Goal: Task Accomplishment & Management: Manage account settings

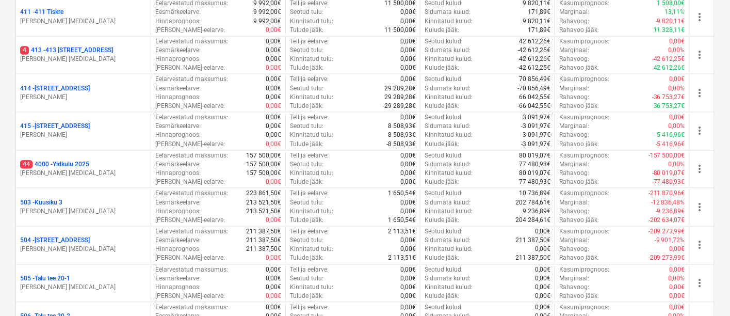
scroll to position [663, 0]
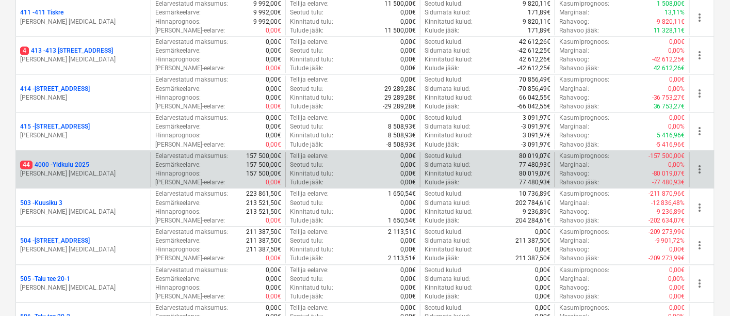
click at [72, 160] on p "44 4000 - Yldkulu 2025" at bounding box center [54, 164] width 69 height 9
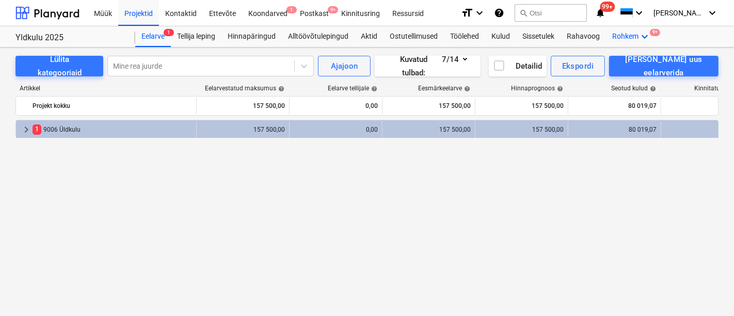
click at [644, 38] on icon "keyboard_arrow_down" at bounding box center [644, 36] width 12 height 12
click at [610, 60] on div "Failid 9+" at bounding box center [626, 61] width 50 height 9
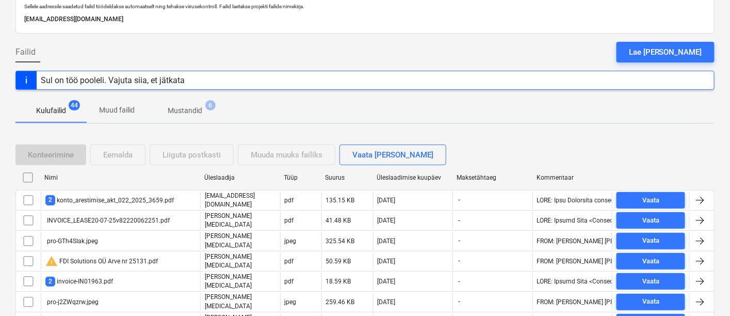
scroll to position [98, 0]
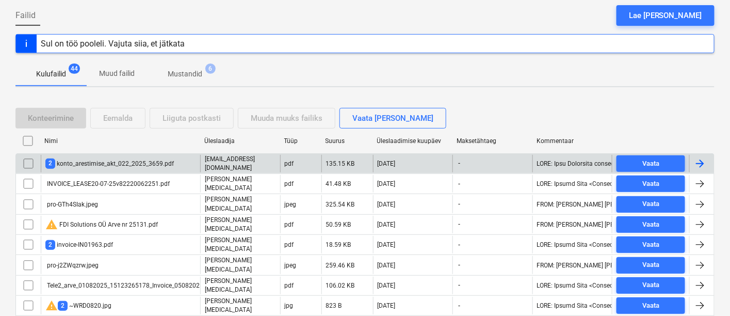
click at [124, 163] on div "2 konto_arestimise_akt_022_2025_3659.pdf" at bounding box center [109, 163] width 128 height 10
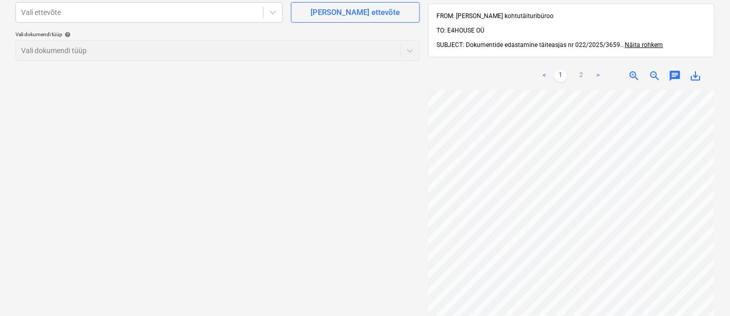
scroll to position [122, 102]
click at [196, 14] on div at bounding box center [139, 12] width 237 height 10
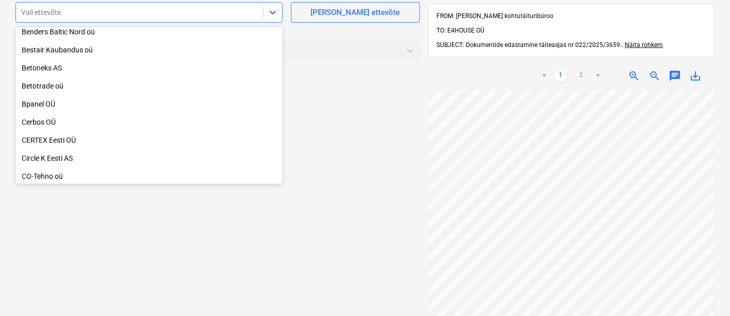
scroll to position [643, 0]
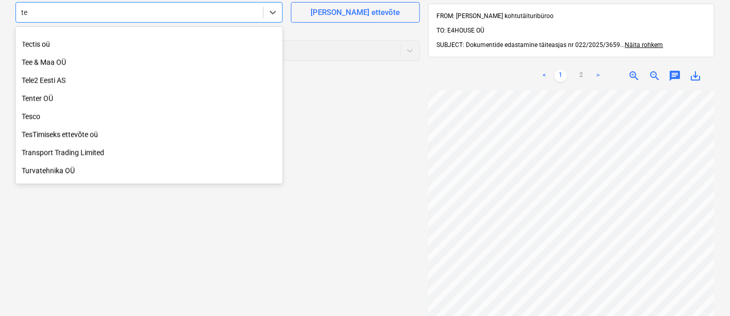
type input "tes"
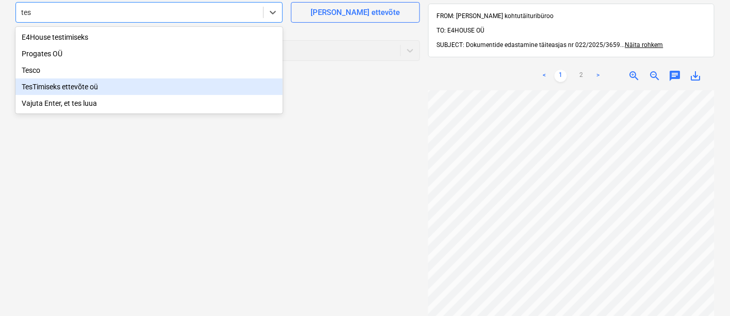
click at [73, 86] on div "TesTimiseks ettevõte oü" at bounding box center [148, 86] width 267 height 17
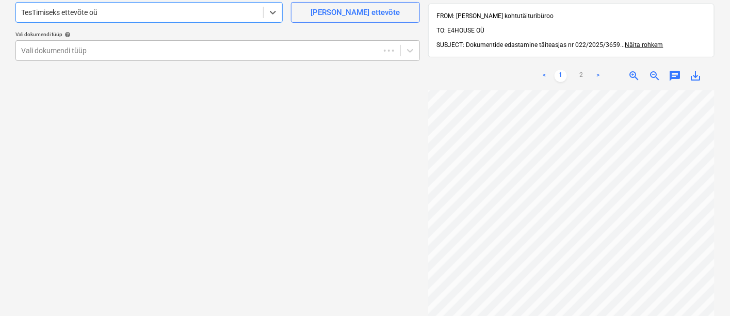
click at [99, 46] on div at bounding box center [197, 50] width 353 height 10
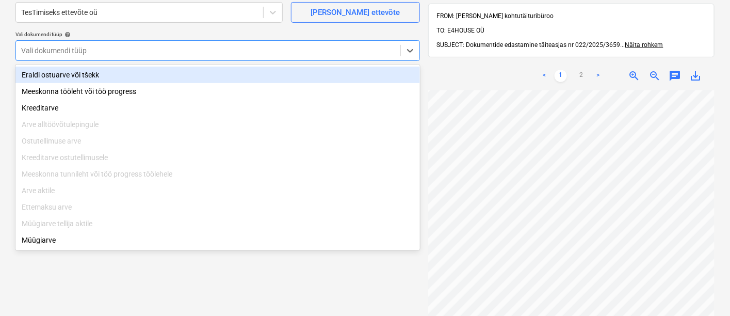
click at [94, 70] on div "Eraldi ostuarve või tšekk" at bounding box center [217, 75] width 405 height 17
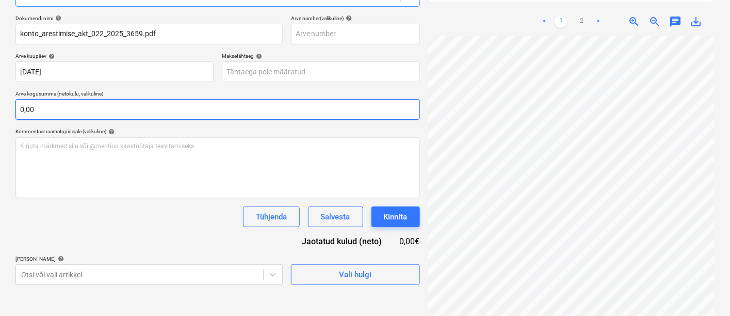
scroll to position [146, 0]
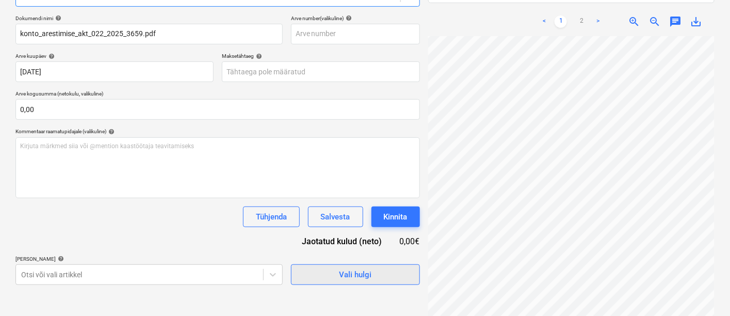
click at [316, 269] on span "Vali hulgi" at bounding box center [355, 274] width 103 height 13
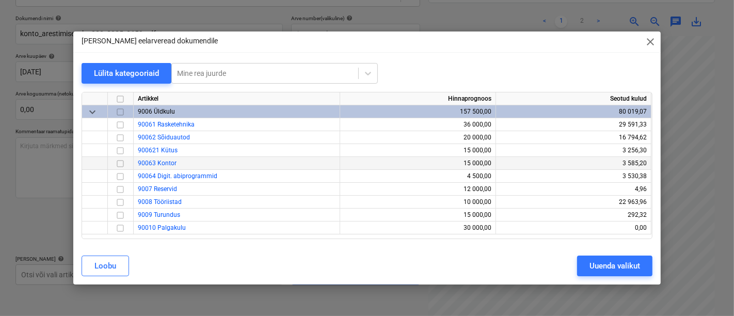
click at [171, 166] on span "90063 Kontor" at bounding box center [157, 162] width 39 height 7
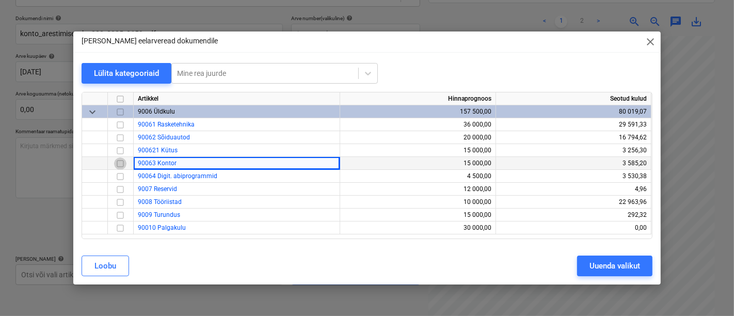
click at [120, 166] on input "checkbox" at bounding box center [120, 163] width 12 height 12
click at [609, 261] on div "Uuenda valikut" at bounding box center [614, 265] width 51 height 13
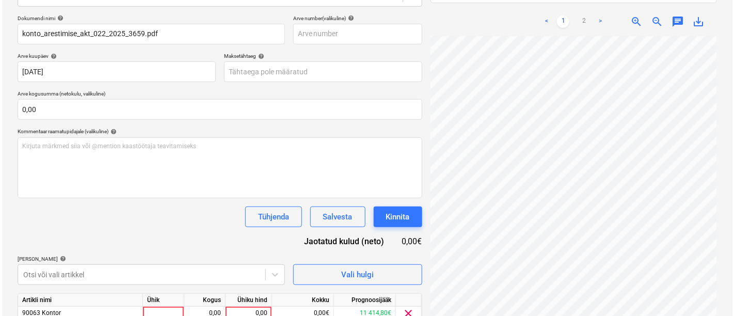
scroll to position [190, 0]
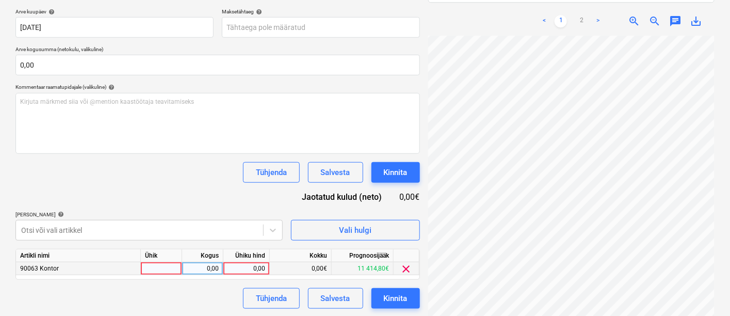
click at [153, 269] on div at bounding box center [161, 268] width 41 height 13
type input "kmpl"
type input "418"
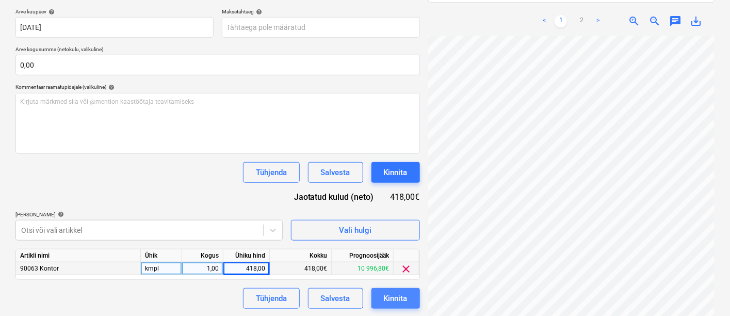
click at [385, 294] on div "Kinnita" at bounding box center [396, 298] width 24 height 13
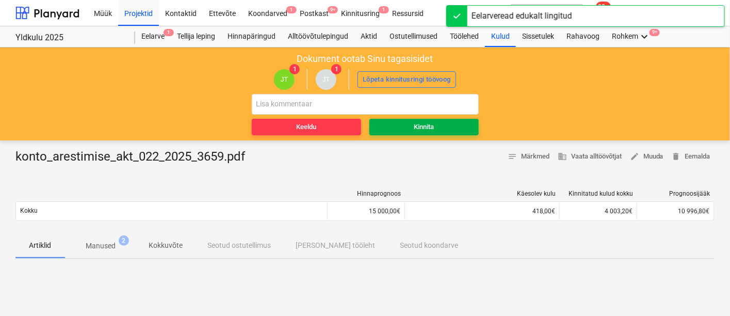
click at [438, 123] on span "Kinnita" at bounding box center [424, 127] width 101 height 12
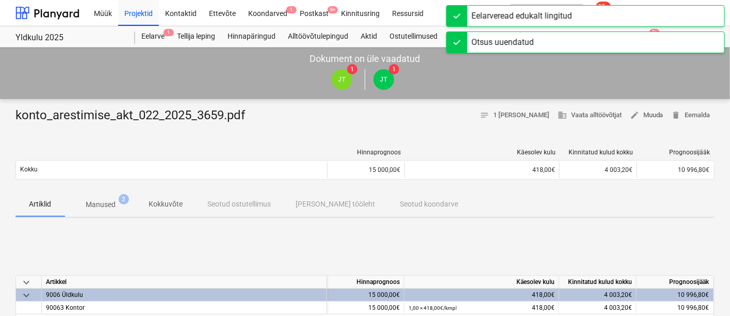
click at [638, 36] on div "Otsus uuendatud" at bounding box center [585, 42] width 279 height 22
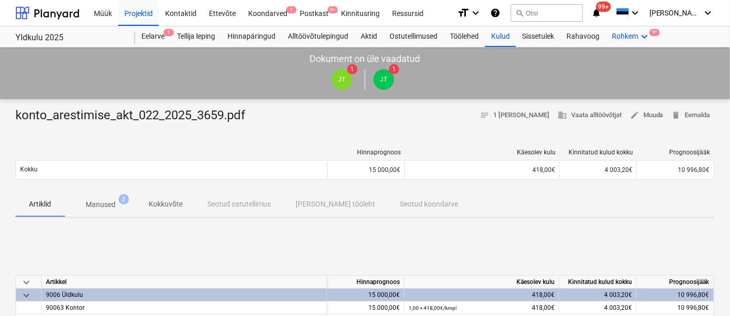
click at [644, 35] on icon "keyboard_arrow_down" at bounding box center [644, 36] width 12 height 12
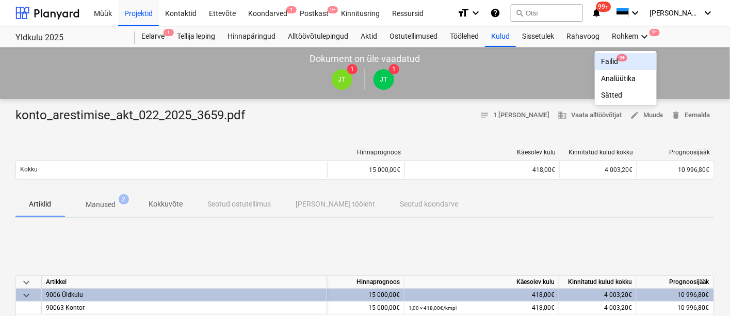
click at [608, 62] on div "Failid 9+" at bounding box center [626, 61] width 50 height 9
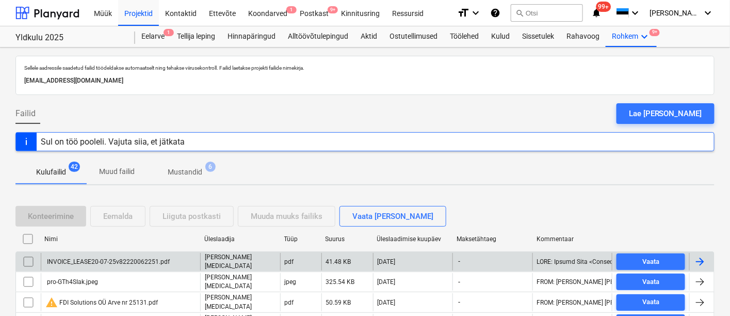
scroll to position [93, 0]
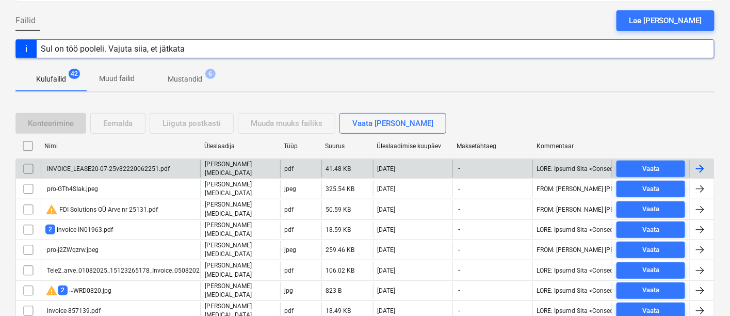
click at [88, 167] on div "INVOICE_LEASE20-07-25v82220062251.pdf" at bounding box center [107, 168] width 124 height 7
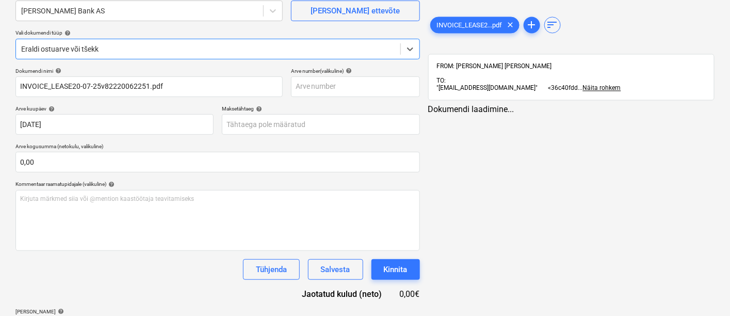
type input "INVOICE_LEASE20-07-25v82220062251.pdf"
type input "[DATE]"
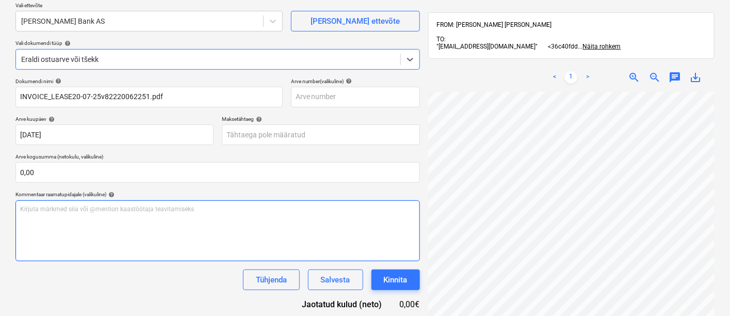
scroll to position [146, 0]
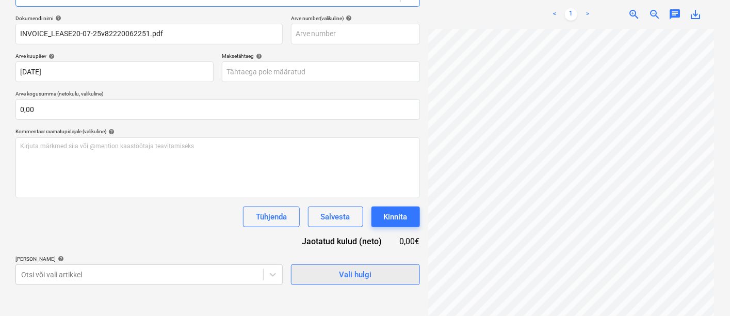
click at [342, 271] on div "Vali hulgi" at bounding box center [355, 274] width 33 height 13
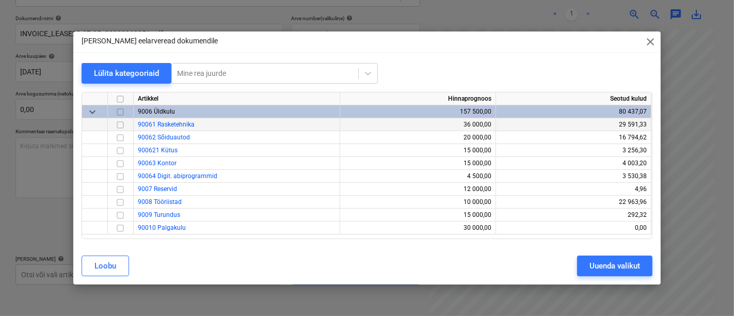
drag, startPoint x: 118, startPoint y: 124, endPoint x: 287, endPoint y: 124, distance: 169.8
click at [118, 124] on input "checkbox" at bounding box center [120, 125] width 12 height 12
click at [616, 260] on div "Uuenda valikut" at bounding box center [614, 265] width 51 height 13
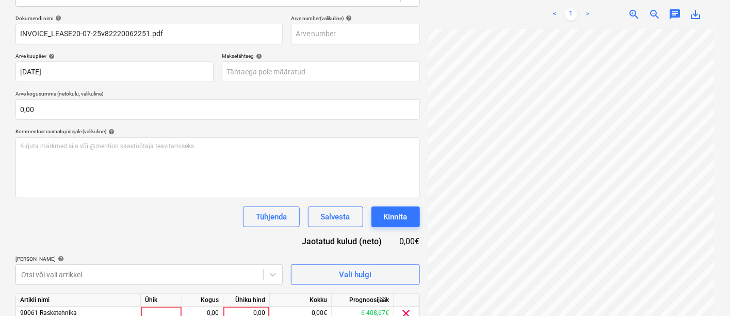
scroll to position [190, 0]
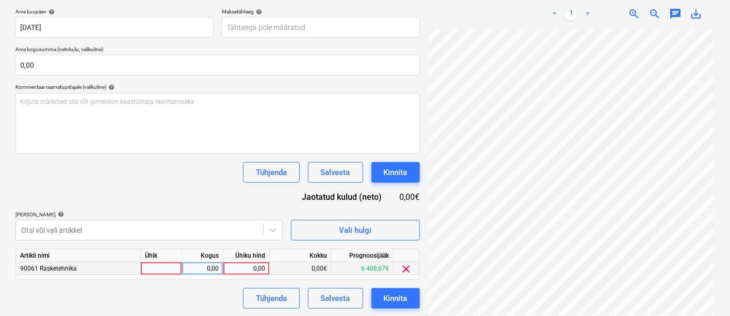
click at [171, 268] on div at bounding box center [161, 268] width 41 height 13
type input "kmpl"
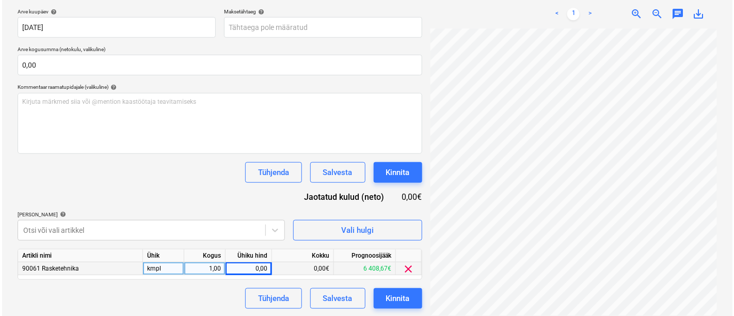
scroll to position [126, 102]
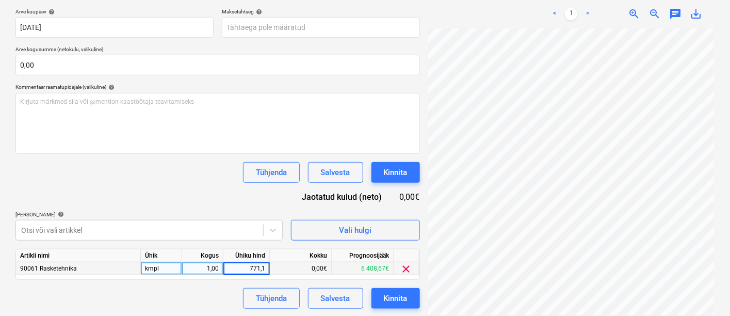
type input "771,17"
click at [405, 307] on button "Kinnita" at bounding box center [396, 298] width 49 height 21
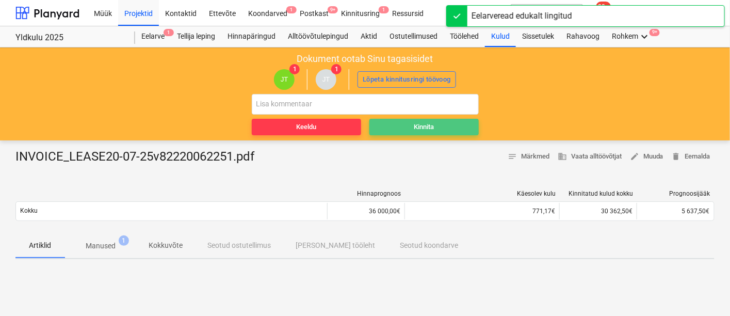
click at [440, 121] on span "Kinnita" at bounding box center [424, 127] width 101 height 12
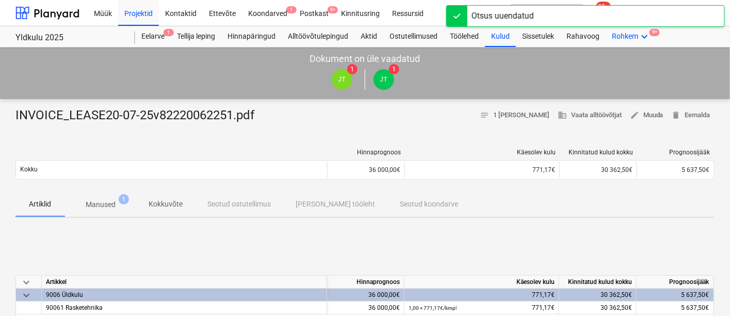
click at [646, 36] on icon "keyboard_arrow_down" at bounding box center [644, 36] width 12 height 12
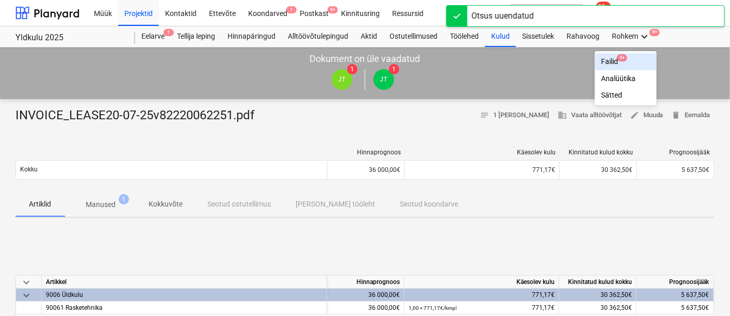
click at [610, 61] on div "Failid 9+" at bounding box center [626, 61] width 50 height 9
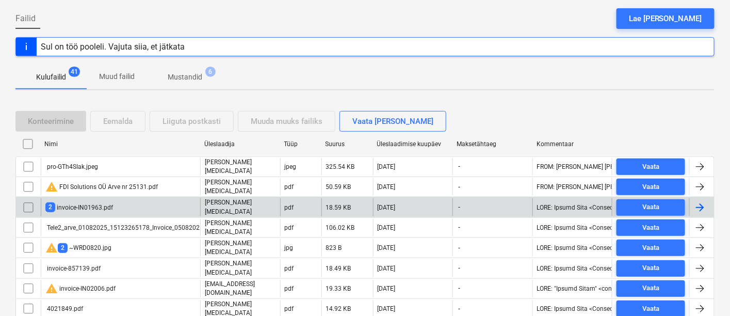
scroll to position [95, 0]
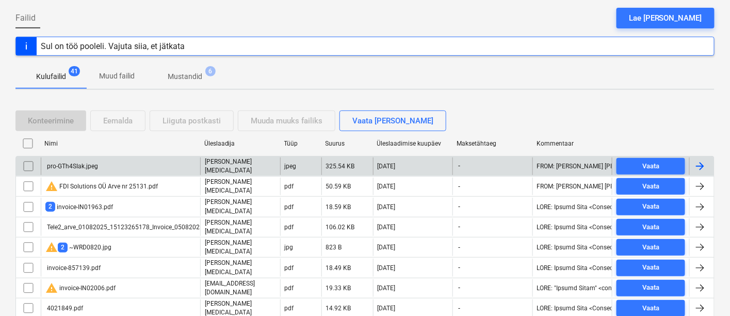
click at [82, 163] on div "pro-GTh4SIak.jpeg" at bounding box center [71, 166] width 53 height 7
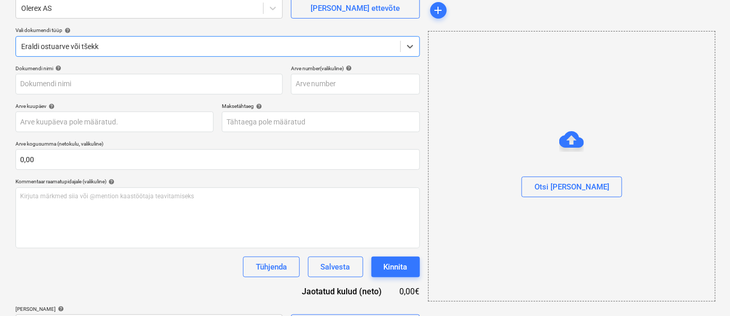
type input "pro-GTh4SIak.jpeg"
type input "[DATE]"
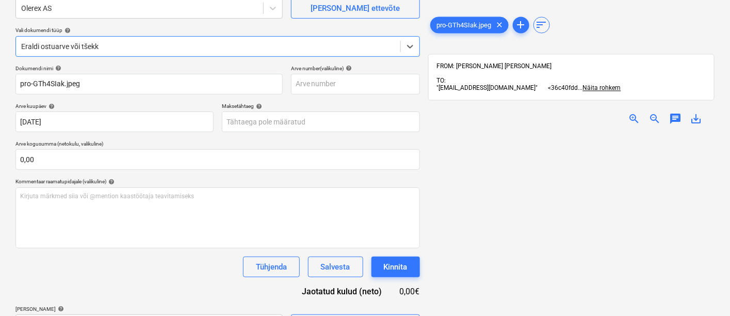
click at [634, 112] on span "zoom_in" at bounding box center [634, 118] width 12 height 12
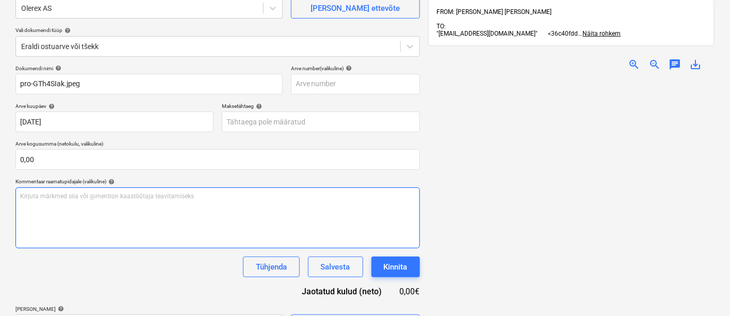
scroll to position [146, 0]
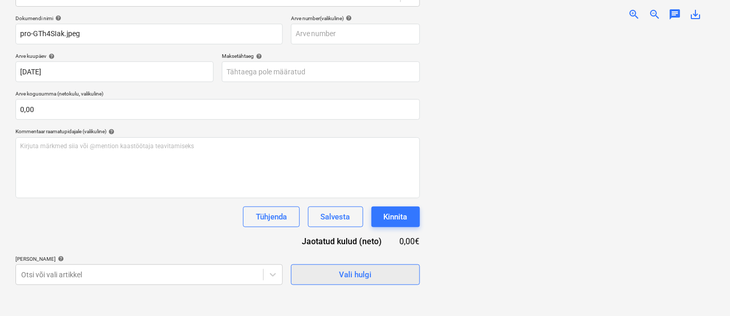
click at [324, 276] on span "Vali hulgi" at bounding box center [355, 274] width 103 height 13
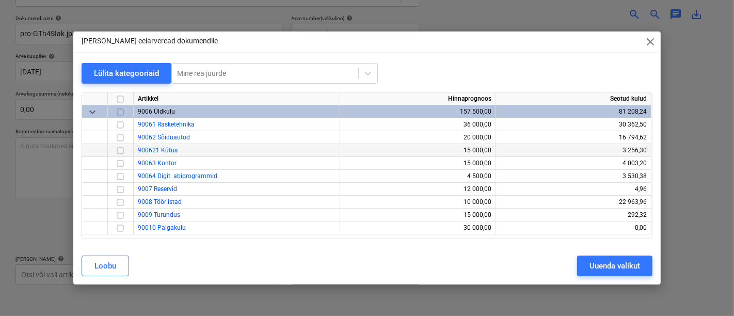
click at [119, 152] on input "checkbox" at bounding box center [120, 150] width 12 height 12
click at [612, 262] on div "Uuenda valikut" at bounding box center [614, 265] width 51 height 13
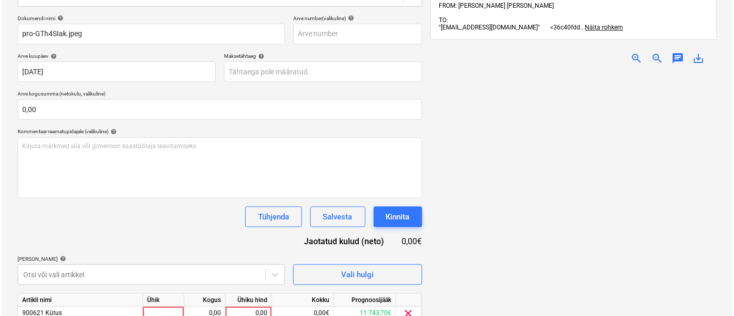
scroll to position [190, 0]
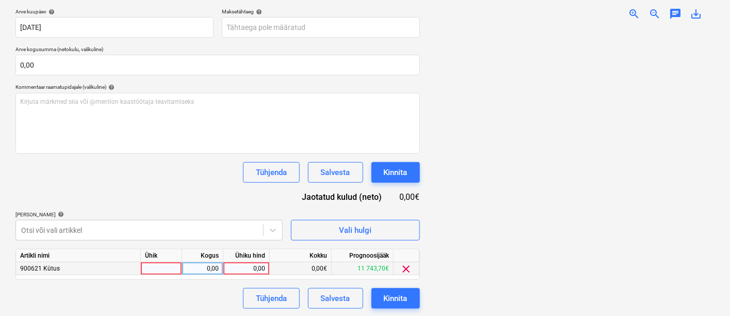
click at [154, 264] on div at bounding box center [161, 268] width 41 height 13
type input "kmpl"
type input "77,09"
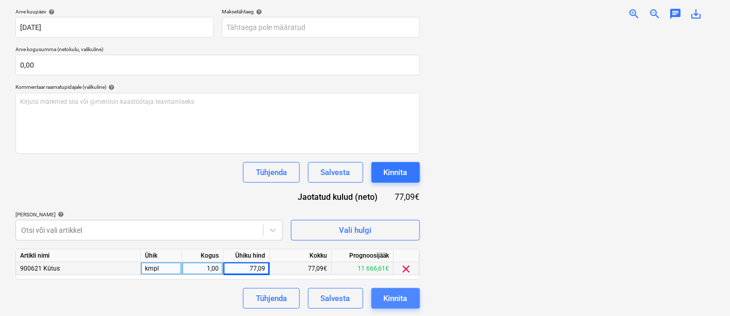
click at [391, 294] on div "Kinnita" at bounding box center [396, 298] width 24 height 13
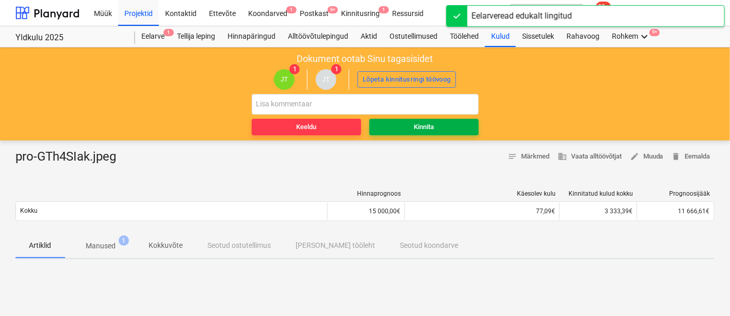
click at [412, 128] on span "Kinnita" at bounding box center [424, 127] width 101 height 12
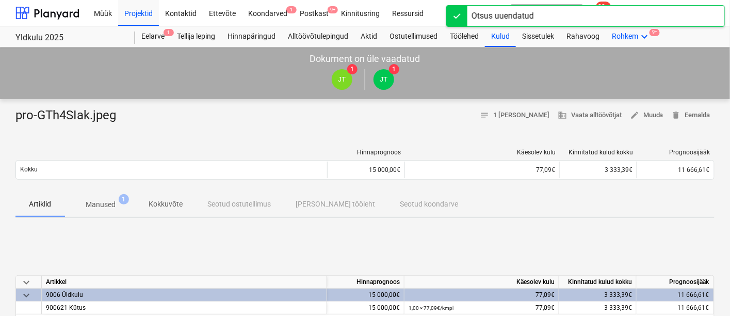
click at [628, 35] on div "Rohkem keyboard_arrow_down 9+" at bounding box center [631, 36] width 51 height 21
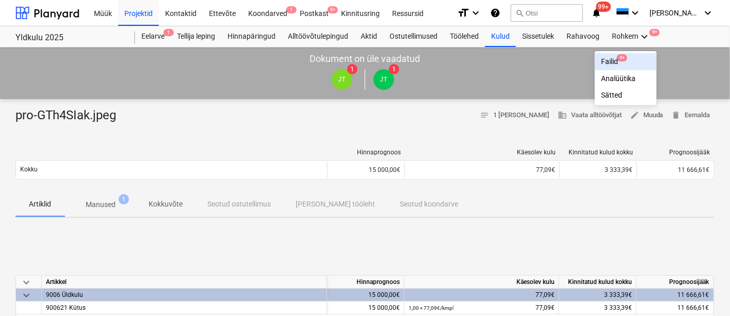
click at [611, 58] on div "Failid 9+" at bounding box center [626, 61] width 50 height 9
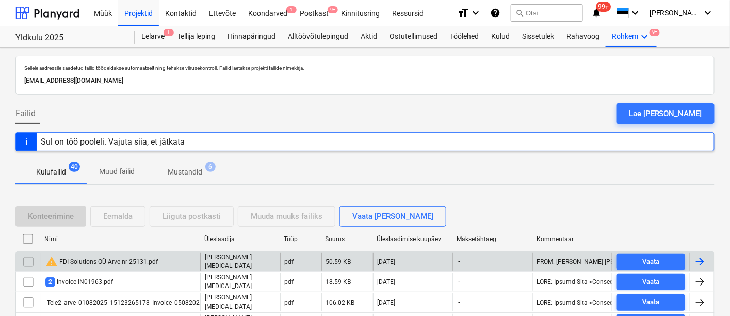
click at [121, 258] on div "warning FDI Solutions OÜ Arve nr 25131.pdf" at bounding box center [101, 261] width 112 height 12
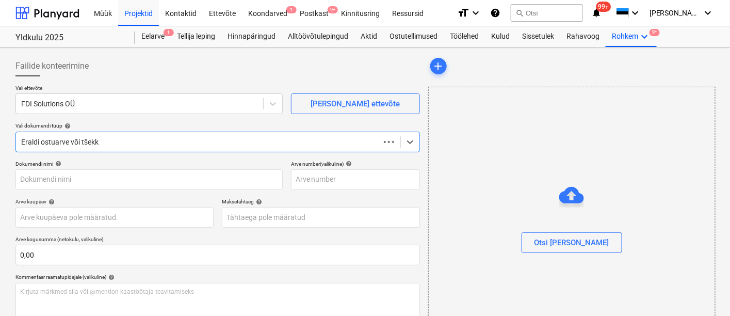
type input "FDI Solutions OÜ Arve nr 25131.pdf"
type input "[DATE]"
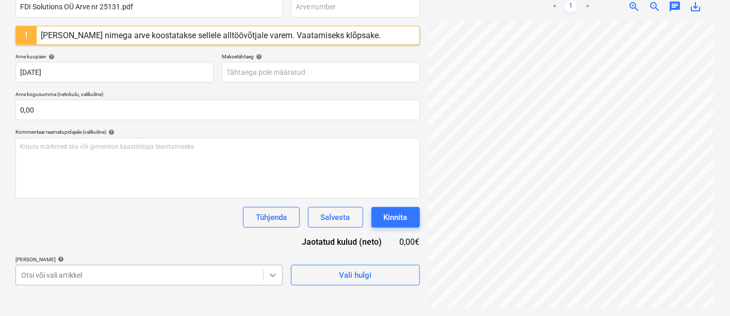
scroll to position [300, 0]
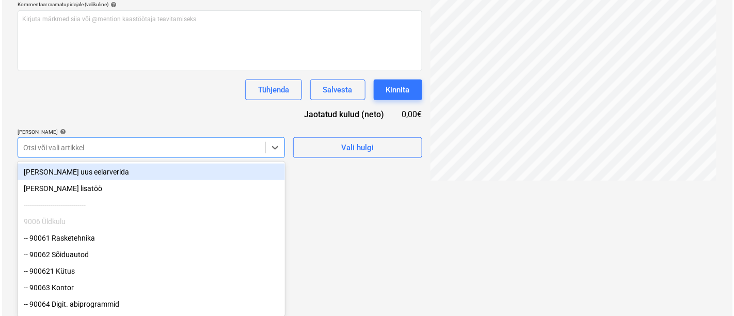
scroll to position [172, 0]
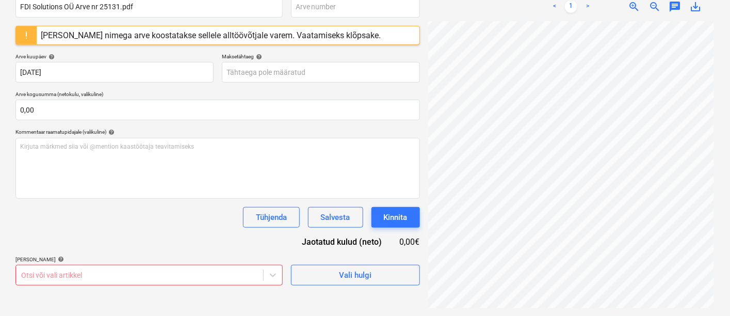
click at [132, 109] on div "Dokumendi nimi help FDI Solutions OÜ Arve nr 25131.pdf Arve number (valikuline)…" at bounding box center [217, 136] width 405 height 297
click at [363, 273] on div "Vali hulgi" at bounding box center [355, 274] width 33 height 13
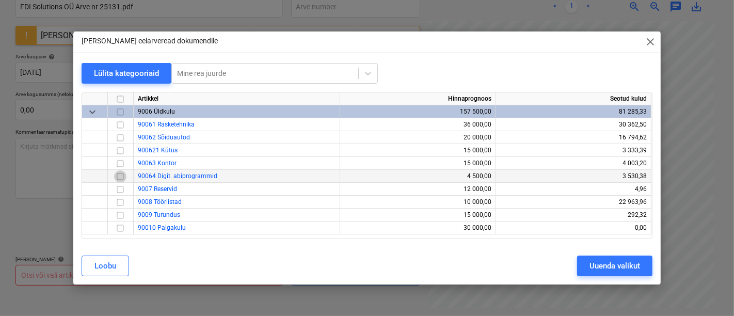
click at [121, 179] on input "checkbox" at bounding box center [120, 176] width 12 height 12
click at [606, 264] on div "Uuenda valikut" at bounding box center [614, 265] width 51 height 13
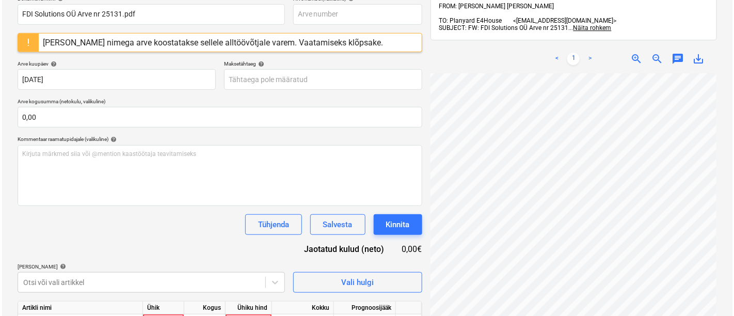
scroll to position [217, 0]
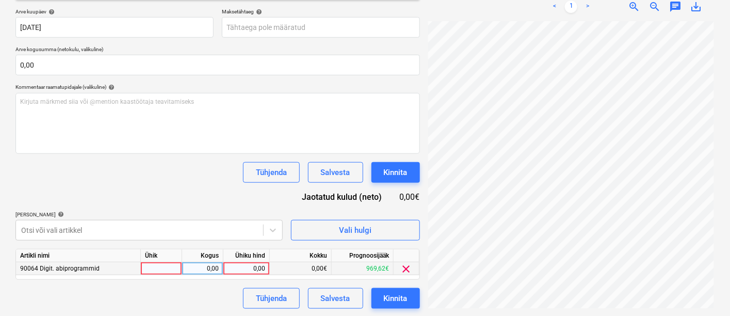
click at [163, 267] on div at bounding box center [161, 268] width 41 height 13
type input "kmpl"
type input "122,90"
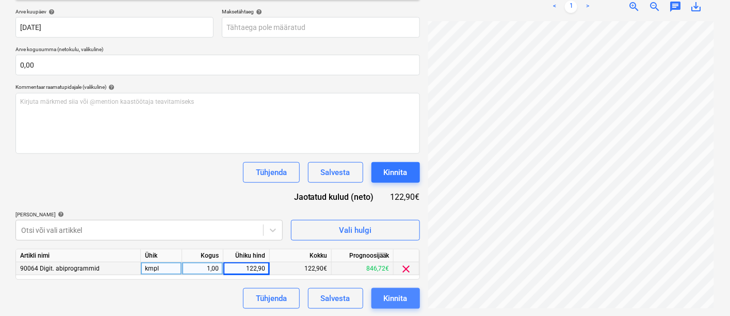
click at [400, 292] on div "Kinnita" at bounding box center [396, 298] width 24 height 13
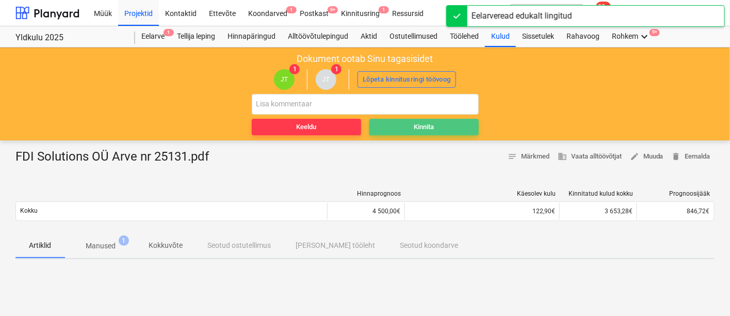
click at [432, 126] on div "Kinnita" at bounding box center [424, 127] width 20 height 12
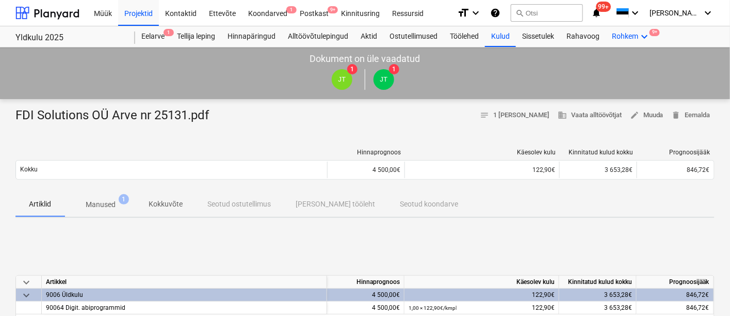
click at [644, 36] on icon "keyboard_arrow_down" at bounding box center [644, 36] width 12 height 12
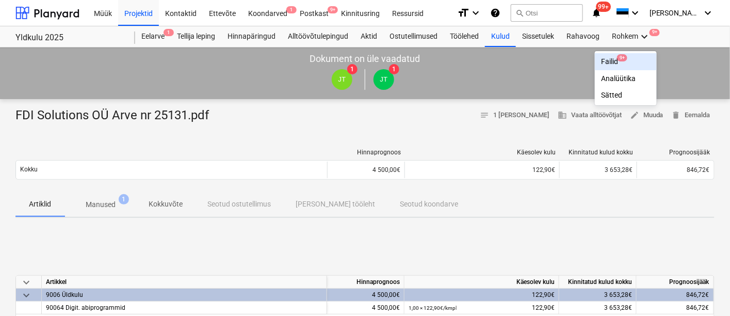
click at [605, 58] on div "Failid 9+" at bounding box center [626, 61] width 50 height 9
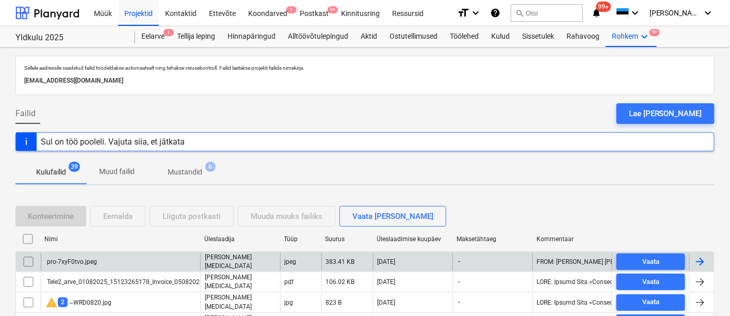
click at [69, 260] on div "pro-7xyF0tvo.jpeg" at bounding box center [71, 261] width 52 height 7
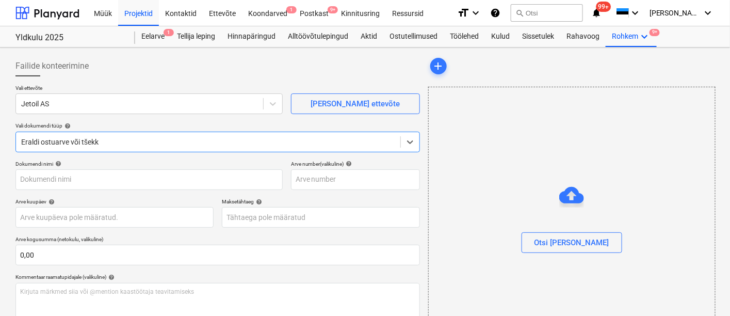
type input "pro-7xyF0tvo.jpeg"
type input "[DATE]"
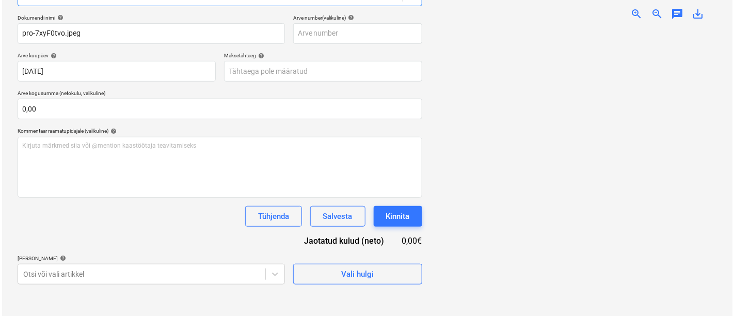
scroll to position [153, 0]
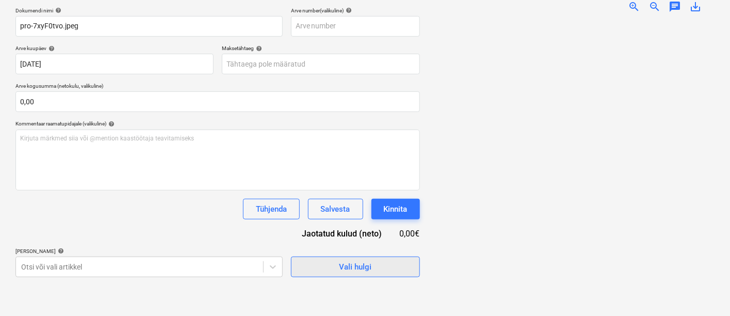
click at [329, 260] on span "Vali hulgi" at bounding box center [355, 266] width 103 height 13
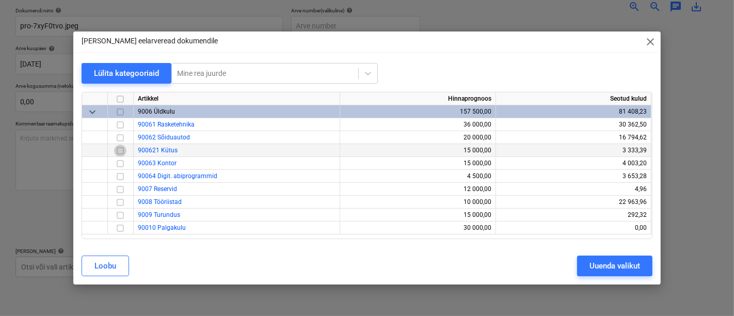
click at [119, 153] on input "checkbox" at bounding box center [120, 150] width 12 height 12
click at [603, 258] on button "Uuenda valikut" at bounding box center [614, 265] width 75 height 21
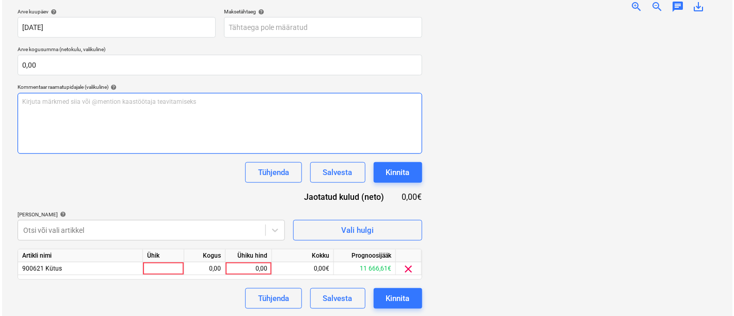
scroll to position [188, 0]
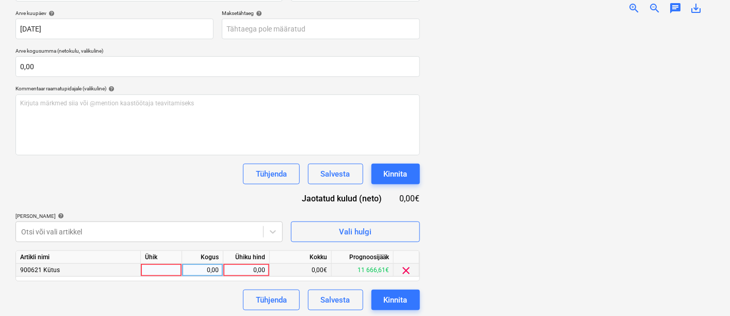
click at [166, 266] on div at bounding box center [161, 270] width 41 height 13
type input "kmpl"
type input "12,84"
click at [396, 300] on div "Kinnita" at bounding box center [396, 299] width 24 height 13
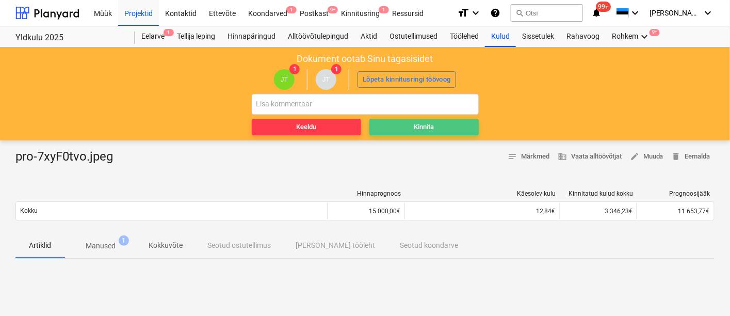
click at [416, 126] on div "Kinnita" at bounding box center [424, 127] width 20 height 12
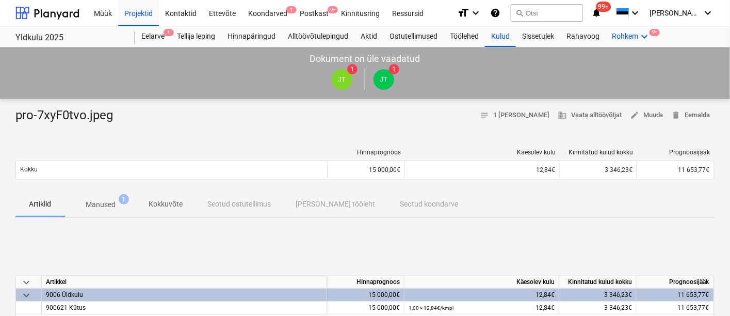
click at [644, 34] on icon "keyboard_arrow_down" at bounding box center [644, 36] width 12 height 12
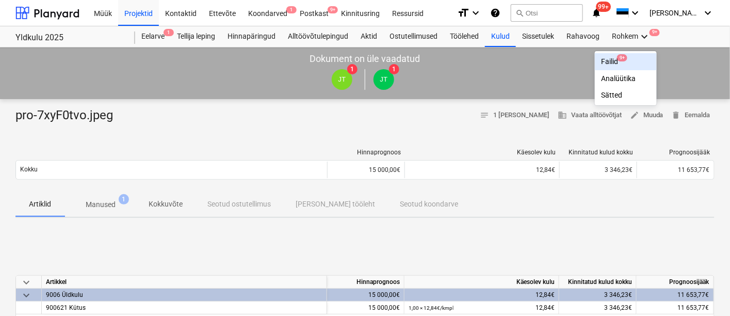
click at [613, 58] on div "Failid 9+" at bounding box center [626, 61] width 50 height 9
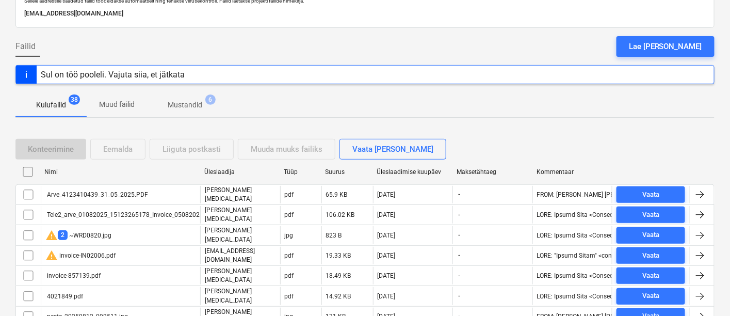
scroll to position [68, 0]
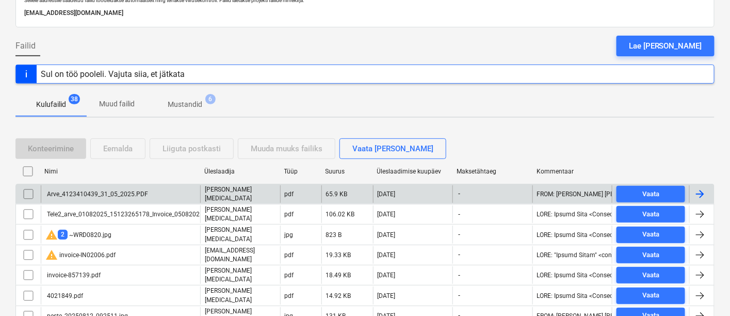
click at [115, 193] on div "Arve_4123410439_31_05_2025.PDF" at bounding box center [96, 193] width 103 height 7
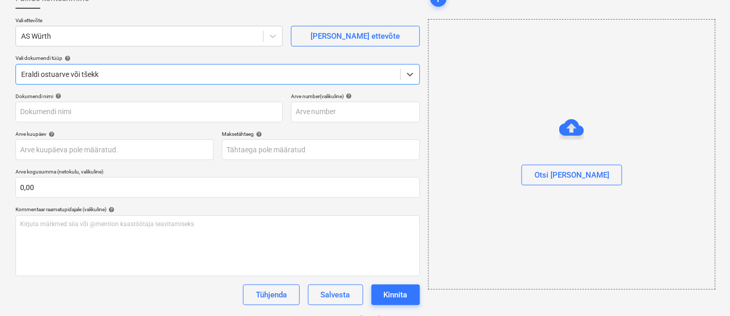
type input "Arve_4123410439_31_05_2025.PDF"
type input "[DATE]"
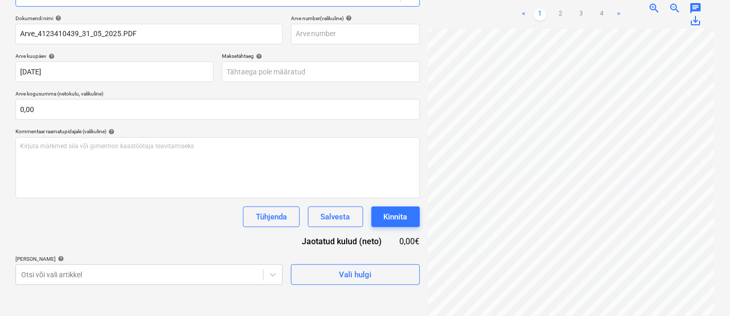
scroll to position [76, 102]
click at [601, 8] on link "4" at bounding box center [602, 14] width 12 height 12
click at [582, 8] on link "3" at bounding box center [581, 14] width 12 height 12
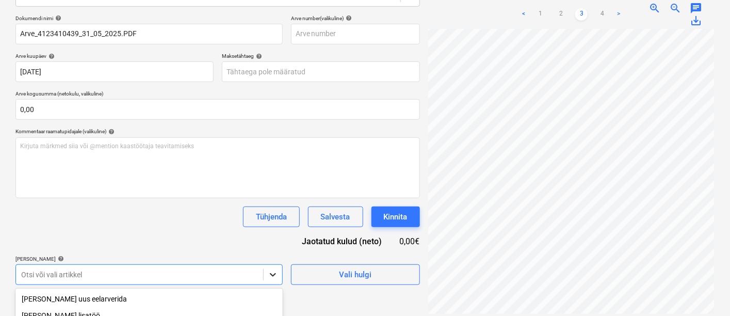
click at [270, 170] on body "Müük Projektid Kontaktid Ettevõte Koondarved 1 Postkast 9+ Kinnitusring Ressurs…" at bounding box center [365, 12] width 730 height 316
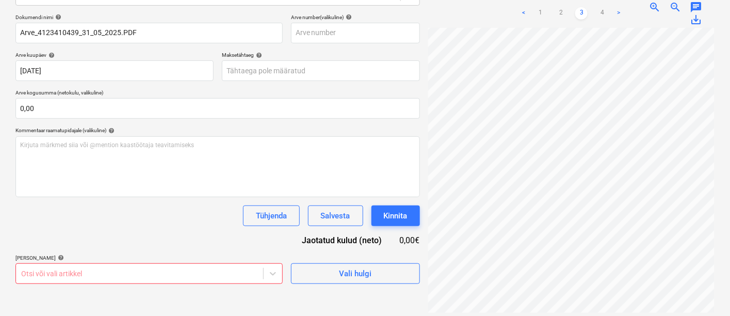
scroll to position [146, 0]
click at [326, 170] on html "Müük Projektid Kontaktid Ettevõte Koondarved 1 Postkast 9+ Kinnitusring Ressurs…" at bounding box center [365, 12] width 730 height 316
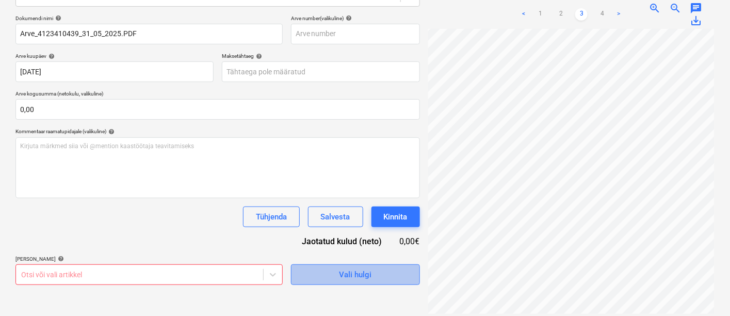
click at [324, 271] on span "Vali hulgi" at bounding box center [355, 274] width 103 height 13
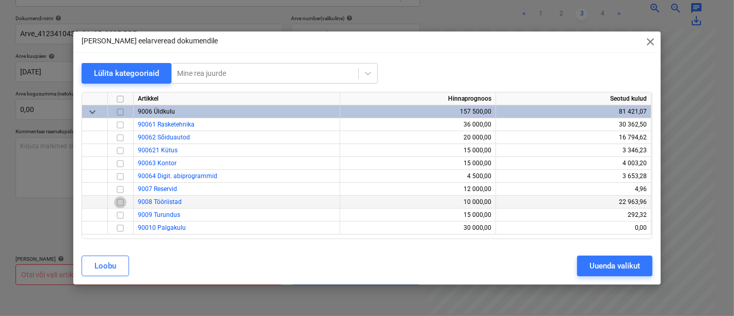
click at [117, 202] on input "checkbox" at bounding box center [120, 202] width 12 height 12
click at [600, 266] on div "Uuenda valikut" at bounding box center [614, 265] width 51 height 13
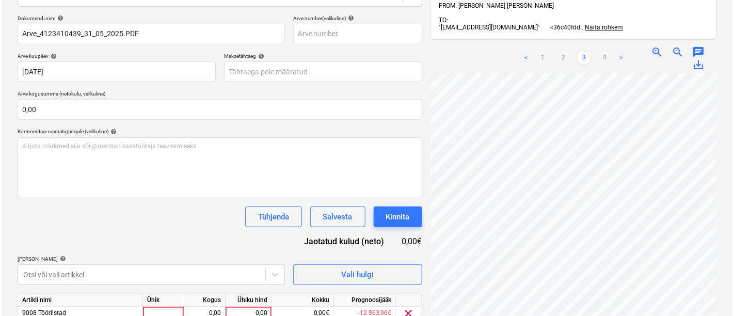
scroll to position [190, 0]
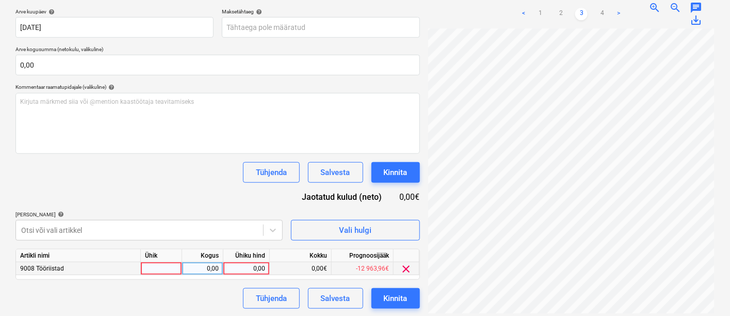
click at [153, 267] on div at bounding box center [161, 268] width 41 height 13
type input "kmpl"
type input "465,57"
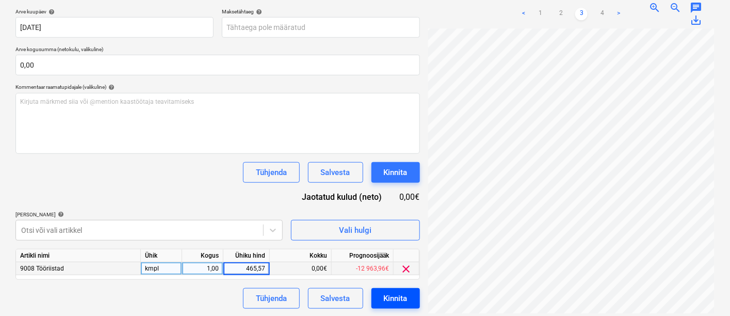
click at [392, 292] on div "Kinnita" at bounding box center [396, 298] width 24 height 13
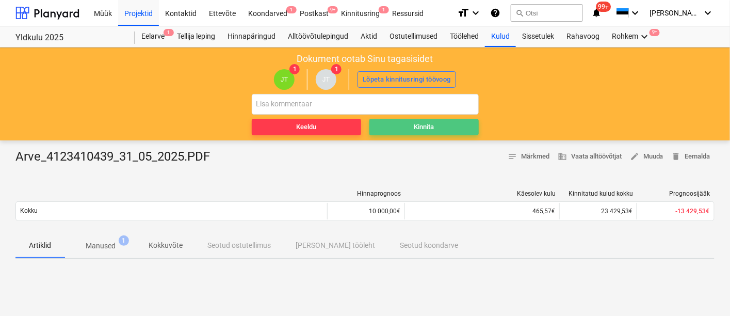
click at [436, 124] on span "Kinnita" at bounding box center [424, 127] width 101 height 12
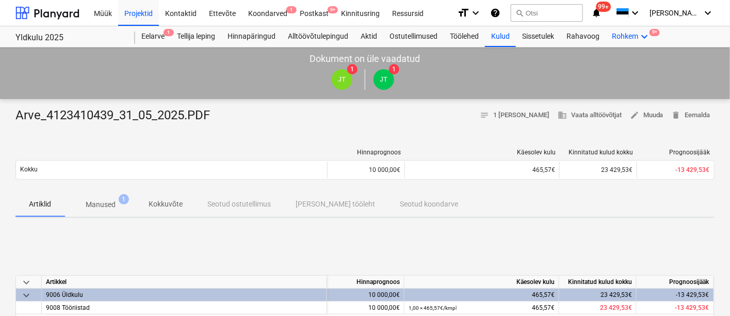
click at [644, 36] on icon "keyboard_arrow_down" at bounding box center [644, 36] width 12 height 12
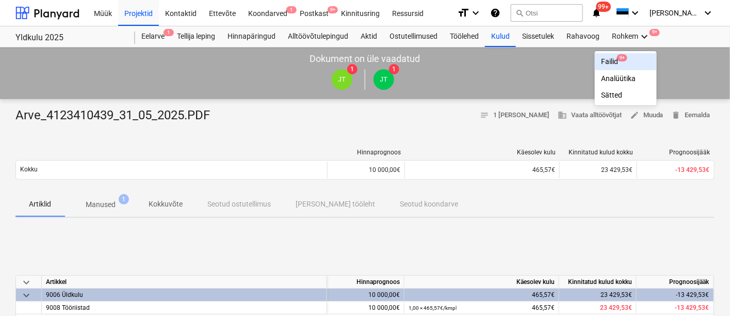
click at [610, 55] on div "Failid 9+" at bounding box center [626, 61] width 62 height 17
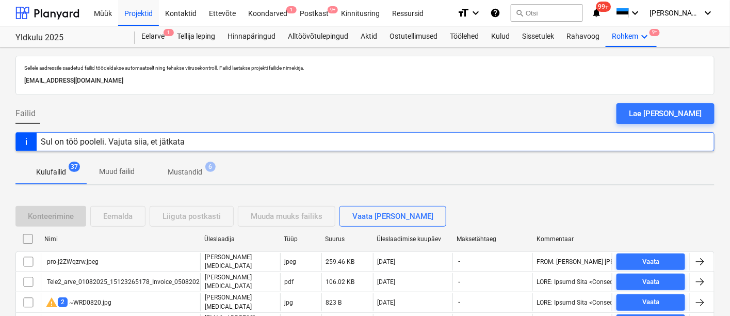
scroll to position [55, 0]
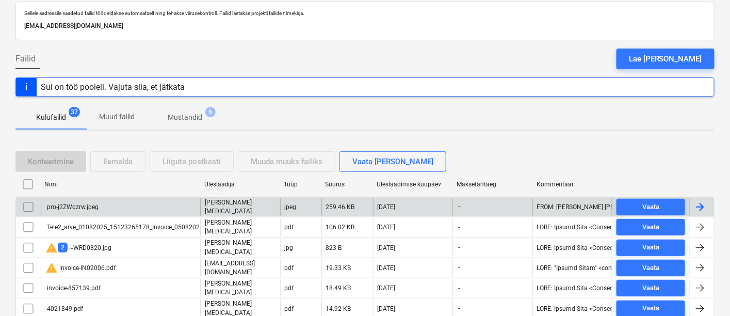
click at [86, 203] on div "pro-j2ZWqzrw.jpeg" at bounding box center [71, 206] width 53 height 7
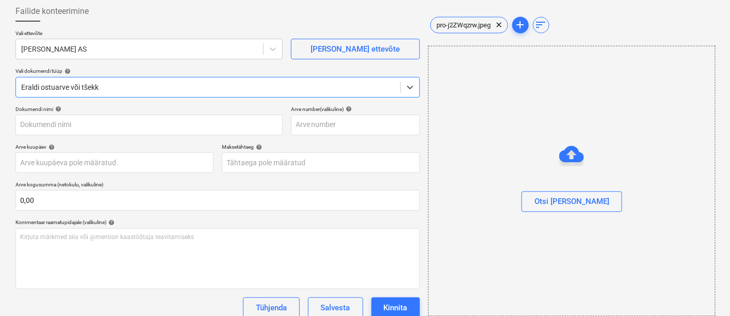
type input "pro-j2ZWqzrw.jpeg"
type input "[DATE]"
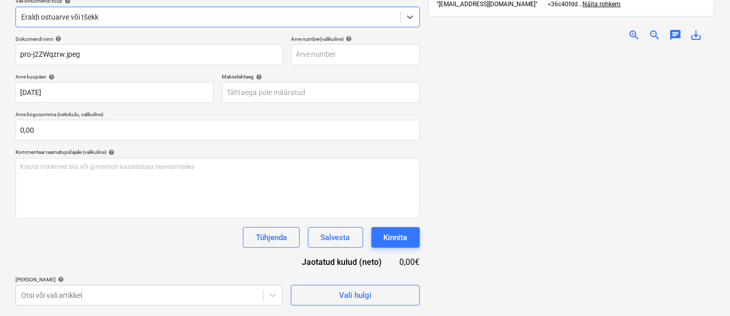
scroll to position [146, 0]
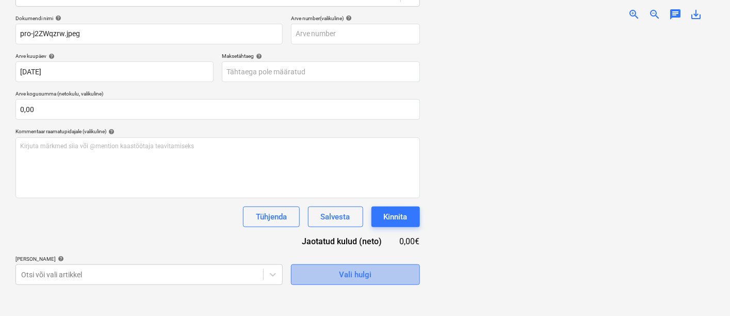
click at [362, 276] on div "Vali hulgi" at bounding box center [355, 274] width 33 height 13
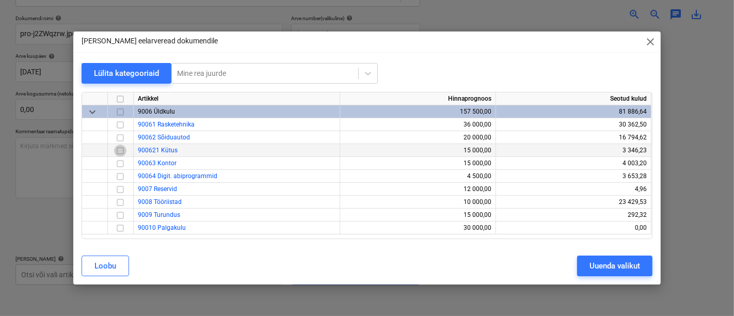
click at [120, 152] on input "checkbox" at bounding box center [120, 150] width 12 height 12
click at [602, 263] on div "Uuenda valikut" at bounding box center [614, 265] width 51 height 13
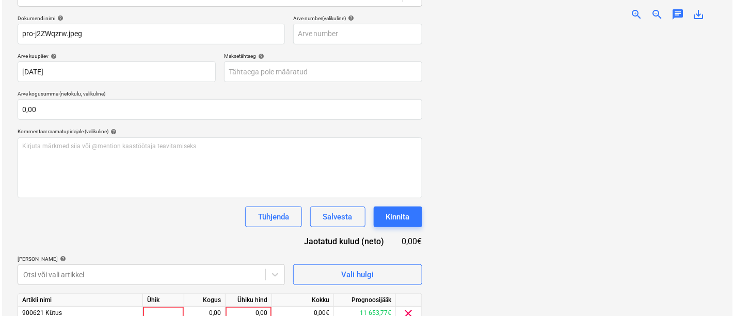
scroll to position [190, 0]
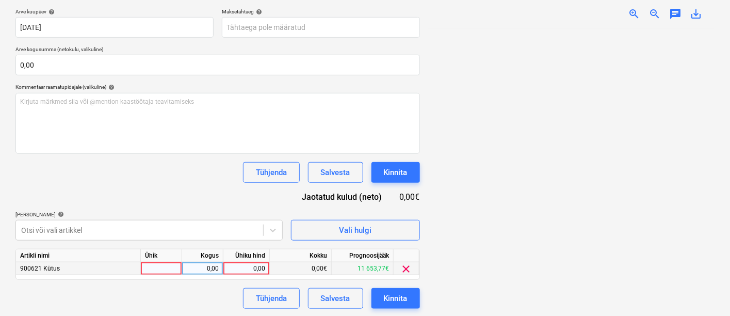
click at [157, 266] on div at bounding box center [161, 268] width 41 height 13
type input "kmpl"
type input "69,37"
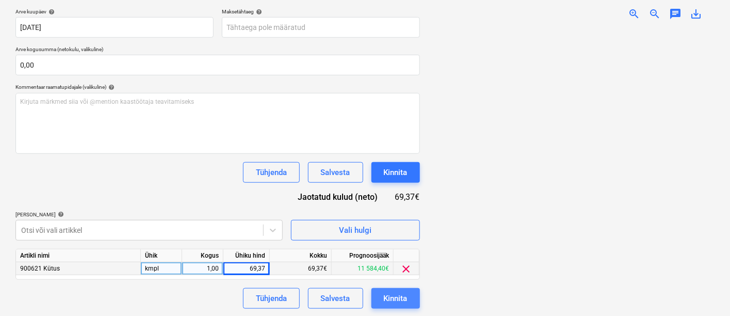
click at [393, 299] on div "Kinnita" at bounding box center [396, 298] width 24 height 13
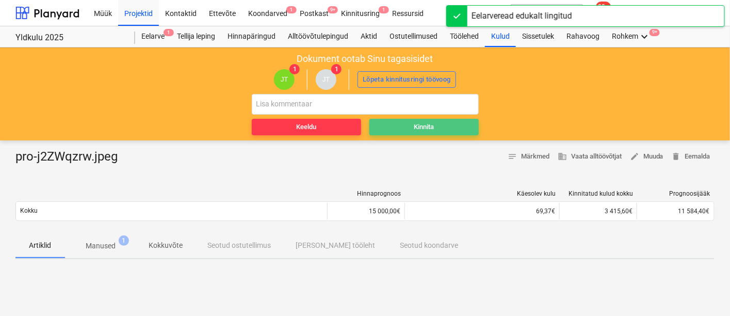
click at [414, 121] on div "Kinnita" at bounding box center [424, 127] width 20 height 12
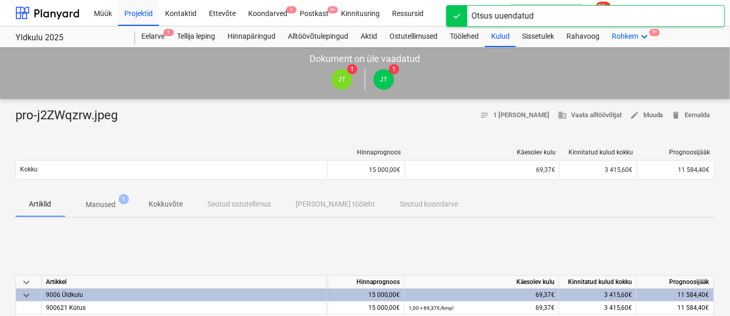
click at [644, 35] on icon "keyboard_arrow_down" at bounding box center [644, 36] width 12 height 12
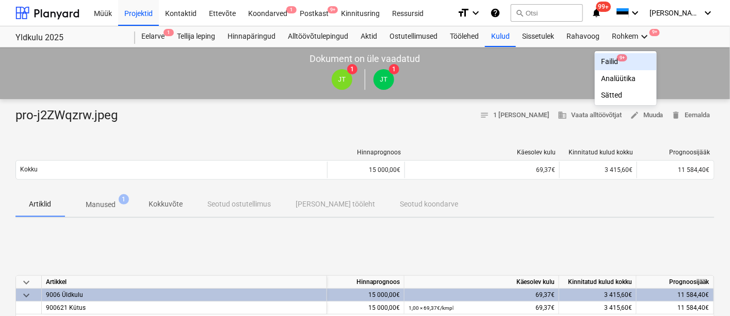
click at [609, 56] on div "Failid 9+" at bounding box center [626, 61] width 62 height 17
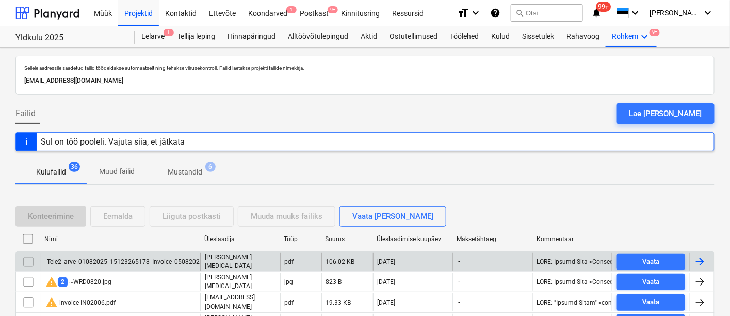
scroll to position [123, 0]
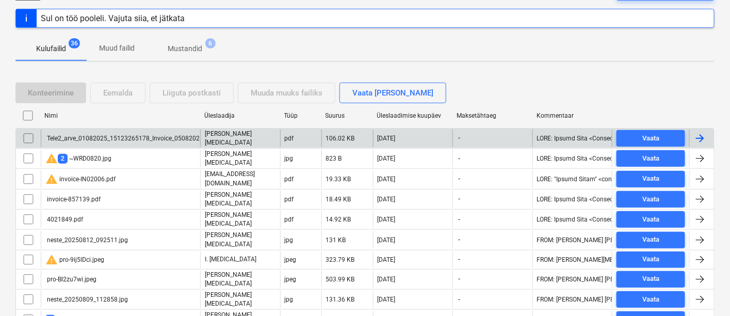
click at [132, 135] on div "Tele2_arve_01082025_15123265178_Invoice_05082025.pdf" at bounding box center [129, 138] width 169 height 7
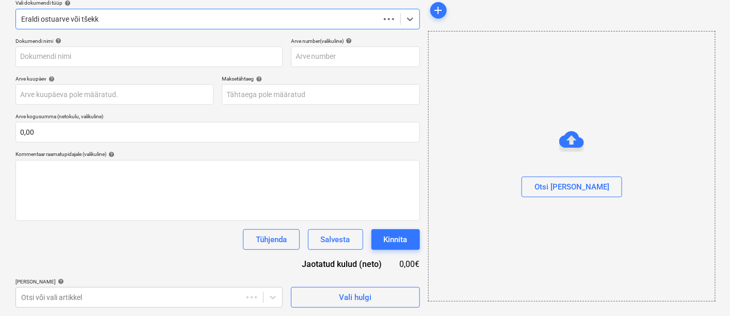
scroll to position [122, 0]
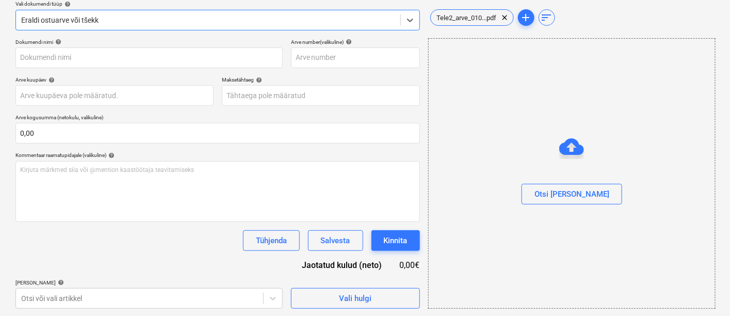
type input "Tele2_arve_01082025_15123265178_Invoice_05082025.pdf"
type input "[DATE]"
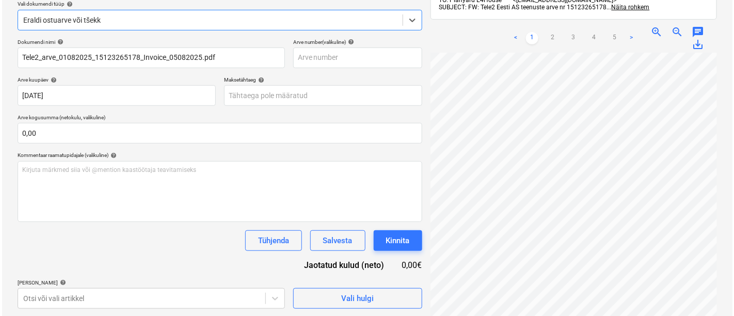
scroll to position [153, 0]
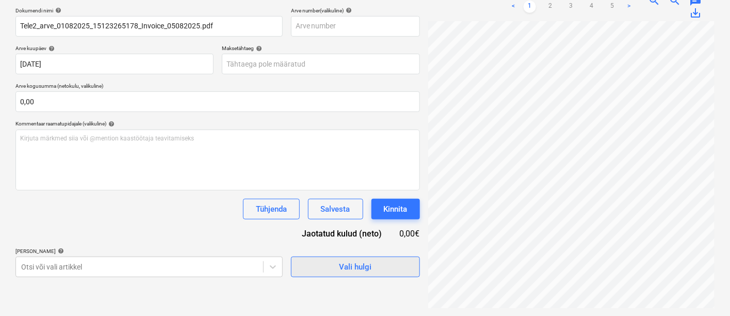
click at [342, 272] on div "Vali hulgi" at bounding box center [355, 266] width 33 height 13
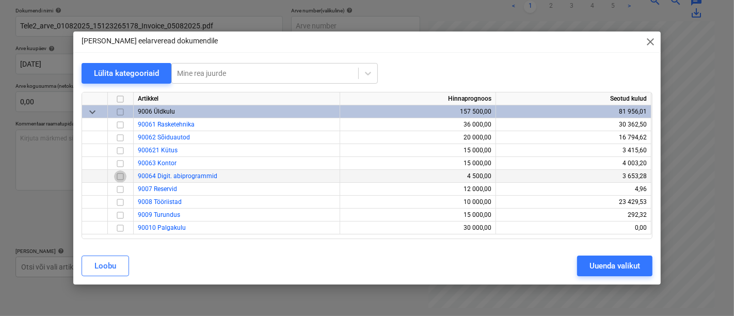
click at [121, 176] on input "checkbox" at bounding box center [120, 176] width 12 height 12
click at [595, 261] on div "Uuenda valikut" at bounding box center [614, 265] width 51 height 13
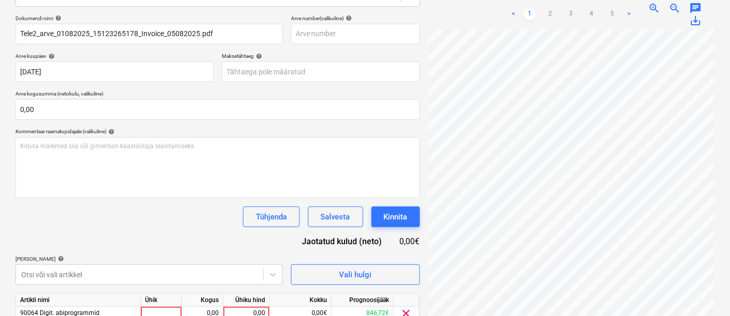
scroll to position [190, 0]
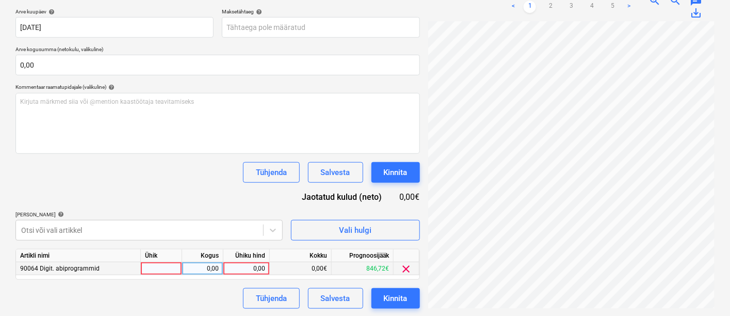
click at [166, 264] on div at bounding box center [161, 268] width 41 height 13
type input "kmpl"
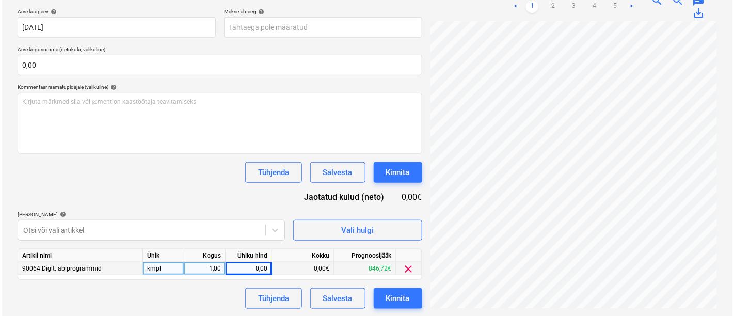
scroll to position [26, 45]
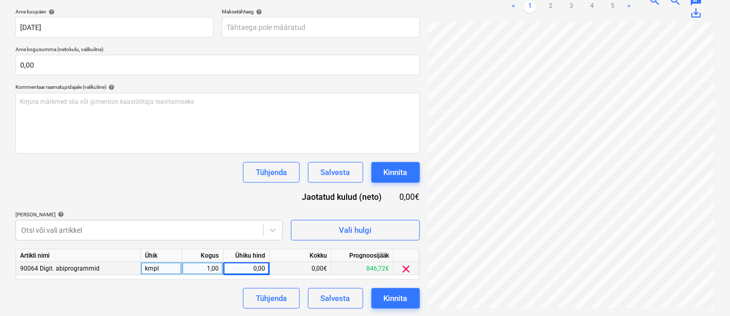
click at [243, 265] on div "0,00" at bounding box center [247, 268] width 38 height 13
type input "198,98"
click at [386, 295] on div "Kinnita" at bounding box center [396, 298] width 24 height 13
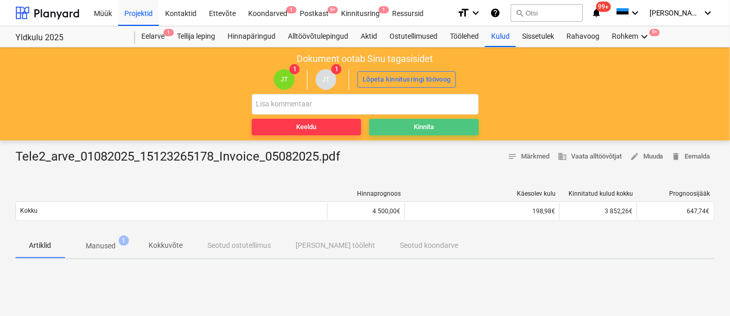
click at [439, 125] on span "Kinnita" at bounding box center [424, 127] width 101 height 12
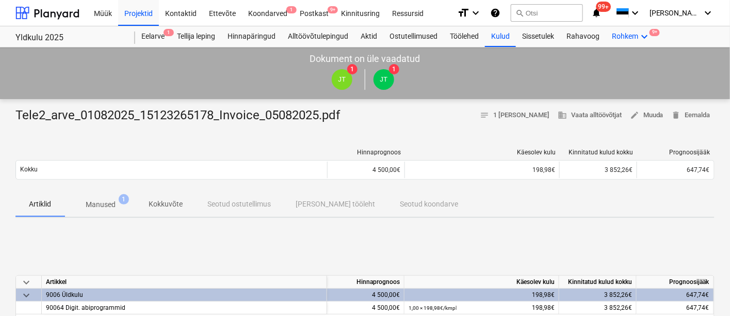
click at [643, 36] on icon "keyboard_arrow_down" at bounding box center [644, 36] width 12 height 12
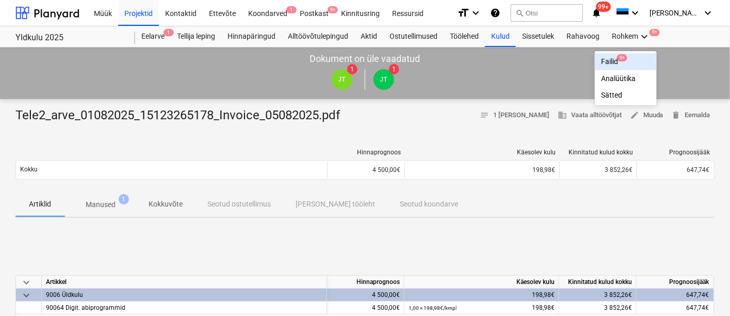
click at [609, 61] on div "Failid 9+" at bounding box center [626, 61] width 50 height 9
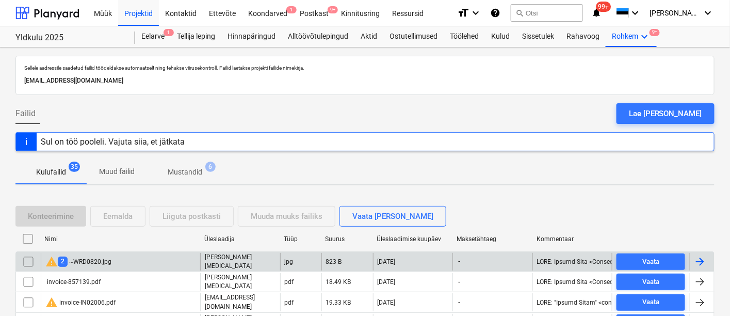
click at [100, 256] on div "warning 2 ~WRD0820.jpg" at bounding box center [78, 261] width 66 height 12
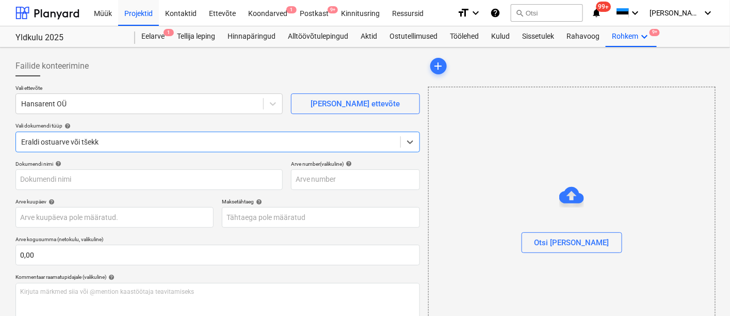
type input "invoice-857376.pdf"
type input "[DATE]"
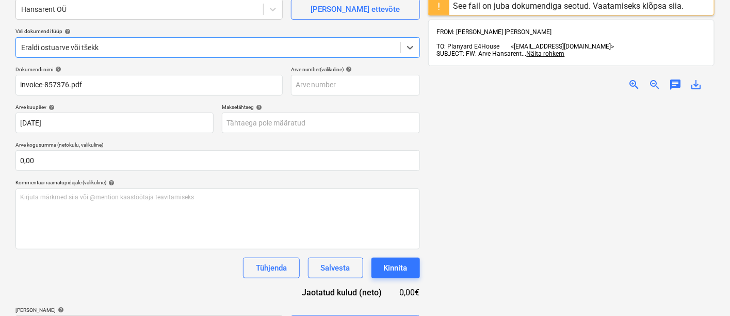
scroll to position [117, 0]
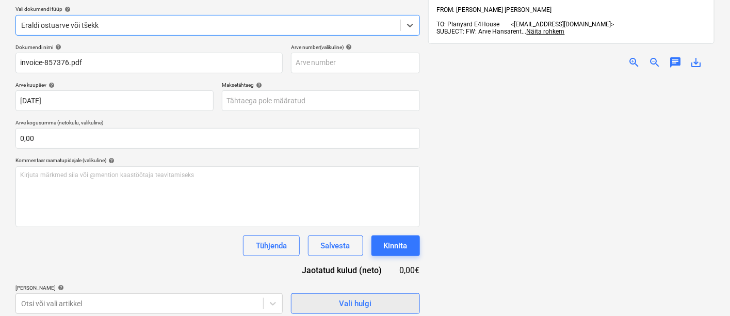
click at [349, 300] on div "Vali hulgi" at bounding box center [355, 303] width 33 height 13
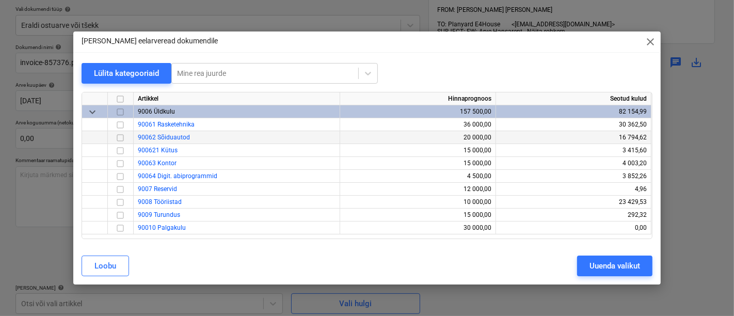
click at [119, 135] on input "checkbox" at bounding box center [120, 138] width 12 height 12
click at [618, 266] on div "Uuenda valikut" at bounding box center [614, 265] width 51 height 13
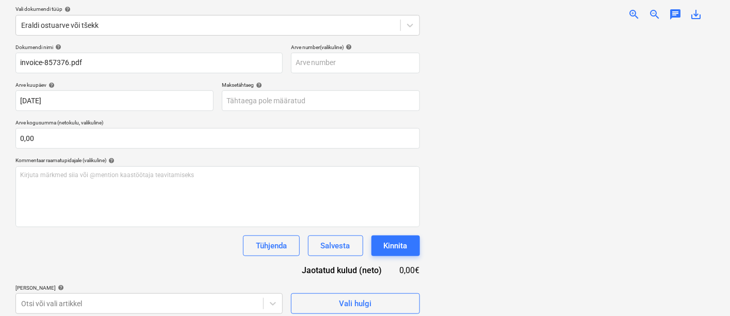
scroll to position [190, 0]
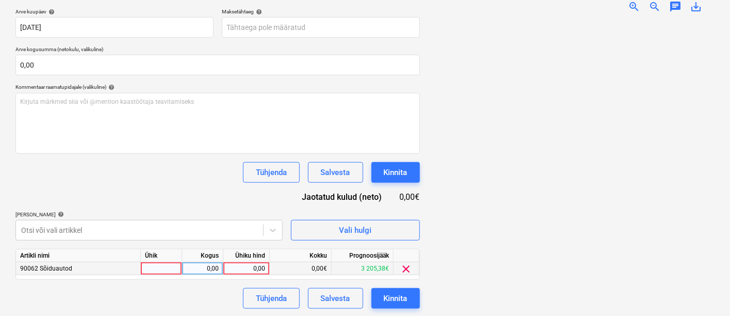
click at [170, 268] on div at bounding box center [161, 268] width 41 height 13
type input "kmpl"
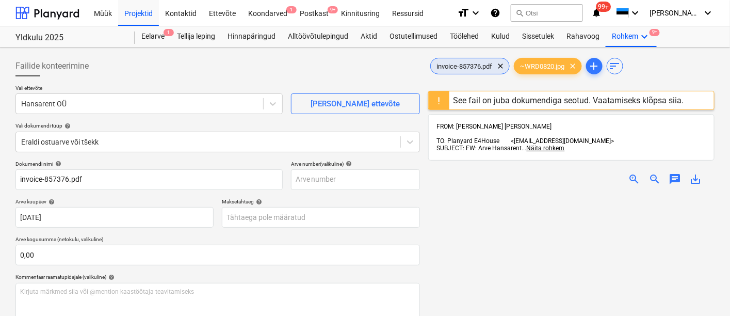
click at [468, 67] on span "invoice-857376.pdf" at bounding box center [465, 66] width 68 height 8
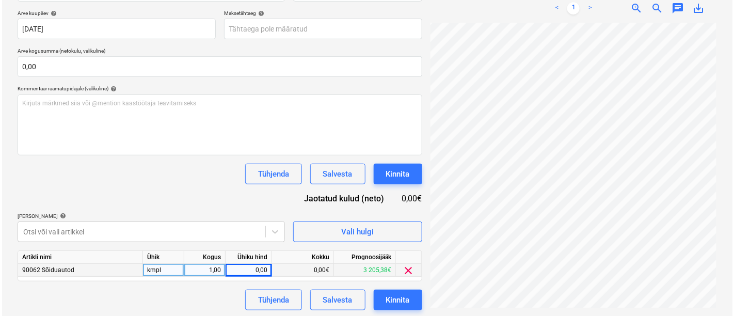
scroll to position [190, 0]
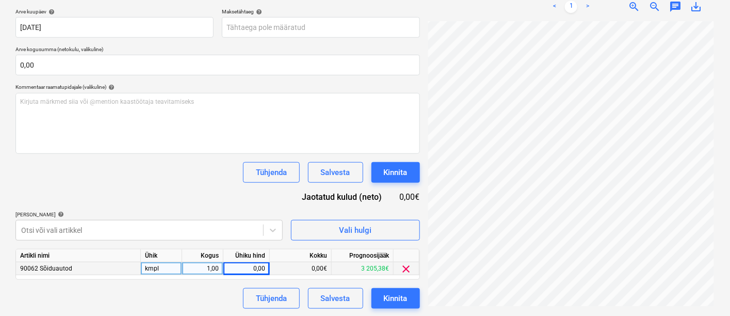
click at [244, 268] on div "0,00" at bounding box center [247, 268] width 38 height 13
type input "1451,79"
click at [402, 298] on div "Kinnita" at bounding box center [396, 298] width 24 height 13
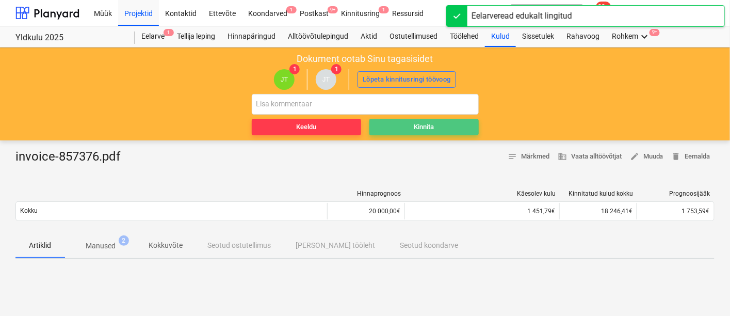
click at [440, 126] on span "Kinnita" at bounding box center [424, 127] width 101 height 12
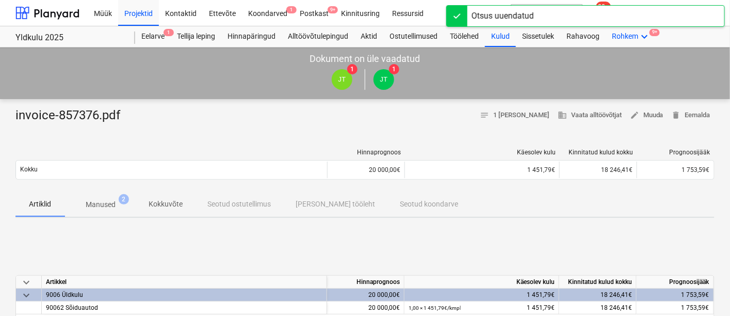
click at [649, 31] on icon "keyboard_arrow_down" at bounding box center [644, 36] width 12 height 12
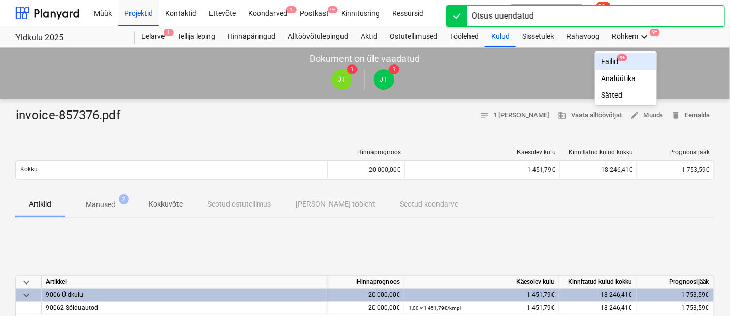
click at [610, 60] on div "Failid 9+" at bounding box center [626, 61] width 50 height 9
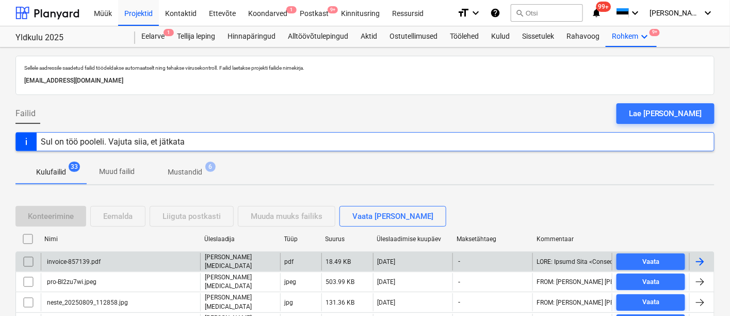
scroll to position [85, 0]
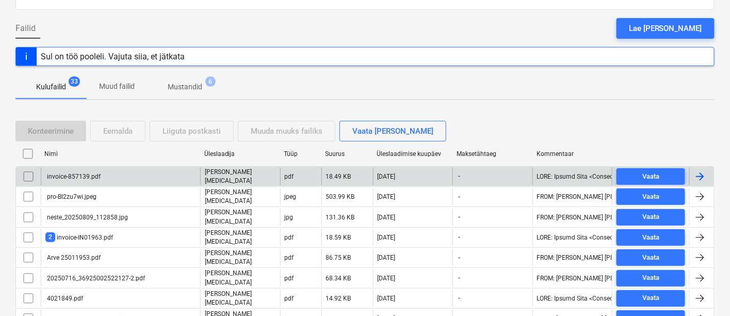
click at [100, 173] on div "invoice-857139.pdf" at bounding box center [120, 177] width 159 height 18
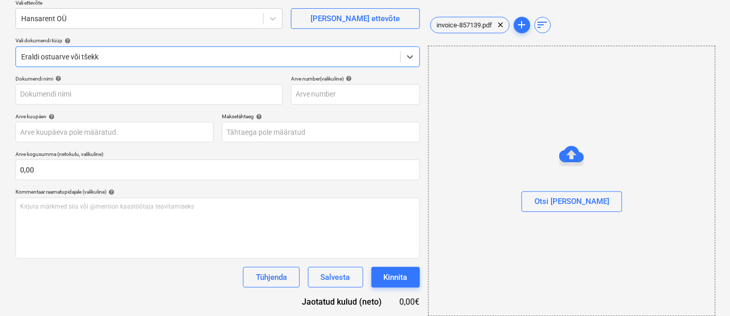
type input "invoice-857139.pdf"
type input "[DATE]"
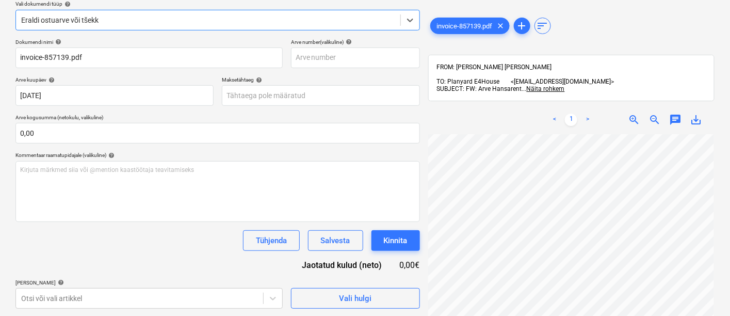
scroll to position [196, 102]
click at [365, 296] on div "Vali hulgi" at bounding box center [355, 298] width 33 height 13
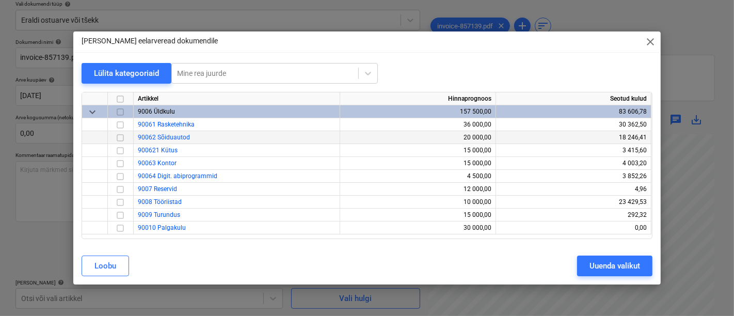
click at [118, 137] on input "checkbox" at bounding box center [120, 138] width 12 height 12
click at [626, 268] on div "Uuenda valikut" at bounding box center [614, 265] width 51 height 13
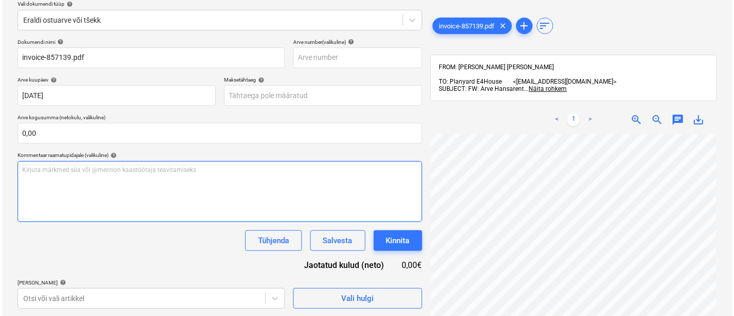
scroll to position [190, 0]
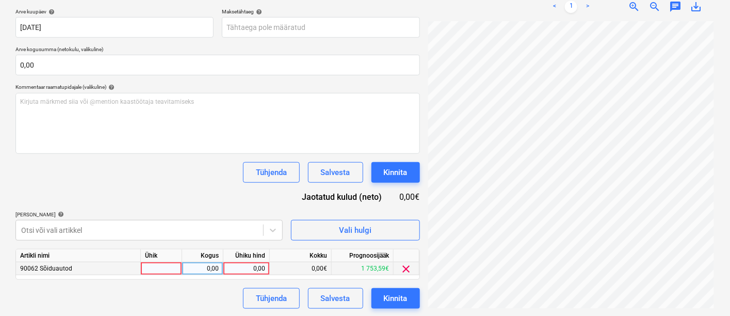
click at [152, 269] on div at bounding box center [161, 268] width 41 height 13
type input "kmpl"
type input "28"
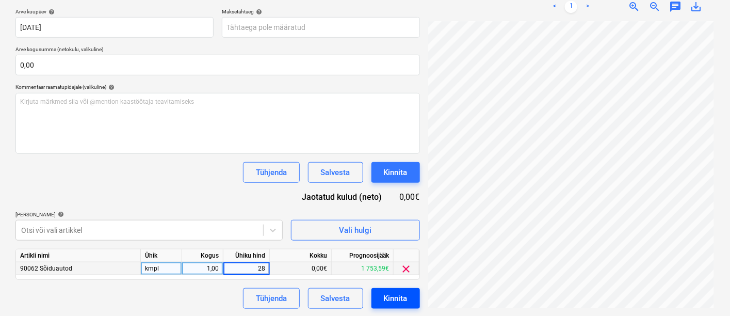
click at [385, 294] on div "Kinnita" at bounding box center [396, 298] width 24 height 13
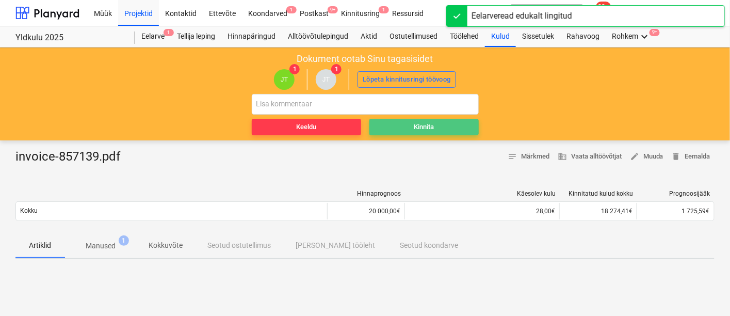
click at [416, 130] on div "Kinnita" at bounding box center [424, 127] width 20 height 12
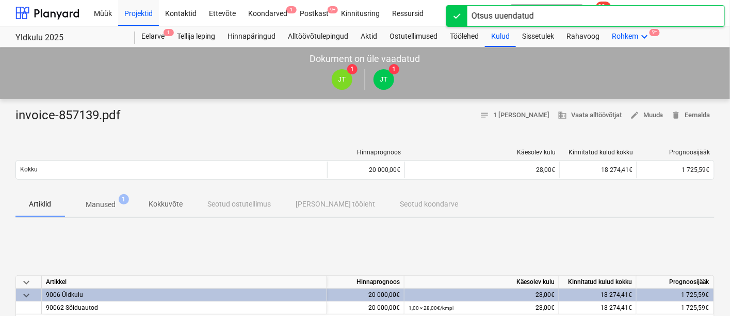
click at [641, 35] on icon "keyboard_arrow_down" at bounding box center [644, 36] width 12 height 12
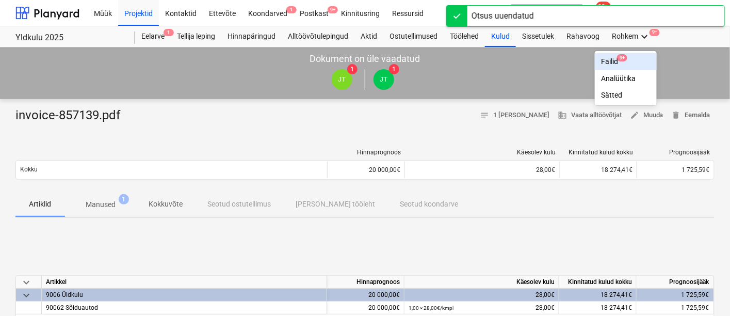
click at [611, 59] on div "Failid 9+" at bounding box center [626, 61] width 50 height 9
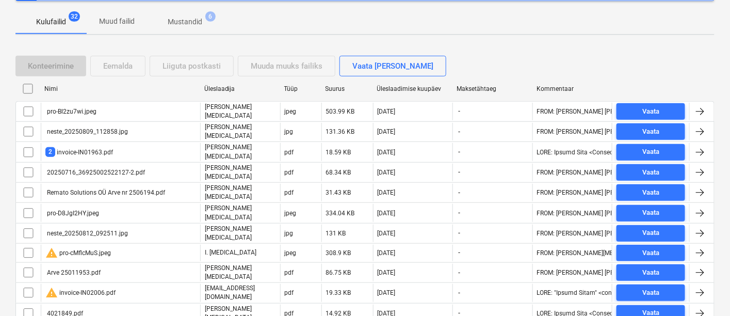
scroll to position [25, 0]
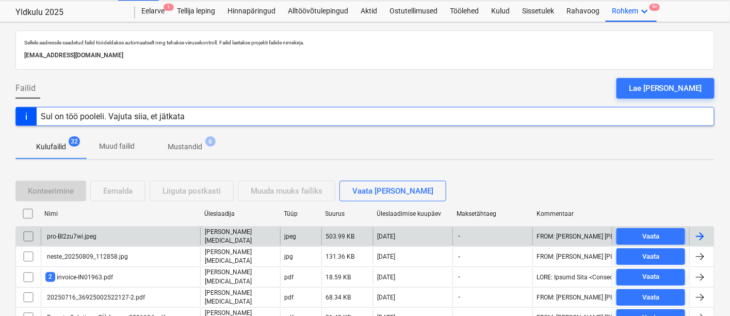
click at [106, 234] on div "pro-Bl2zu7wi.jpeg" at bounding box center [120, 237] width 159 height 18
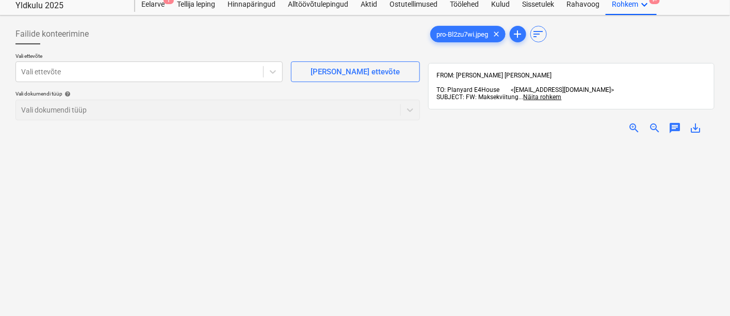
scroll to position [32, 0]
click at [633, 127] on span "zoom_in" at bounding box center [634, 128] width 12 height 12
click at [634, 127] on span "zoom_in" at bounding box center [634, 128] width 12 height 12
click at [88, 72] on div at bounding box center [139, 72] width 237 height 10
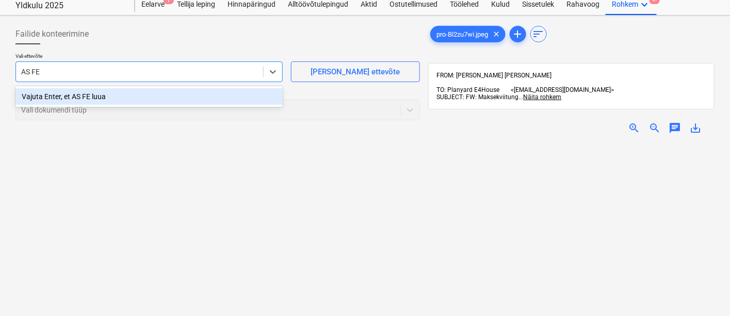
type input "AS FEB"
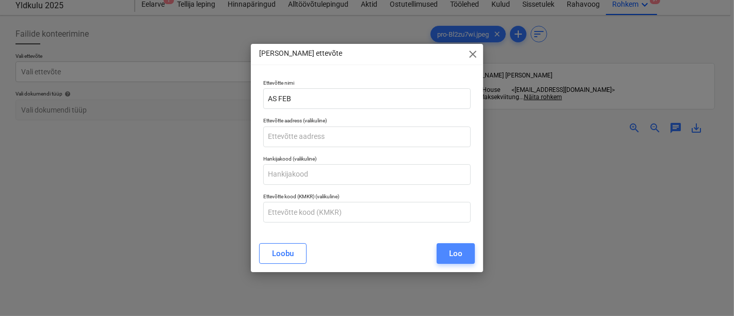
click at [461, 258] on div "Loo" at bounding box center [455, 253] width 13 height 13
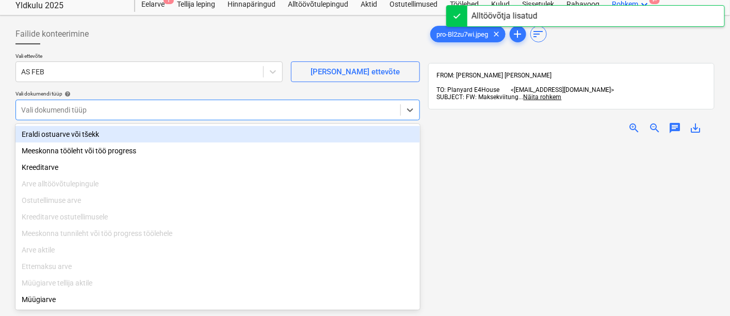
click at [140, 109] on div at bounding box center [208, 110] width 374 height 10
click at [124, 135] on div "Eraldi ostuarve või tšekk" at bounding box center [217, 134] width 405 height 17
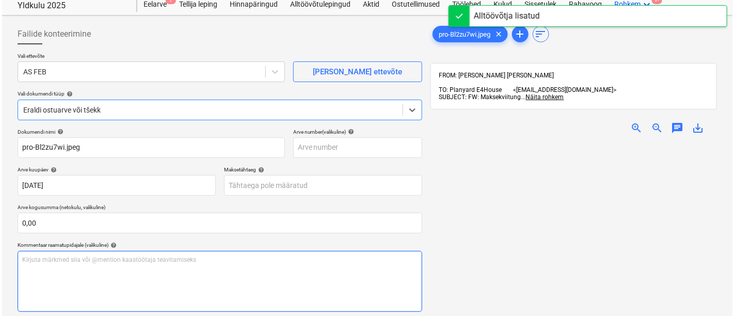
scroll to position [153, 0]
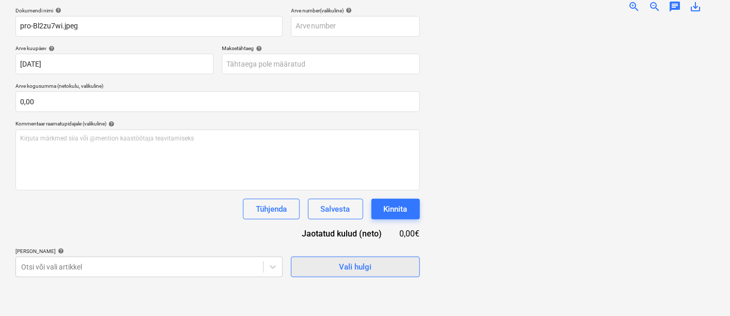
click at [329, 270] on span "Vali hulgi" at bounding box center [355, 266] width 103 height 13
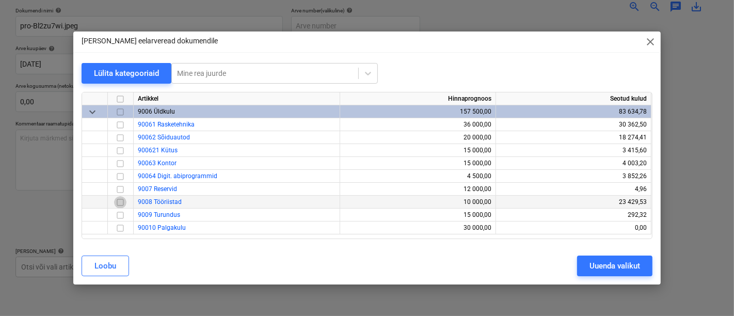
click at [120, 202] on input "checkbox" at bounding box center [120, 202] width 12 height 12
click at [600, 267] on div "Uuenda valikut" at bounding box center [614, 265] width 51 height 13
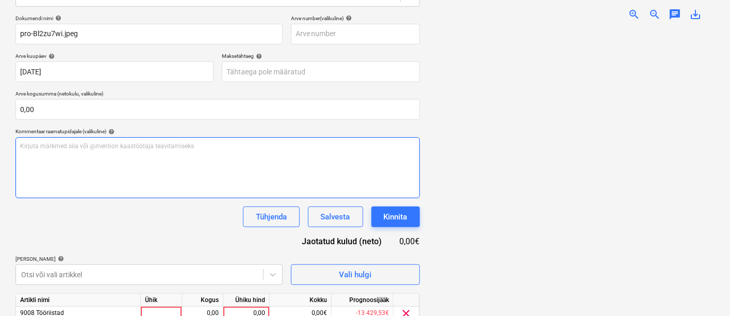
scroll to position [190, 0]
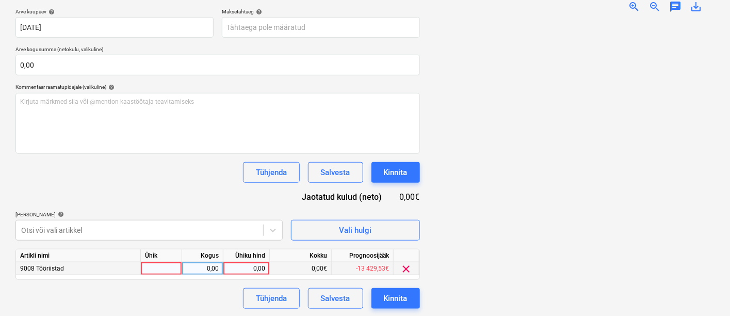
click at [160, 270] on div at bounding box center [161, 268] width 41 height 13
type input "kmpl"
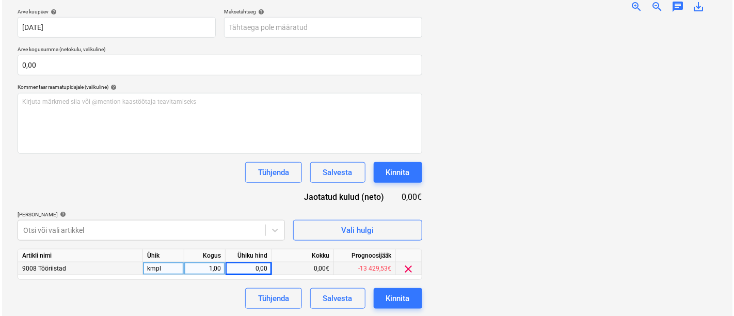
scroll to position [0, 71]
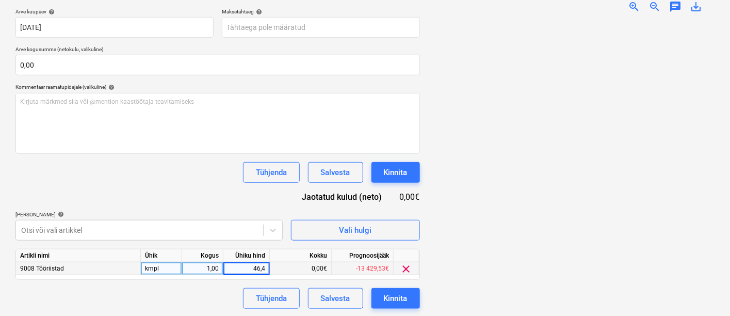
type input "46,45"
click at [381, 296] on button "Kinnita" at bounding box center [396, 298] width 49 height 21
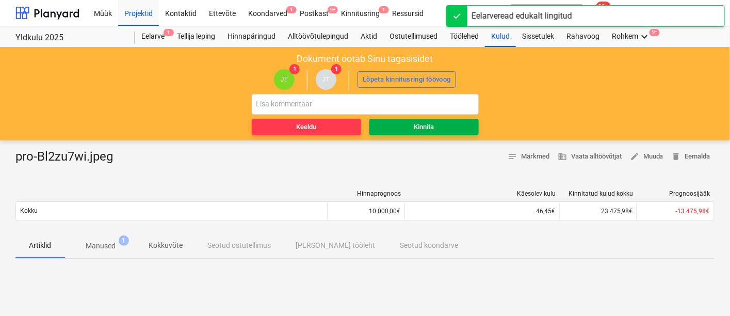
click at [433, 126] on div "Kinnita" at bounding box center [424, 127] width 20 height 12
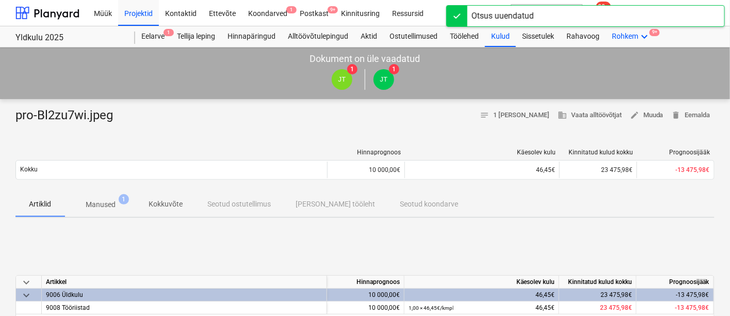
click at [641, 35] on icon "keyboard_arrow_down" at bounding box center [644, 36] width 12 height 12
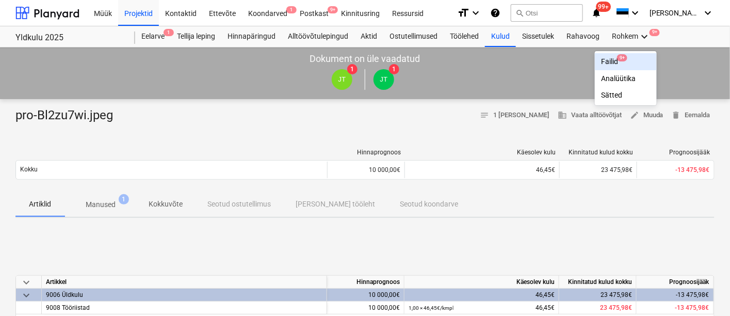
click at [615, 60] on div "Failid 9+" at bounding box center [626, 61] width 50 height 9
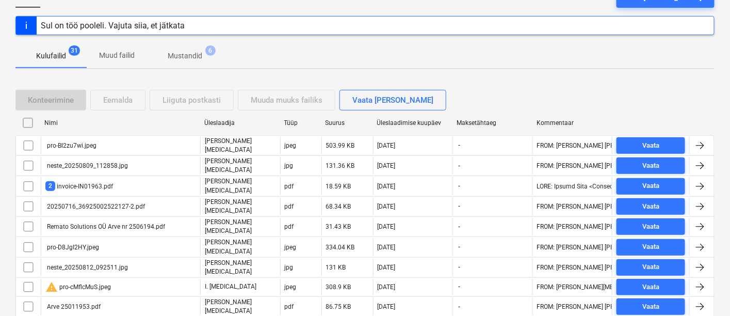
scroll to position [117, 0]
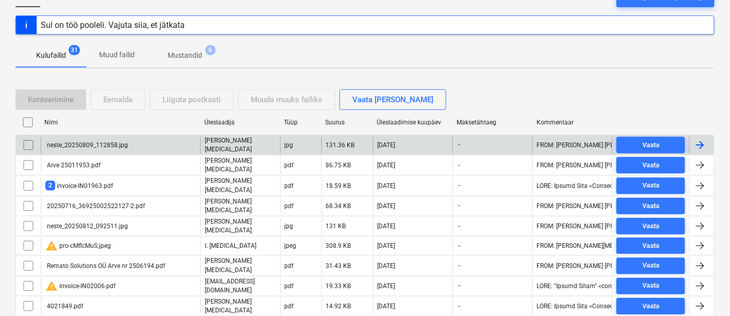
click at [100, 143] on div "neste_20250809_112858.jpg" at bounding box center [86, 144] width 83 height 7
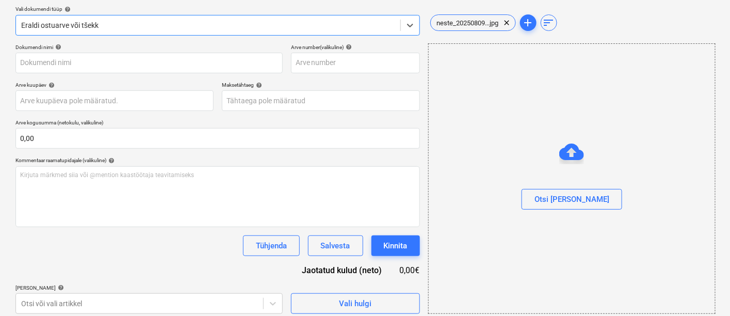
type input "neste_20250809_112858.jpg"
type input "[DATE]"
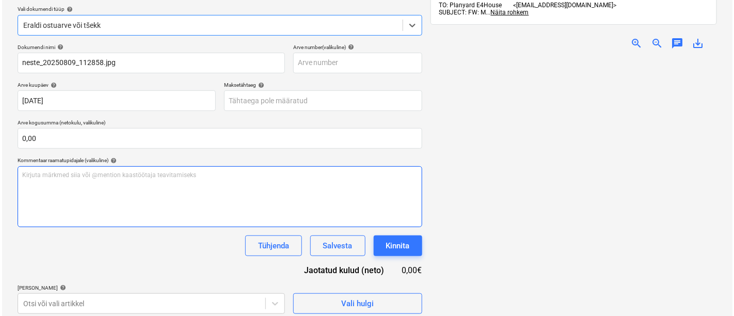
scroll to position [153, 0]
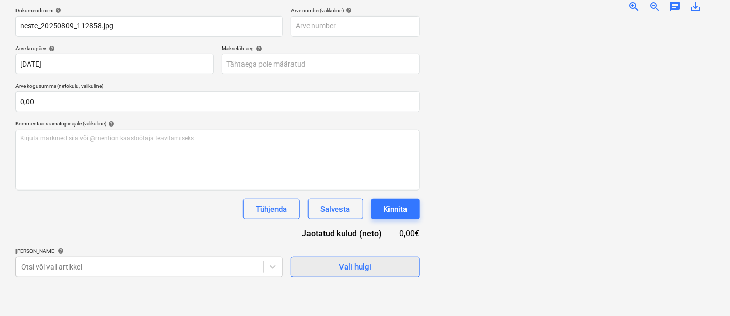
click at [342, 262] on div "Vali hulgi" at bounding box center [355, 266] width 33 height 13
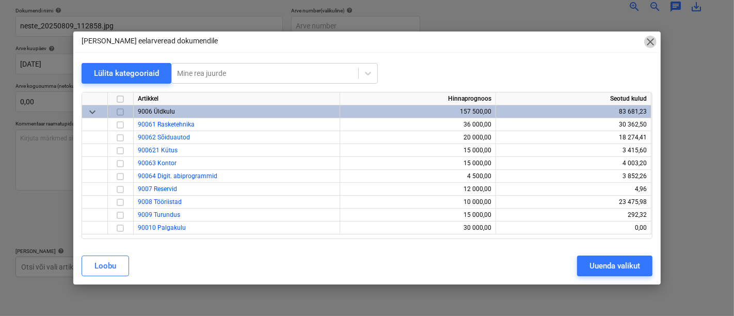
click at [651, 42] on span "close" at bounding box center [650, 42] width 12 height 12
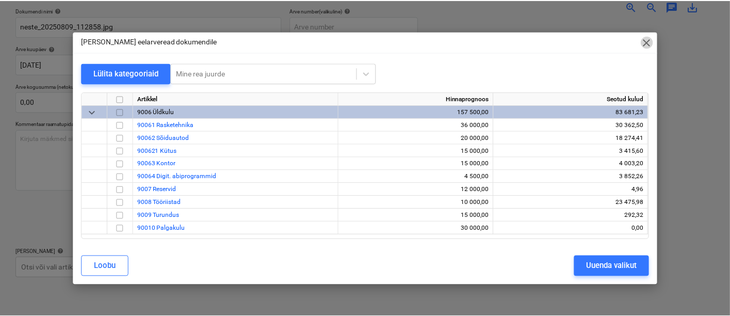
scroll to position [146, 0]
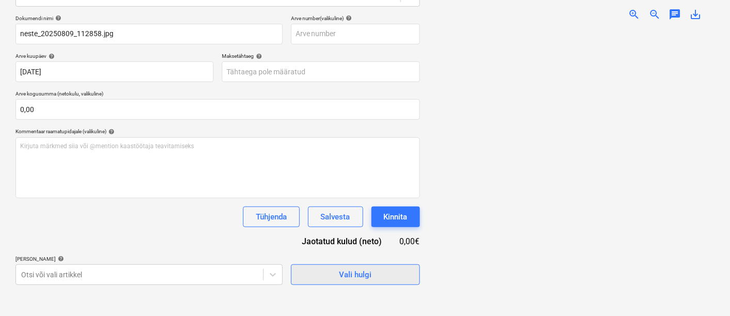
click at [362, 270] on div "Vali hulgi" at bounding box center [355, 274] width 33 height 13
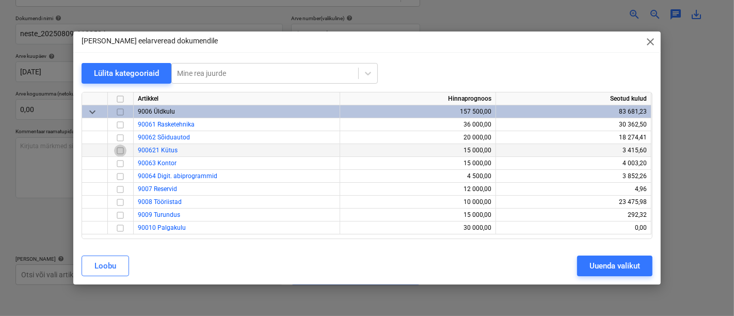
click at [119, 152] on input "checkbox" at bounding box center [120, 150] width 12 height 12
click at [598, 259] on div "Uuenda valikut" at bounding box center [614, 265] width 51 height 13
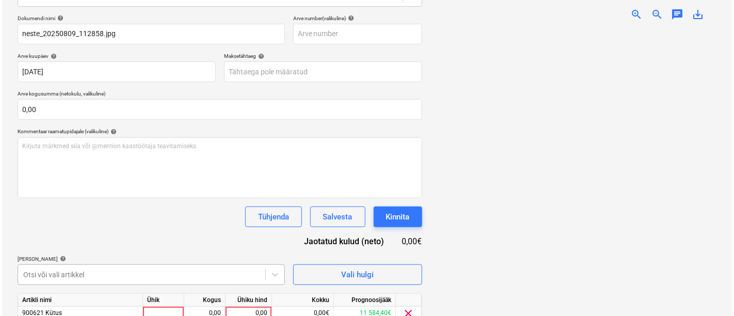
scroll to position [190, 0]
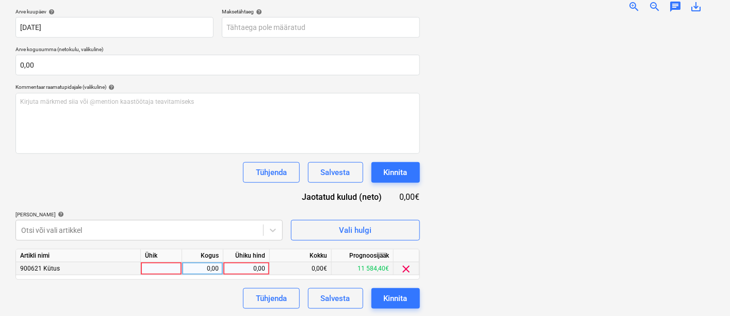
click at [162, 269] on div at bounding box center [161, 268] width 41 height 13
type input "kmpl"
type input "62,12"
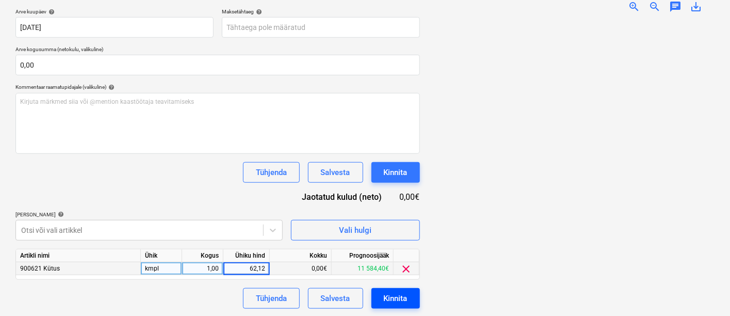
click at [401, 298] on div "Kinnita" at bounding box center [396, 298] width 24 height 13
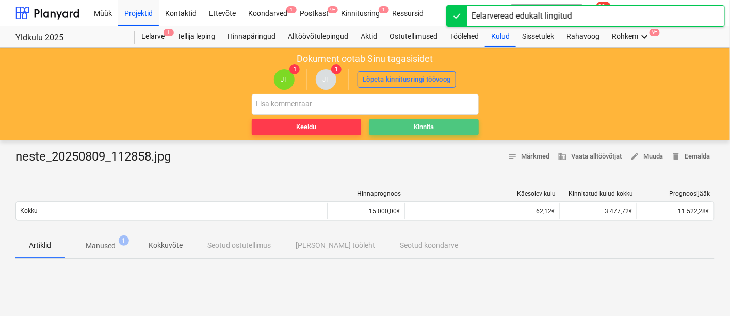
click at [430, 129] on div "Kinnita" at bounding box center [424, 127] width 20 height 12
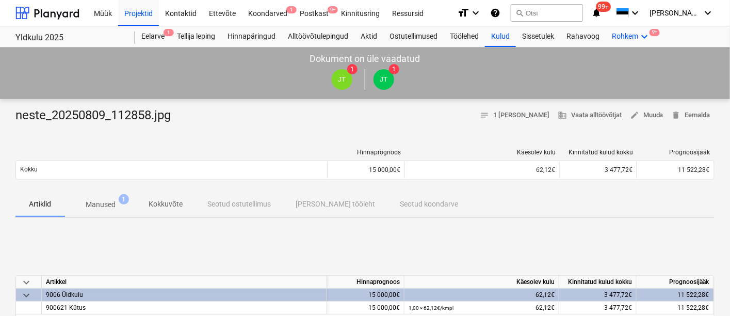
click at [645, 35] on icon "keyboard_arrow_down" at bounding box center [644, 36] width 12 height 12
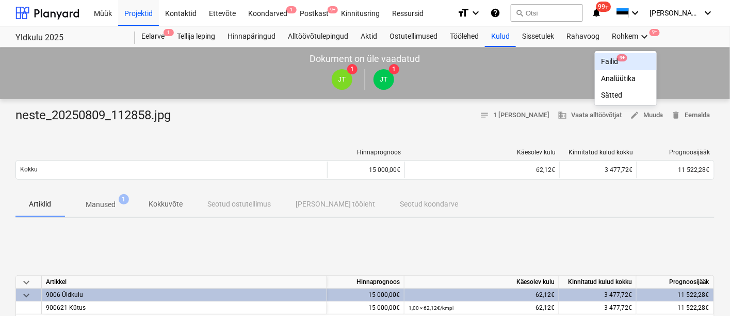
click at [612, 56] on div "Failid 9+" at bounding box center [626, 61] width 62 height 17
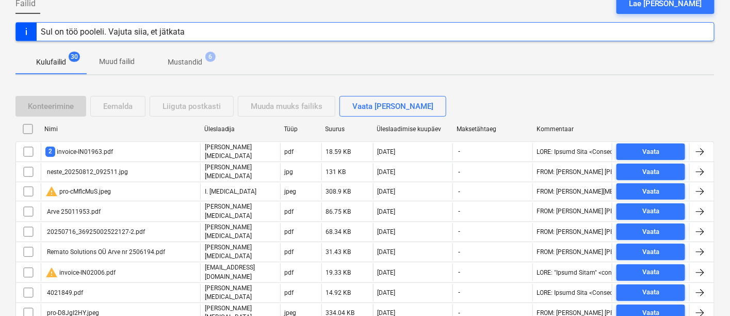
scroll to position [211, 0]
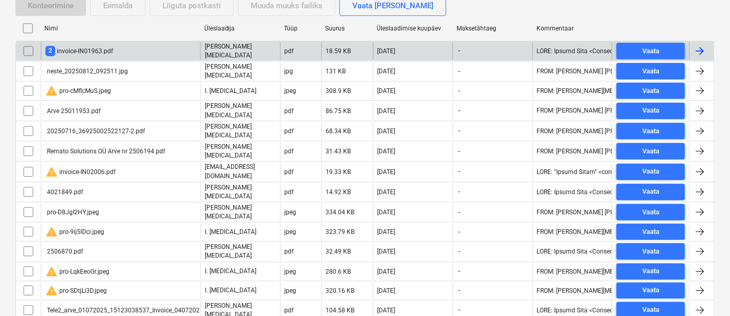
click at [100, 46] on div "2 invoice-IN01963.pdf" at bounding box center [79, 51] width 68 height 10
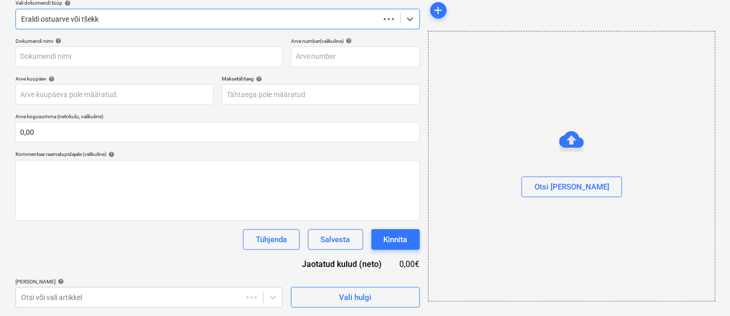
scroll to position [122, 0]
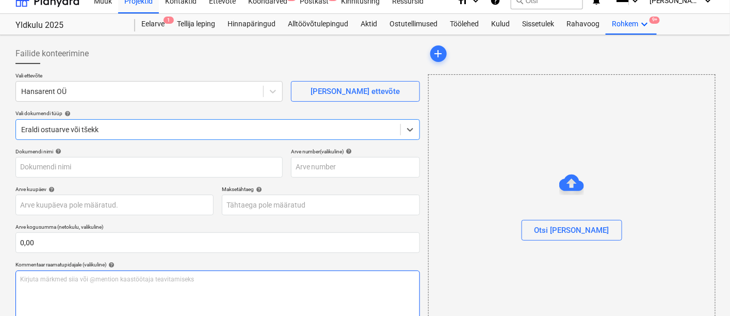
type input "~WRD0005.jpg"
type input "[DATE]"
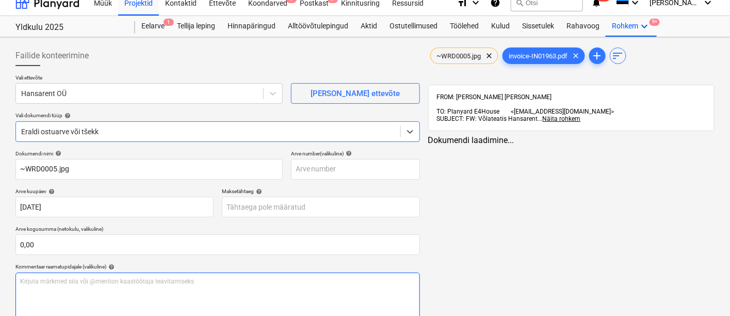
scroll to position [122, 0]
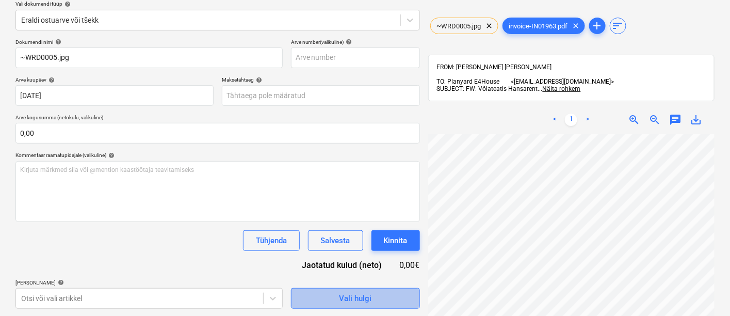
click at [326, 294] on span "Vali hulgi" at bounding box center [355, 298] width 103 height 13
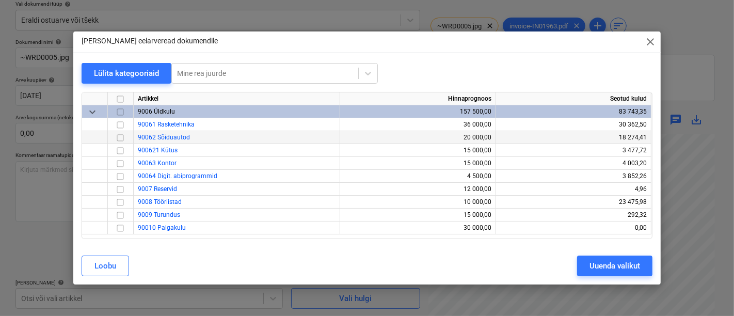
click at [195, 135] on div "90062 Sõiduautod" at bounding box center [237, 137] width 206 height 13
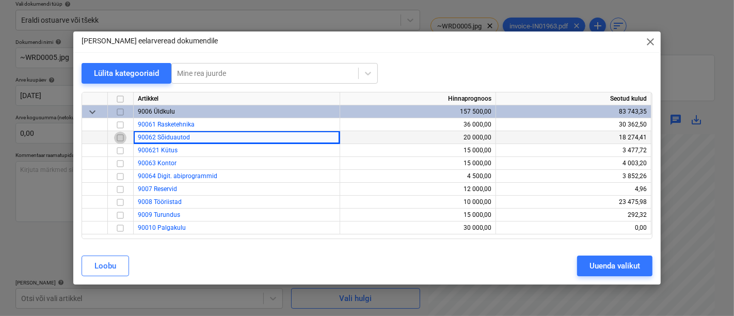
drag, startPoint x: 119, startPoint y: 138, endPoint x: 301, endPoint y: 135, distance: 182.2
click at [119, 138] on input "checkbox" at bounding box center [120, 138] width 12 height 12
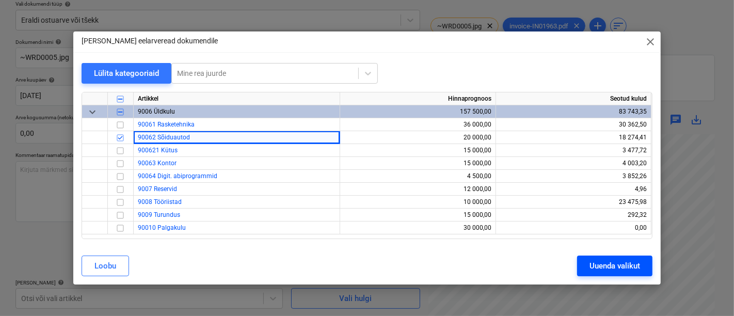
click at [601, 271] on div "Uuenda valikut" at bounding box center [614, 265] width 51 height 13
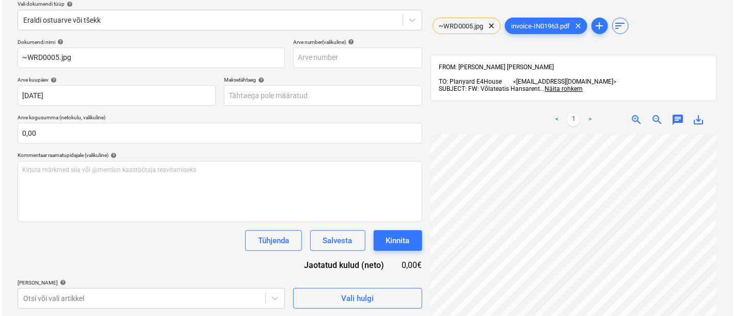
scroll to position [180, 0]
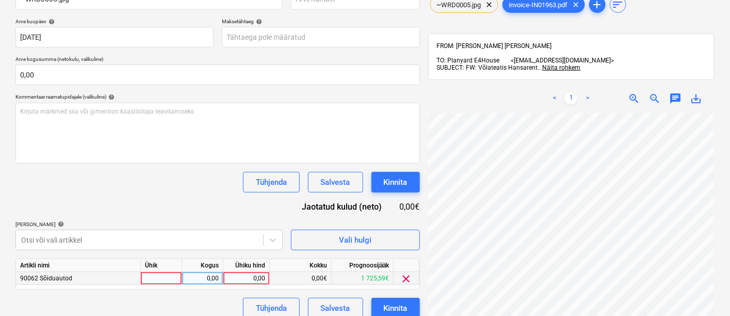
click at [172, 280] on div at bounding box center [161, 278] width 41 height 13
type input "kmpl"
type input "100,34"
click at [407, 302] on div "Kinnita" at bounding box center [396, 307] width 24 height 13
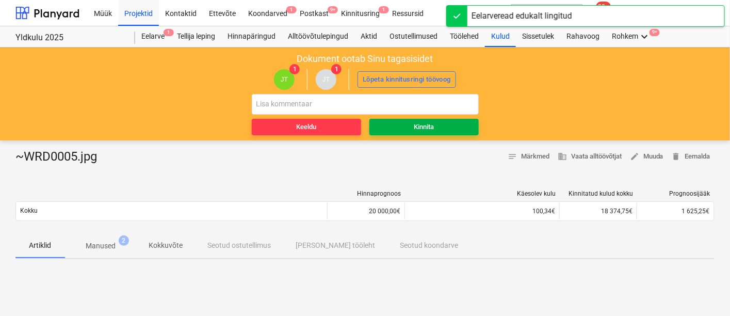
click at [438, 121] on span "Kinnita" at bounding box center [424, 127] width 101 height 12
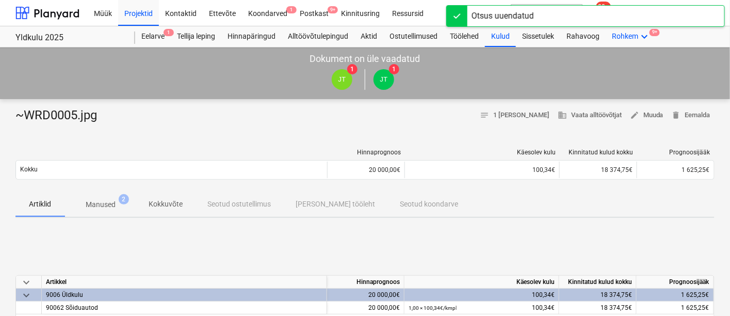
click at [643, 36] on icon "keyboard_arrow_down" at bounding box center [644, 36] width 12 height 12
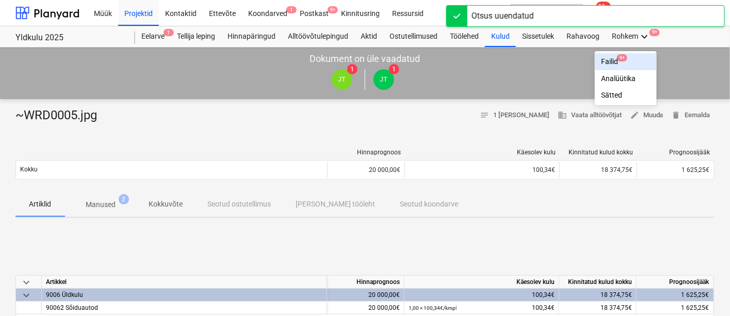
click at [610, 57] on div "Failid 9+" at bounding box center [626, 61] width 50 height 9
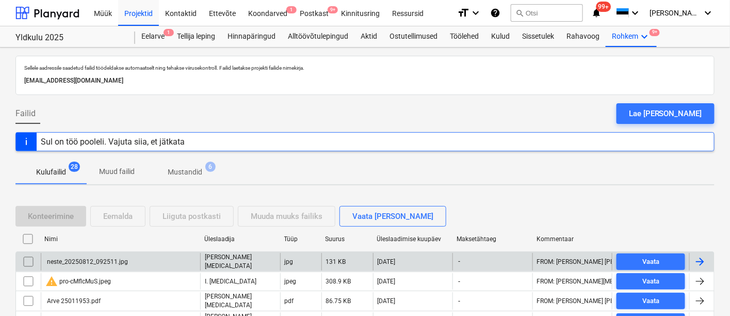
scroll to position [120, 0]
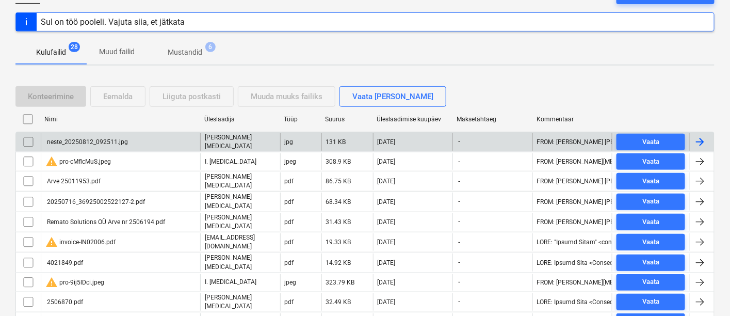
click at [103, 139] on div "neste_20250812_092511.jpg" at bounding box center [86, 141] width 83 height 7
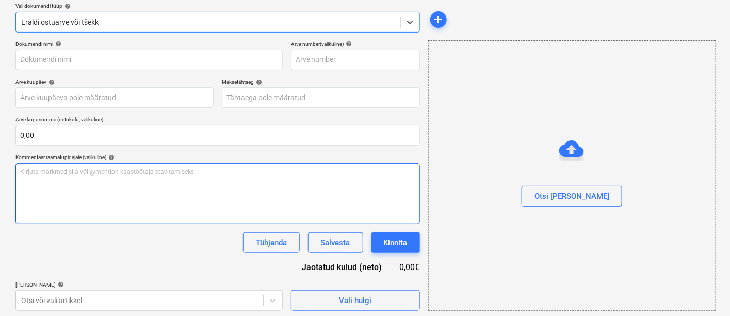
type input "neste_20250812_092511.jpg"
type input "[DATE]"
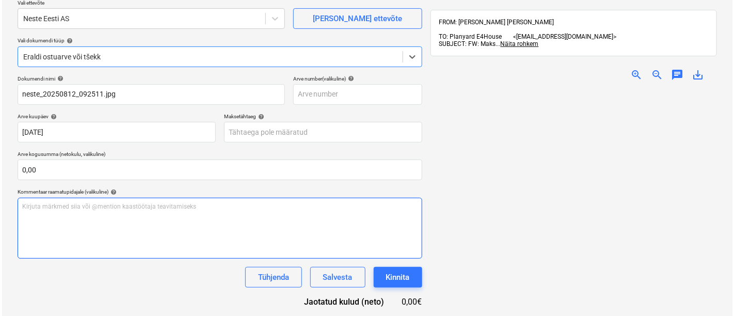
scroll to position [153, 0]
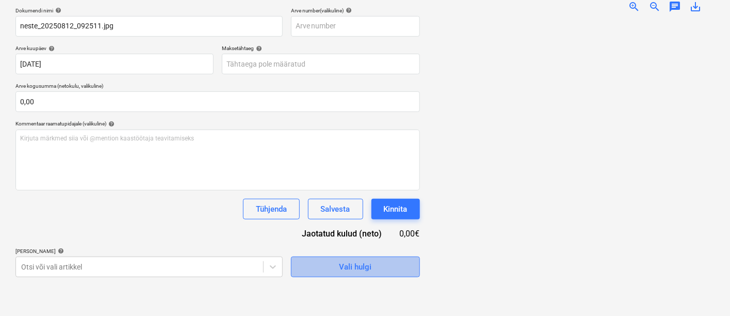
click at [328, 265] on span "Vali hulgi" at bounding box center [355, 266] width 103 height 13
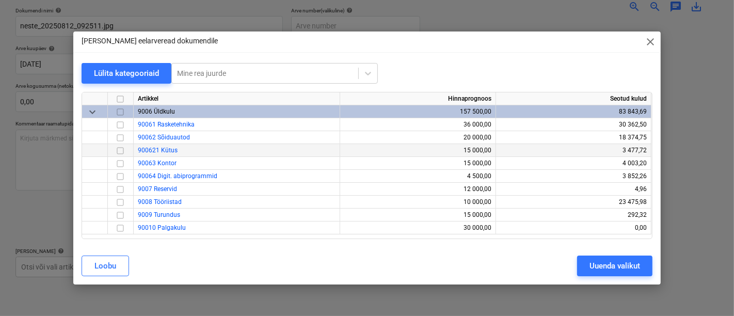
click at [122, 151] on input "checkbox" at bounding box center [120, 150] width 12 height 12
click at [603, 262] on div "Uuenda valikut" at bounding box center [614, 265] width 51 height 13
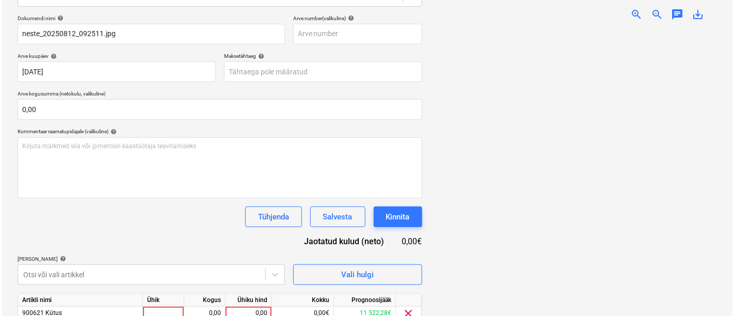
scroll to position [190, 0]
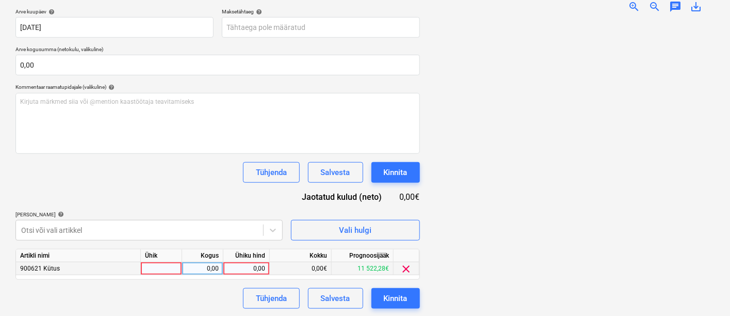
click at [152, 266] on div at bounding box center [161, 268] width 41 height 13
type input "kmpl"
type input "51,88"
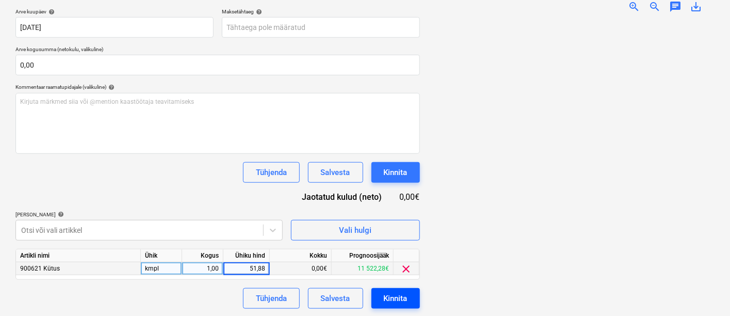
click at [400, 297] on div "Kinnita" at bounding box center [396, 298] width 24 height 13
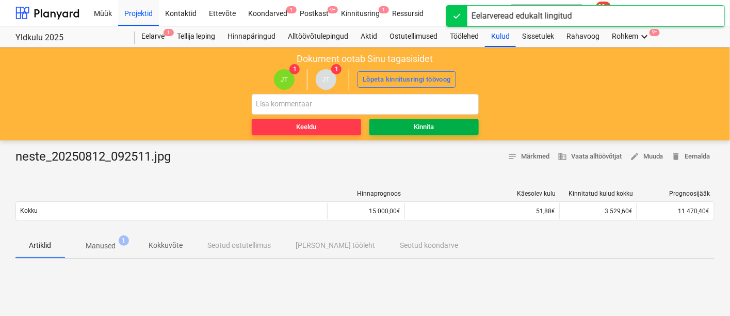
click at [425, 125] on div "Kinnita" at bounding box center [424, 127] width 20 height 12
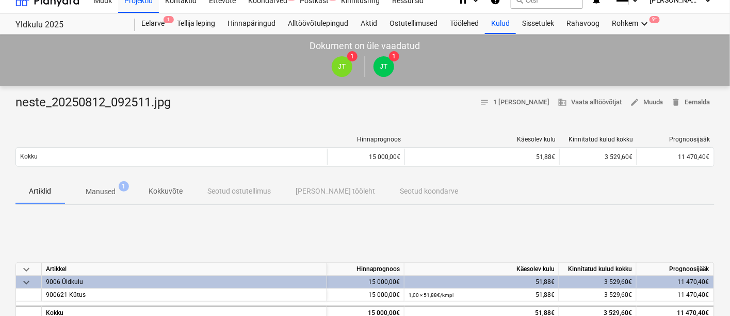
scroll to position [13, 0]
click at [644, 24] on icon "keyboard_arrow_down" at bounding box center [644, 23] width 12 height 12
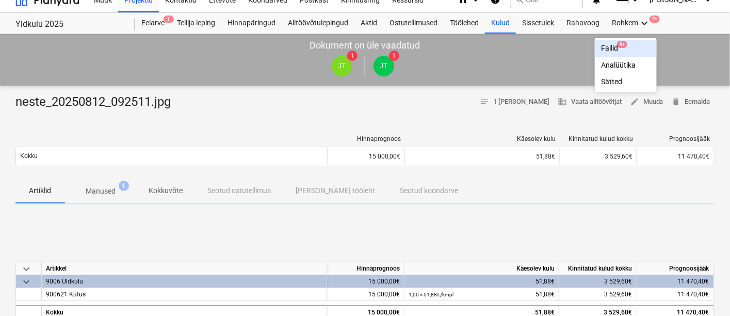
click at [609, 41] on div "Failid 9+" at bounding box center [626, 48] width 62 height 17
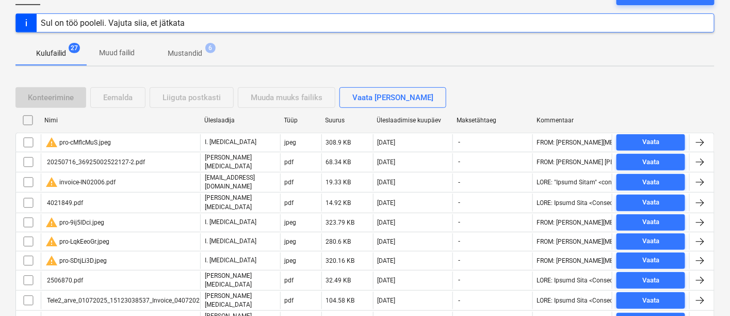
scroll to position [125, 0]
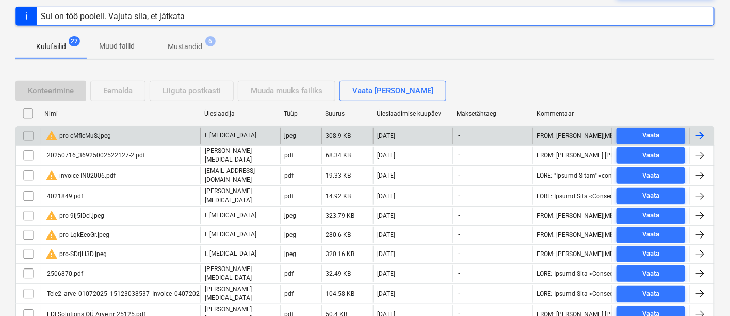
click at [80, 130] on div "warning pro-cMflcMuS.jpeg" at bounding box center [78, 136] width 66 height 12
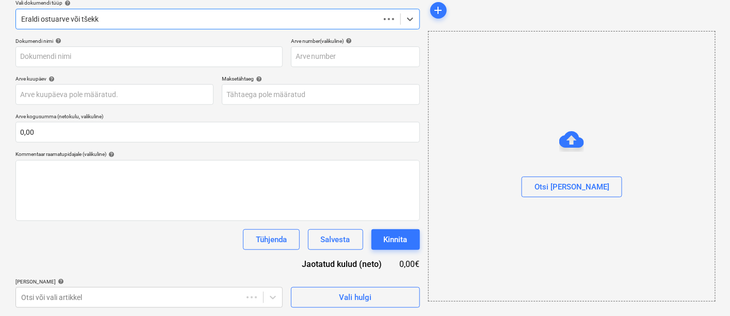
scroll to position [122, 0]
type input "pro-cMflcMuS.jpeg"
type input "[DATE]"
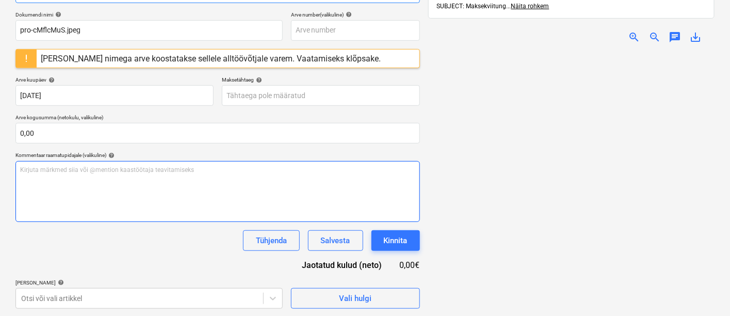
scroll to position [165, 0]
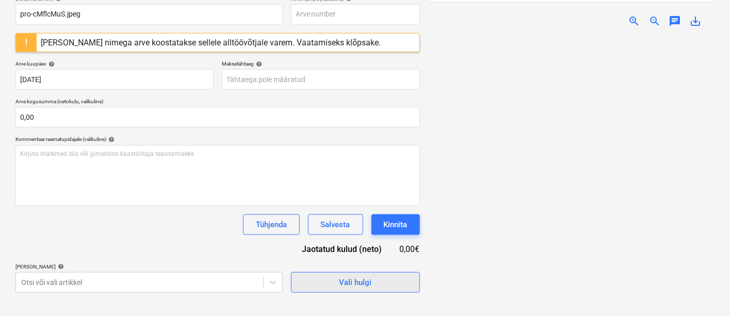
click at [336, 290] on button "Vali hulgi" at bounding box center [355, 282] width 129 height 21
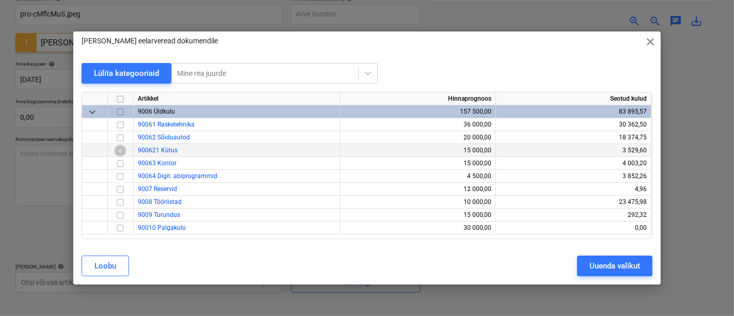
click at [120, 150] on input "checkbox" at bounding box center [120, 150] width 12 height 12
click at [620, 268] on div "Uuenda valikut" at bounding box center [614, 265] width 51 height 13
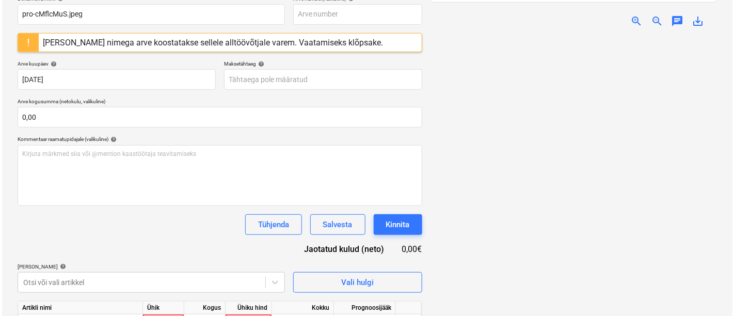
scroll to position [217, 0]
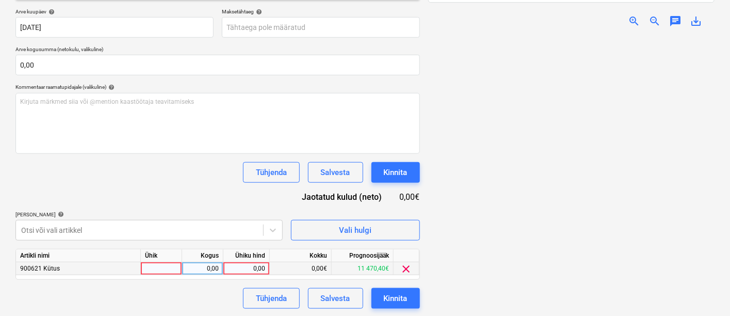
click at [171, 268] on div at bounding box center [161, 268] width 41 height 13
click at [171, 268] on input at bounding box center [161, 268] width 41 height 12
type input "kmpl"
type input "47,77"
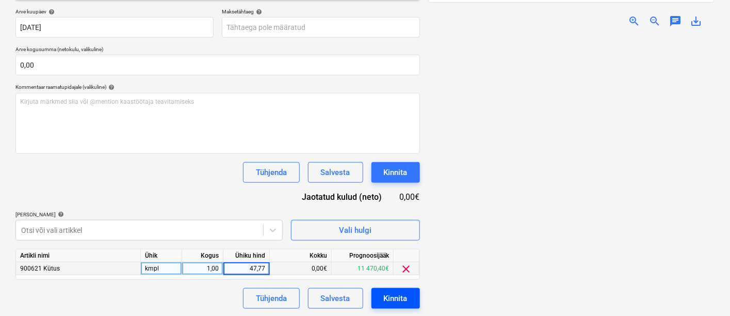
click at [403, 296] on div "Kinnita" at bounding box center [396, 298] width 24 height 13
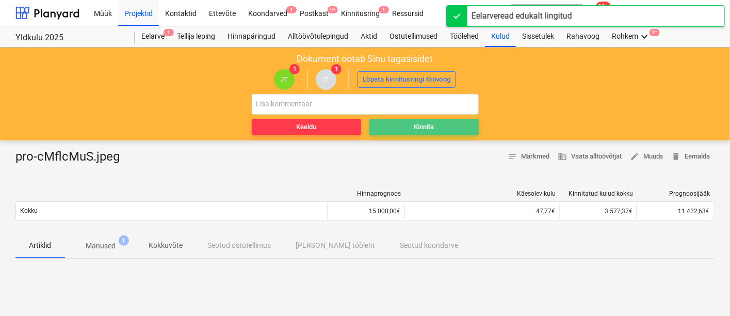
click at [437, 126] on span "Kinnita" at bounding box center [424, 127] width 101 height 12
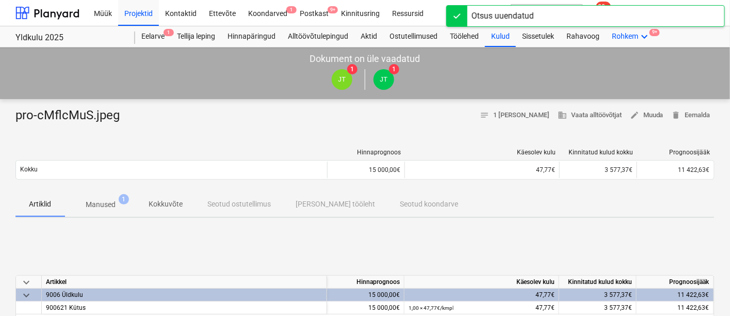
click at [646, 35] on icon "keyboard_arrow_down" at bounding box center [644, 36] width 12 height 12
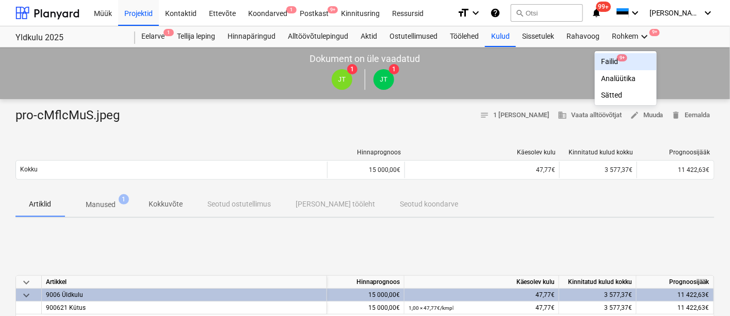
click at [611, 56] on div "Failid 9+" at bounding box center [626, 61] width 62 height 17
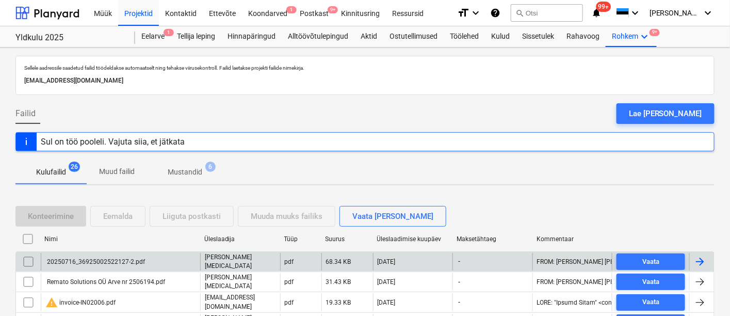
click at [98, 259] on div "20250716_36925002522127-2.pdf" at bounding box center [95, 261] width 100 height 7
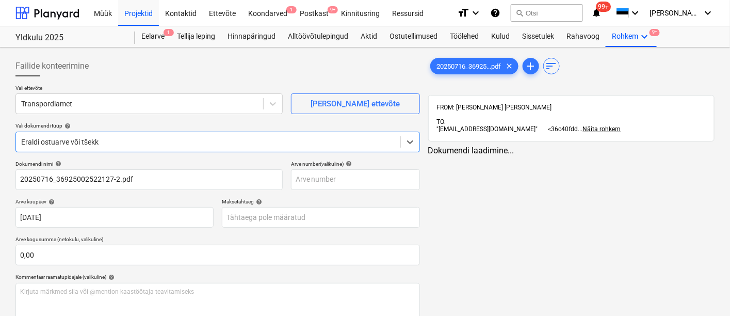
type input "20250716_36925002522127-2.pdf"
type input "[DATE]"
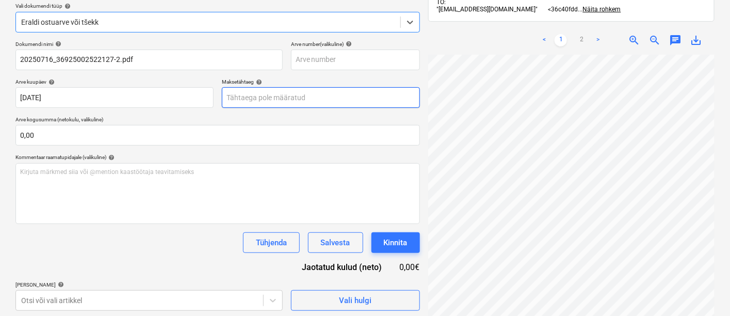
scroll to position [121, 0]
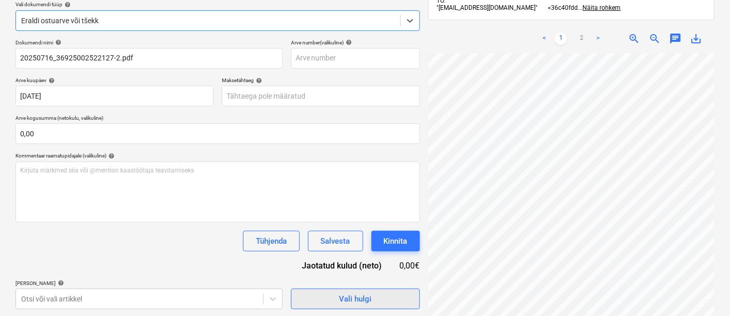
click at [315, 295] on span "Vali hulgi" at bounding box center [355, 298] width 103 height 13
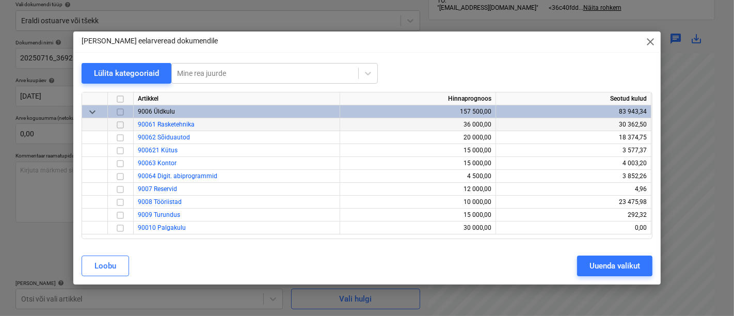
click at [118, 125] on input "checkbox" at bounding box center [120, 125] width 12 height 12
click at [615, 262] on div "Uuenda valikut" at bounding box center [614, 265] width 51 height 13
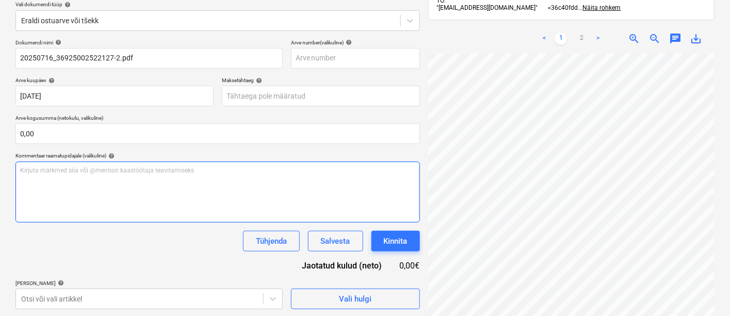
scroll to position [190, 0]
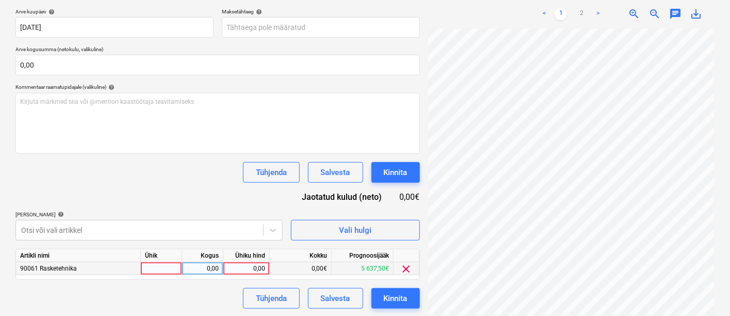
click at [169, 266] on div at bounding box center [161, 268] width 41 height 13
type input "kmpl"
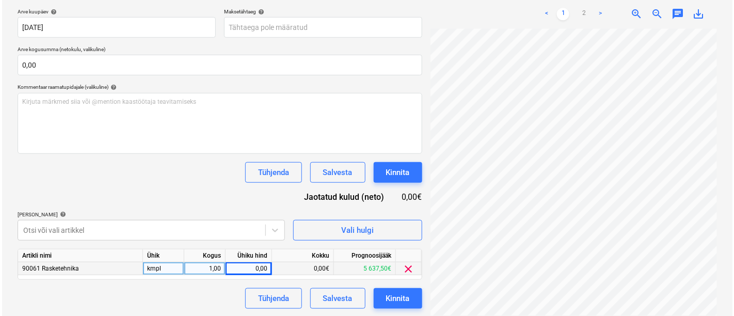
scroll to position [0, 102]
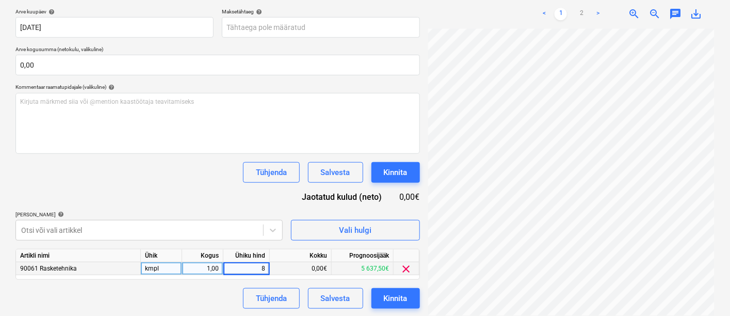
type input "80"
click at [405, 300] on div "Kinnita" at bounding box center [396, 298] width 24 height 13
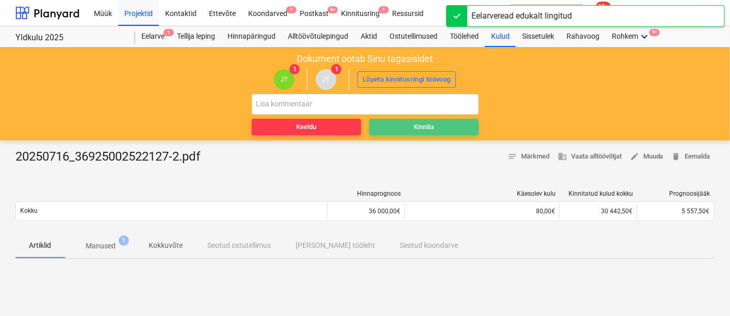
click at [429, 126] on div "Kinnita" at bounding box center [424, 127] width 20 height 12
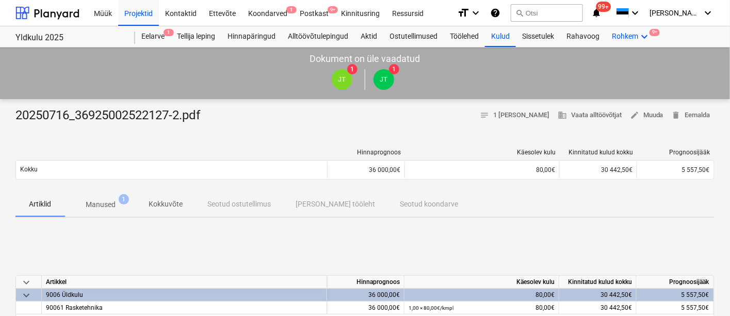
click at [644, 33] on icon "keyboard_arrow_down" at bounding box center [644, 36] width 12 height 12
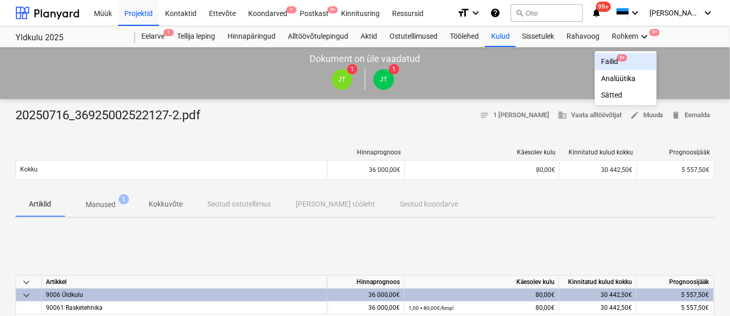
click at [608, 61] on div "Failid 9+" at bounding box center [626, 61] width 50 height 9
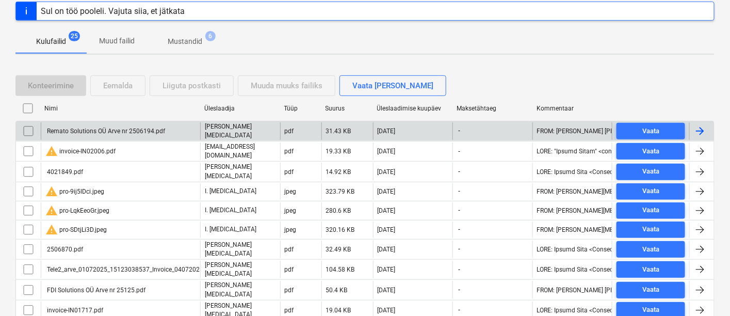
click at [95, 129] on div "Remato Solutions OÜ Arve nr 2506194.pdf" at bounding box center [105, 130] width 120 height 7
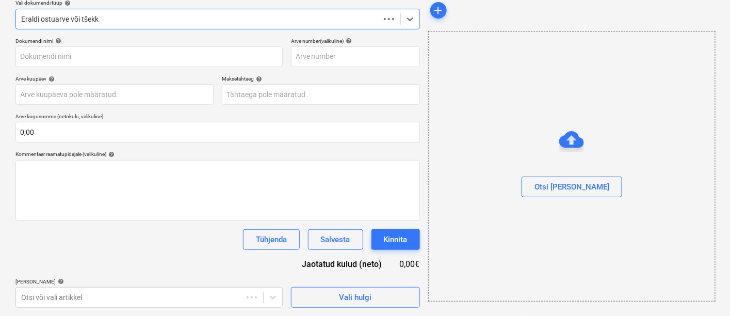
scroll to position [122, 0]
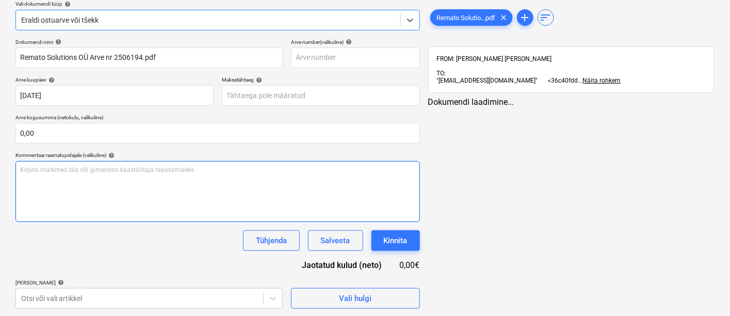
type input "Remato Solutions OÜ Arve nr 2506194.pdf"
type input "[DATE]"
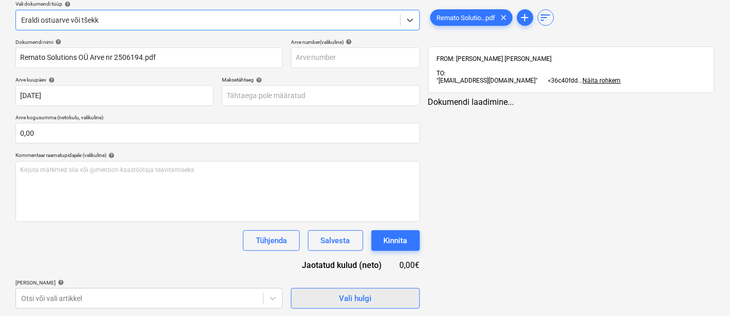
click at [320, 298] on span "Vali hulgi" at bounding box center [355, 298] width 103 height 13
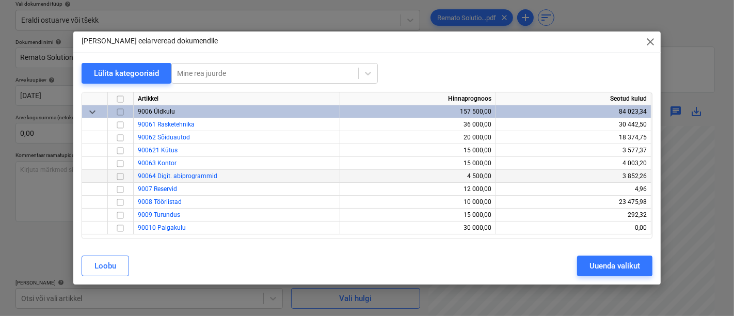
click at [120, 176] on input "checkbox" at bounding box center [120, 176] width 12 height 12
click at [616, 263] on div "Uuenda valikut" at bounding box center [614, 265] width 51 height 13
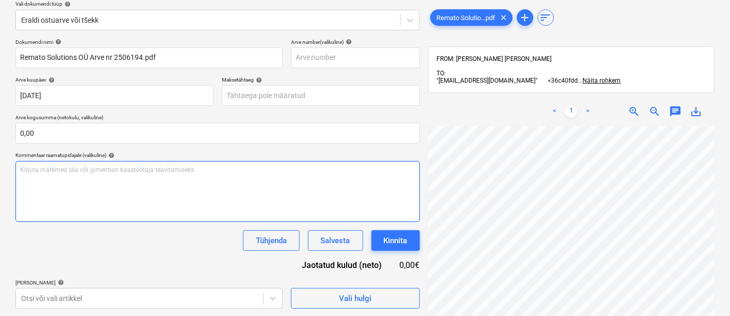
scroll to position [190, 0]
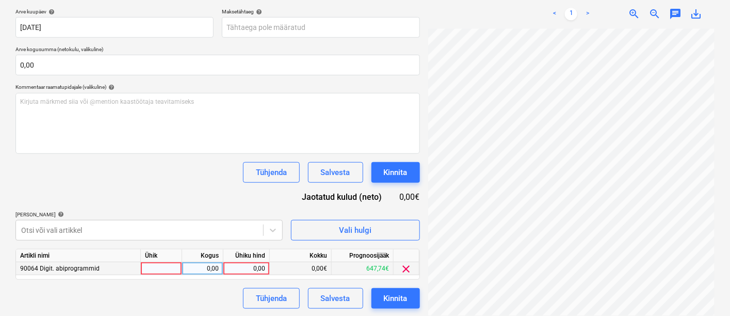
click at [156, 271] on div at bounding box center [161, 268] width 41 height 13
type input "kmpl"
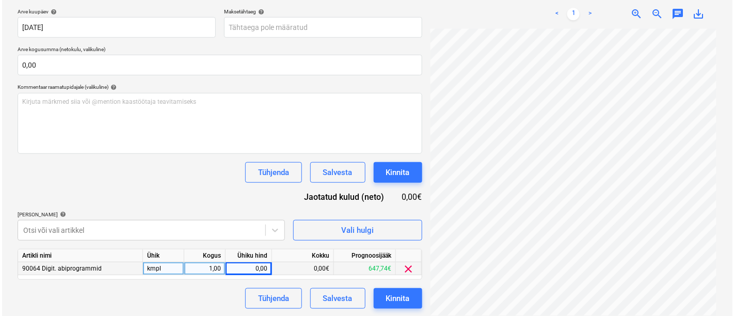
scroll to position [27, 102]
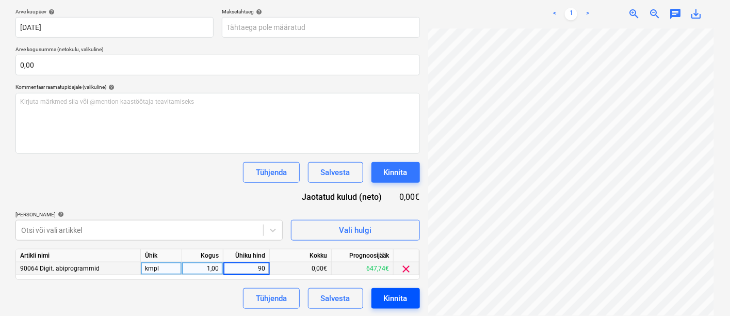
click at [393, 292] on div "Kinnita" at bounding box center [396, 298] width 24 height 13
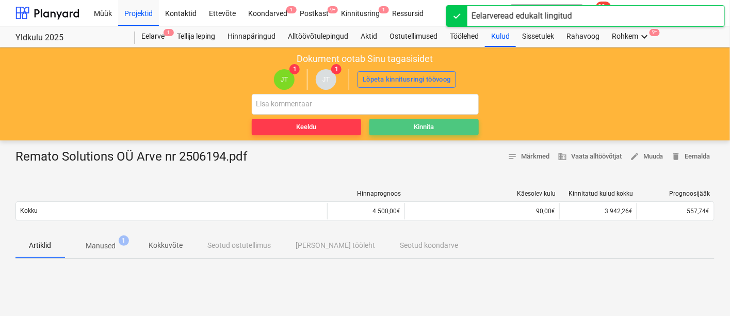
click at [426, 130] on div "Kinnita" at bounding box center [424, 127] width 20 height 12
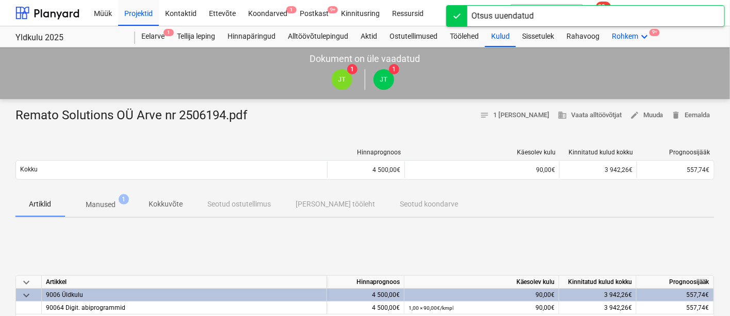
click at [624, 35] on div "Rohkem keyboard_arrow_down 9+" at bounding box center [631, 36] width 51 height 21
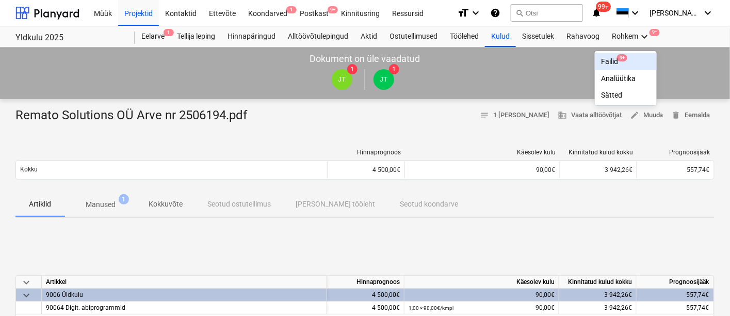
click at [614, 61] on div "Failid 9+" at bounding box center [626, 61] width 50 height 9
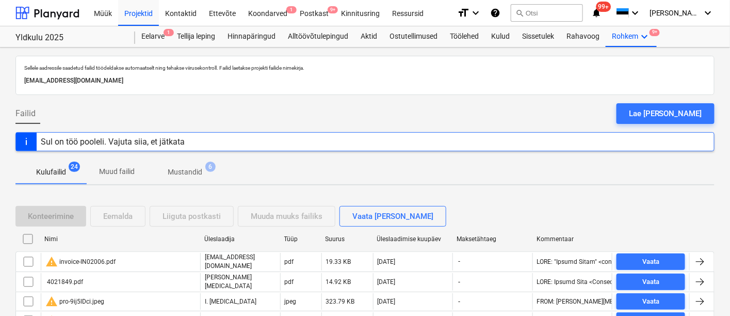
scroll to position [50, 0]
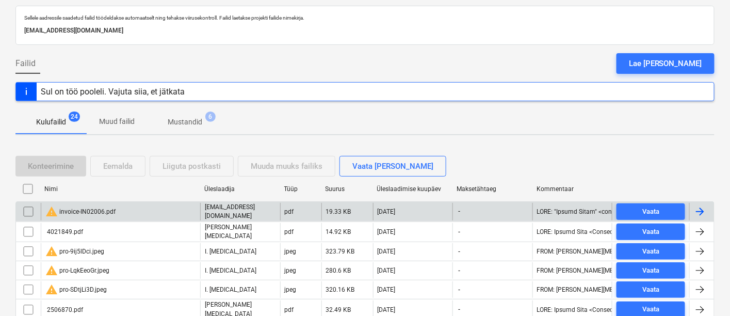
click at [100, 206] on div "warning invoice-IN02006.pdf" at bounding box center [80, 211] width 70 height 12
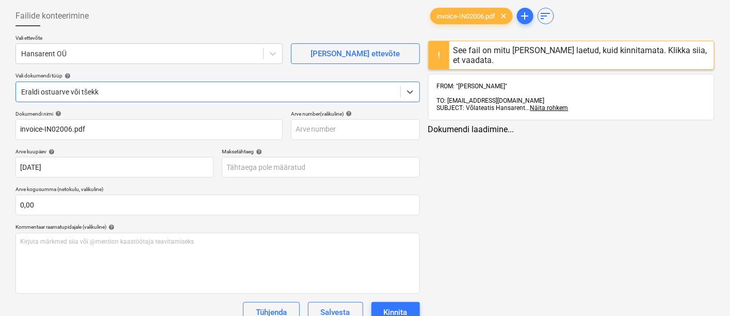
type input "invoice-IN02006.pdf"
type input "[DATE]"
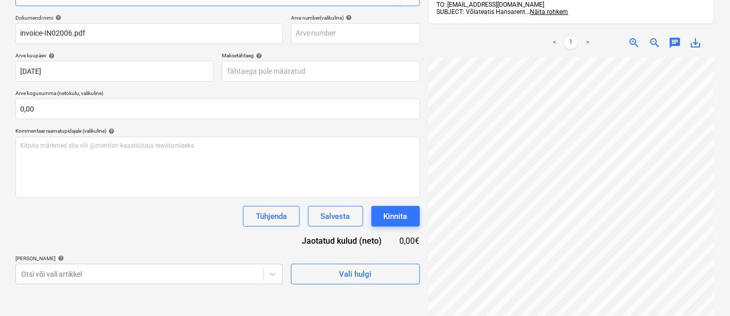
scroll to position [175, 0]
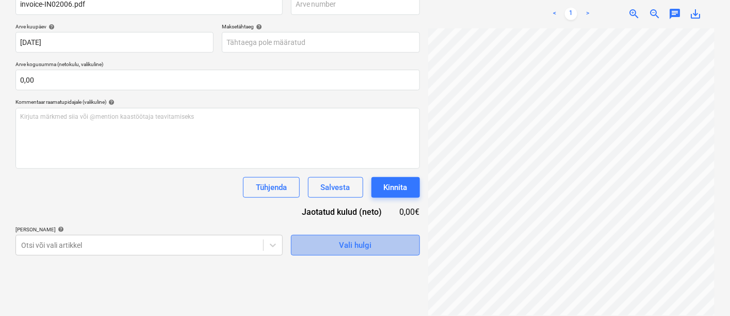
click at [324, 242] on span "Vali hulgi" at bounding box center [355, 244] width 103 height 13
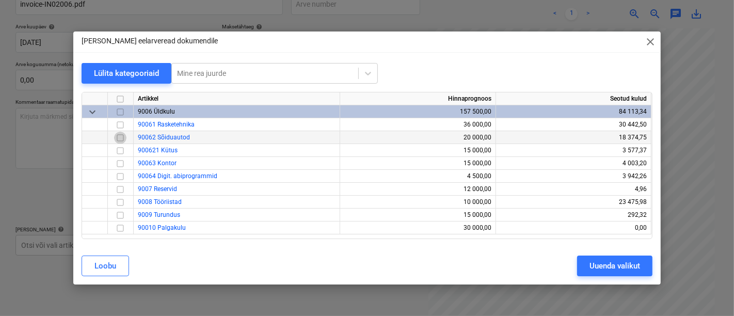
click at [122, 139] on input "checkbox" at bounding box center [120, 138] width 12 height 12
click at [601, 269] on div "Uuenda valikut" at bounding box center [614, 265] width 51 height 13
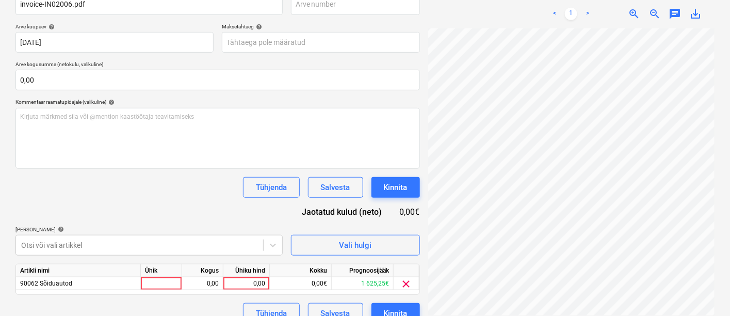
scroll to position [78, 17]
click at [154, 283] on div at bounding box center [161, 283] width 41 height 13
type input "kmpl"
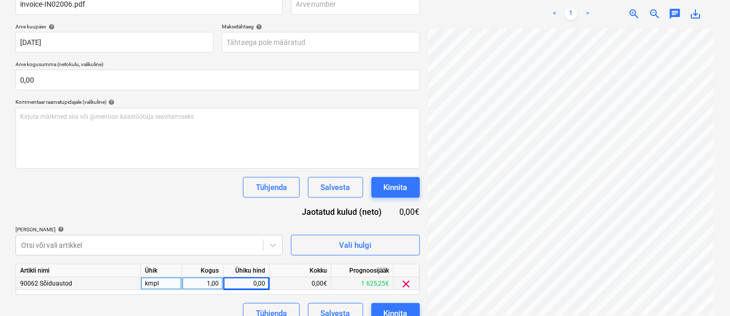
scroll to position [78, 102]
type input "124,78"
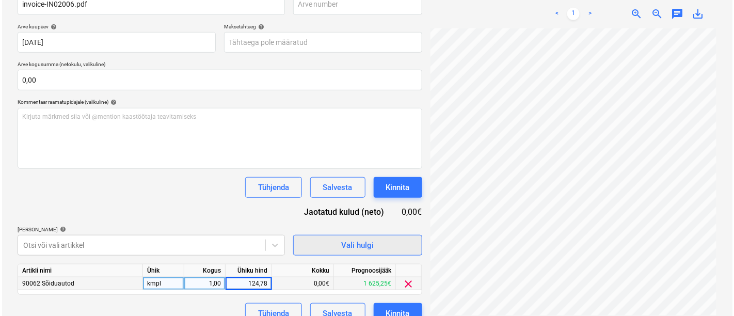
scroll to position [190, 0]
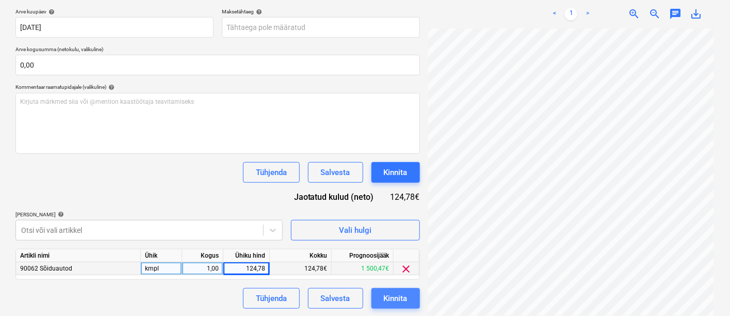
click at [395, 295] on div "Kinnita" at bounding box center [396, 298] width 24 height 13
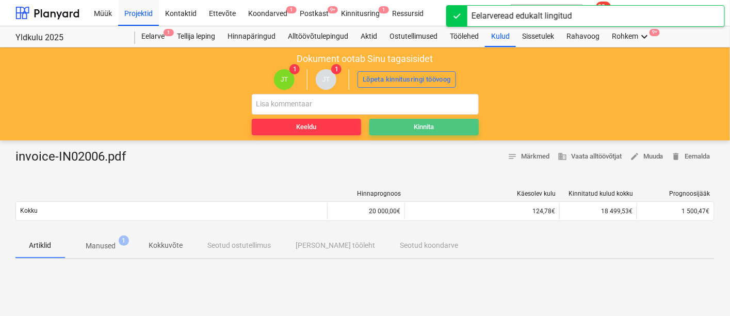
click at [430, 129] on div "Kinnita" at bounding box center [424, 127] width 20 height 12
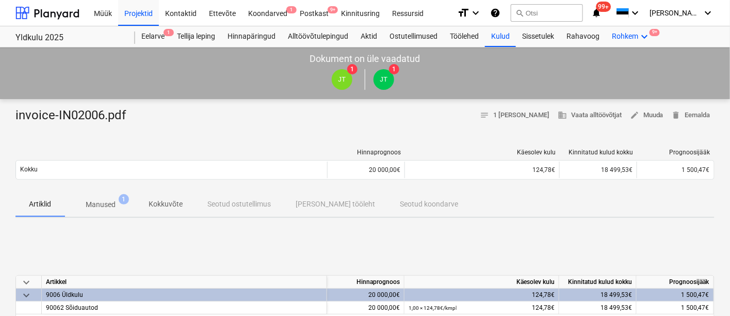
click at [647, 34] on icon "keyboard_arrow_down" at bounding box center [644, 36] width 12 height 12
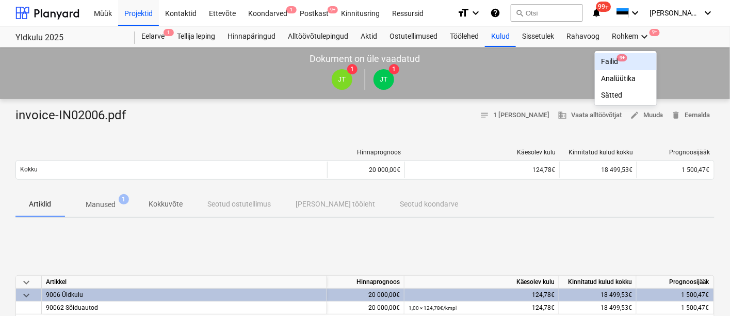
click at [608, 58] on div "Failid 9+" at bounding box center [626, 61] width 50 height 9
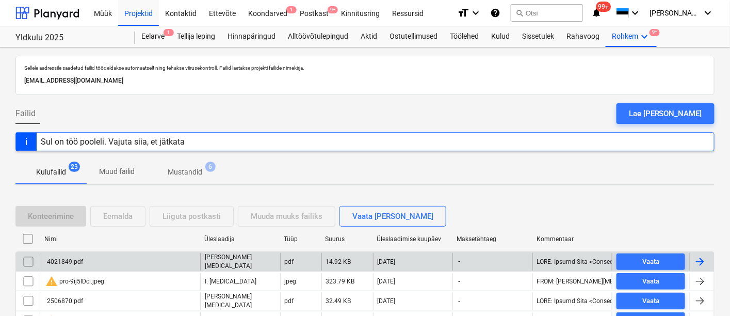
click at [100, 261] on div "4021849.pdf" at bounding box center [120, 262] width 159 height 18
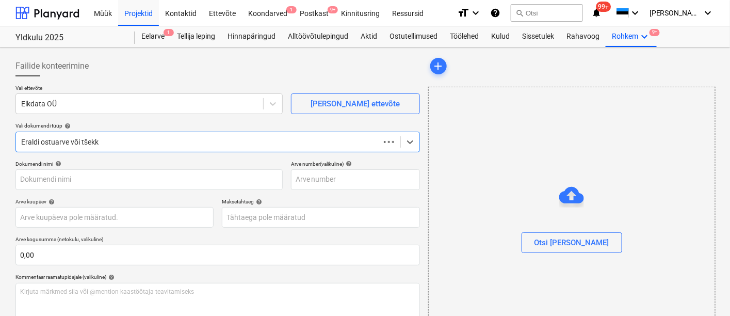
type input "4021849.pdf"
type input "[DATE]"
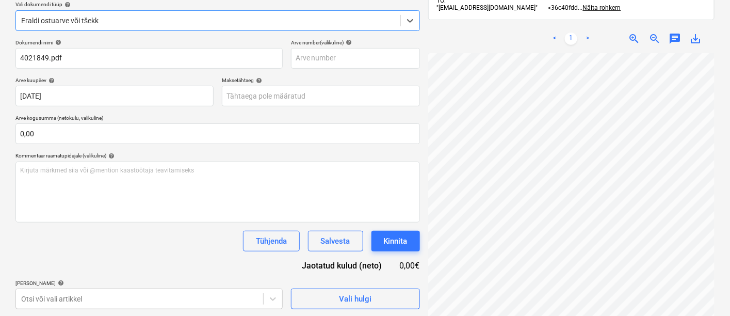
scroll to position [146, 0]
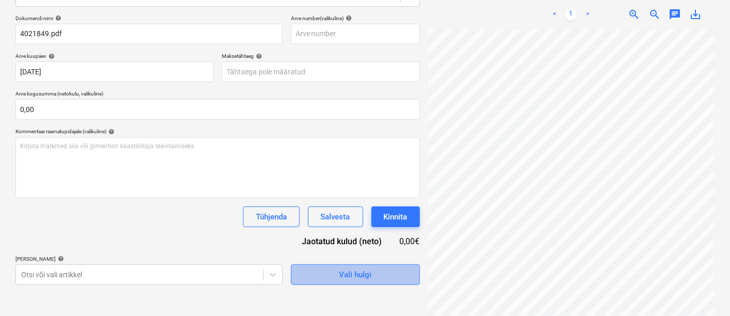
click at [328, 275] on span "Vali hulgi" at bounding box center [355, 274] width 103 height 13
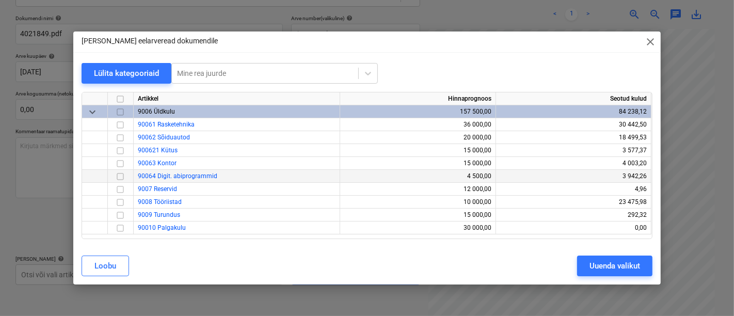
click at [119, 174] on input "checkbox" at bounding box center [120, 176] width 12 height 12
click at [607, 264] on div "Uuenda valikut" at bounding box center [614, 265] width 51 height 13
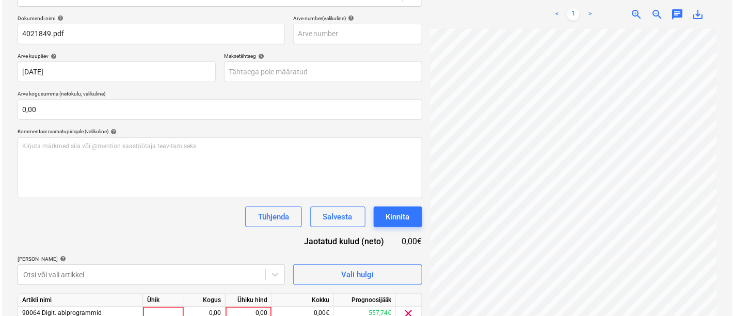
scroll to position [190, 0]
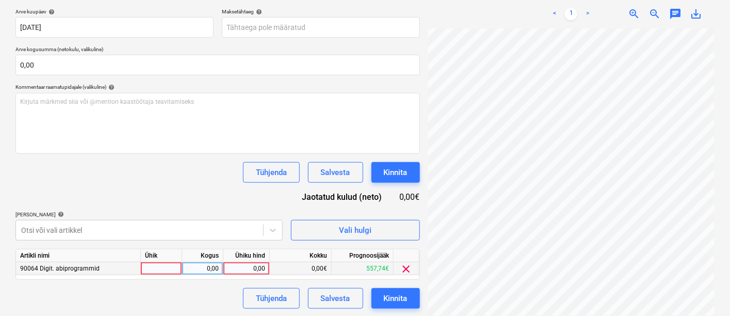
click at [163, 269] on div at bounding box center [161, 268] width 41 height 13
type input "kmpl"
type input "20,7"
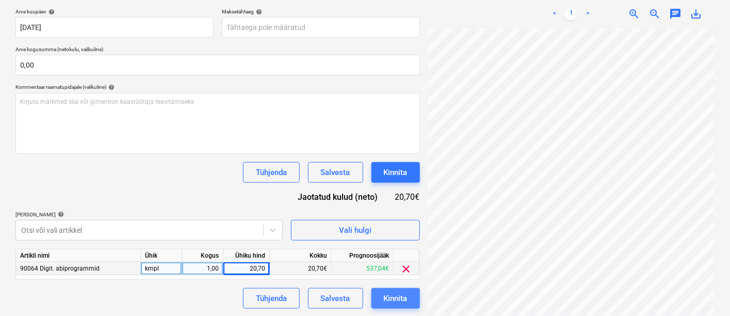
click at [402, 294] on div "Kinnita" at bounding box center [396, 298] width 24 height 13
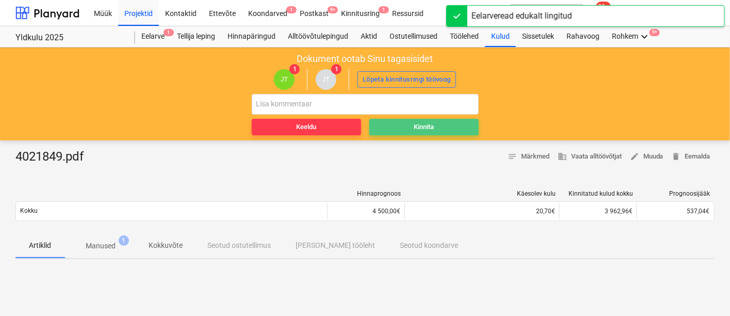
click at [411, 129] on span "Kinnita" at bounding box center [424, 127] width 101 height 12
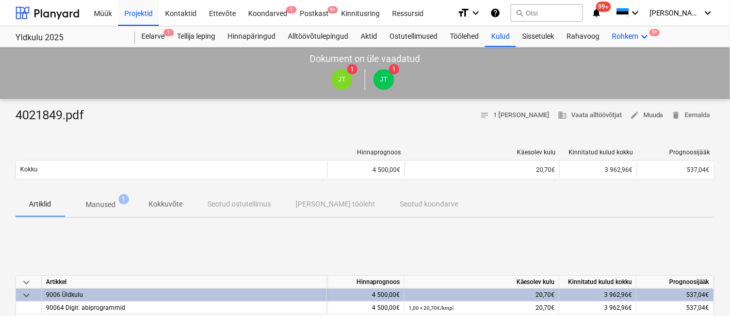
click at [644, 33] on icon "keyboard_arrow_down" at bounding box center [644, 36] width 12 height 12
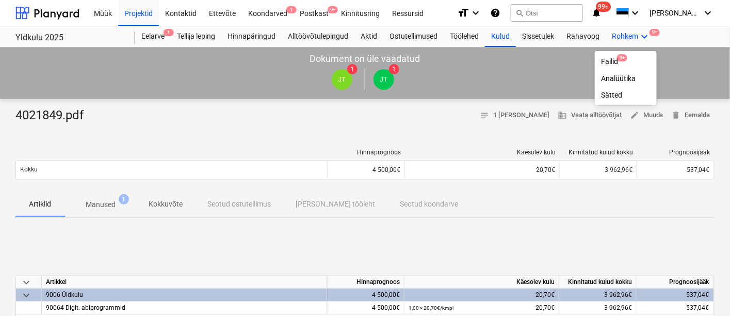
click at [644, 33] on div at bounding box center [365, 158] width 730 height 316
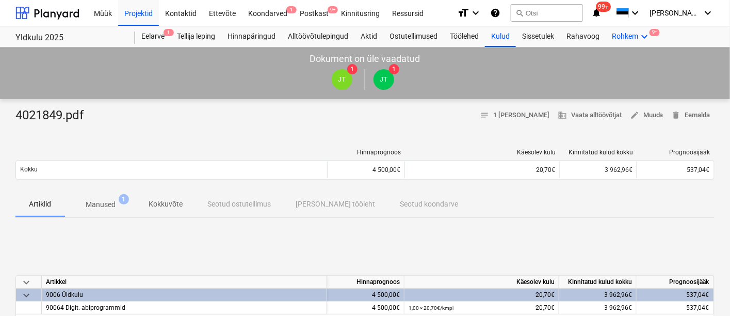
click at [639, 41] on div "Rohkem keyboard_arrow_down 9+" at bounding box center [631, 36] width 51 height 21
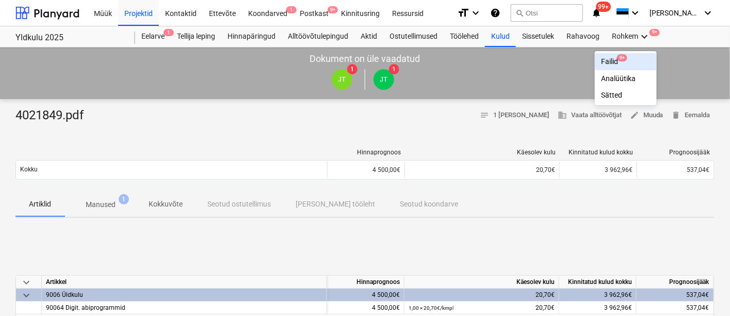
click at [618, 57] on div "Failid 9+" at bounding box center [626, 61] width 50 height 9
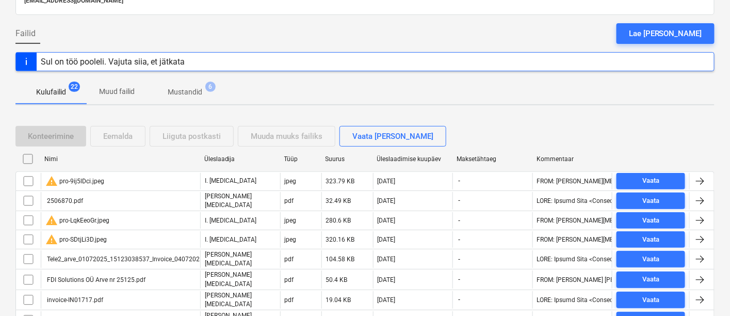
scroll to position [83, 0]
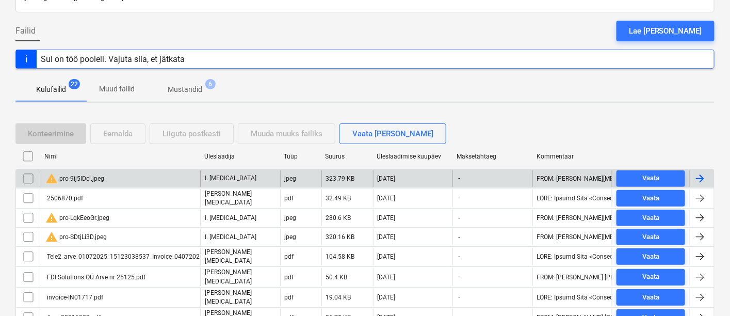
click at [75, 173] on div "warning pro-9ij5lDci.jpeg" at bounding box center [74, 178] width 59 height 12
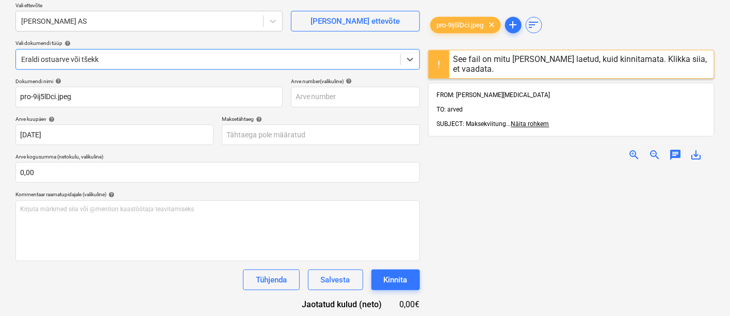
type input "pro-9ij5lDci.jpeg"
type input "[DATE]"
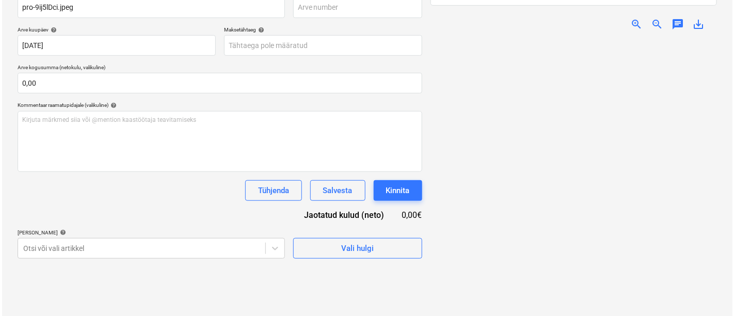
scroll to position [175, 0]
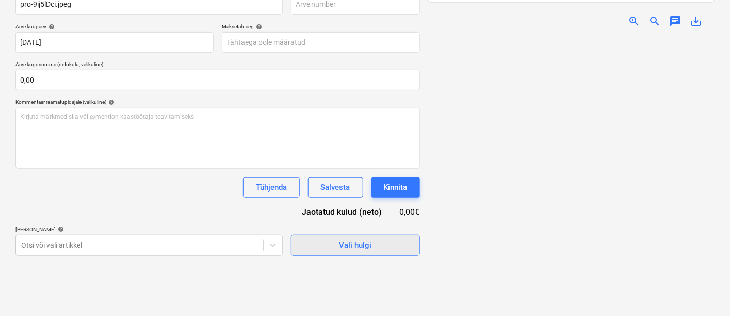
click at [317, 239] on span "Vali hulgi" at bounding box center [355, 244] width 103 height 13
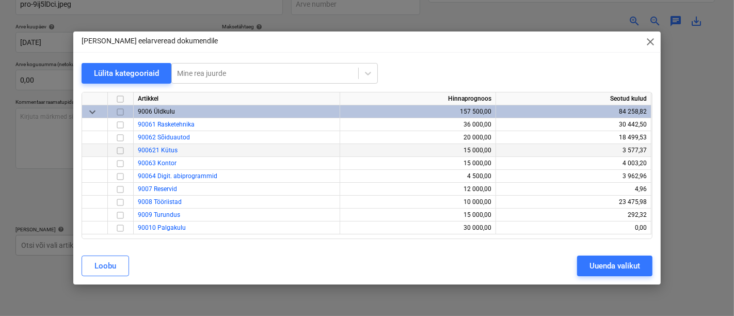
click at [121, 150] on input "checkbox" at bounding box center [120, 150] width 12 height 12
click at [605, 263] on div "Uuenda valikut" at bounding box center [614, 265] width 51 height 13
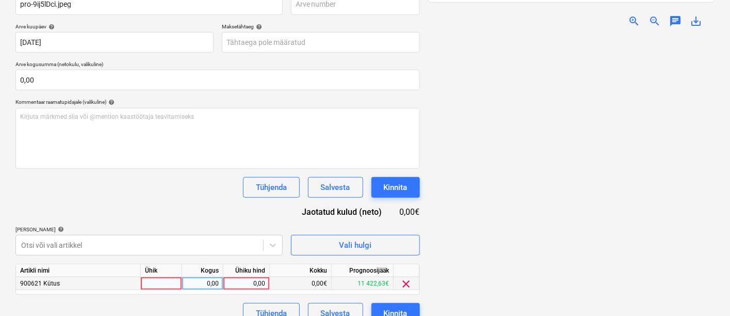
click at [160, 279] on div at bounding box center [161, 283] width 41 height 13
type input "l"
type input "kmpl"
type input "24,21"
click at [393, 304] on button "Kinnita" at bounding box center [396, 313] width 49 height 21
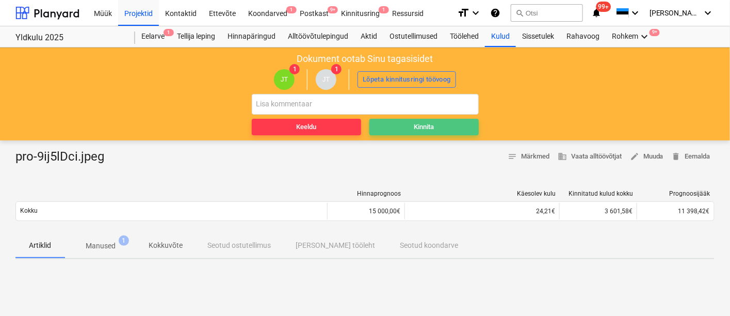
click at [426, 127] on div "Kinnita" at bounding box center [424, 127] width 20 height 12
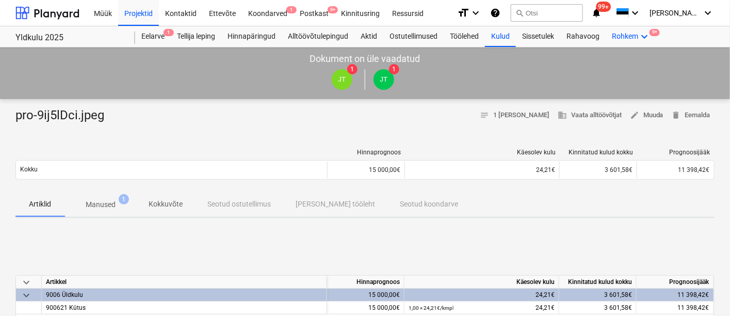
click at [641, 31] on icon "keyboard_arrow_down" at bounding box center [644, 36] width 12 height 12
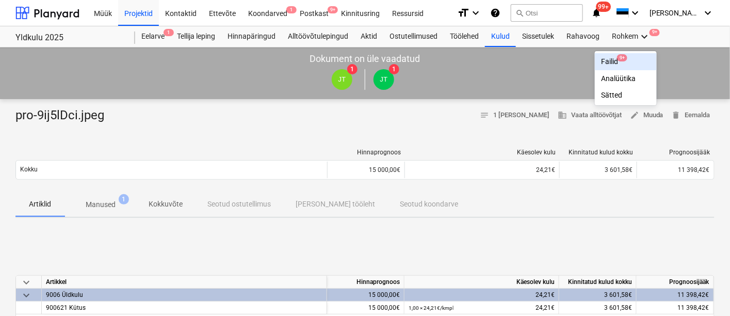
click at [608, 61] on div "Failid 9+" at bounding box center [626, 61] width 50 height 9
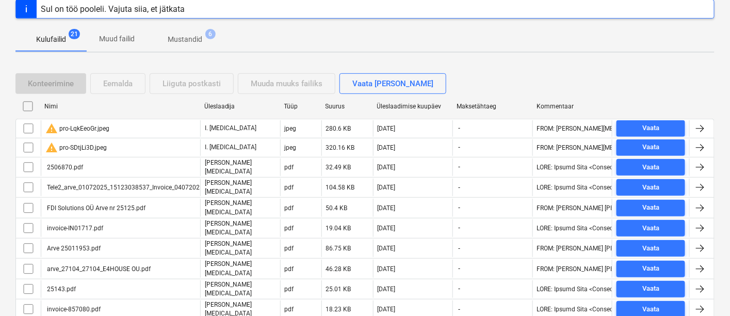
scroll to position [136, 0]
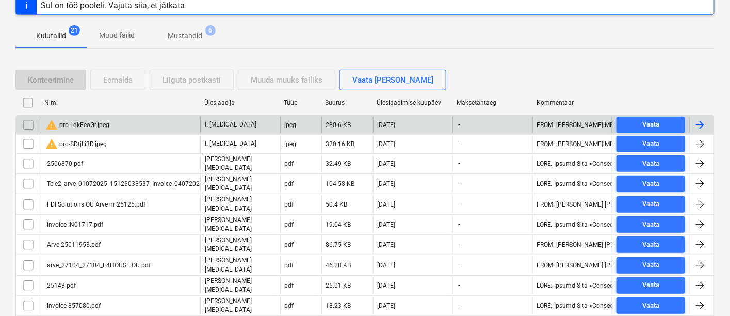
click at [148, 122] on div "warning pro-LqkEeoGr.jpeg" at bounding box center [120, 125] width 159 height 17
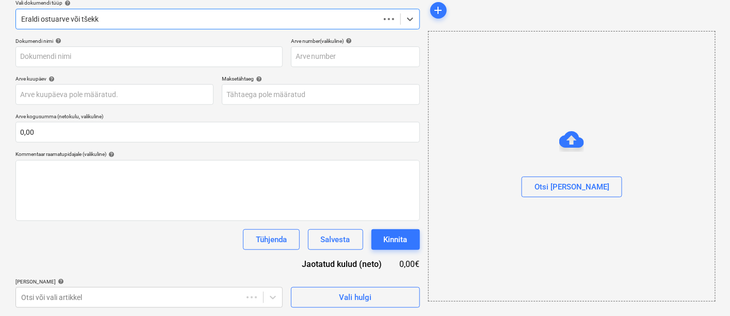
scroll to position [122, 0]
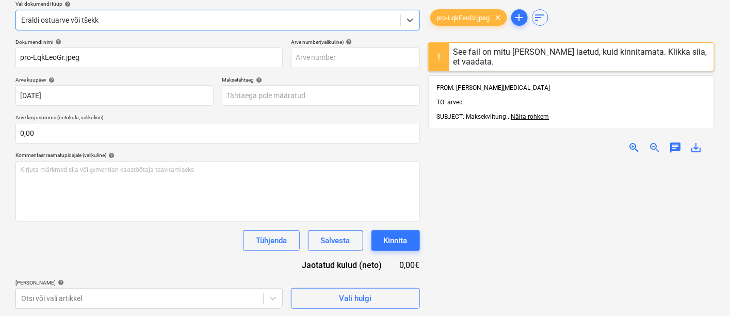
type input "pro-LqkEeoGr.jpeg"
type input "[DATE]"
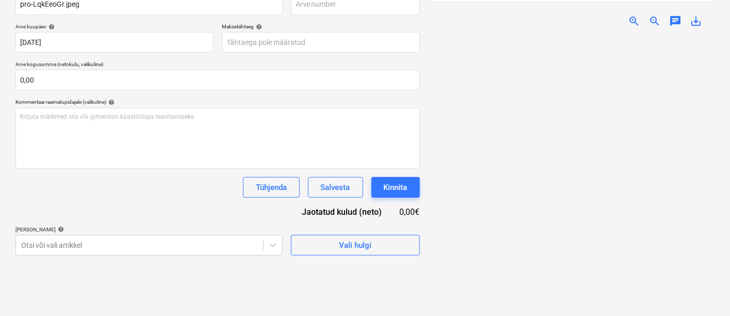
scroll to position [105, 0]
click at [352, 247] on div "Vali hulgi" at bounding box center [355, 244] width 33 height 13
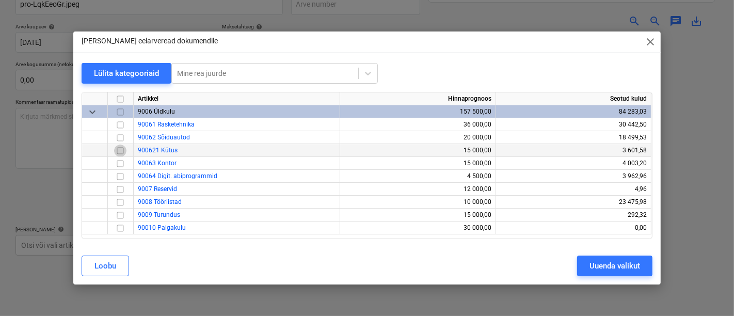
click at [118, 148] on input "checkbox" at bounding box center [120, 150] width 12 height 12
click at [611, 263] on div "Uuenda valikut" at bounding box center [614, 265] width 51 height 13
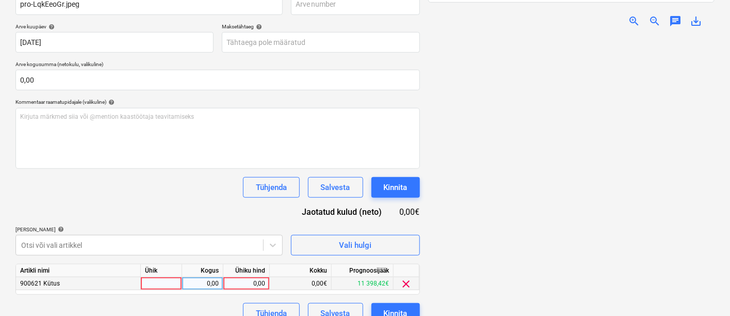
click at [157, 280] on div at bounding box center [161, 283] width 41 height 13
type input "kmpl"
type input "44,57"
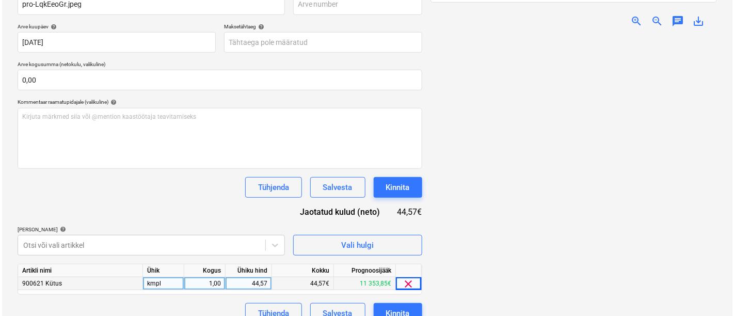
scroll to position [182, 0]
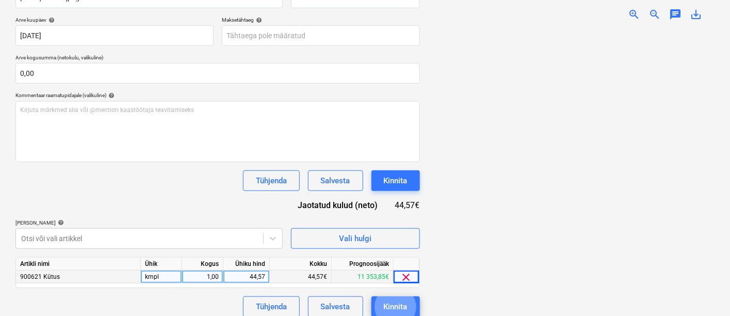
click at [372, 296] on button "Kinnita" at bounding box center [396, 306] width 49 height 21
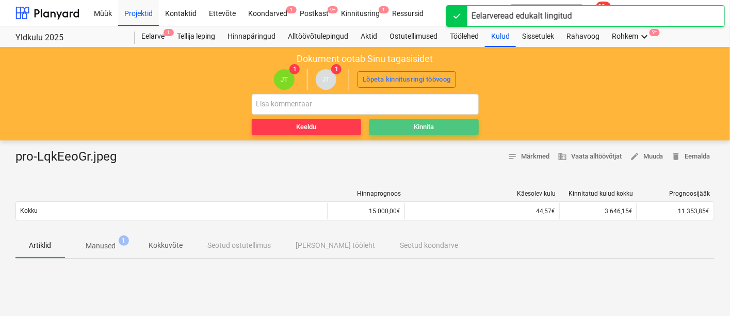
click at [429, 125] on div "Kinnita" at bounding box center [424, 127] width 20 height 12
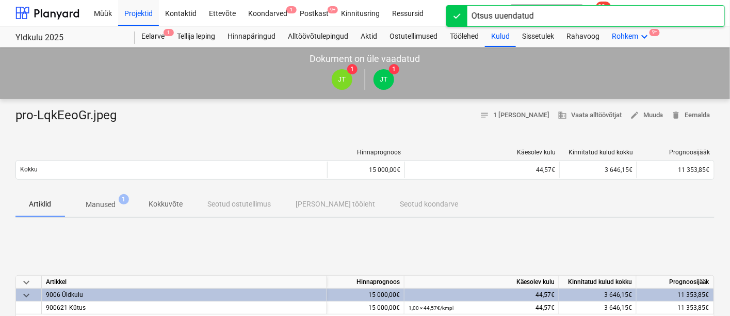
click at [642, 35] on icon "keyboard_arrow_down" at bounding box center [644, 36] width 12 height 12
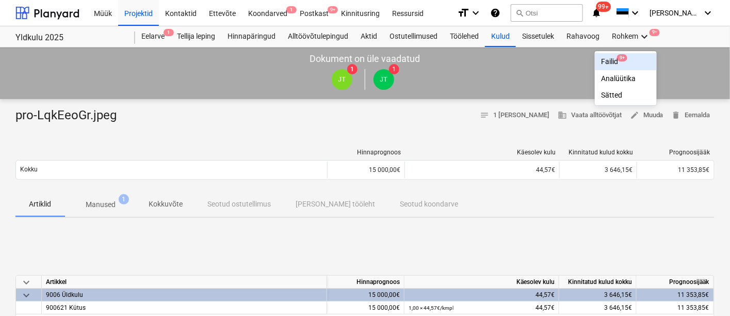
click at [609, 59] on div "Failid 9+" at bounding box center [626, 61] width 50 height 9
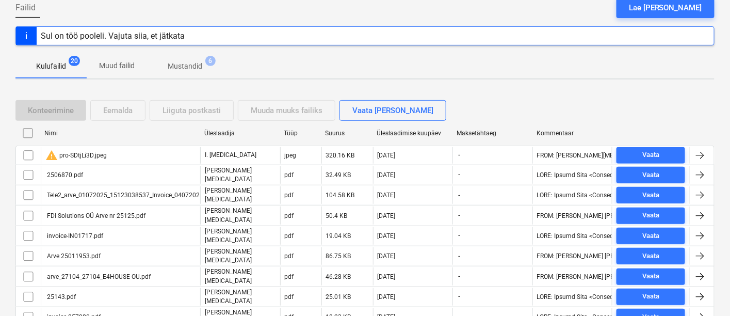
scroll to position [109, 0]
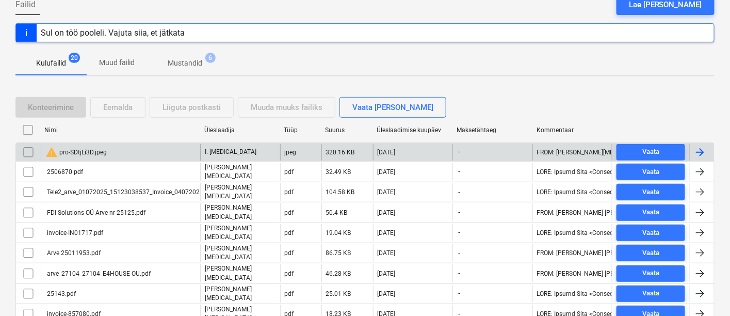
click at [111, 150] on div "warning pro-SDtjLi3D.jpeg" at bounding box center [120, 152] width 159 height 17
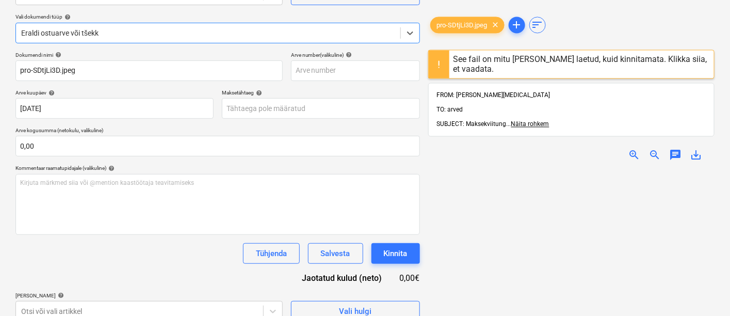
type input "pro-SDtjLi3D.jpeg"
type input "[DATE]"
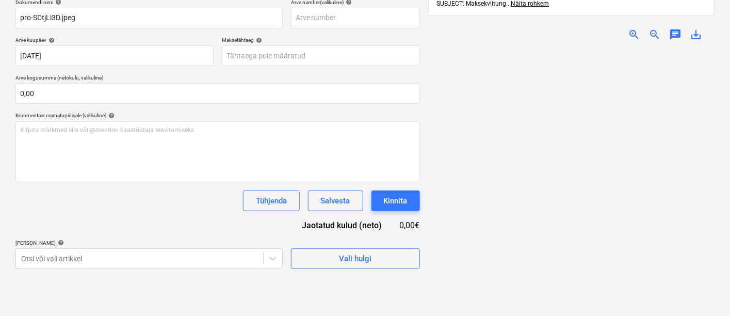
scroll to position [133, 0]
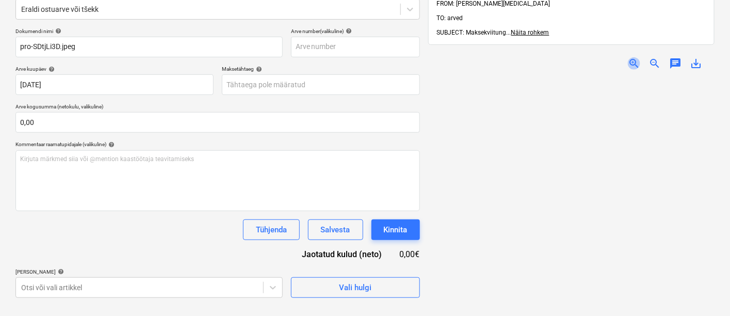
click at [631, 57] on span "zoom_in" at bounding box center [634, 63] width 12 height 12
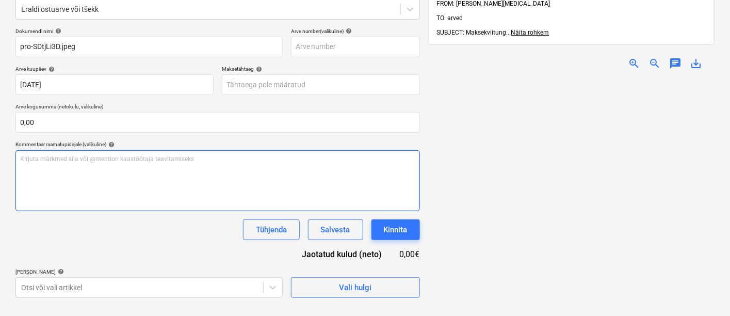
scroll to position [175, 0]
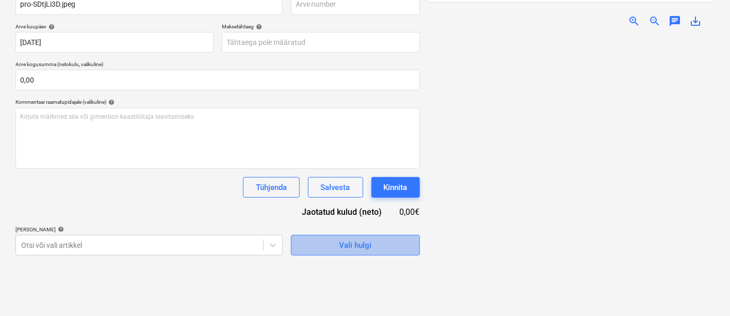
click at [319, 247] on span "Vali hulgi" at bounding box center [355, 244] width 103 height 13
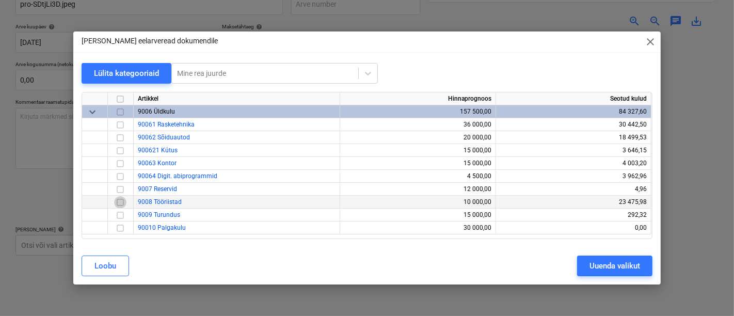
click at [120, 203] on input "checkbox" at bounding box center [120, 202] width 12 height 12
click at [596, 263] on div "Uuenda valikut" at bounding box center [614, 265] width 51 height 13
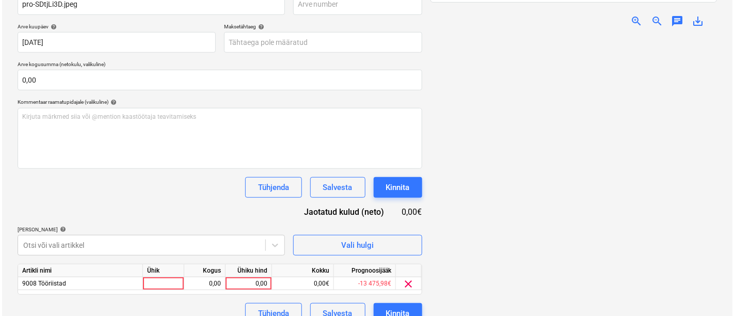
scroll to position [190, 0]
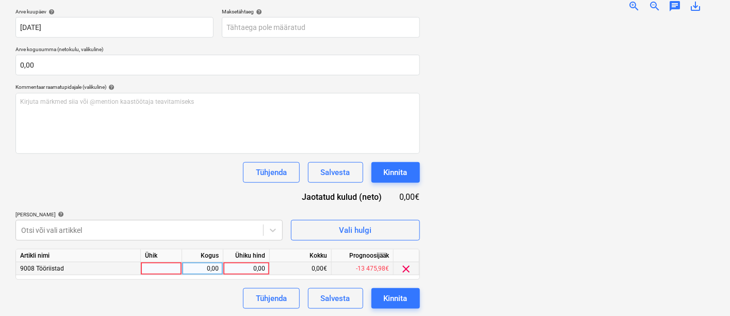
click at [156, 270] on div at bounding box center [161, 268] width 41 height 13
type input "kmpl"
type input "22"
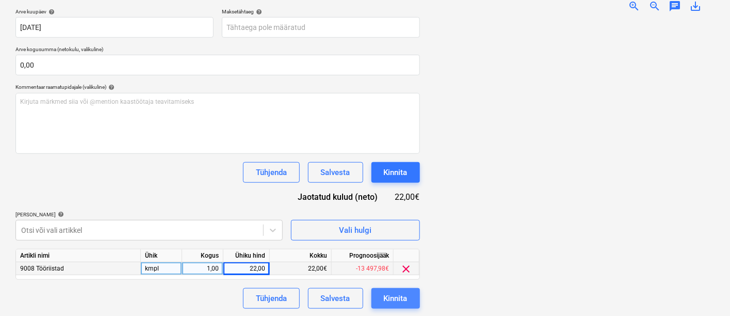
click at [400, 294] on div "Kinnita" at bounding box center [396, 298] width 24 height 13
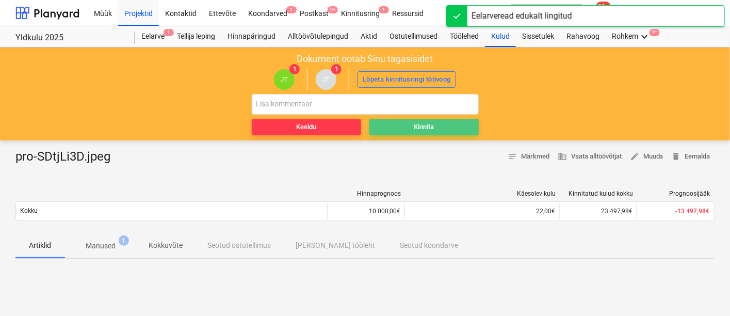
click at [423, 126] on div "Kinnita" at bounding box center [424, 127] width 20 height 12
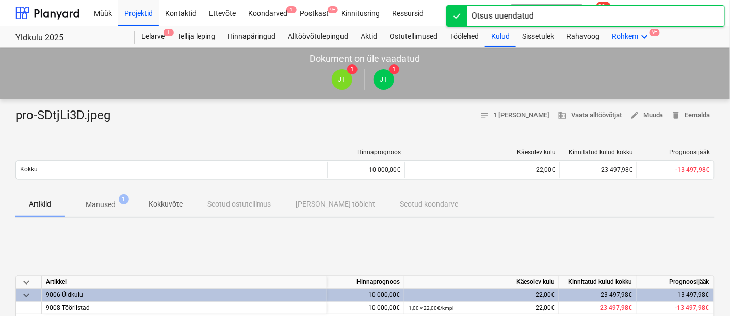
click at [628, 37] on div "Rohkem keyboard_arrow_down 9+" at bounding box center [631, 36] width 51 height 21
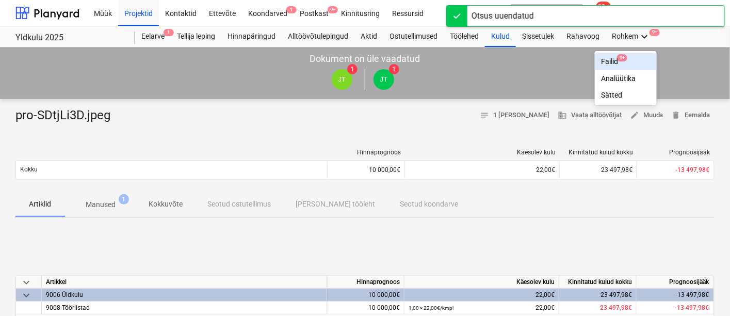
click at [615, 59] on div "Failid 9+" at bounding box center [626, 61] width 50 height 9
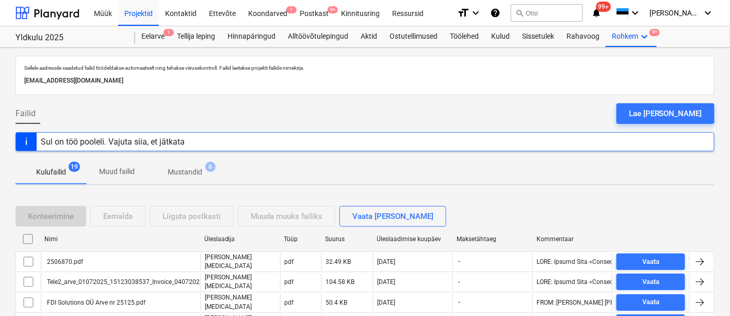
scroll to position [180, 0]
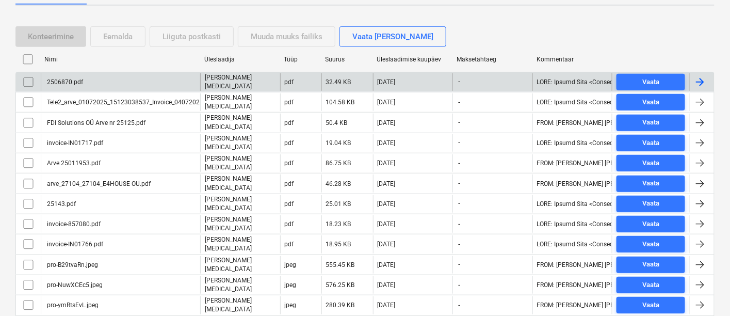
click at [102, 82] on div "2506870.pdf" at bounding box center [120, 82] width 159 height 18
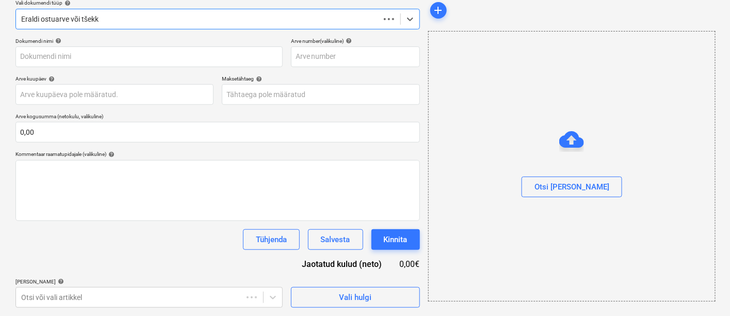
scroll to position [122, 0]
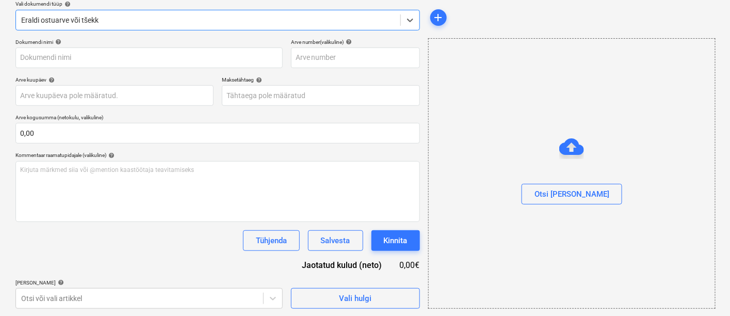
type input "2506870.pdf"
type input "[DATE]"
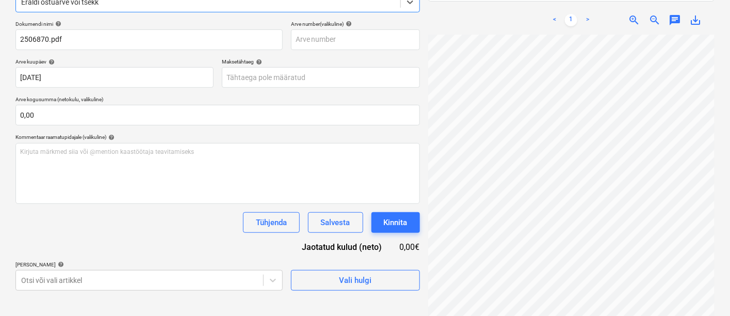
scroll to position [146, 0]
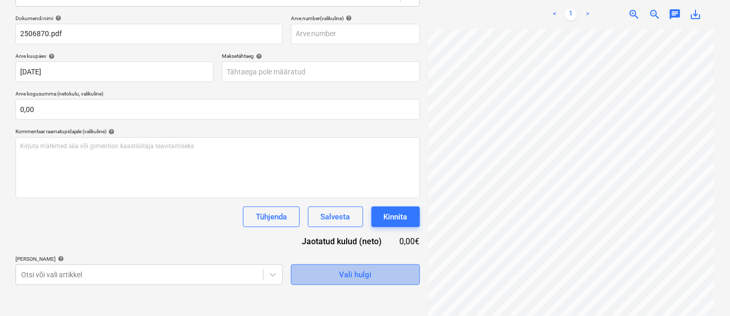
click at [333, 279] on span "Vali hulgi" at bounding box center [355, 274] width 103 height 13
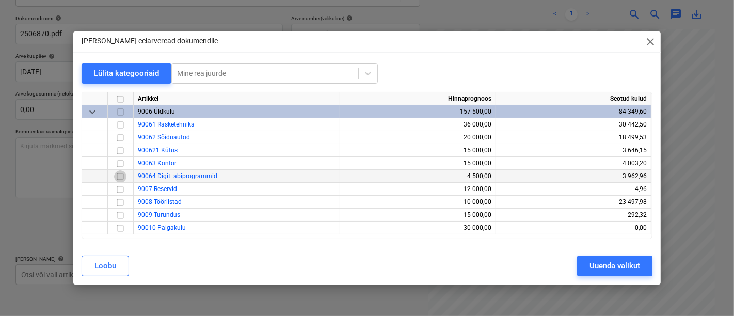
click at [120, 176] on input "checkbox" at bounding box center [120, 176] width 12 height 12
click at [601, 266] on div "Uuenda valikut" at bounding box center [614, 265] width 51 height 13
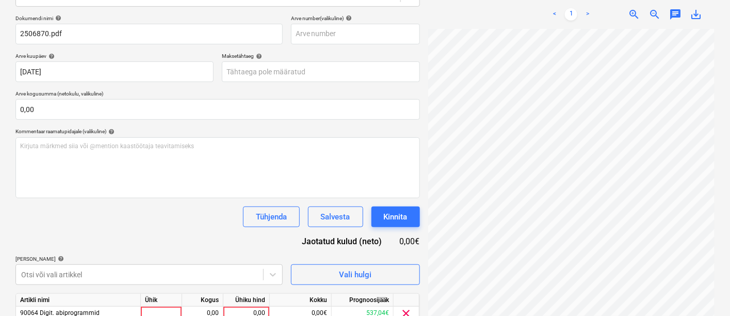
scroll to position [190, 0]
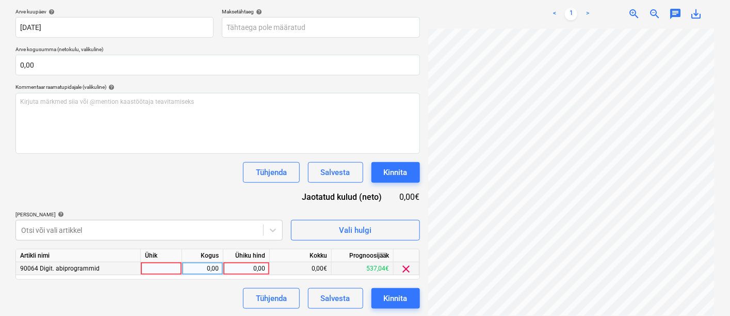
click at [165, 270] on div at bounding box center [161, 268] width 41 height 13
type input "kmpl"
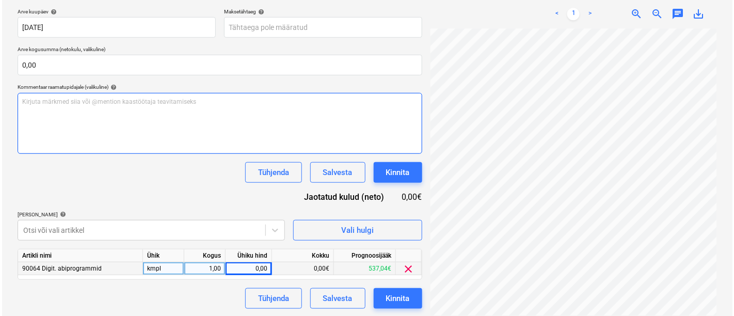
scroll to position [220, 102]
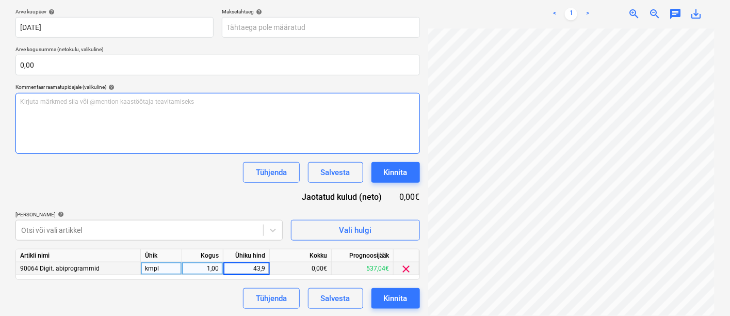
type input "43,93"
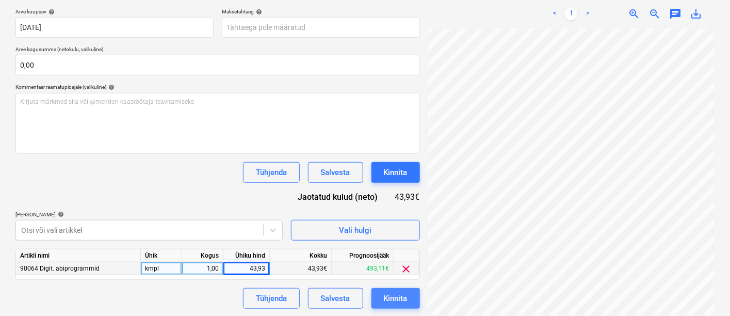
click at [401, 296] on div "Kinnita" at bounding box center [396, 298] width 24 height 13
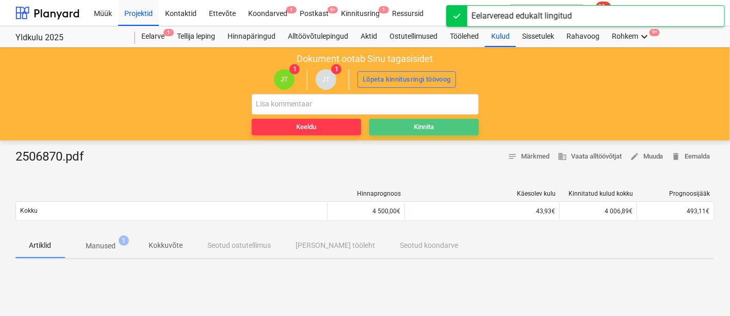
click at [423, 127] on div "Kinnita" at bounding box center [424, 127] width 20 height 12
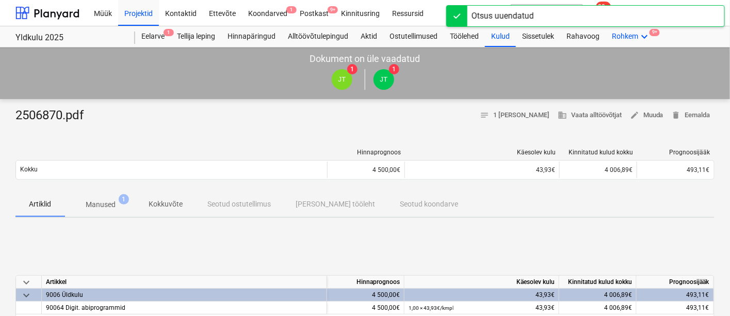
click at [642, 32] on icon "keyboard_arrow_down" at bounding box center [644, 36] width 12 height 12
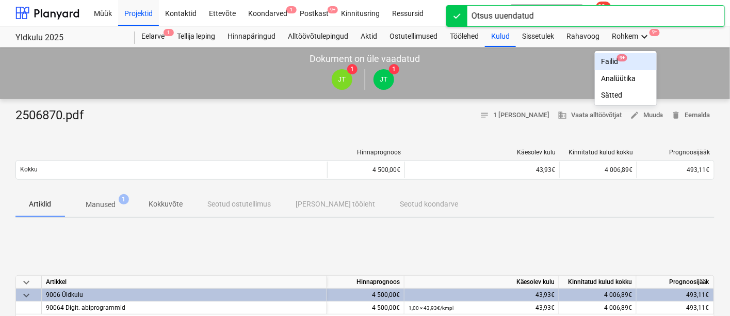
click at [613, 57] on div "Failid 9+" at bounding box center [626, 61] width 50 height 9
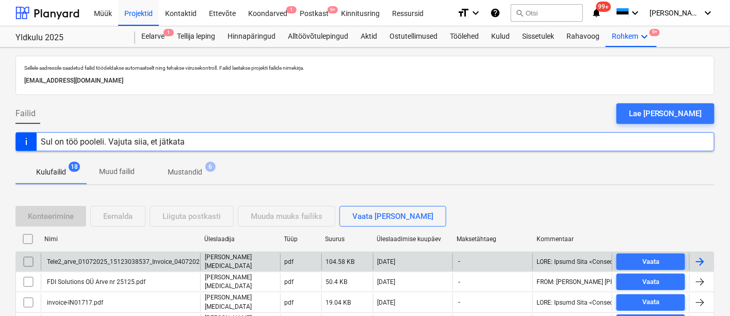
click at [142, 262] on div "Tele2_arve_01072025_15123038537_Invoice_04072025.pdf" at bounding box center [129, 261] width 169 height 7
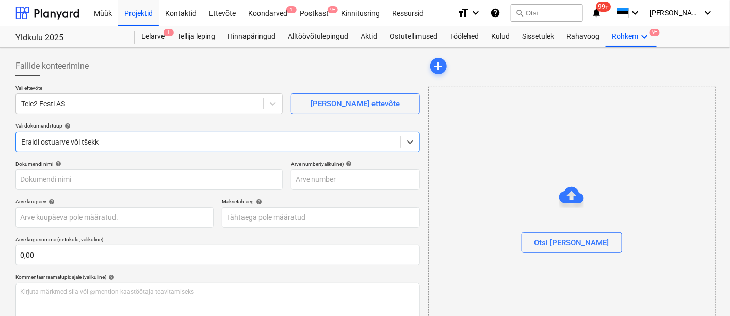
type input "Tele2_arve_01072025_15123038537_Invoice_04072025.pdf"
type input "[DATE]"
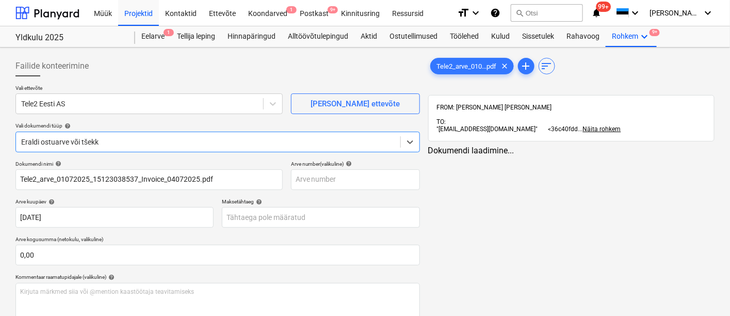
scroll to position [122, 0]
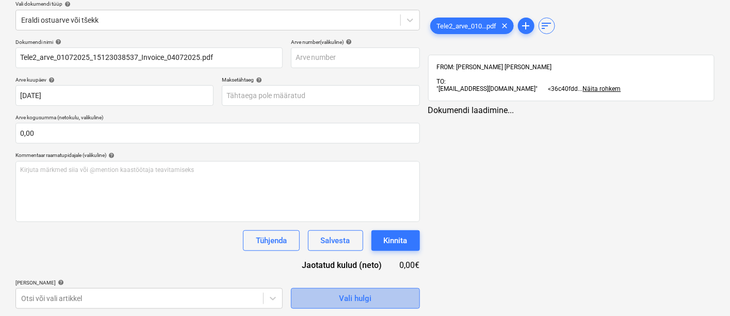
click at [348, 298] on div "Vali hulgi" at bounding box center [355, 298] width 33 height 13
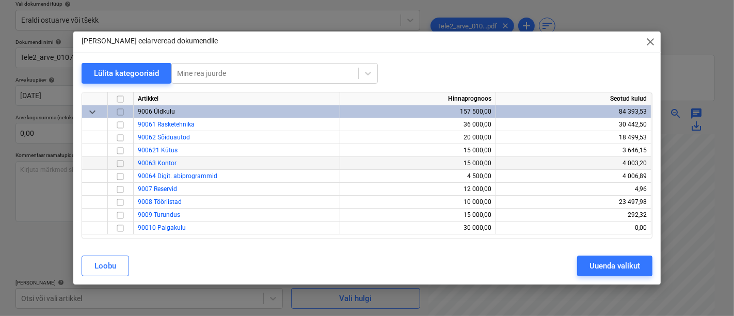
click at [119, 165] on input "checkbox" at bounding box center [120, 163] width 12 height 12
click at [624, 259] on div "Uuenda valikut" at bounding box center [614, 265] width 51 height 13
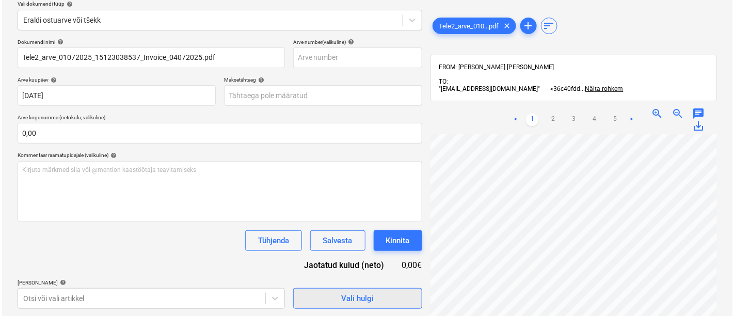
scroll to position [190, 0]
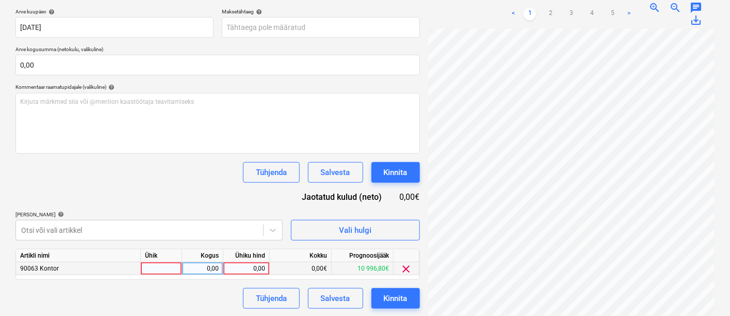
click at [164, 271] on div at bounding box center [161, 268] width 41 height 13
type input "kmpl"
type input "226,26"
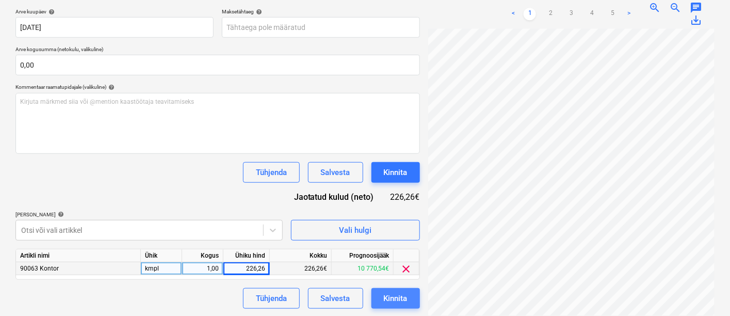
click at [398, 301] on div "Kinnita" at bounding box center [396, 298] width 24 height 13
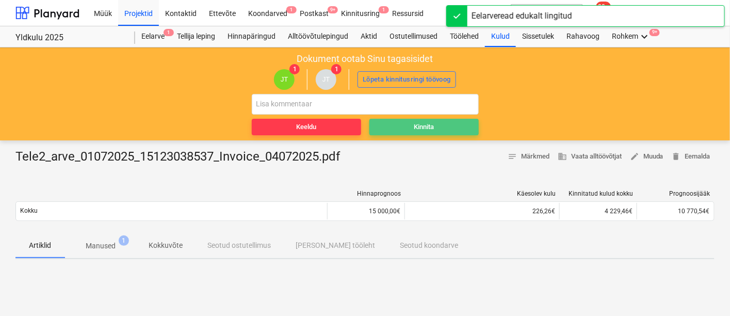
click at [420, 125] on div "Kinnita" at bounding box center [424, 127] width 20 height 12
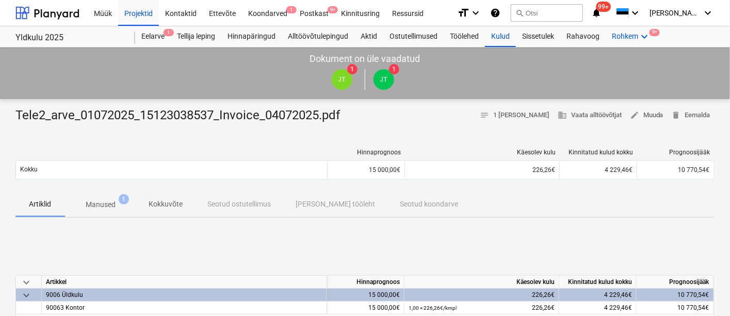
click at [632, 37] on div "Rohkem keyboard_arrow_down 9+" at bounding box center [631, 36] width 51 height 21
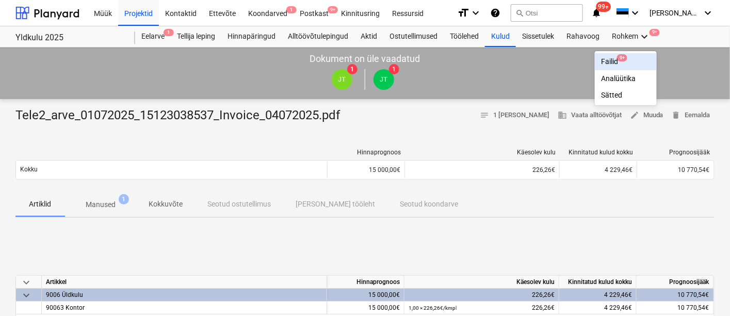
click at [611, 63] on div "Failid 9+" at bounding box center [626, 61] width 50 height 9
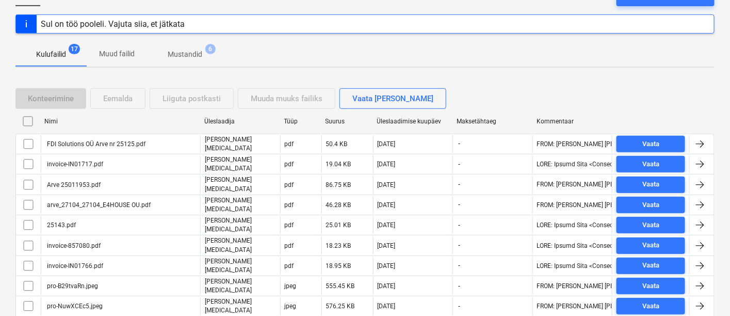
scroll to position [124, 0]
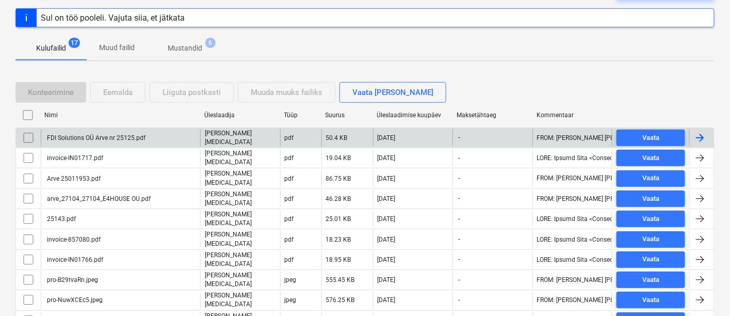
click at [68, 135] on div "FDI Solutions OÜ Arve nr 25125.pdf" at bounding box center [95, 137] width 100 height 7
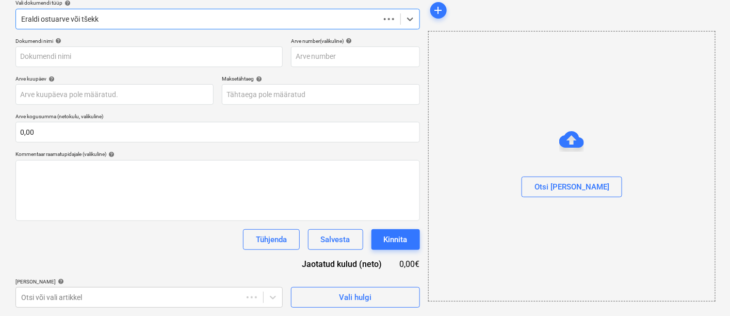
scroll to position [122, 0]
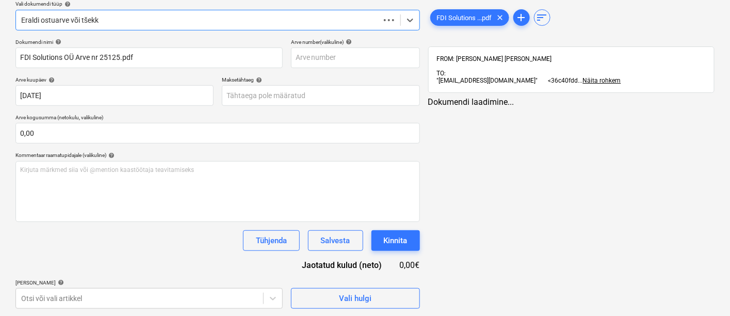
type input "FDI Solutions OÜ Arve nr 25125.pdf"
type input "[DATE]"
click at [327, 298] on span "Vali hulgi" at bounding box center [355, 298] width 103 height 13
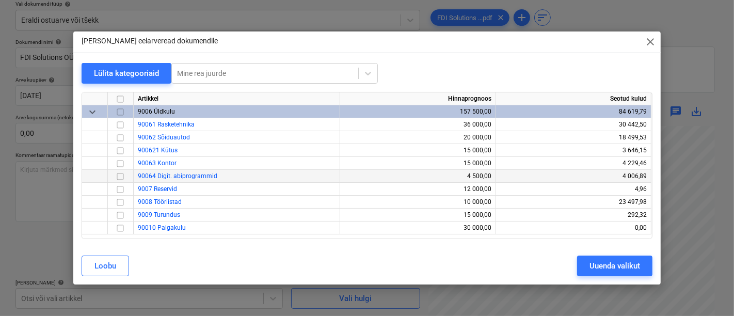
click at [120, 173] on input "checkbox" at bounding box center [120, 176] width 12 height 12
click at [602, 271] on div "Uuenda valikut" at bounding box center [614, 265] width 51 height 13
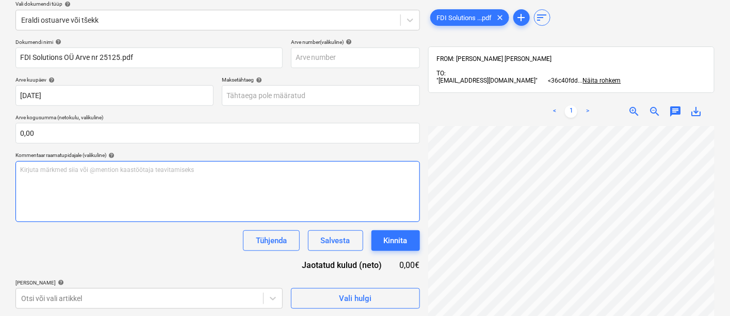
scroll to position [190, 0]
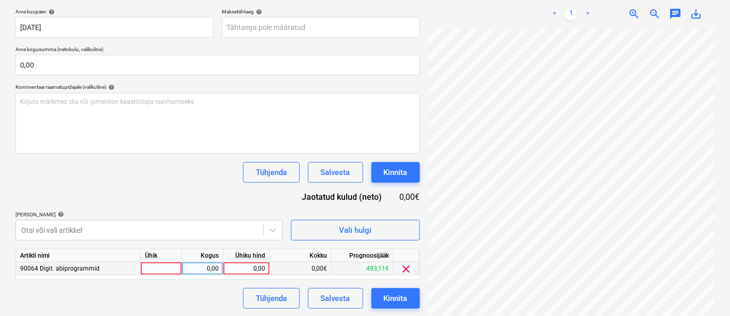
click at [169, 264] on div at bounding box center [161, 268] width 41 height 13
type input "kmpl"
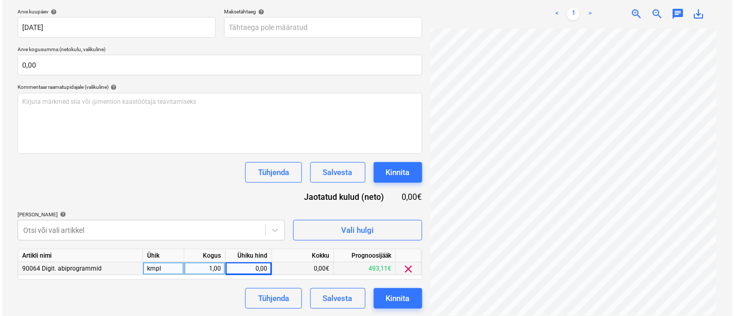
scroll to position [3, 102]
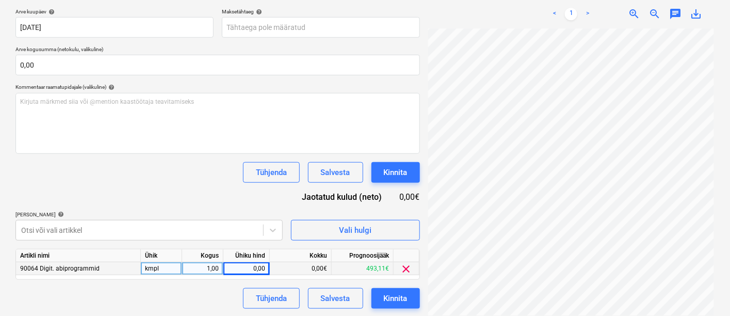
click at [252, 264] on div "0,00" at bounding box center [247, 268] width 38 height 13
type input "97,90"
click at [393, 295] on div "Kinnita" at bounding box center [396, 298] width 24 height 13
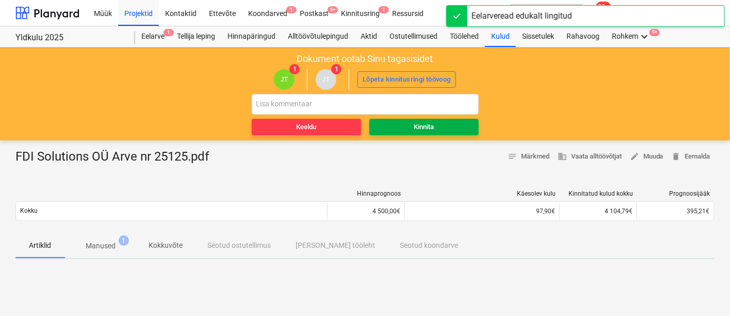
click at [408, 127] on span "Kinnita" at bounding box center [424, 127] width 101 height 12
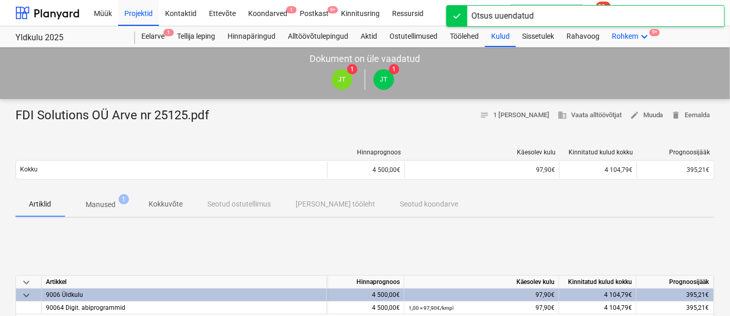
click at [642, 34] on icon "keyboard_arrow_down" at bounding box center [644, 36] width 12 height 12
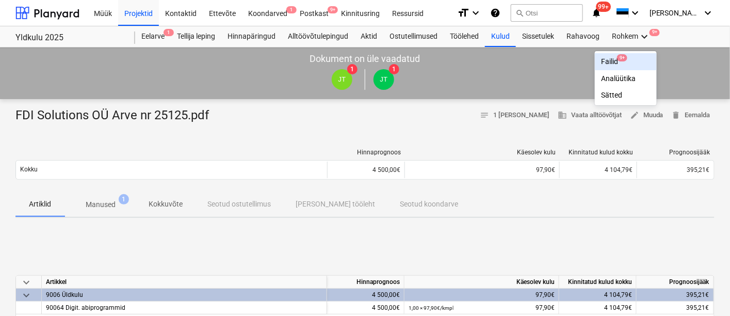
click at [611, 63] on div "Failid 9+" at bounding box center [626, 61] width 50 height 9
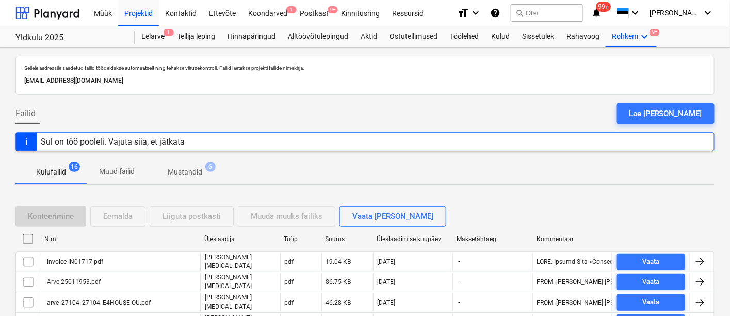
scroll to position [61, 0]
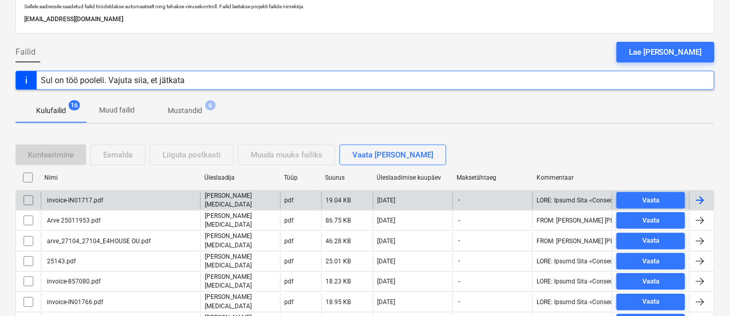
click at [97, 198] on div "invoice-IN01717.pdf" at bounding box center [74, 200] width 58 height 7
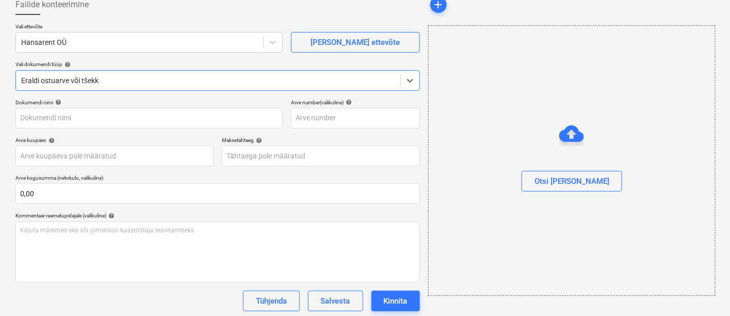
type input "invoice-IN01717.pdf"
type input "[DATE]"
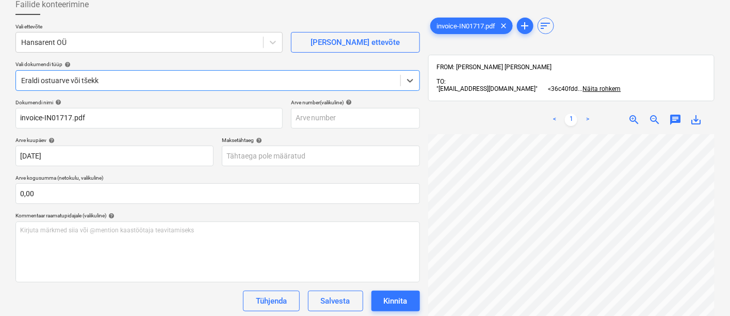
scroll to position [146, 0]
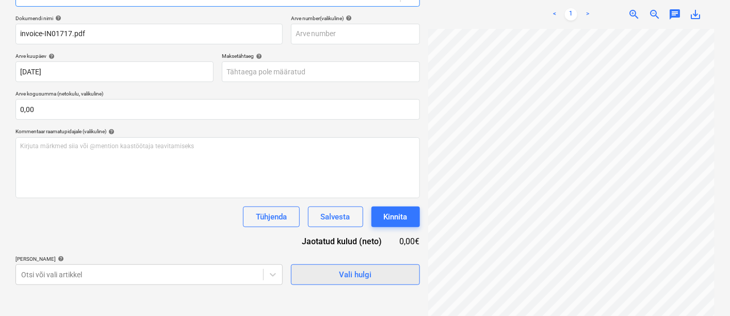
click at [346, 277] on div "Vali hulgi" at bounding box center [355, 274] width 33 height 13
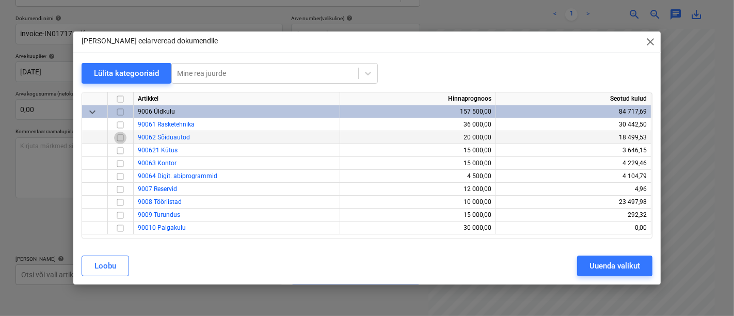
drag, startPoint x: 121, startPoint y: 138, endPoint x: 237, endPoint y: 137, distance: 115.6
click at [121, 138] on input "checkbox" at bounding box center [120, 138] width 12 height 12
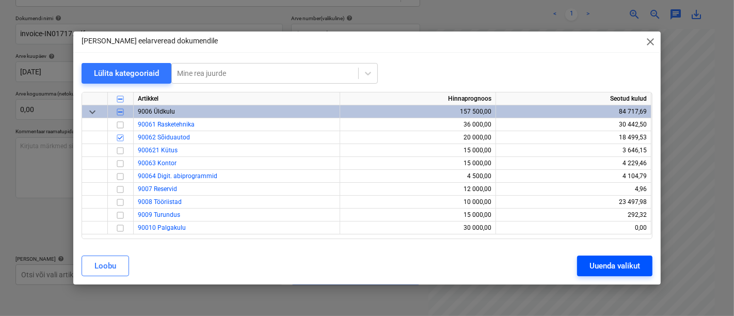
click at [617, 260] on div "Uuenda valikut" at bounding box center [614, 265] width 51 height 13
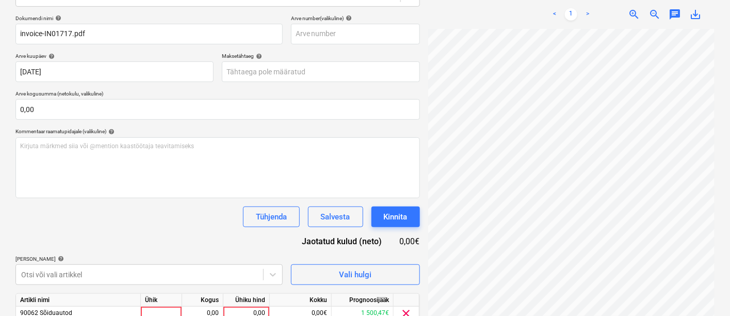
scroll to position [190, 0]
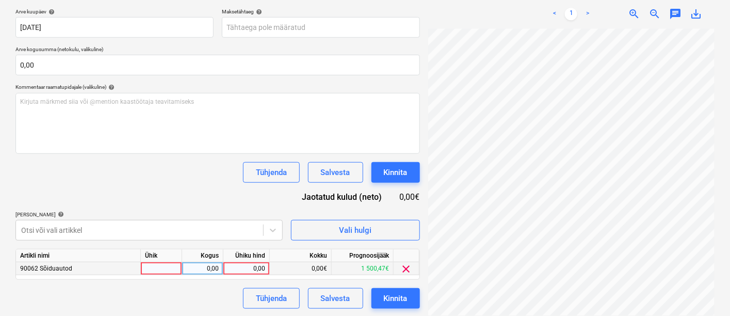
click at [162, 266] on div at bounding box center [161, 268] width 41 height 13
type input "kmpl"
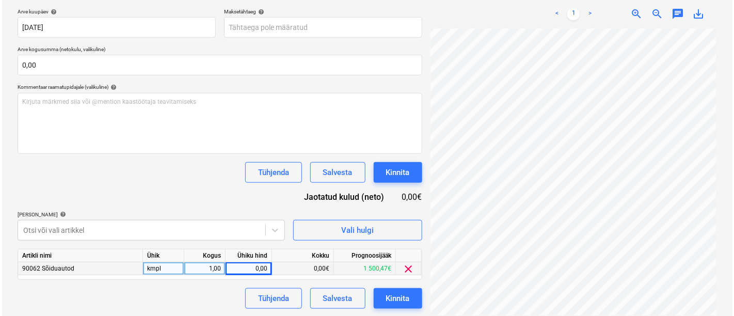
scroll to position [79, 102]
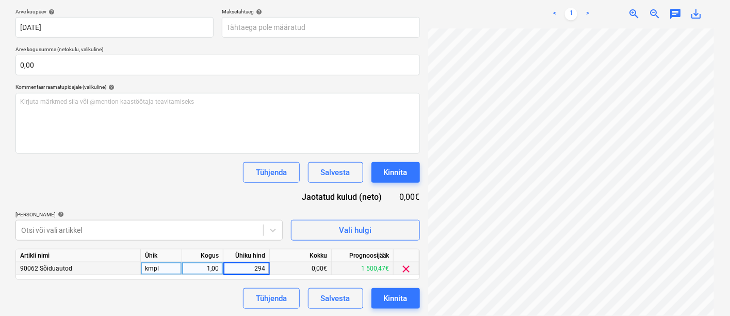
type input "294,"
click at [393, 294] on div "Kinnita" at bounding box center [396, 298] width 24 height 13
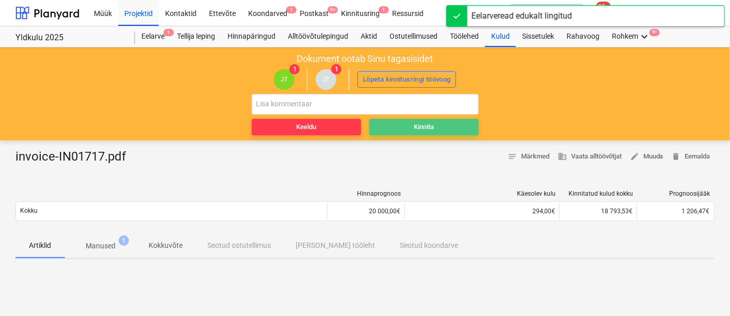
click at [433, 126] on div "Kinnita" at bounding box center [424, 127] width 20 height 12
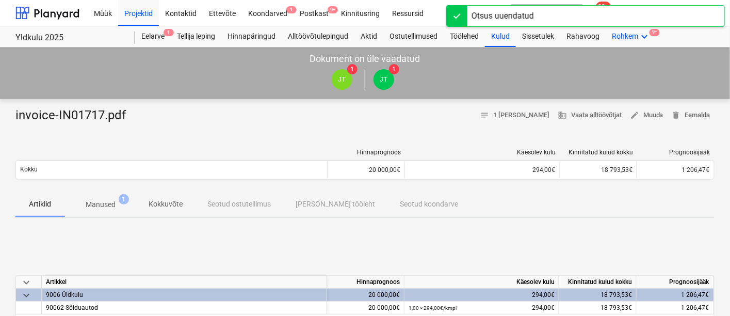
click at [641, 37] on icon "keyboard_arrow_down" at bounding box center [644, 36] width 12 height 12
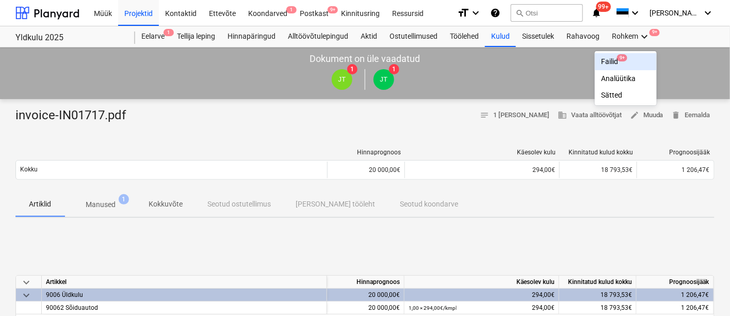
click at [617, 57] on div "Failid 9+" at bounding box center [626, 61] width 50 height 9
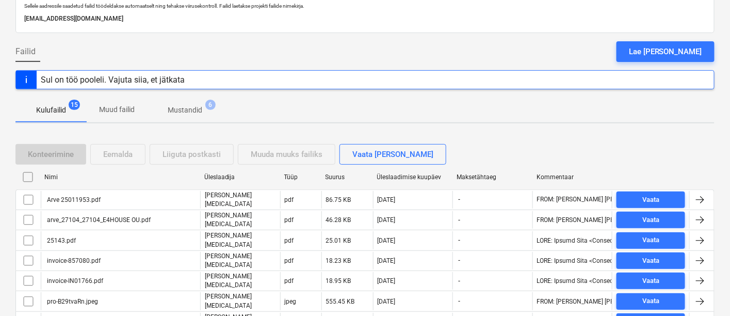
scroll to position [62, 0]
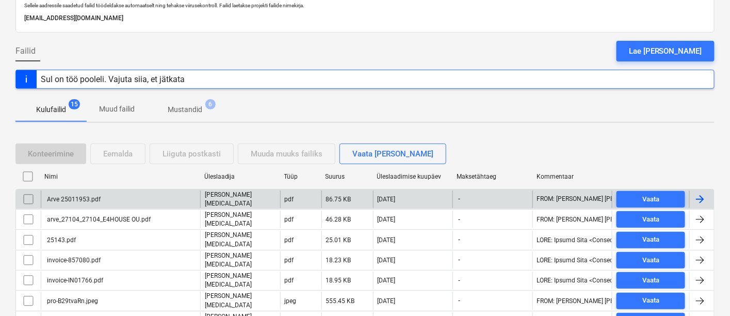
click at [92, 198] on div "Arve 25011953.pdf" at bounding box center [72, 199] width 55 height 7
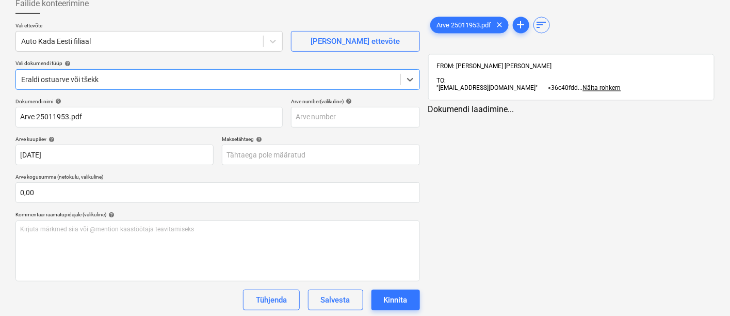
type input "Arve 25011953.pdf"
type input "[DATE]"
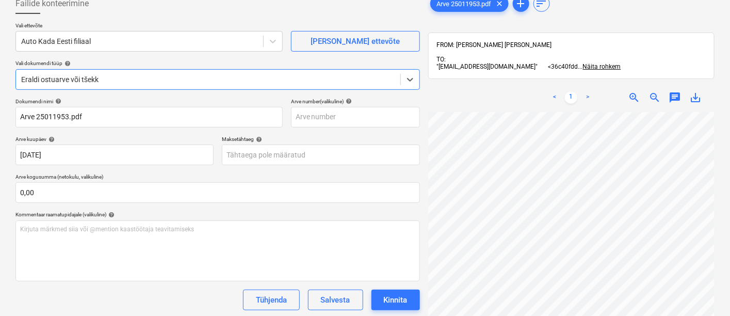
scroll to position [146, 0]
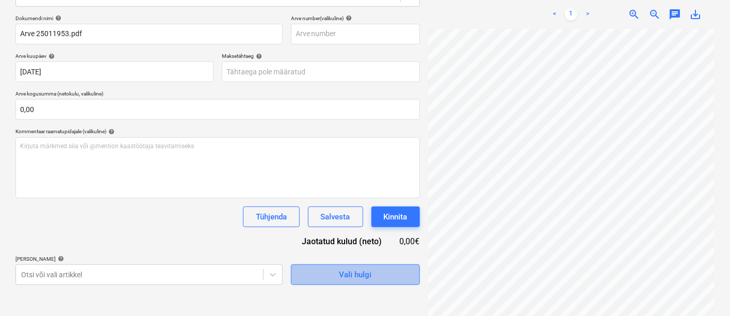
click at [321, 282] on button "Vali hulgi" at bounding box center [355, 274] width 129 height 21
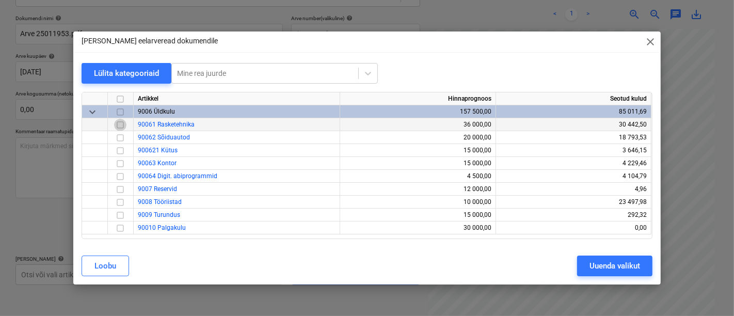
click at [118, 126] on input "checkbox" at bounding box center [120, 125] width 12 height 12
click at [604, 272] on div "Uuenda valikut" at bounding box center [614, 265] width 51 height 13
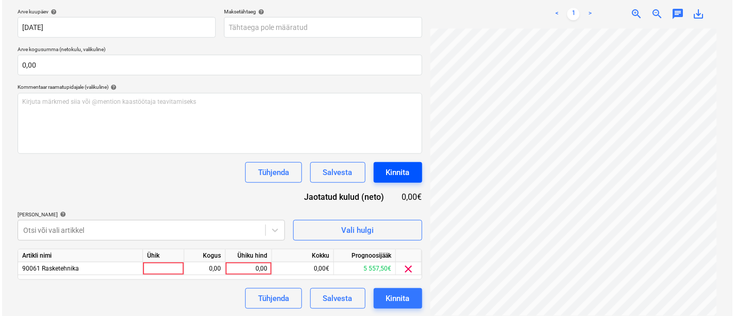
scroll to position [221, 102]
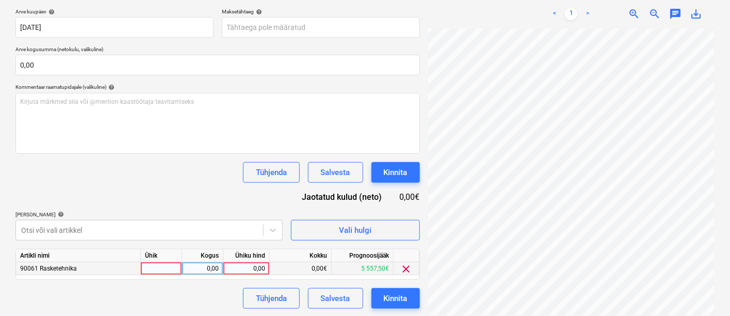
click at [170, 265] on div at bounding box center [161, 268] width 41 height 13
type input "kmpl"
type input "571,31"
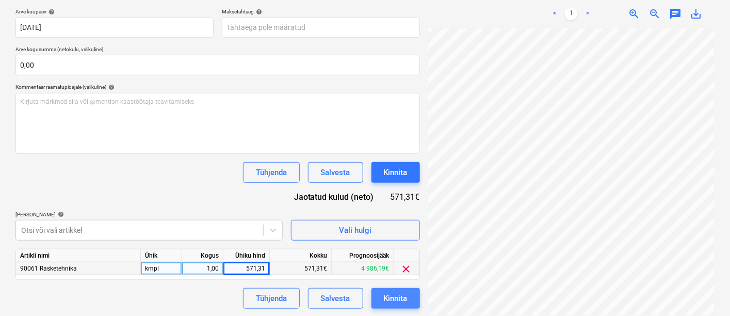
click at [386, 298] on div "Kinnita" at bounding box center [396, 298] width 24 height 13
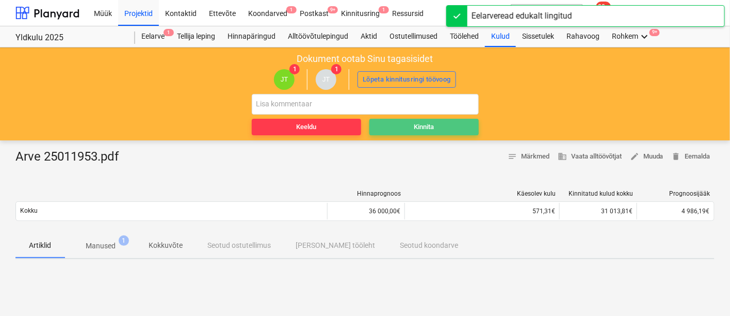
click at [429, 123] on div "Kinnita" at bounding box center [424, 127] width 20 height 12
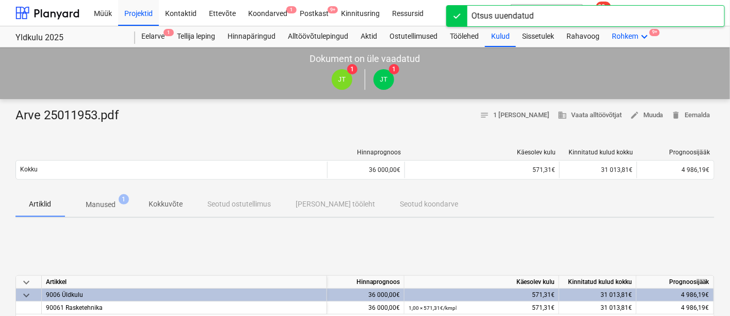
click at [644, 35] on icon "keyboard_arrow_down" at bounding box center [644, 36] width 12 height 12
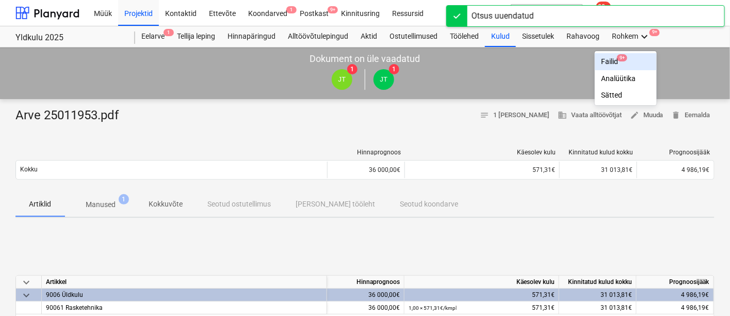
click at [610, 58] on div "Failid 9+" at bounding box center [626, 61] width 50 height 9
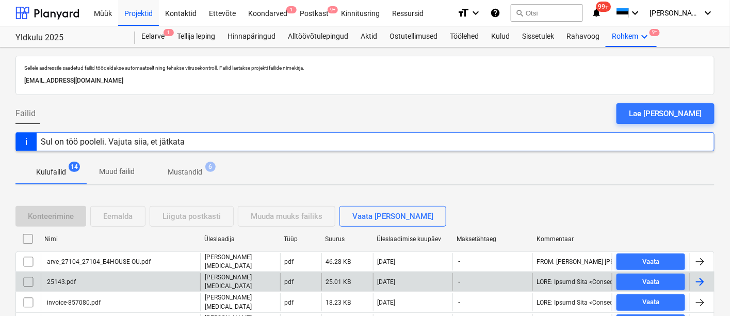
scroll to position [154, 0]
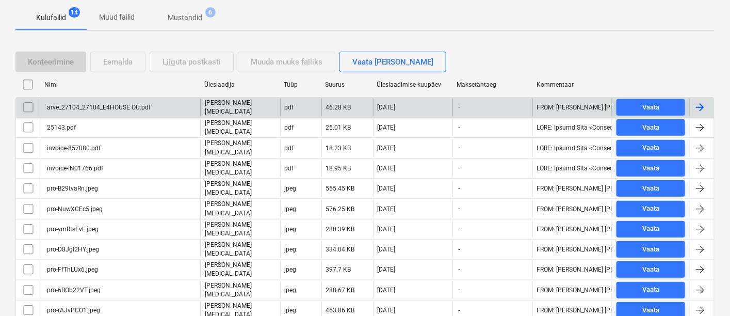
click at [106, 105] on div "arve_27104_27104_E4HOUSE OU.pdf" at bounding box center [97, 107] width 105 height 7
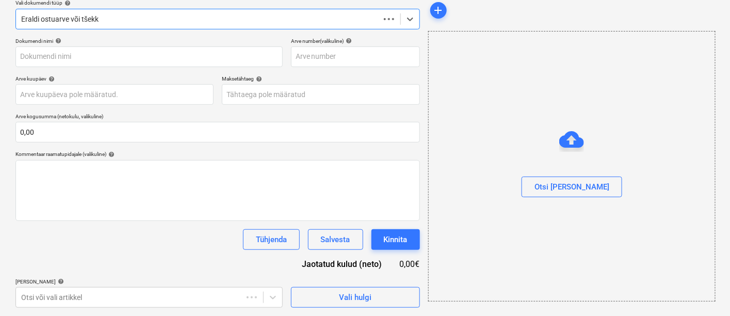
scroll to position [122, 0]
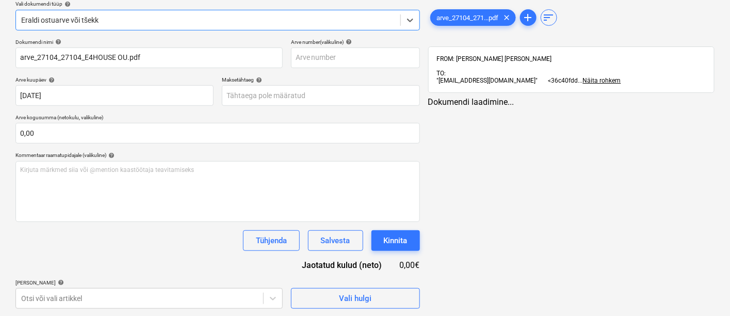
type input "arve_27104_27104_E4HOUSE OU.pdf"
type input "[DATE]"
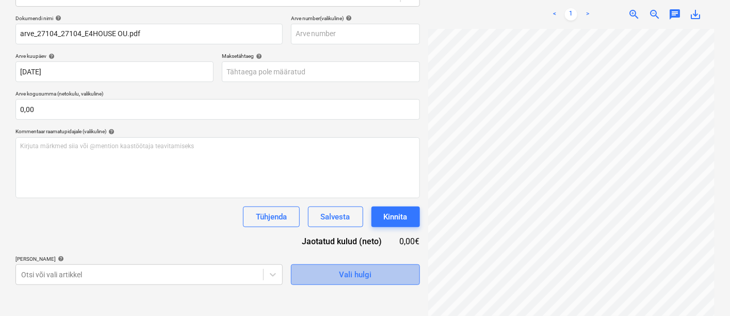
click at [333, 269] on span "Vali hulgi" at bounding box center [355, 274] width 103 height 13
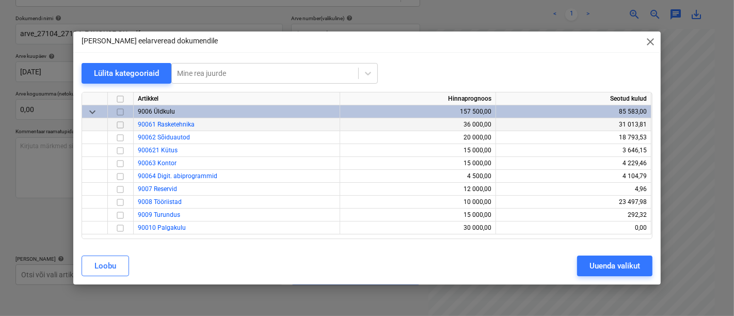
click at [122, 124] on input "checkbox" at bounding box center [120, 125] width 12 height 12
click at [623, 272] on div "Uuenda valikut" at bounding box center [614, 265] width 51 height 13
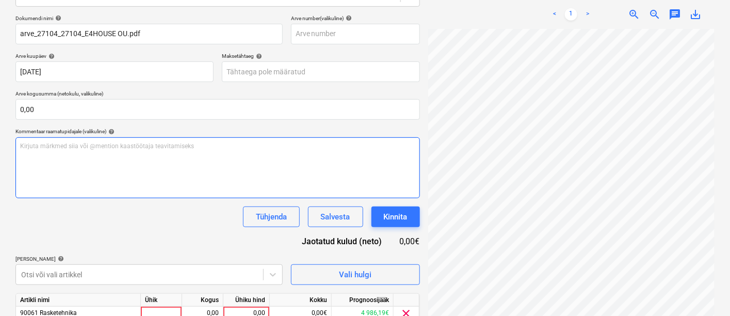
scroll to position [190, 0]
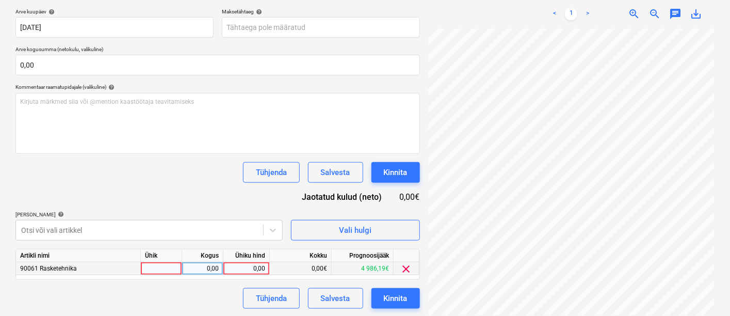
click at [163, 269] on div at bounding box center [161, 268] width 41 height 13
type input "kmpl"
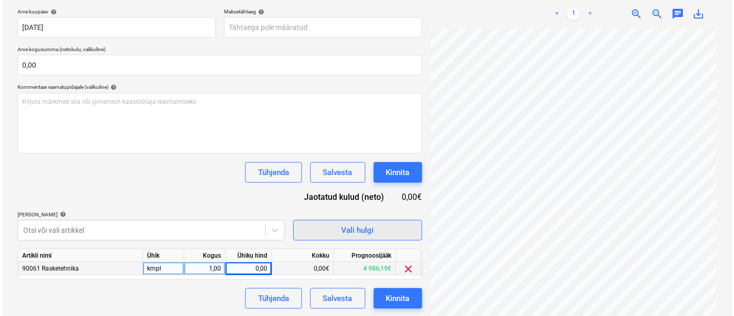
scroll to position [224, 102]
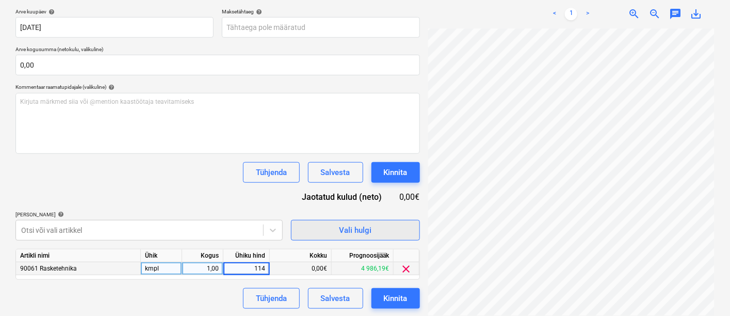
type input "1147"
click at [399, 298] on div "Kinnita" at bounding box center [396, 298] width 24 height 13
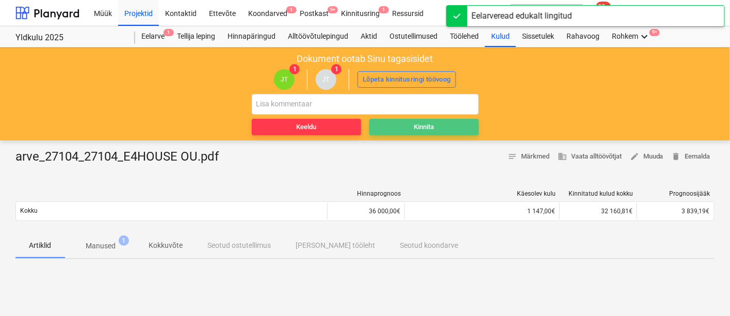
click at [424, 128] on div "Kinnita" at bounding box center [424, 127] width 20 height 12
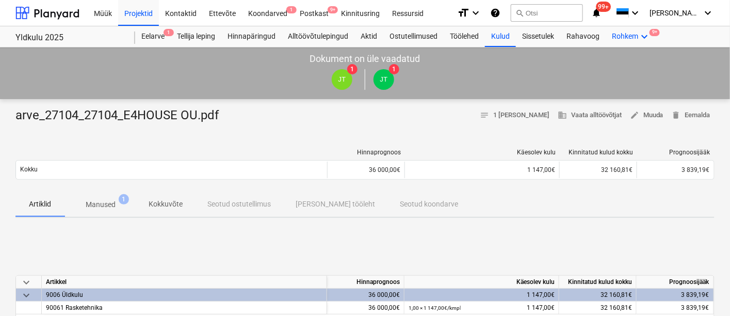
click at [635, 34] on div "Rohkem keyboard_arrow_down 9+" at bounding box center [631, 36] width 51 height 21
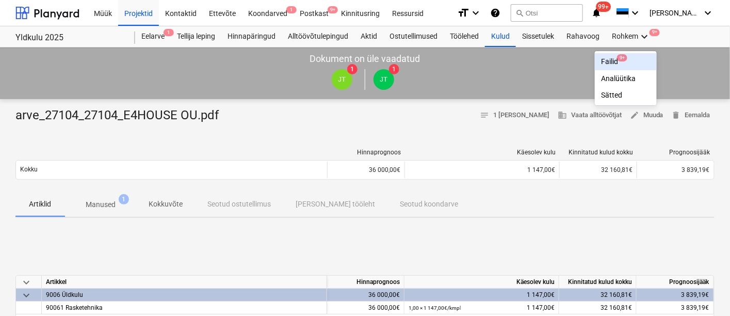
click at [602, 59] on div "Failid 9+" at bounding box center [626, 61] width 62 height 17
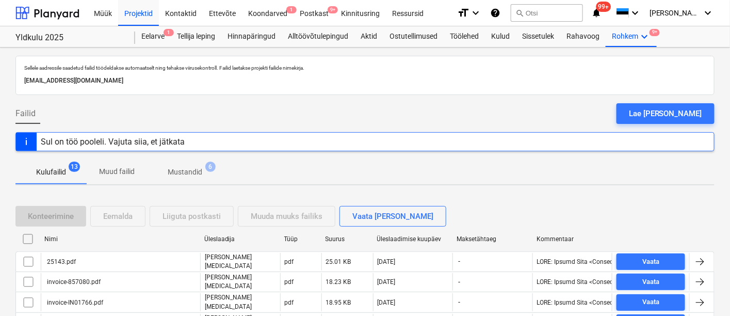
scroll to position [218, 0]
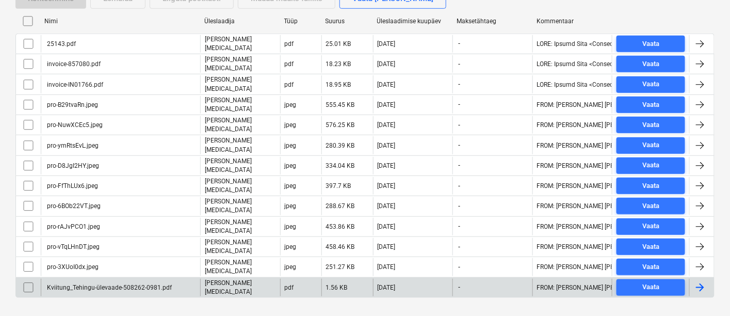
click at [98, 279] on div "Kviitung_Tehingu-ülevaade-508262-0981.pdf" at bounding box center [120, 288] width 159 height 18
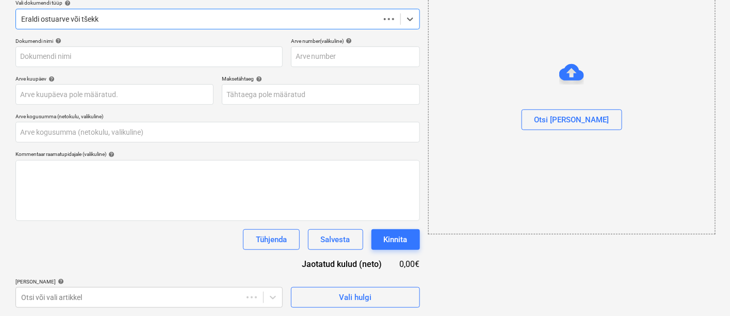
type input "0,00"
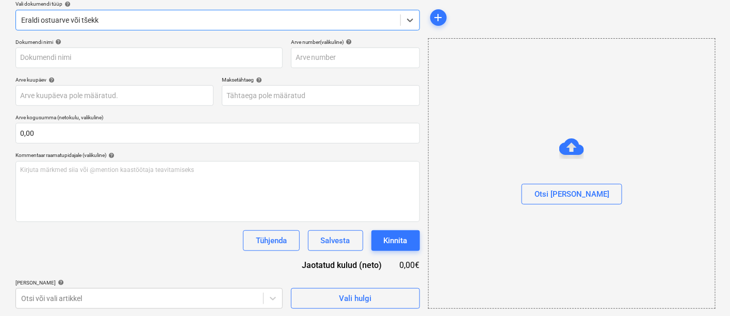
type input "Kviitung_Tehingu-ülevaade-508262-0981.pdf"
type input "[DATE]"
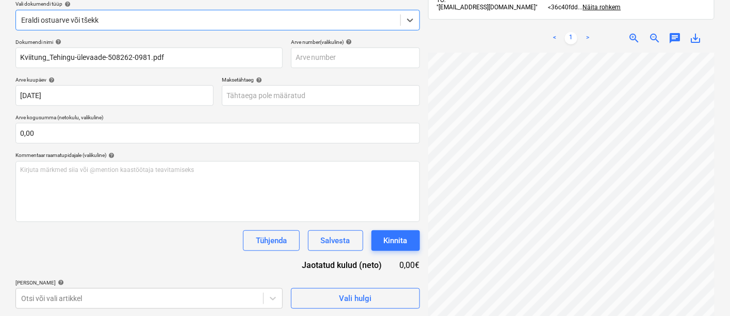
scroll to position [146, 0]
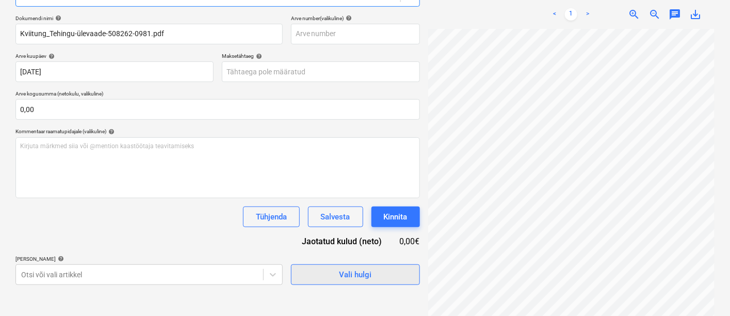
click at [305, 275] on span "Vali hulgi" at bounding box center [355, 274] width 103 height 13
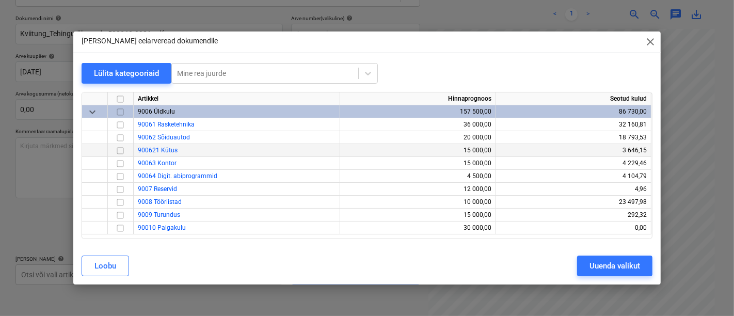
click at [119, 152] on input "checkbox" at bounding box center [120, 150] width 12 height 12
click at [594, 262] on div "Uuenda valikut" at bounding box center [614, 265] width 51 height 13
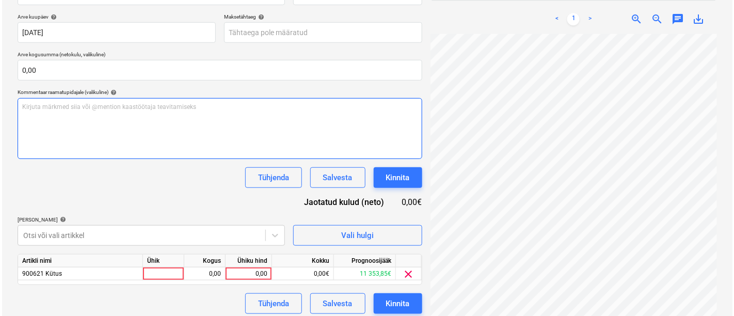
scroll to position [189, 0]
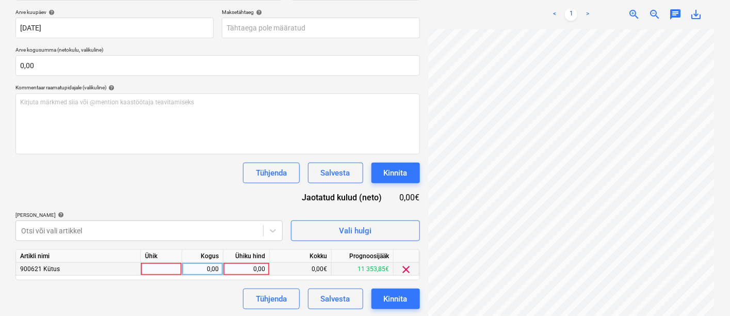
click at [168, 267] on div at bounding box center [161, 269] width 41 height 13
type input "kmpl"
type input "57,79"
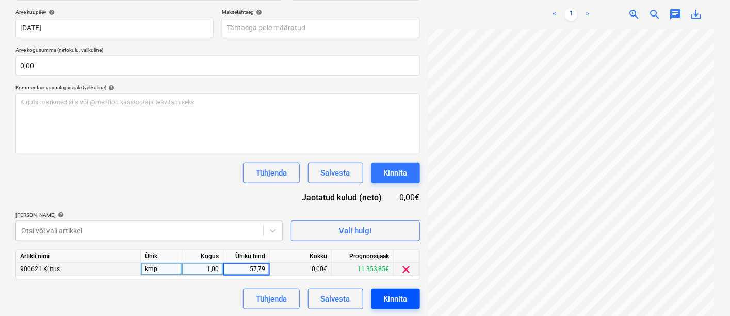
click at [410, 295] on button "Kinnita" at bounding box center [396, 298] width 49 height 21
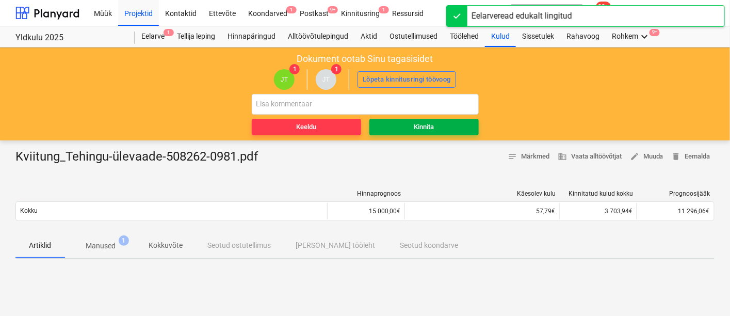
click at [401, 121] on span "Kinnita" at bounding box center [424, 127] width 101 height 12
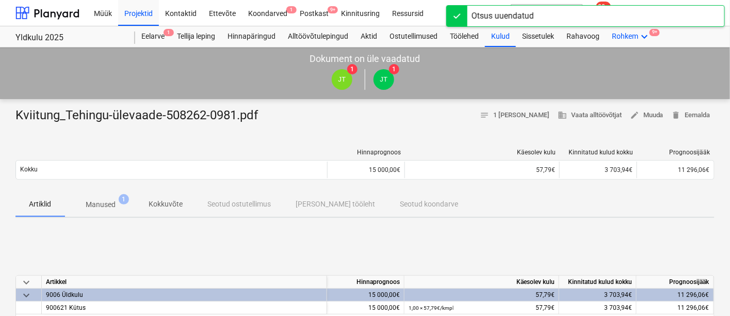
click at [637, 35] on div "Rohkem keyboard_arrow_down 9+" at bounding box center [631, 36] width 51 height 21
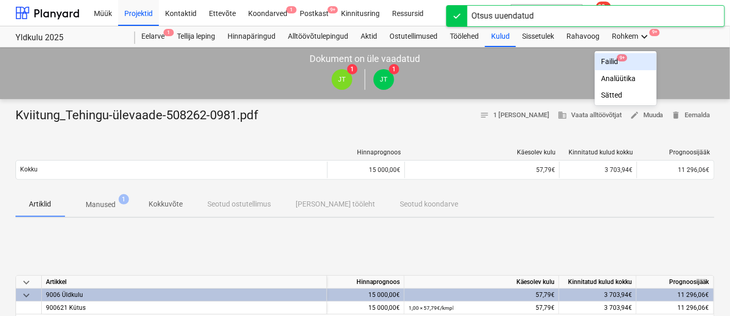
click at [616, 59] on div "Failid 9+" at bounding box center [626, 61] width 50 height 9
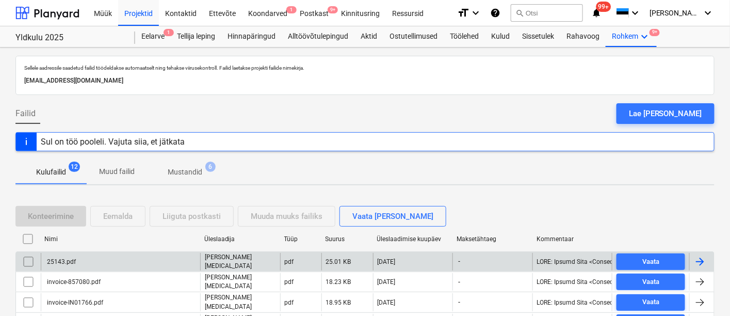
click at [115, 259] on div "25143.pdf" at bounding box center [120, 262] width 159 height 18
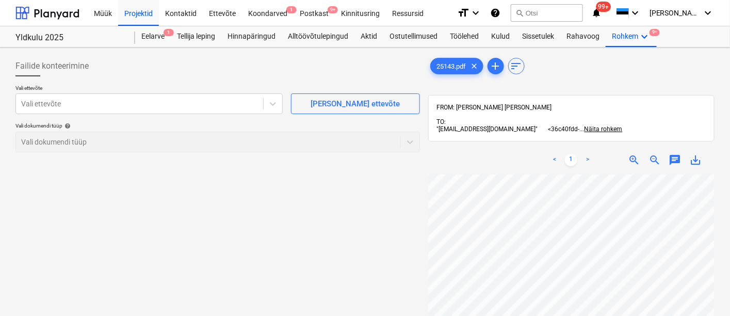
scroll to position [37, 102]
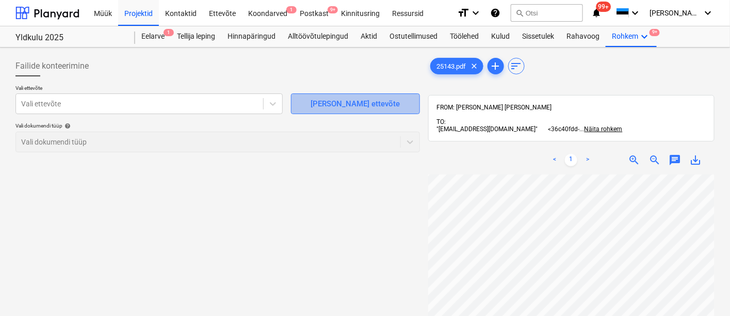
click at [312, 99] on span "[PERSON_NAME] ettevõte" at bounding box center [355, 103] width 103 height 13
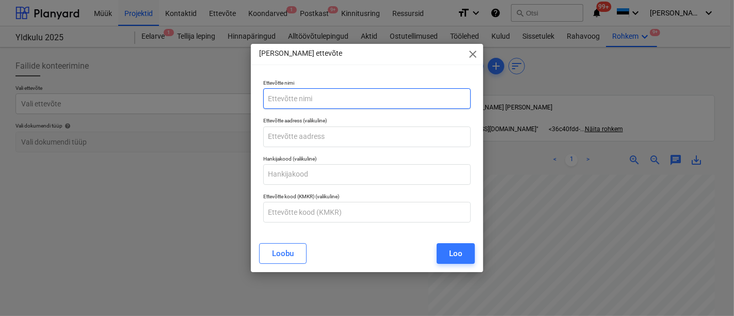
click at [271, 103] on input "text" at bounding box center [366, 98] width 207 height 21
type input "Gramet Design OÜ"
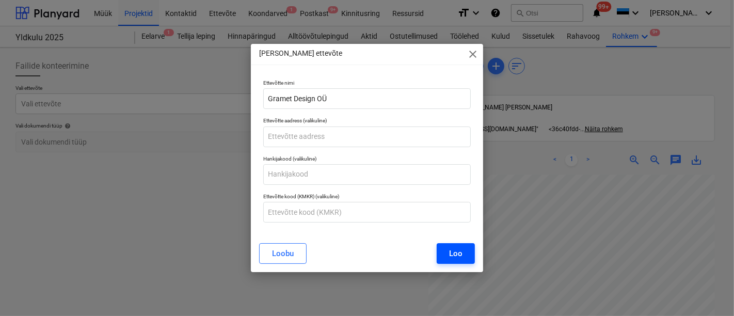
click at [449, 257] on button "Loo" at bounding box center [456, 253] width 38 height 21
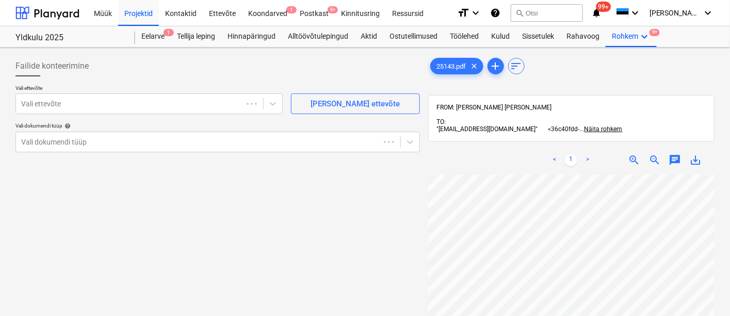
scroll to position [37, 101]
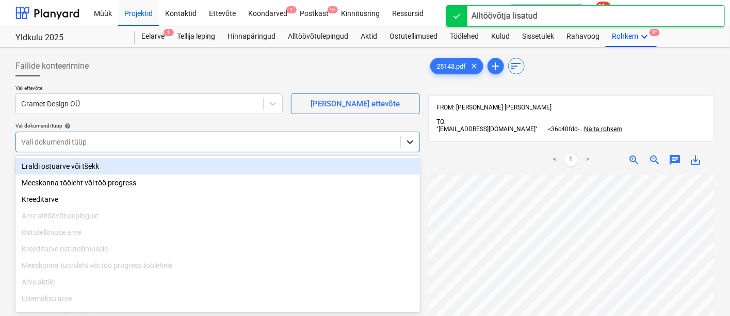
click at [413, 145] on body "Müük Projektid Kontaktid Ettevõte Koondarved 1 Postkast 9+ Kinnitusring Ressurs…" at bounding box center [365, 158] width 730 height 316
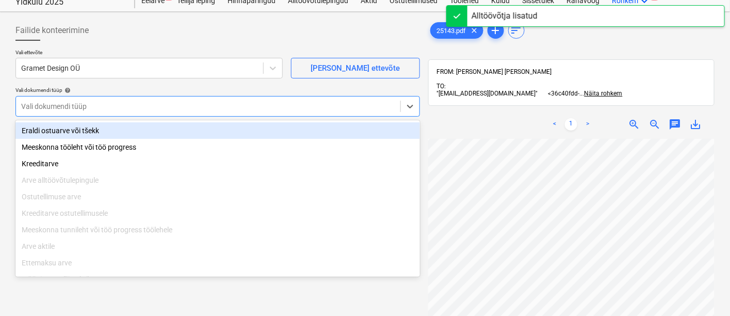
click at [247, 131] on div "Eraldi ostuarve või tšekk" at bounding box center [217, 130] width 405 height 17
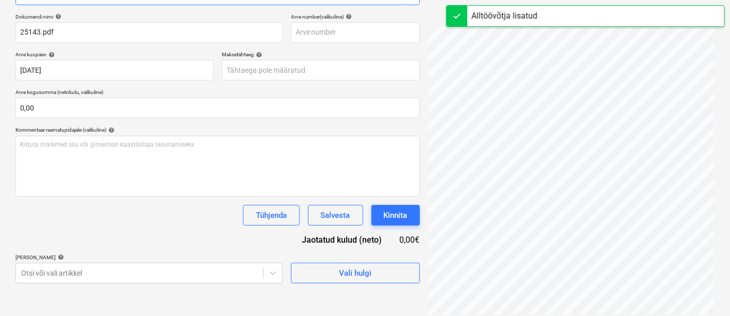
scroll to position [148, 0]
click at [318, 267] on span "Vali hulgi" at bounding box center [355, 272] width 103 height 13
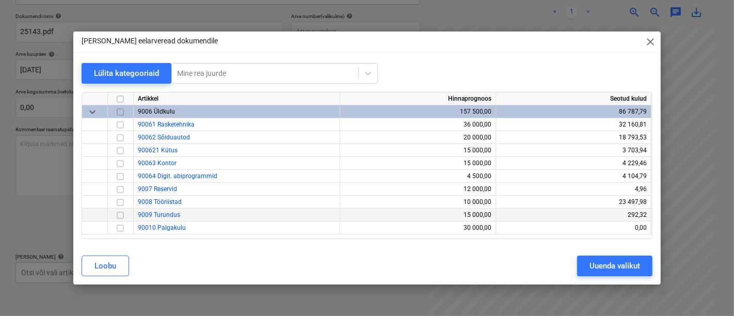
click at [118, 215] on input "checkbox" at bounding box center [120, 215] width 12 height 12
click at [600, 268] on div "Uuenda valikut" at bounding box center [614, 265] width 51 height 13
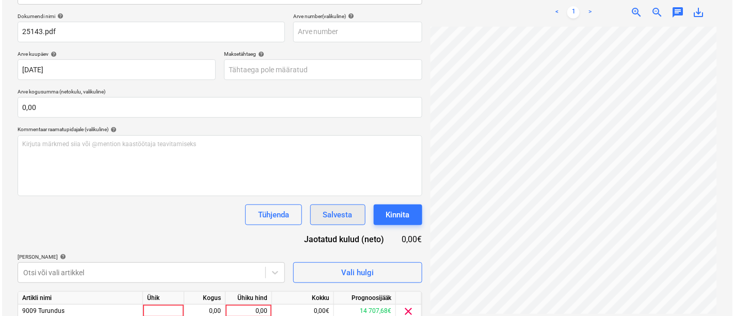
scroll to position [190, 0]
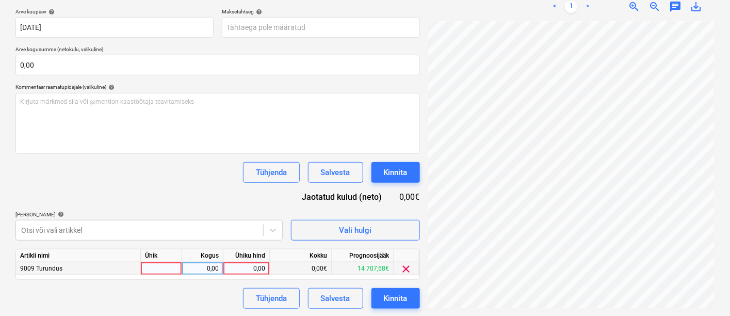
click at [175, 269] on div at bounding box center [161, 268] width 41 height 13
type input "kmpl"
type input "400"
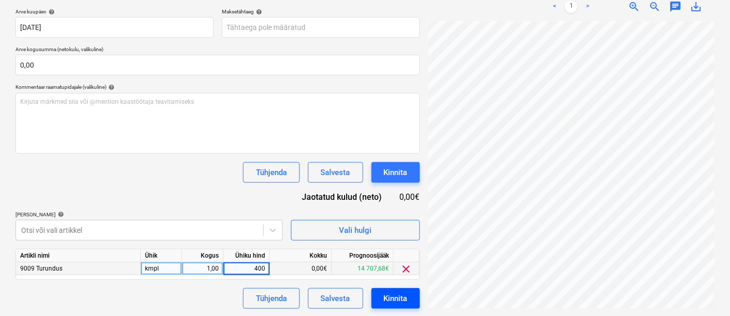
click at [396, 293] on div "Kinnita" at bounding box center [396, 298] width 24 height 13
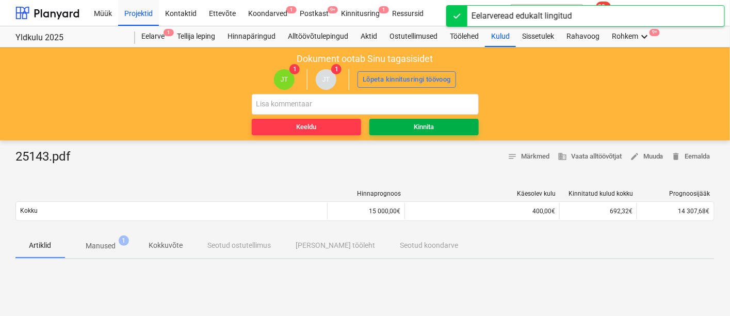
click at [423, 121] on div "Kinnita" at bounding box center [424, 127] width 20 height 12
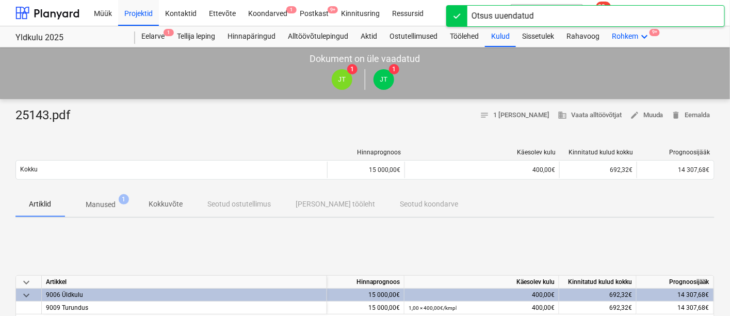
click at [643, 36] on icon "keyboard_arrow_down" at bounding box center [644, 36] width 12 height 12
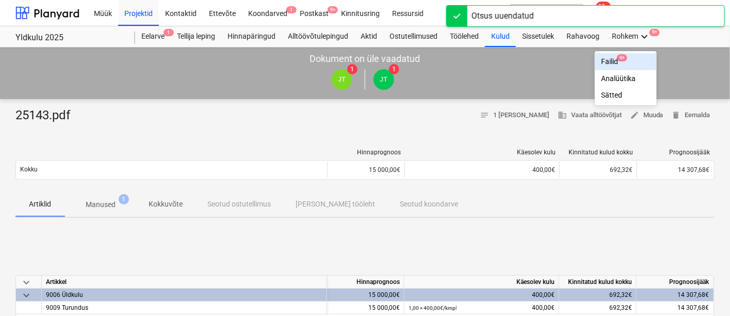
click at [616, 60] on div "Failid 9+" at bounding box center [626, 61] width 50 height 9
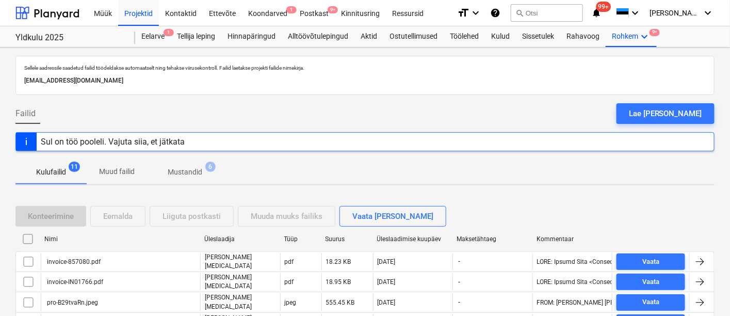
scroll to position [131, 0]
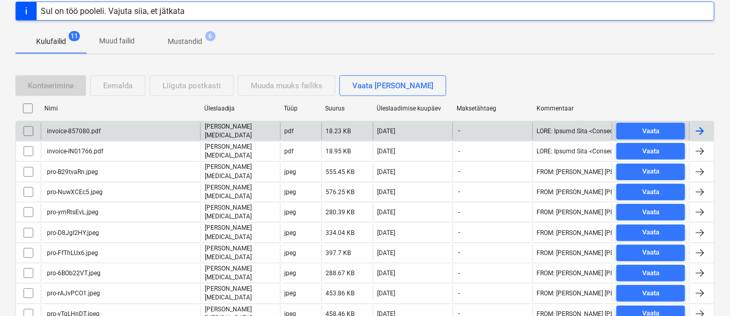
click at [105, 128] on div "invoice-857080.pdf" at bounding box center [120, 131] width 159 height 18
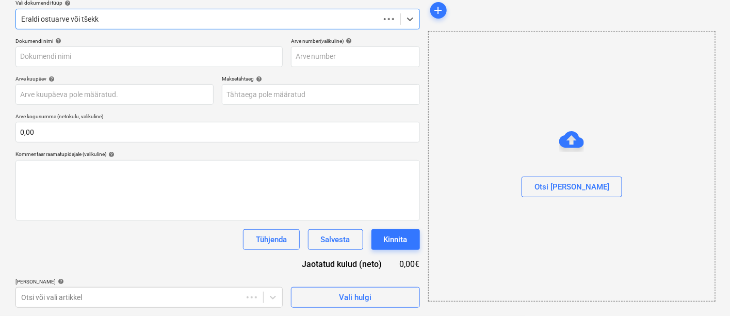
scroll to position [122, 0]
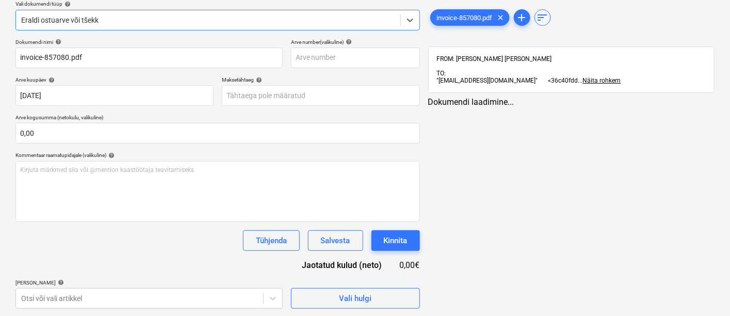
type input "invoice-857080.pdf"
type input "[DATE]"
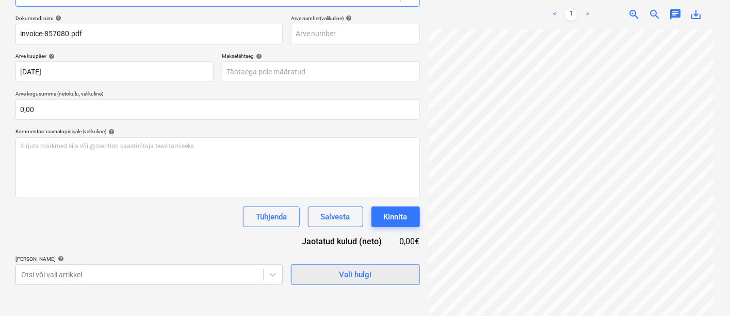
scroll to position [91, 102]
click at [353, 271] on div "Vali hulgi" at bounding box center [355, 274] width 33 height 13
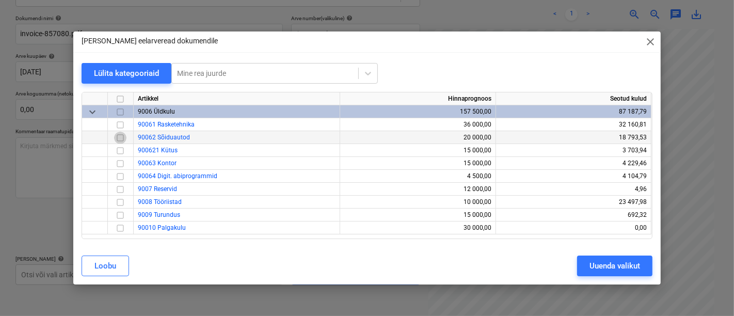
click at [124, 136] on input "checkbox" at bounding box center [120, 138] width 12 height 12
click at [605, 261] on div "Uuenda valikut" at bounding box center [614, 265] width 51 height 13
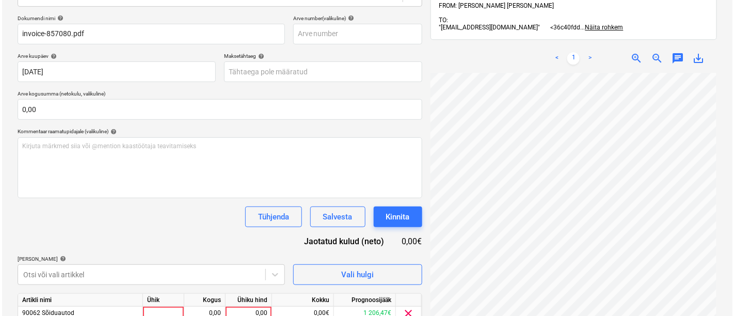
scroll to position [190, 0]
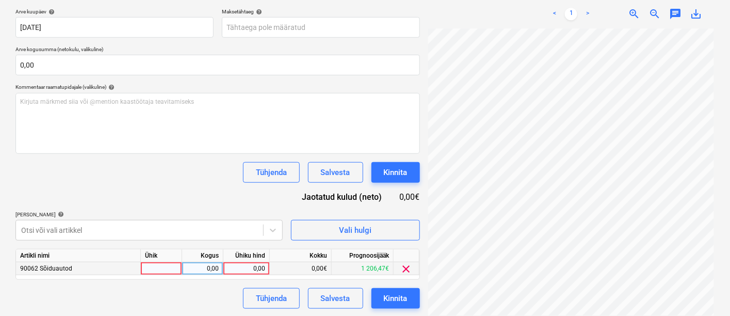
click at [164, 267] on div at bounding box center [161, 268] width 41 height 13
type input "kmpl"
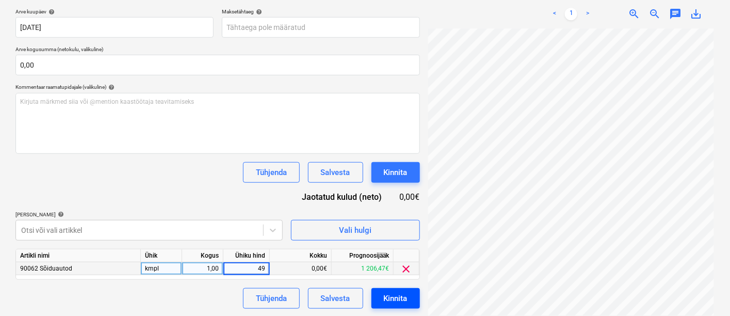
click at [384, 293] on div "Kinnita" at bounding box center [396, 298] width 24 height 13
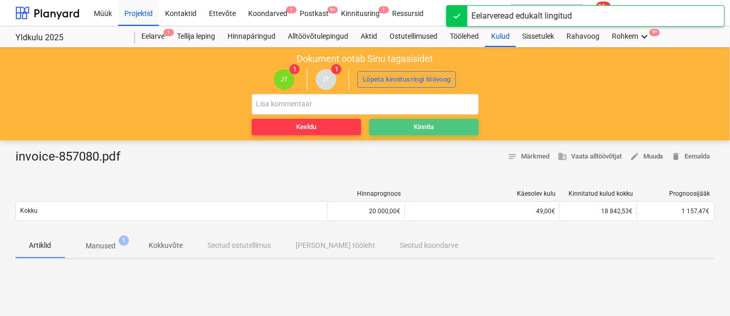
click at [443, 124] on span "Kinnita" at bounding box center [424, 127] width 101 height 12
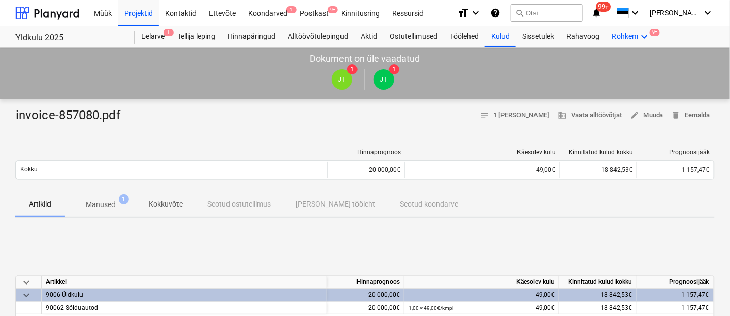
click at [642, 36] on icon "keyboard_arrow_down" at bounding box center [644, 36] width 12 height 12
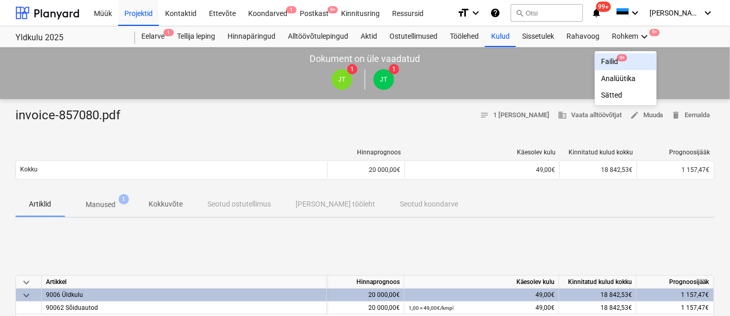
click at [609, 60] on div "Failid 9+" at bounding box center [626, 61] width 50 height 9
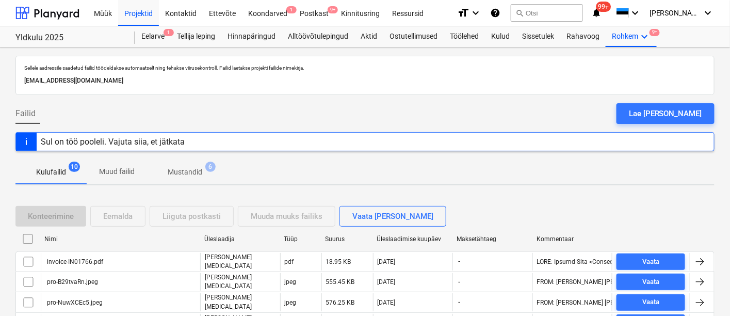
scroll to position [109, 0]
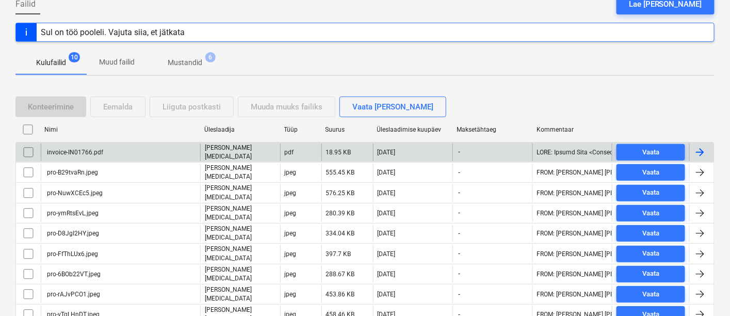
click at [102, 151] on div "invoice-IN01766.pdf" at bounding box center [74, 152] width 58 height 7
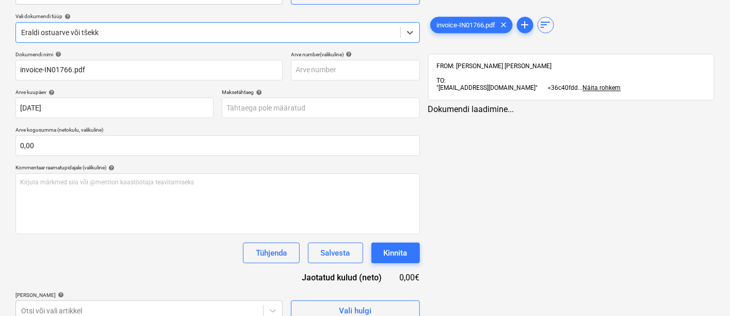
type input "invoice-IN01766.pdf"
type input "[DATE]"
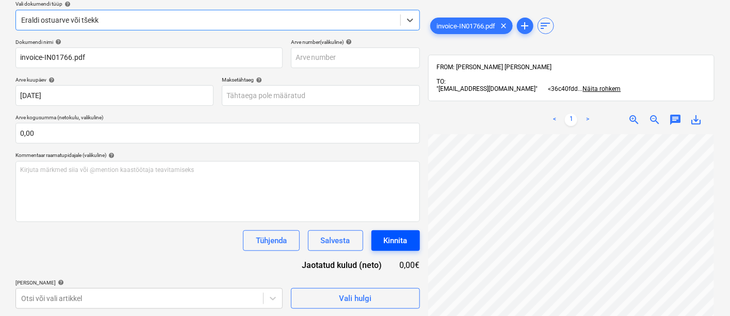
scroll to position [177, 102]
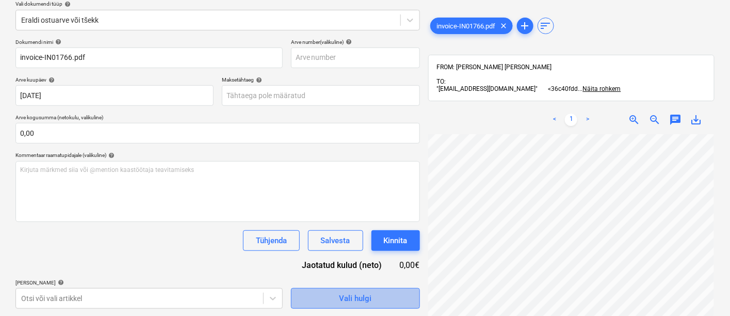
click at [351, 300] on div "Vali hulgi" at bounding box center [355, 298] width 33 height 13
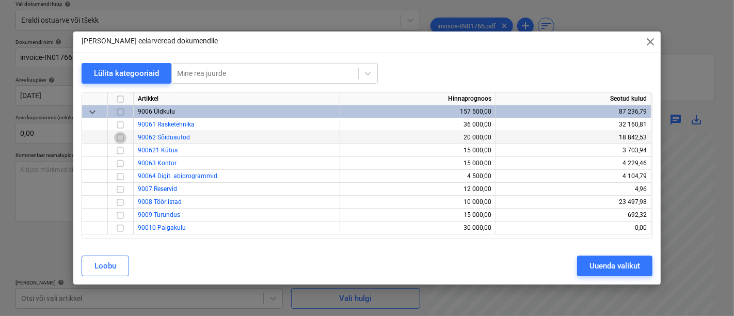
click at [120, 138] on input "checkbox" at bounding box center [120, 138] width 12 height 12
click at [619, 264] on div "Uuenda valikut" at bounding box center [614, 265] width 51 height 13
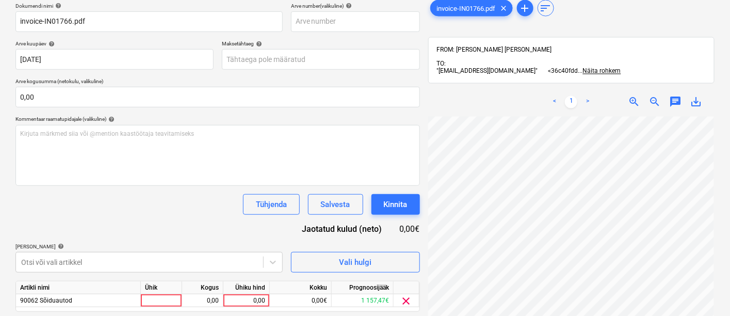
scroll to position [158, 0]
click at [169, 295] on div at bounding box center [161, 300] width 41 height 13
type input "kmpl"
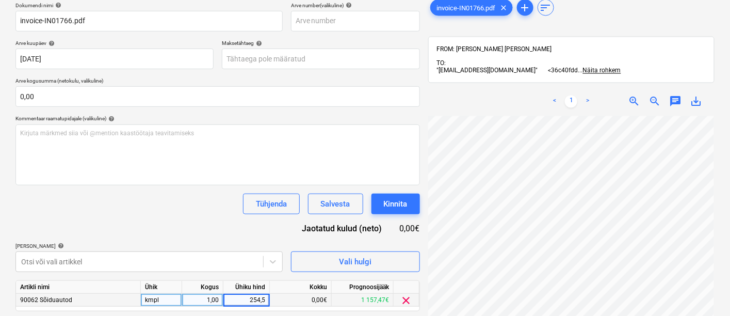
type input "254,58"
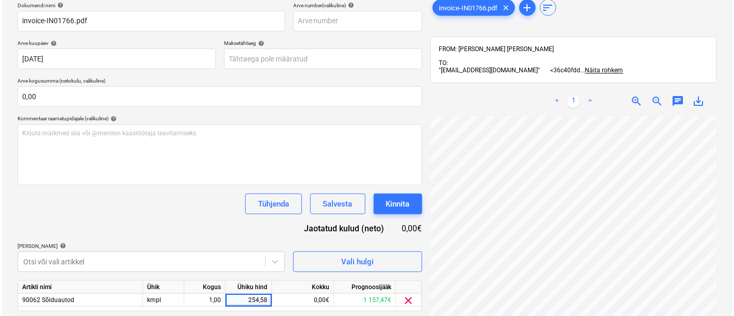
scroll to position [190, 0]
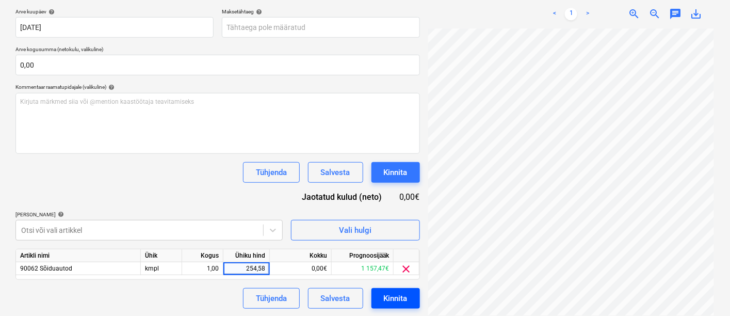
click at [390, 295] on div "Kinnita" at bounding box center [396, 298] width 24 height 13
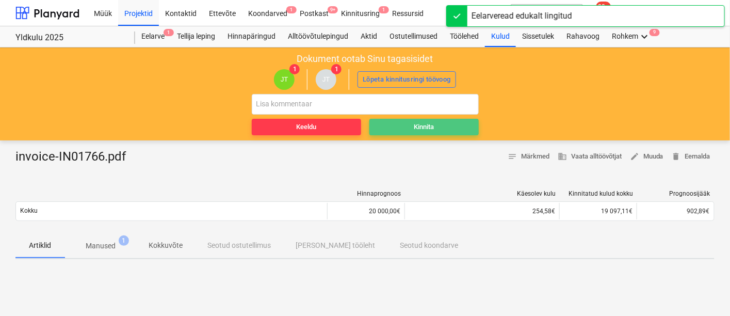
click at [402, 121] on span "Kinnita" at bounding box center [424, 127] width 101 height 12
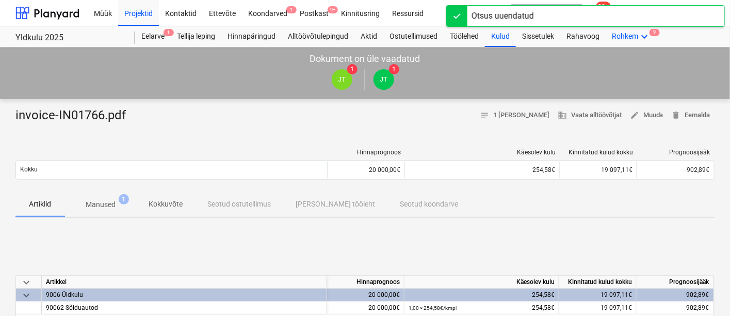
click at [632, 33] on div "Rohkem keyboard_arrow_down 9" at bounding box center [631, 36] width 51 height 21
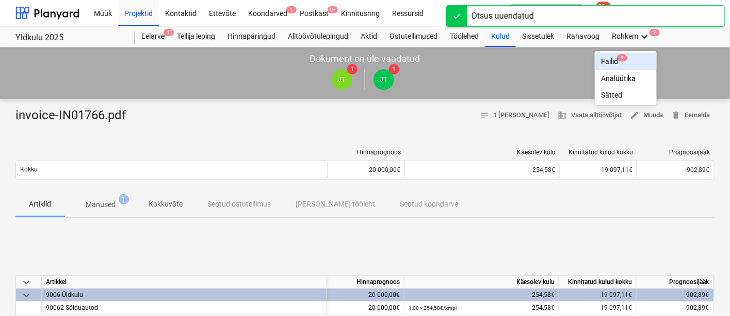
click at [611, 59] on div "Failid 9" at bounding box center [626, 61] width 50 height 9
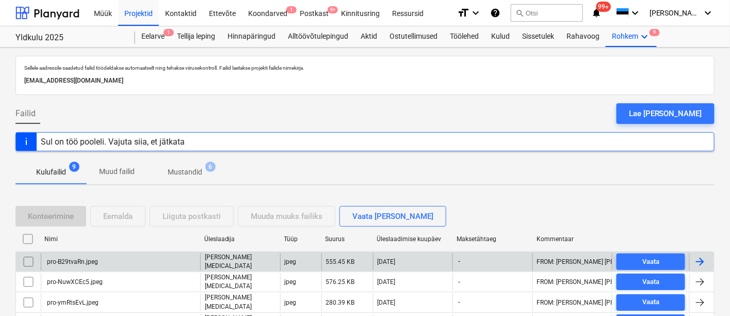
scroll to position [43, 0]
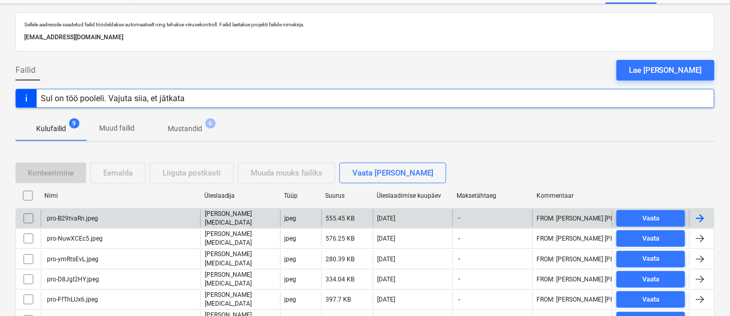
click at [82, 218] on div "pro-B29tvaRn.jpeg" at bounding box center [71, 218] width 53 height 7
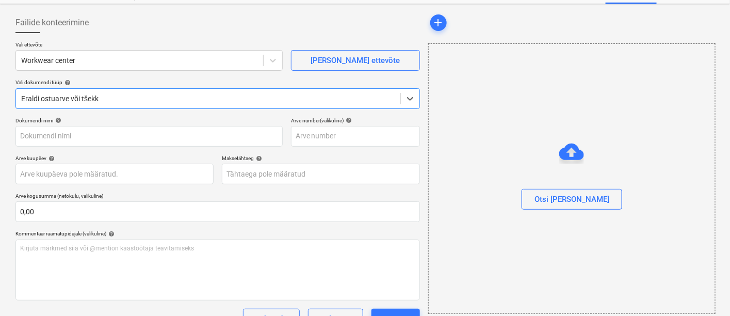
type input "pro-B29tvaRn.jpeg"
type input "[DATE]"
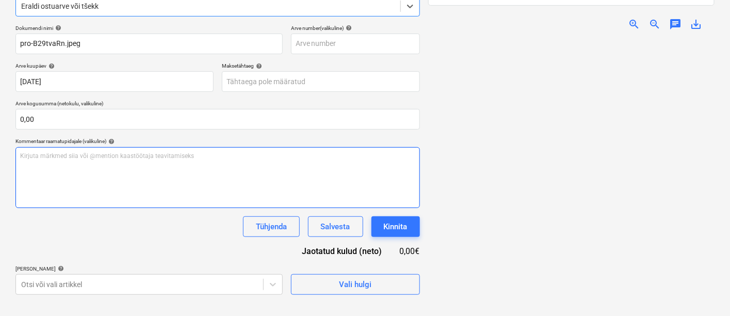
scroll to position [146, 0]
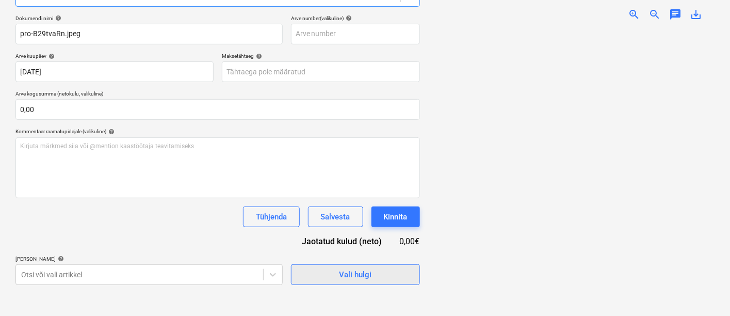
click at [308, 278] on span "Vali hulgi" at bounding box center [355, 274] width 103 height 13
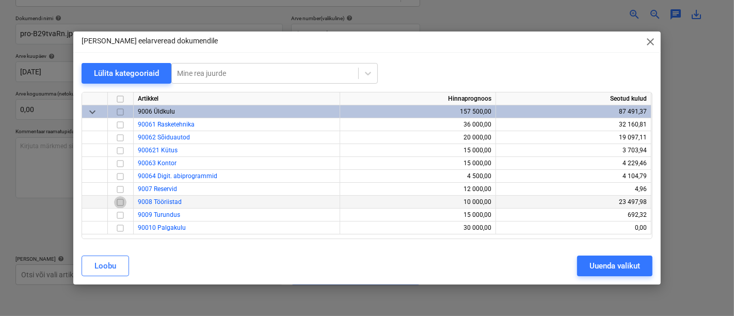
click at [118, 201] on input "checkbox" at bounding box center [120, 202] width 12 height 12
click at [609, 271] on div "Uuenda valikut" at bounding box center [614, 265] width 51 height 13
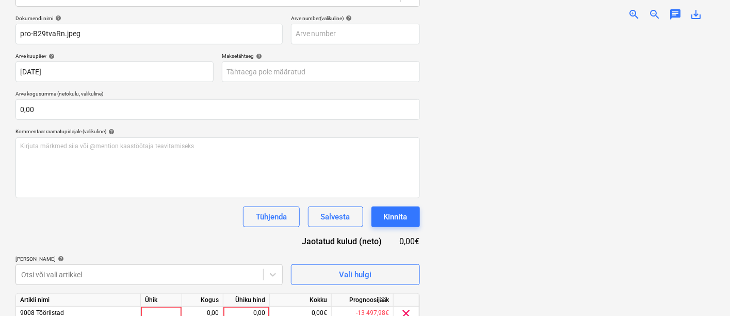
scroll to position [190, 0]
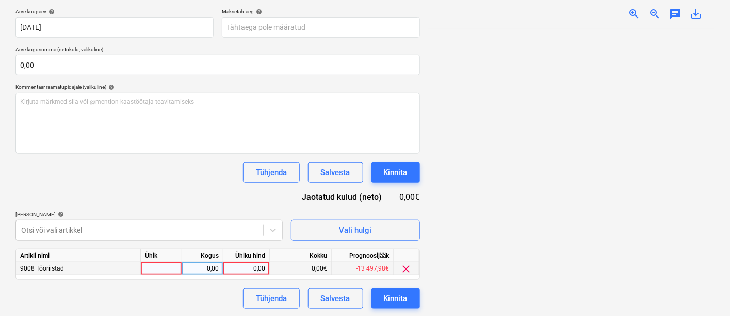
click at [149, 263] on div at bounding box center [161, 268] width 41 height 13
type input "kmpl"
click at [635, 8] on span "zoom_in" at bounding box center [634, 14] width 12 height 12
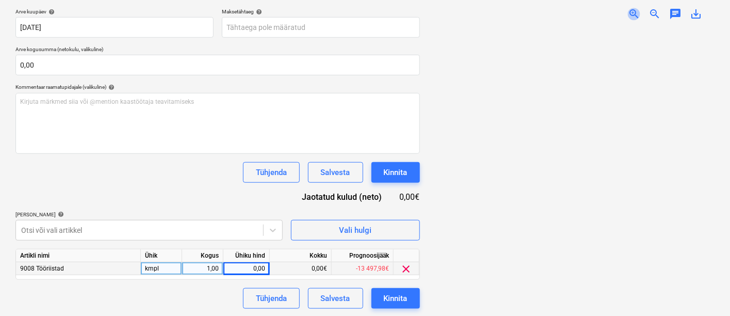
click at [631, 8] on span "zoom_in" at bounding box center [634, 14] width 12 height 12
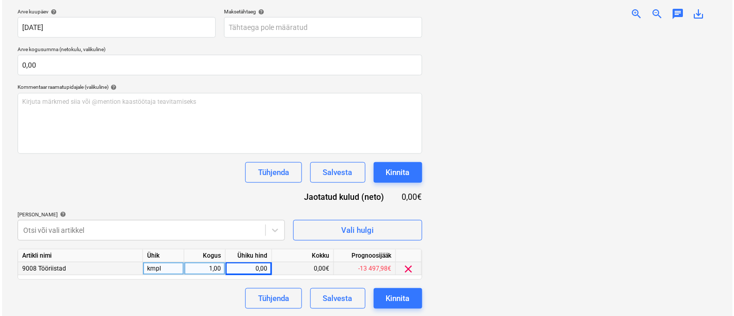
scroll to position [466, 0]
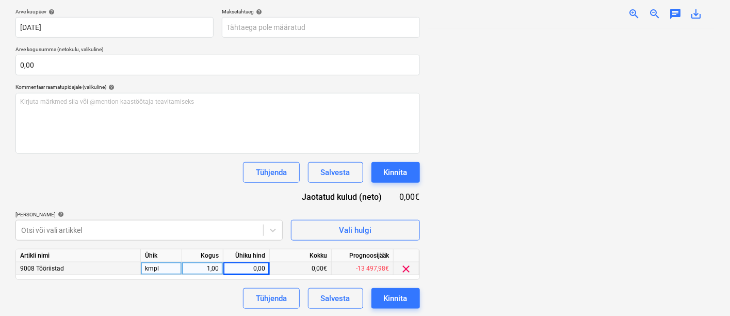
click at [245, 267] on div "0,00" at bounding box center [247, 268] width 38 height 13
type input "255,59"
click at [403, 297] on div "Kinnita" at bounding box center [396, 298] width 24 height 13
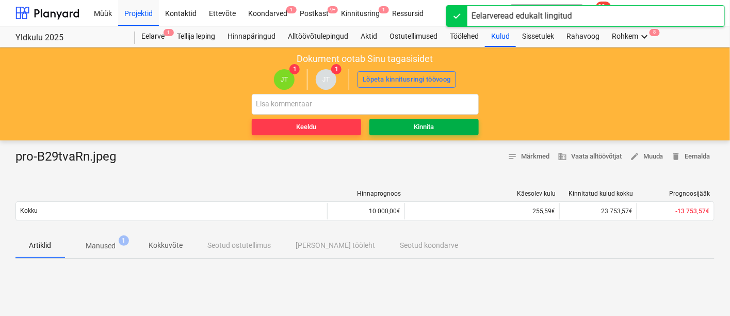
click at [417, 123] on div "Kinnita" at bounding box center [424, 127] width 20 height 12
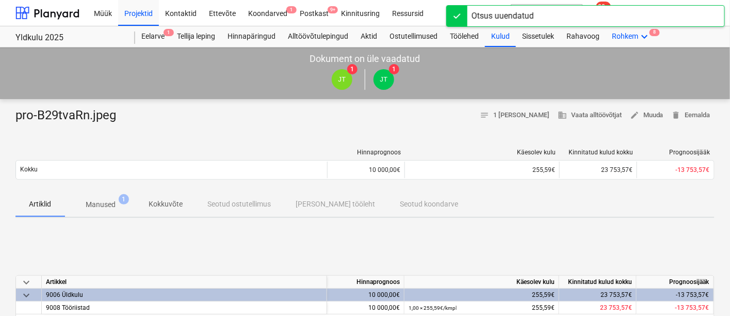
click at [644, 36] on icon "keyboard_arrow_down" at bounding box center [644, 36] width 12 height 12
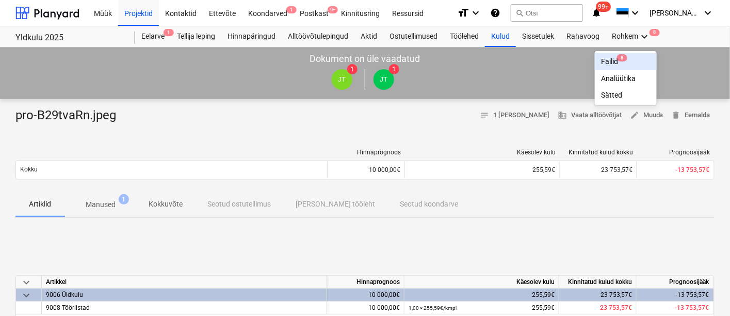
click at [610, 61] on div "Failid 8" at bounding box center [626, 61] width 50 height 9
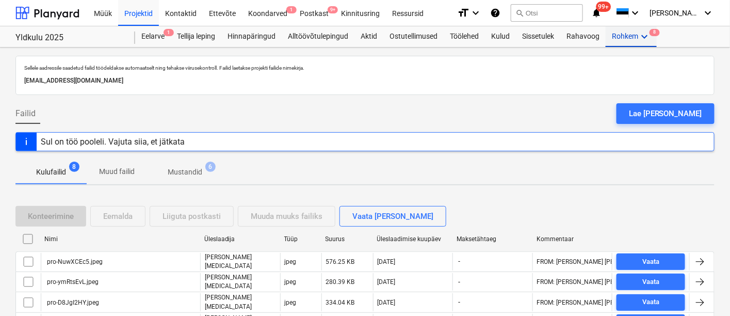
click at [622, 38] on div "Rohkem keyboard_arrow_down 8" at bounding box center [631, 36] width 51 height 21
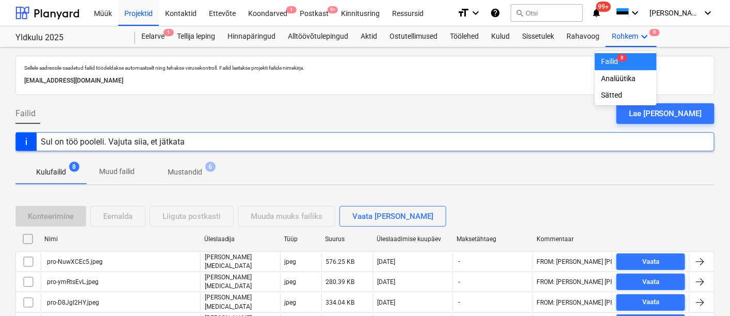
click at [79, 261] on div at bounding box center [365, 158] width 730 height 316
click at [79, 261] on div "pro-NuwXCEc5.jpeg" at bounding box center [73, 261] width 57 height 7
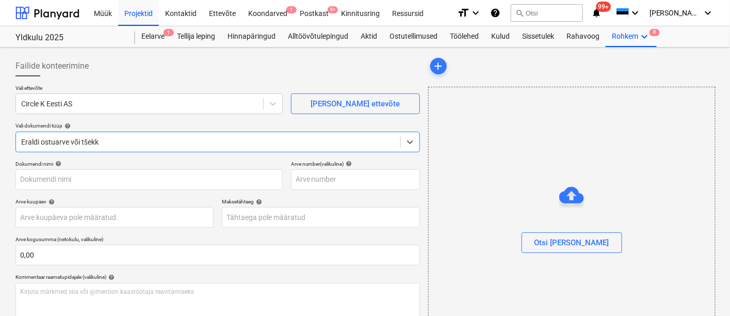
type input "pro-NuwXCEc5.jpeg"
type input "[DATE]"
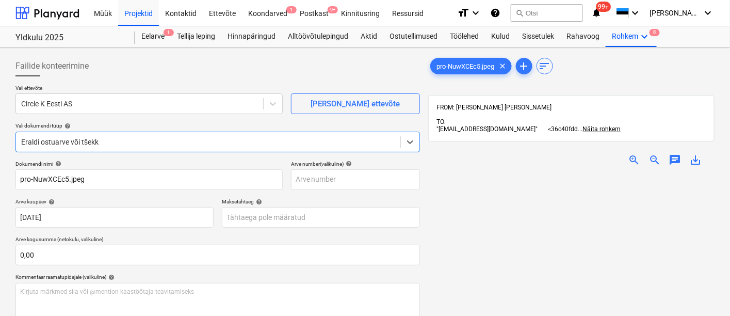
scroll to position [36, 0]
click at [634, 154] on span "zoom_in" at bounding box center [634, 160] width 12 height 12
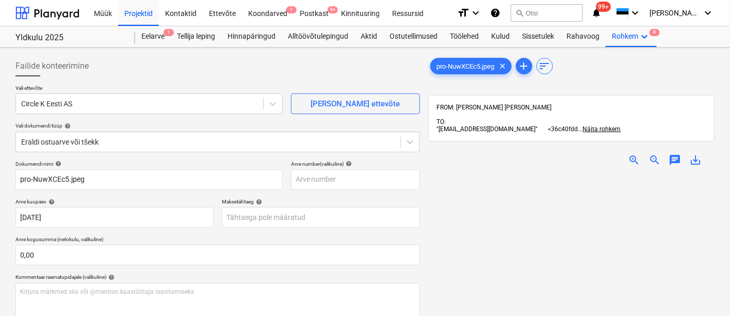
click at [634, 154] on span "zoom_in" at bounding box center [634, 160] width 12 height 12
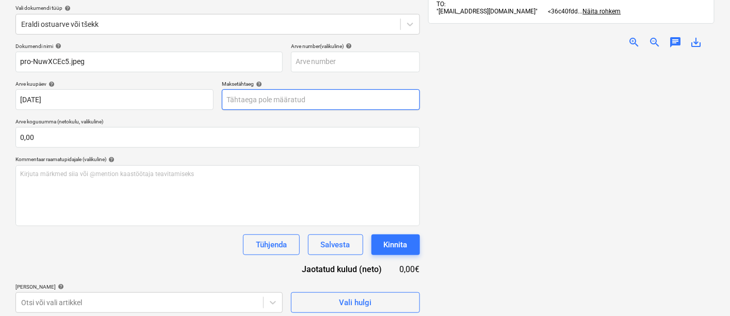
scroll to position [118, 0]
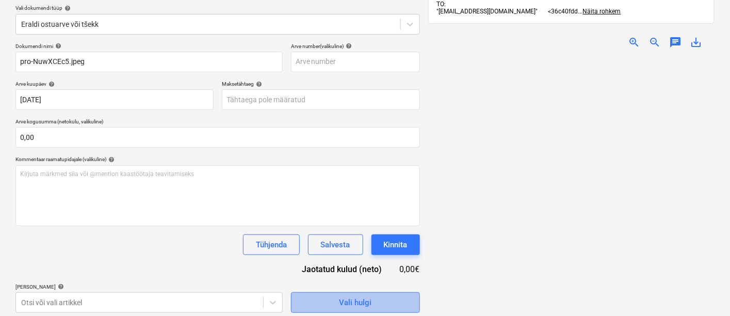
click at [354, 300] on div "Vali hulgi" at bounding box center [355, 302] width 33 height 13
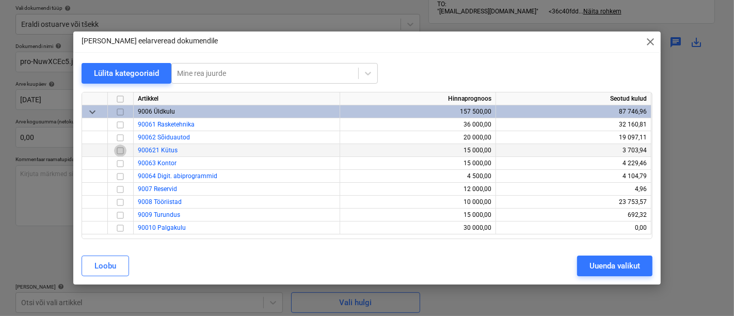
drag, startPoint x: 121, startPoint y: 150, endPoint x: 152, endPoint y: 150, distance: 31.0
click at [120, 150] on input "checkbox" at bounding box center [120, 150] width 12 height 12
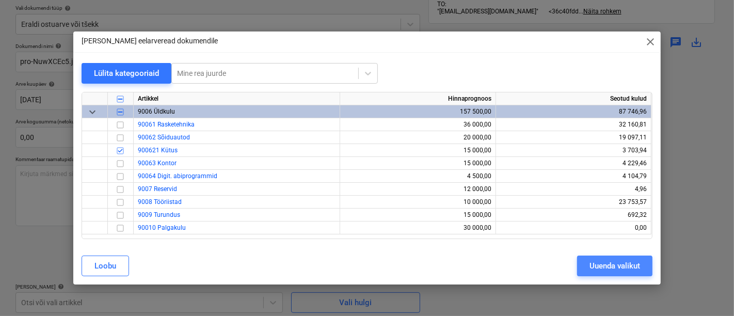
click at [608, 268] on div "Uuenda valikut" at bounding box center [614, 265] width 51 height 13
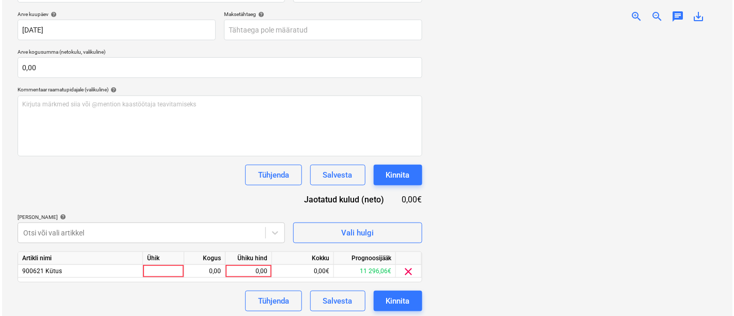
scroll to position [188, 0]
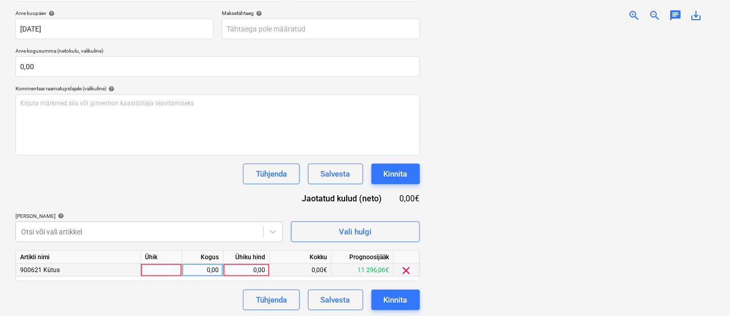
click at [159, 267] on div at bounding box center [161, 270] width 41 height 13
type input "kmpl"
type input "59,46"
click at [388, 294] on div "Kinnita" at bounding box center [396, 299] width 24 height 13
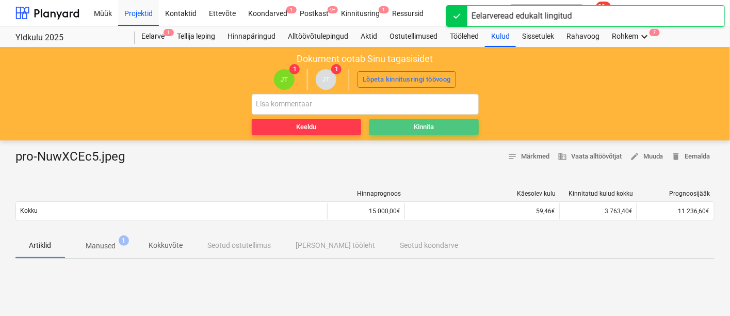
click at [427, 119] on button "Kinnita" at bounding box center [423, 127] width 109 height 17
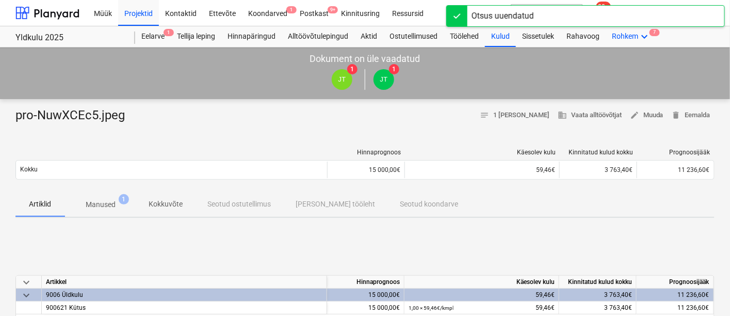
click at [641, 34] on icon "keyboard_arrow_down" at bounding box center [644, 36] width 12 height 12
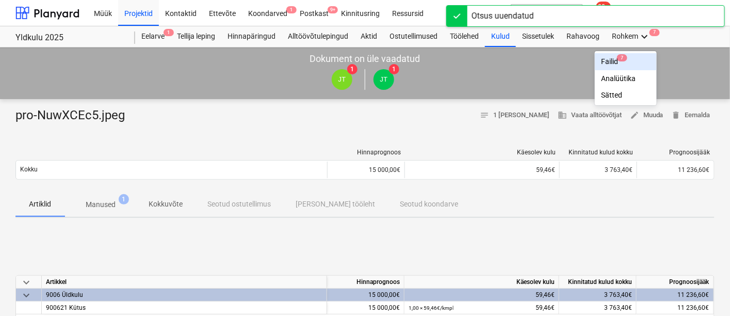
click at [617, 61] on div "Failid 7" at bounding box center [626, 61] width 50 height 9
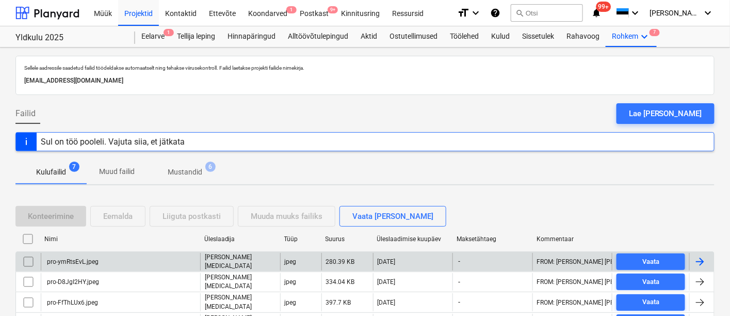
click at [102, 262] on div "pro-ymRtsEvL.jpeg" at bounding box center [120, 262] width 159 height 18
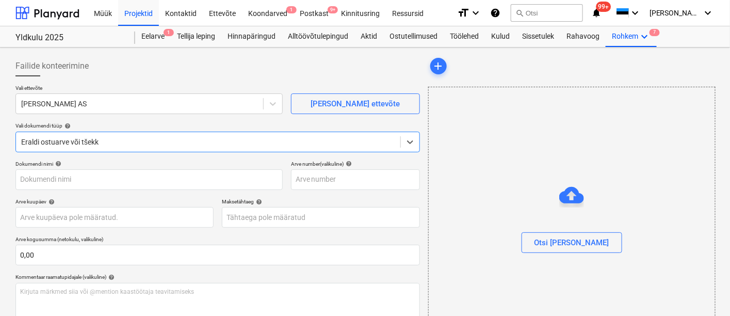
type input "pro-ymRtsEvL.jpeg"
type input "[DATE]"
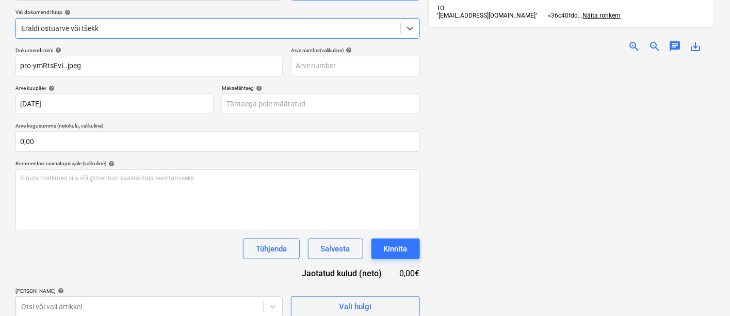
scroll to position [146, 0]
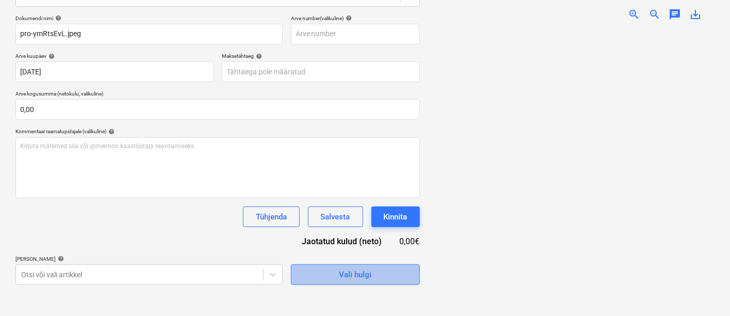
click at [315, 271] on span "Vali hulgi" at bounding box center [355, 274] width 103 height 13
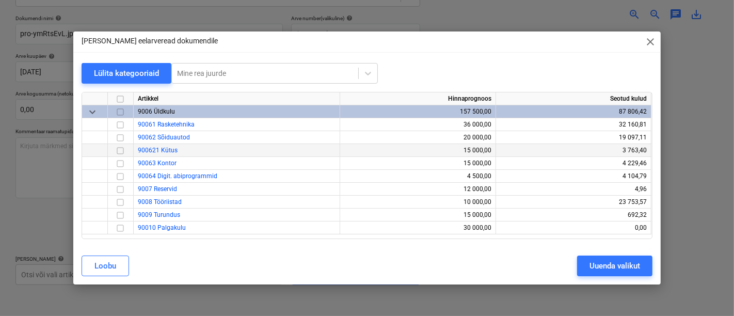
click at [120, 152] on input "checkbox" at bounding box center [120, 150] width 12 height 12
click at [607, 268] on div "Uuenda valikut" at bounding box center [614, 265] width 51 height 13
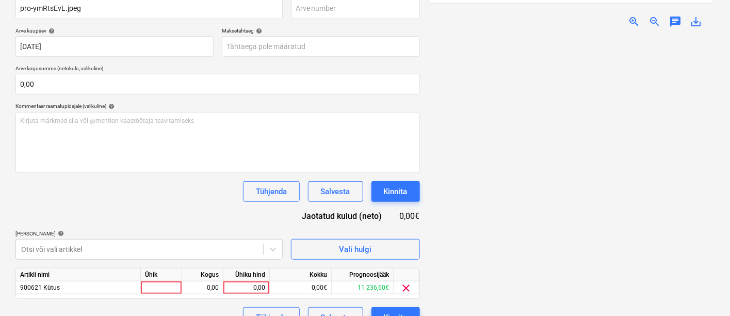
scroll to position [168, 0]
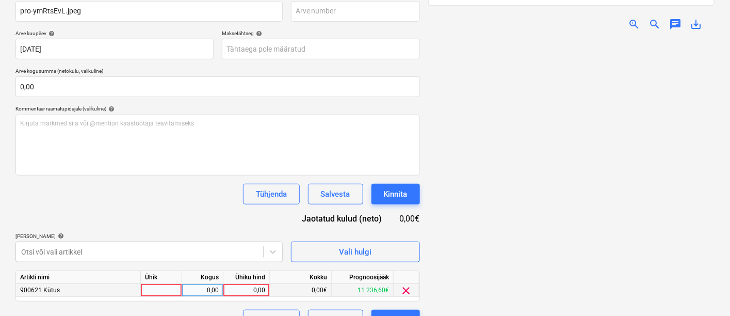
click at [153, 284] on div at bounding box center [161, 290] width 41 height 13
type input "kmpl"
type input "81,44"
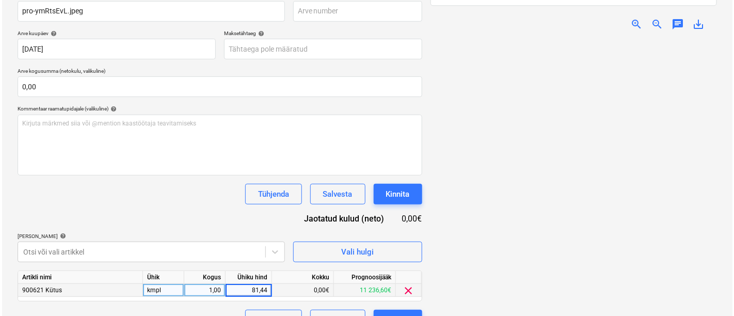
scroll to position [190, 0]
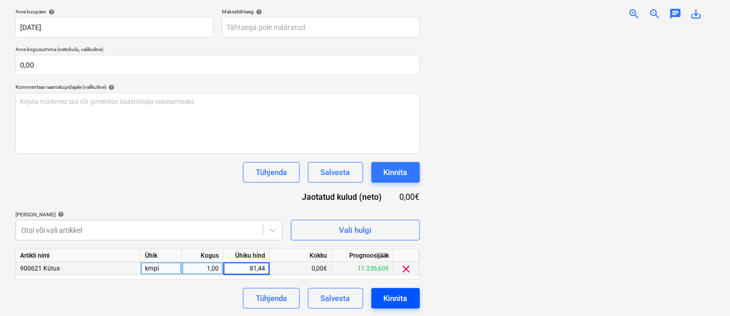
click at [391, 293] on div "Kinnita" at bounding box center [396, 298] width 24 height 13
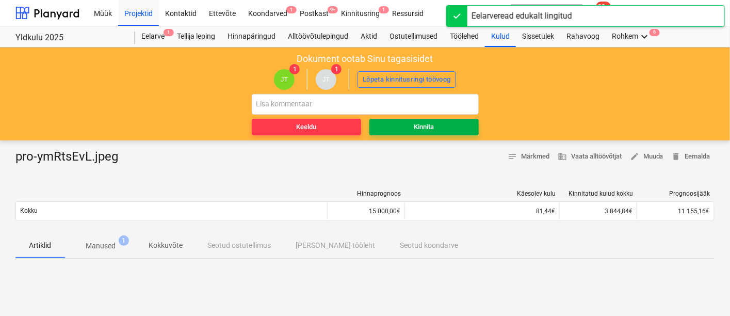
click at [417, 123] on div "Kinnita" at bounding box center [424, 127] width 20 height 12
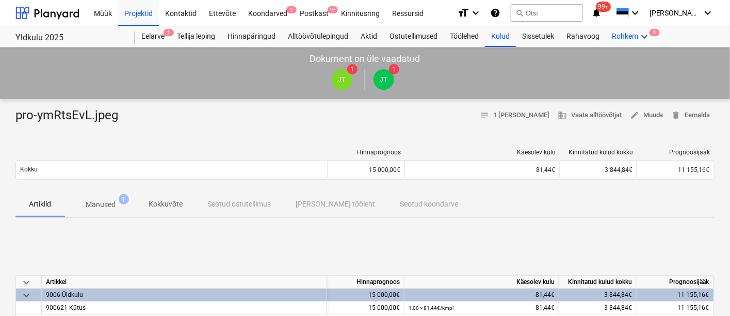
click at [635, 35] on div "Rohkem keyboard_arrow_down 6" at bounding box center [631, 36] width 51 height 21
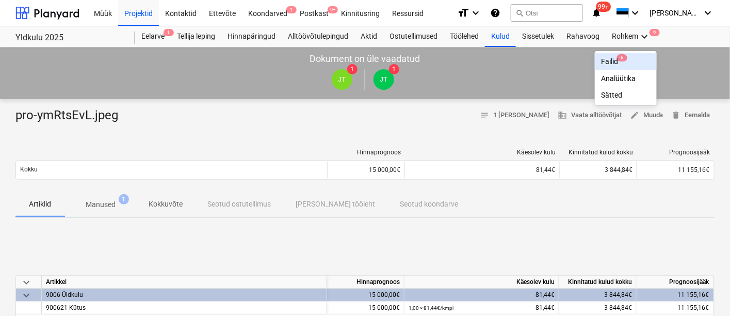
click at [609, 58] on div "Failid 6" at bounding box center [626, 61] width 50 height 9
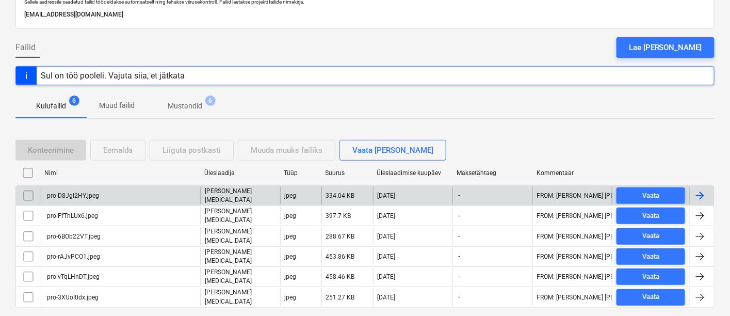
scroll to position [68, 0]
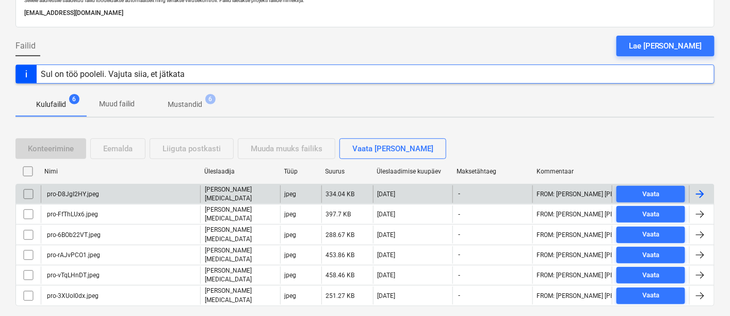
click at [81, 187] on div "pro-D8JgI2HY.jpeg" at bounding box center [120, 194] width 159 height 18
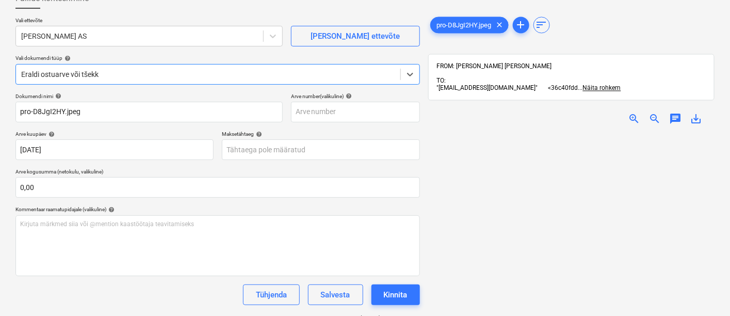
type input "pro-D8JgI2HY.jpeg"
type input "[DATE]"
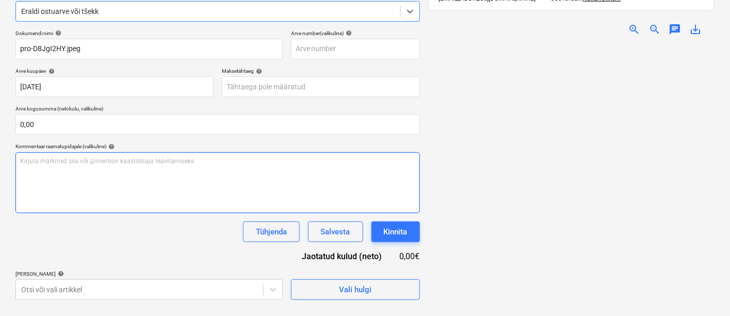
scroll to position [131, 0]
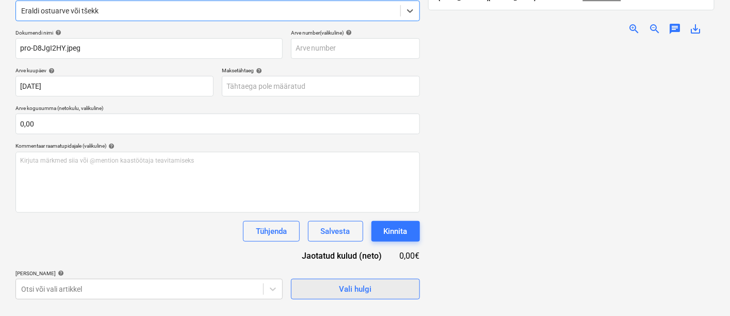
click at [322, 281] on button "Vali hulgi" at bounding box center [355, 289] width 129 height 21
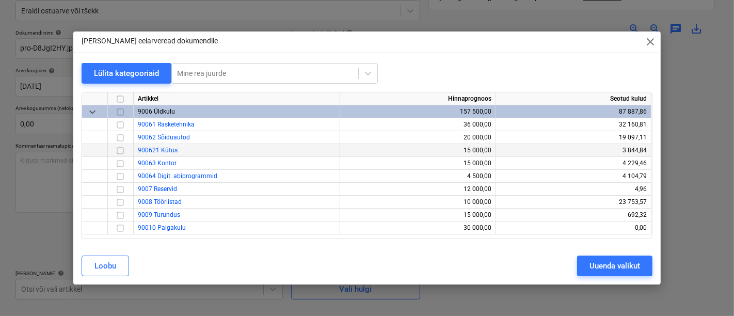
click at [116, 151] on input "checkbox" at bounding box center [120, 150] width 12 height 12
click at [593, 260] on div "Uuenda valikut" at bounding box center [614, 265] width 51 height 13
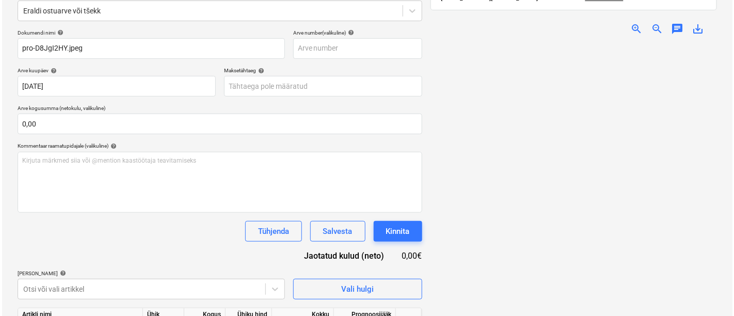
scroll to position [190, 0]
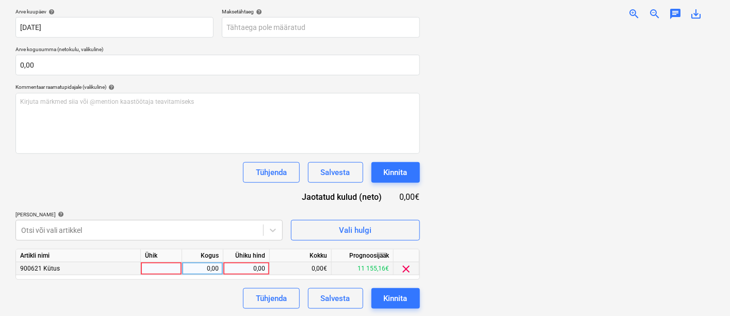
click at [149, 266] on div at bounding box center [161, 268] width 41 height 13
type input "kmpl"
type input "45,96"
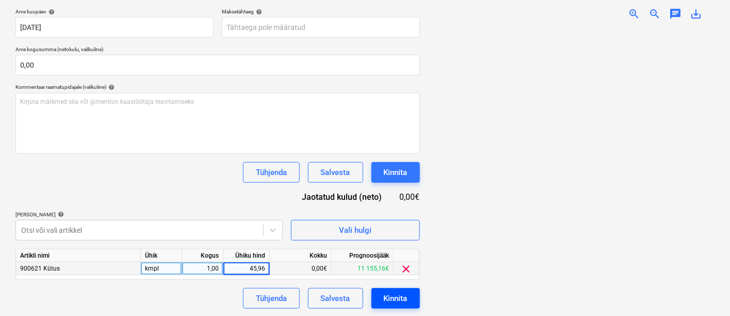
click at [395, 298] on div "Kinnita" at bounding box center [396, 298] width 24 height 13
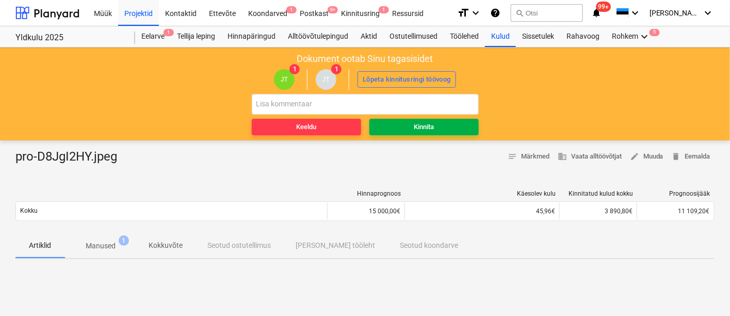
click at [426, 124] on div "Kinnita" at bounding box center [424, 127] width 20 height 12
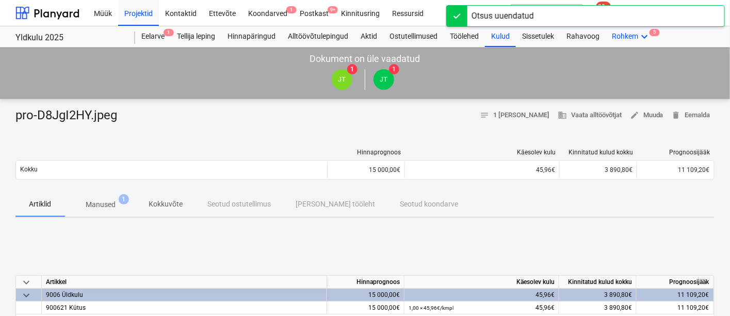
click at [635, 35] on div "Rohkem keyboard_arrow_down 5" at bounding box center [631, 36] width 51 height 21
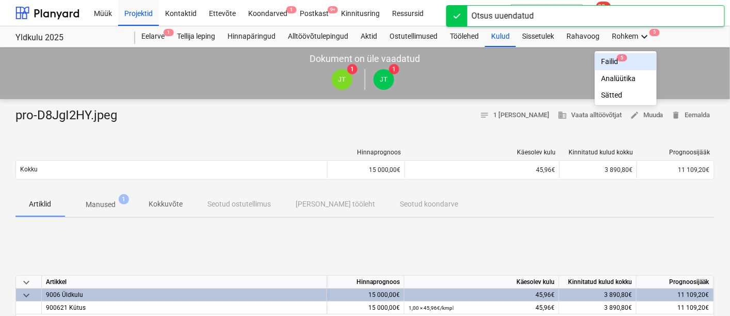
click at [611, 59] on div "Failid 5" at bounding box center [626, 61] width 50 height 9
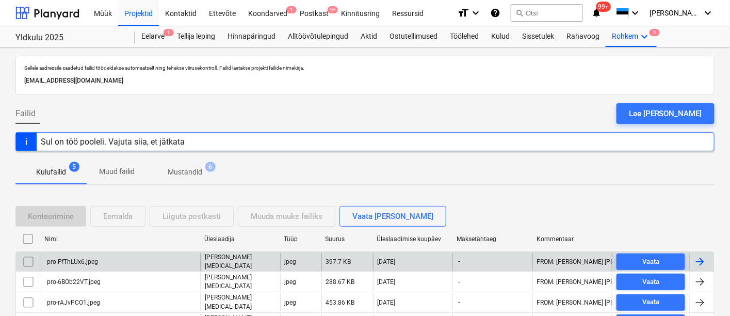
click at [124, 263] on div "pro-FfThLUx6.jpeg" at bounding box center [120, 262] width 159 height 18
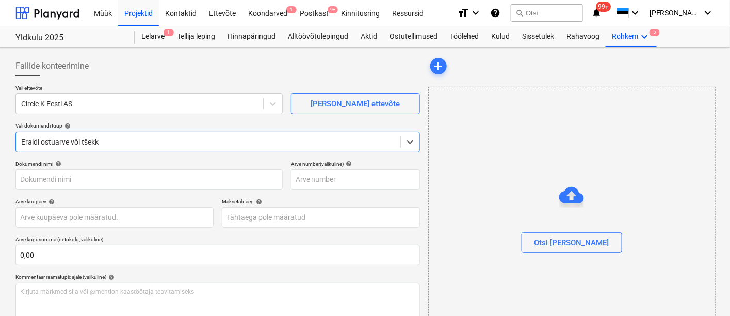
type input "pro-FfThLUx6.jpeg"
type input "[DATE]"
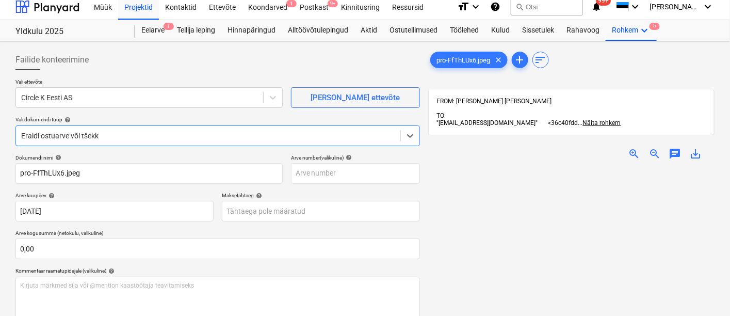
scroll to position [146, 0]
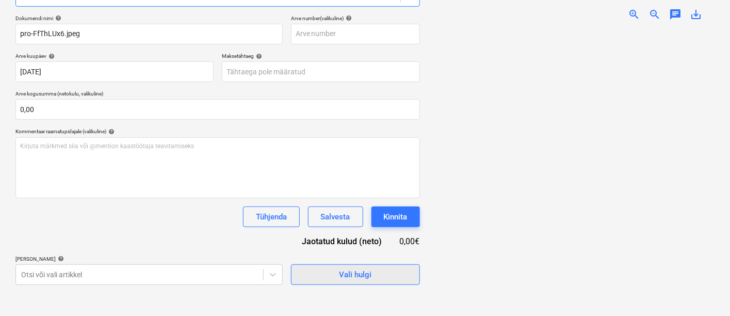
click at [346, 271] on div "Vali hulgi" at bounding box center [355, 274] width 33 height 13
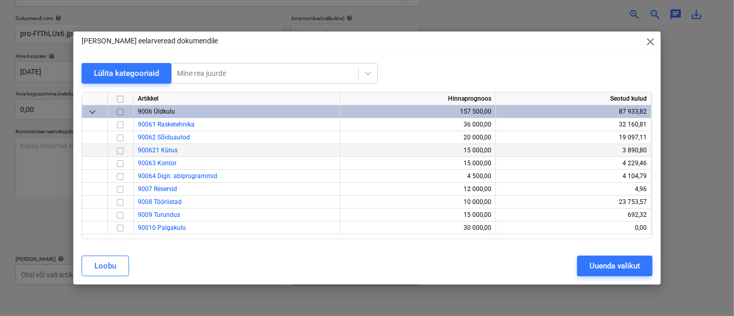
drag, startPoint x: 120, startPoint y: 151, endPoint x: 223, endPoint y: 147, distance: 103.3
click at [120, 150] on input "checkbox" at bounding box center [120, 150] width 12 height 12
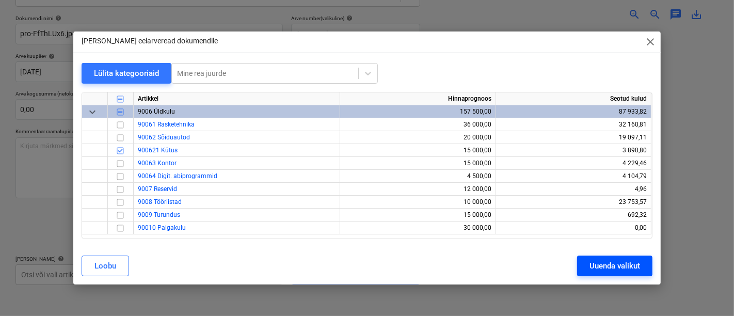
click at [607, 263] on div "Uuenda valikut" at bounding box center [614, 265] width 51 height 13
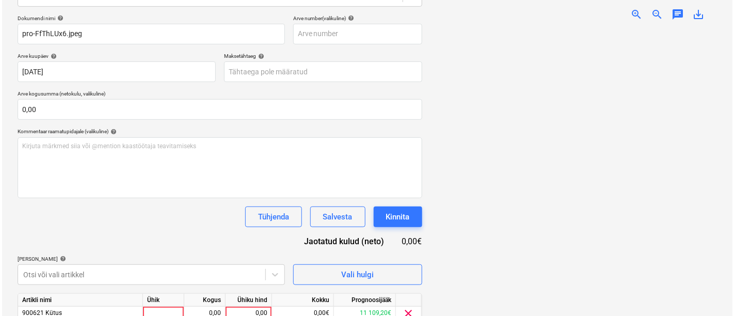
scroll to position [190, 0]
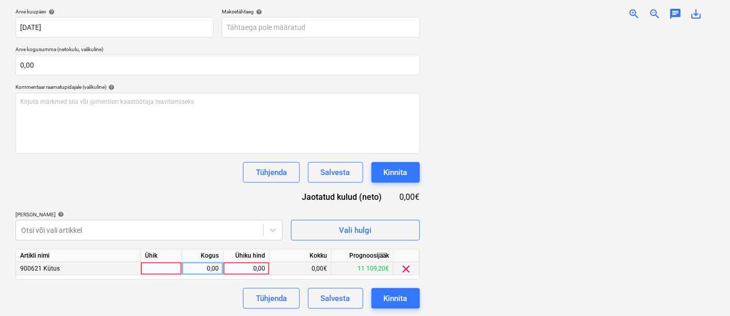
click at [160, 263] on div at bounding box center [161, 268] width 41 height 13
type input "kmpl"
type input "31"
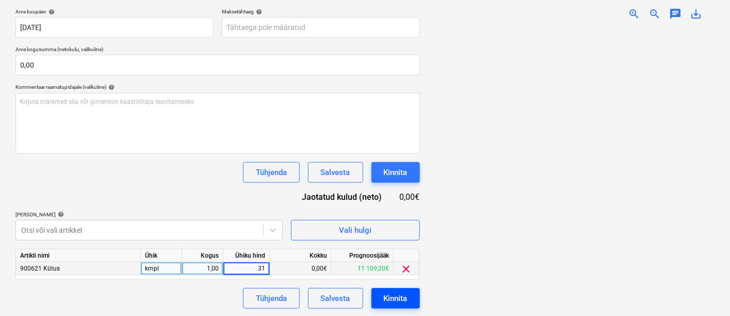
click at [391, 294] on div "Kinnita" at bounding box center [396, 298] width 24 height 13
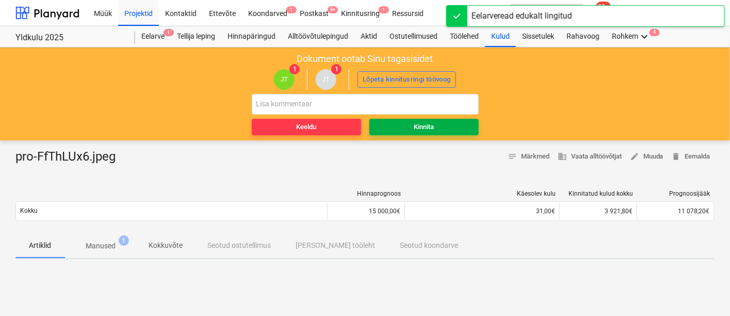
click at [417, 123] on div "Kinnita" at bounding box center [424, 127] width 20 height 12
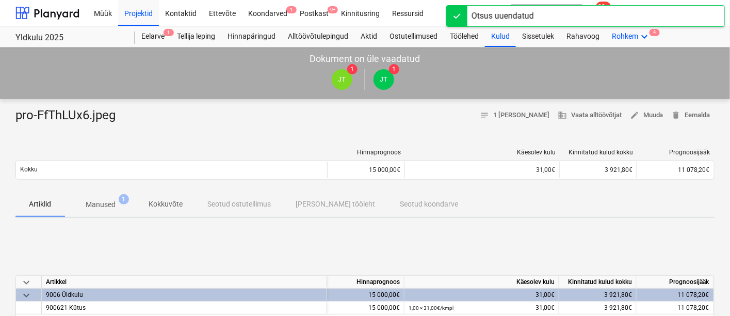
click at [634, 37] on div "Rohkem keyboard_arrow_down 4" at bounding box center [631, 36] width 51 height 21
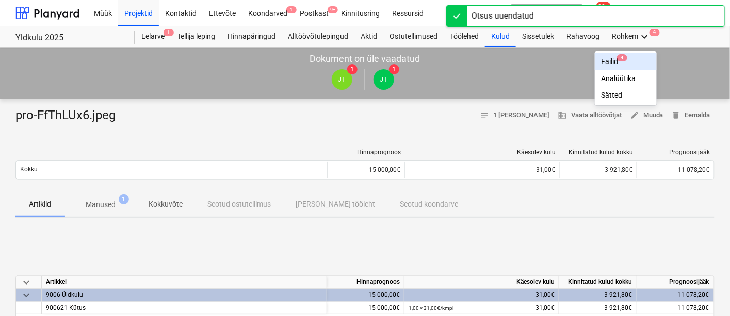
click at [609, 59] on div "Failid 4" at bounding box center [626, 61] width 50 height 9
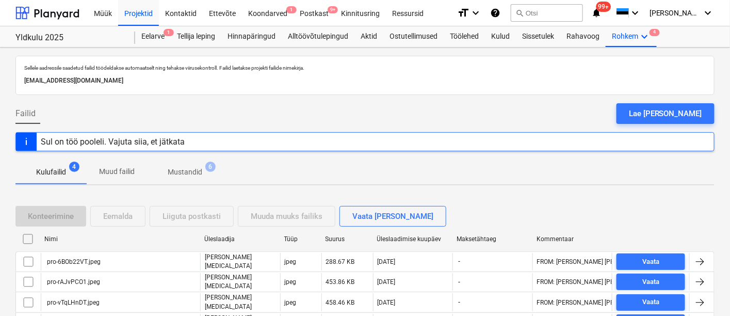
scroll to position [47, 0]
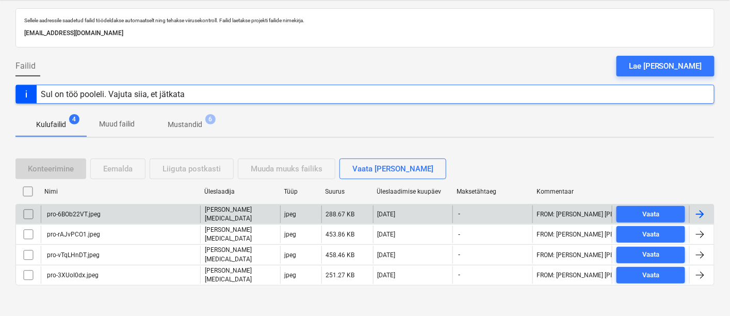
click at [83, 212] on div "pro-6BOb22VT.jpeg" at bounding box center [72, 214] width 55 height 7
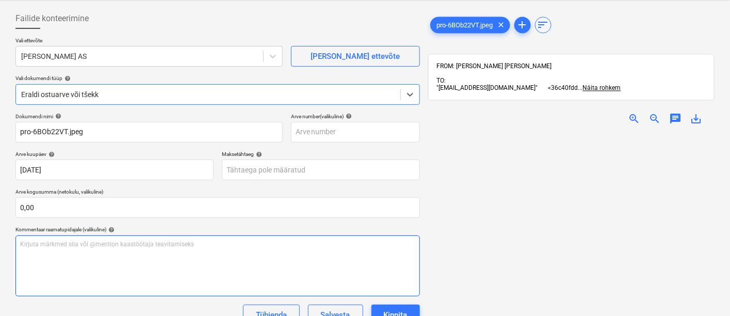
type input "pro-6BOb22VT.jpeg"
type input "[DATE]"
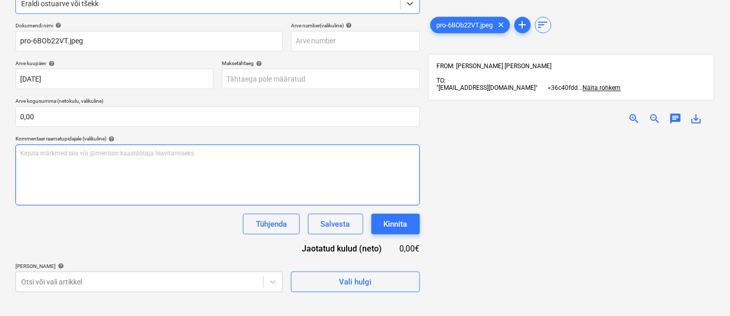
scroll to position [146, 0]
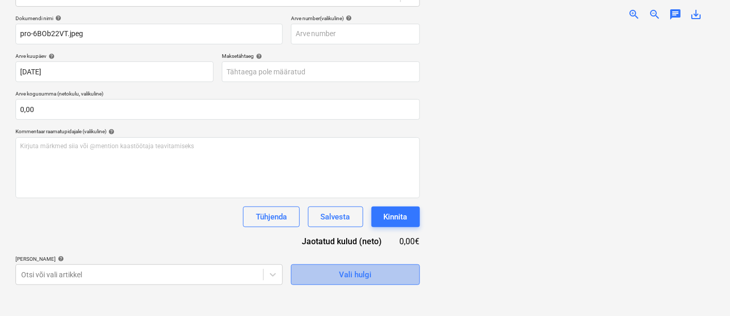
click at [374, 276] on span "Vali hulgi" at bounding box center [355, 274] width 103 height 13
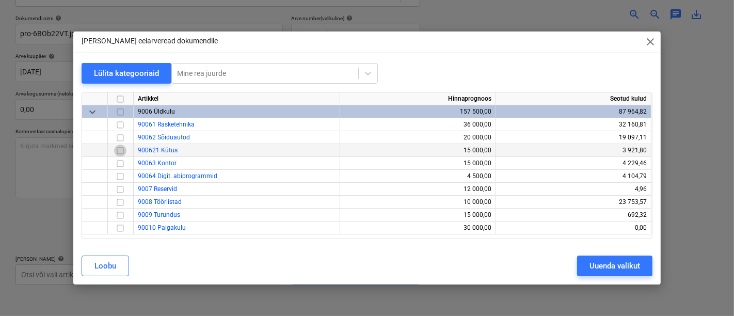
click at [119, 152] on input "checkbox" at bounding box center [120, 150] width 12 height 12
click at [599, 267] on div "Uuenda valikut" at bounding box center [614, 265] width 51 height 13
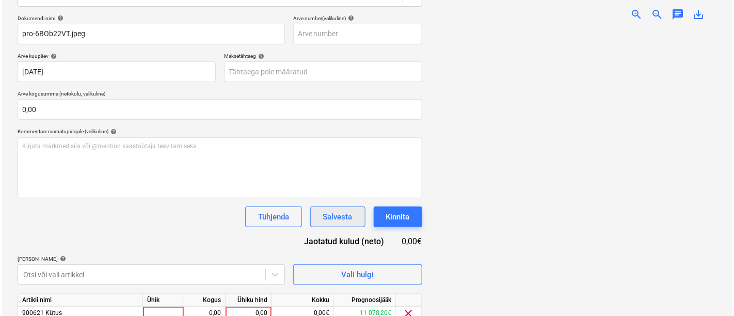
scroll to position [190, 0]
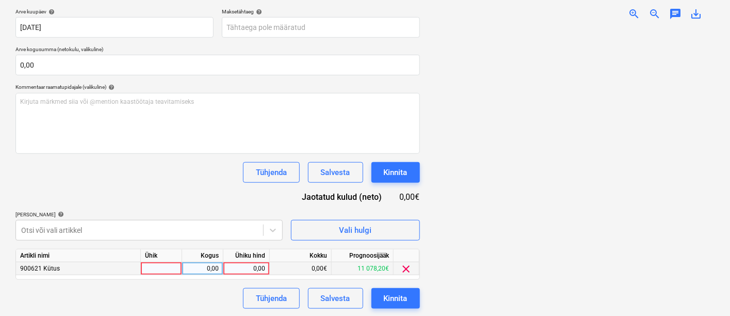
click at [157, 267] on div at bounding box center [161, 268] width 41 height 13
type input "kmpl"
type input "61,24"
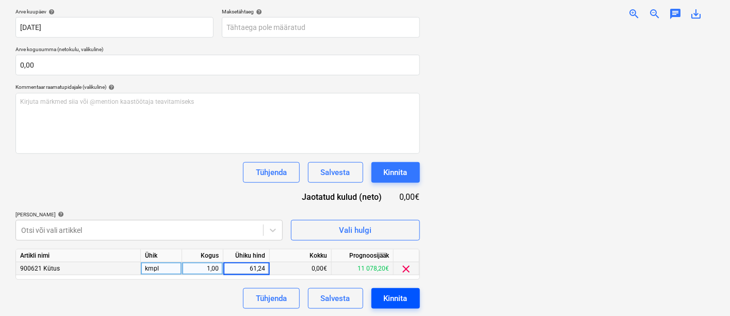
click at [403, 290] on button "Kinnita" at bounding box center [396, 298] width 49 height 21
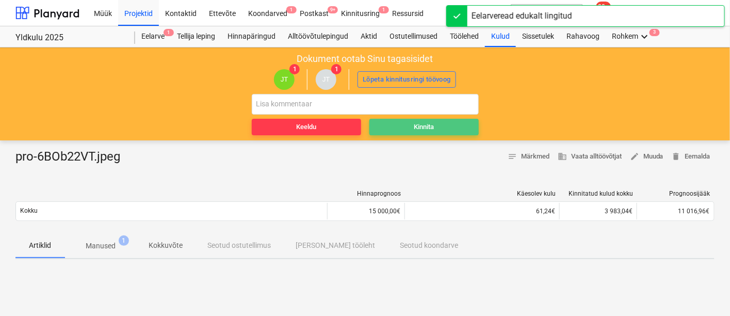
click at [423, 124] on div "Kinnita" at bounding box center [424, 127] width 20 height 12
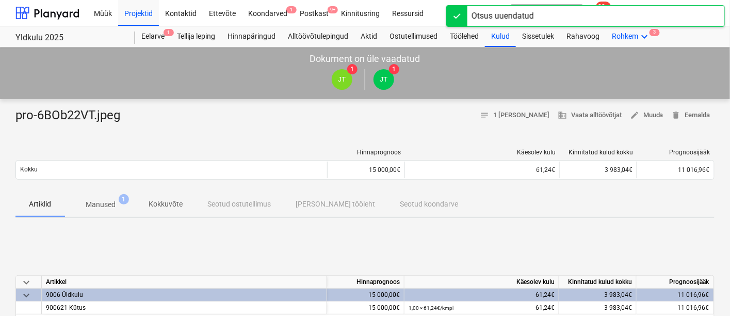
click at [632, 34] on div "Rohkem keyboard_arrow_down 3" at bounding box center [631, 36] width 51 height 21
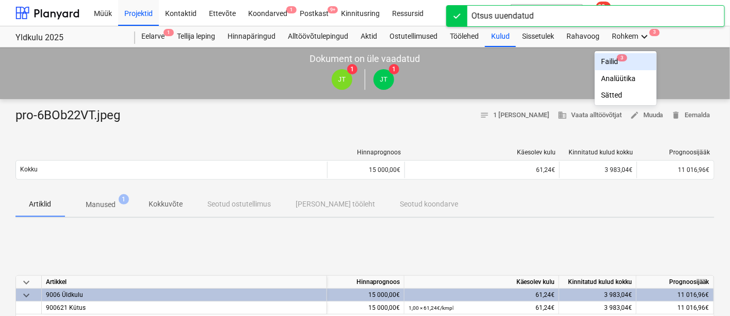
click at [603, 63] on div "Failid 3" at bounding box center [626, 61] width 50 height 9
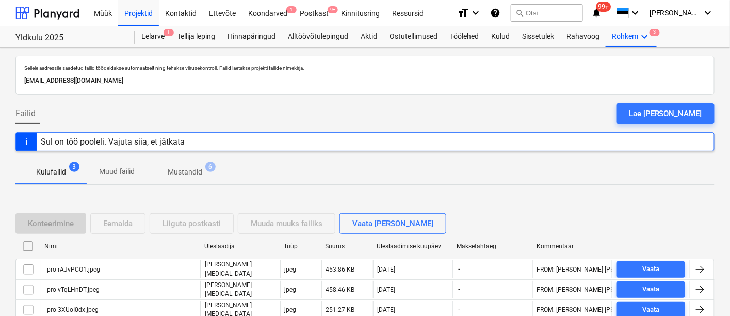
scroll to position [47, 0]
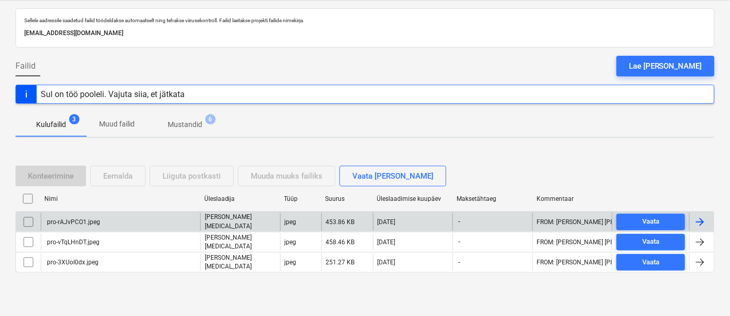
click at [117, 222] on div "pro-rAJvPCO1.jpeg" at bounding box center [120, 222] width 159 height 18
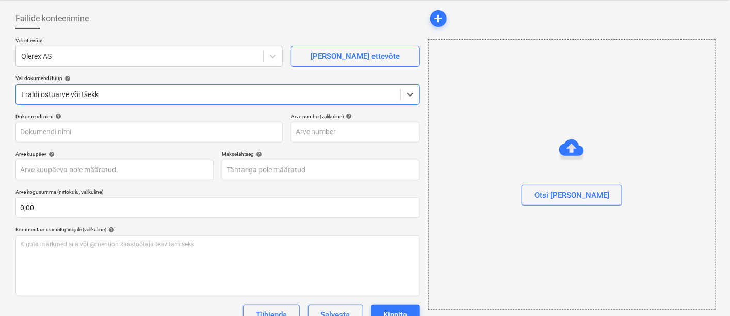
type input "pro-rAJvPCO1.jpeg"
type input "[DATE]"
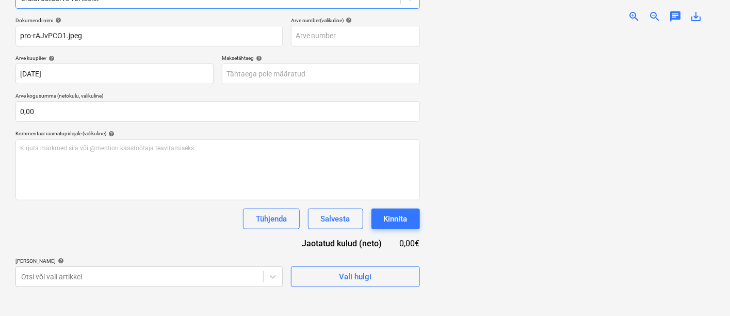
scroll to position [144, 0]
click at [634, 10] on span "zoom_in" at bounding box center [634, 16] width 12 height 12
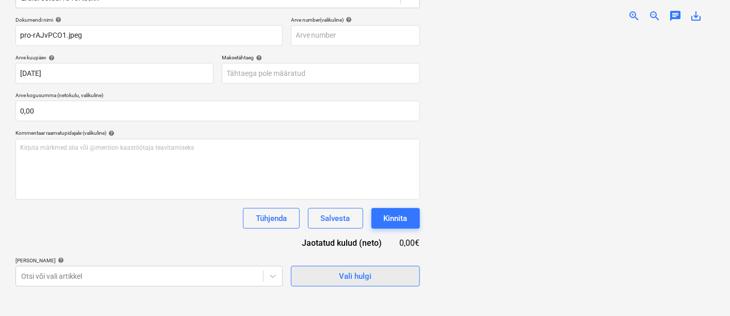
click at [347, 271] on div "Vali hulgi" at bounding box center [355, 275] width 33 height 13
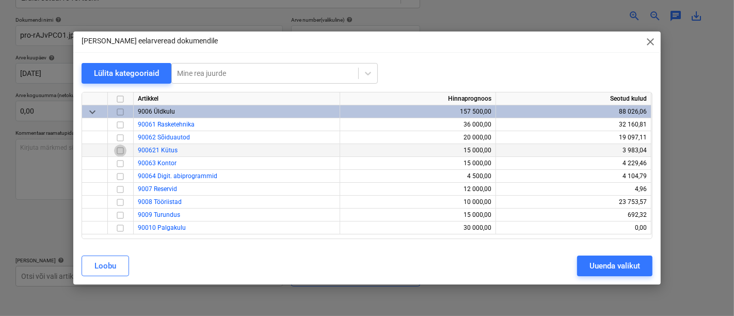
click at [122, 151] on input "checkbox" at bounding box center [120, 150] width 12 height 12
click at [604, 265] on div "Uuenda valikut" at bounding box center [614, 265] width 51 height 13
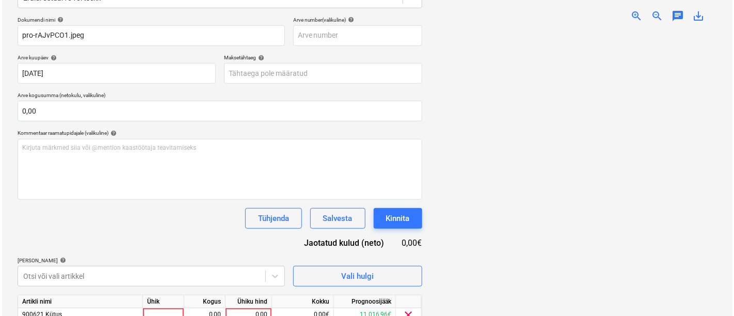
scroll to position [190, 0]
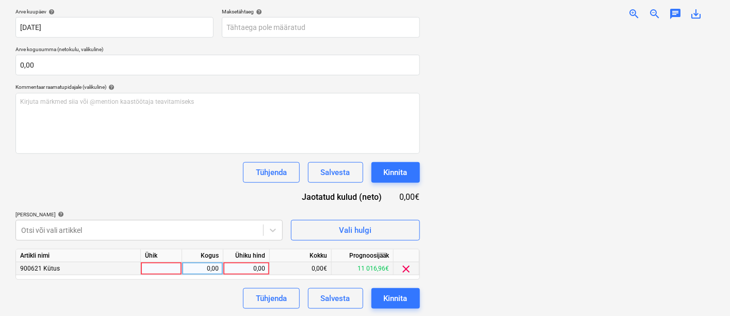
click at [167, 272] on div at bounding box center [161, 268] width 41 height 13
type input "kmpl"
type input "53,96"
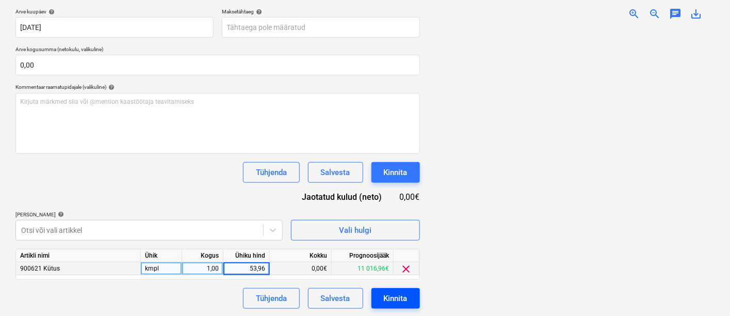
click at [388, 295] on div "Kinnita" at bounding box center [396, 298] width 24 height 13
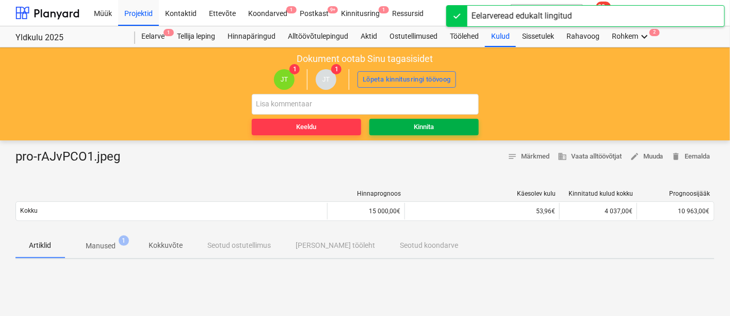
click at [429, 121] on div "Kinnita" at bounding box center [424, 127] width 20 height 12
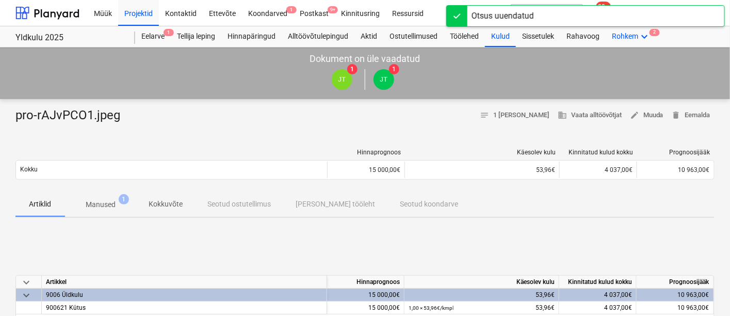
click at [634, 34] on div "Rohkem keyboard_arrow_down 2" at bounding box center [631, 36] width 51 height 21
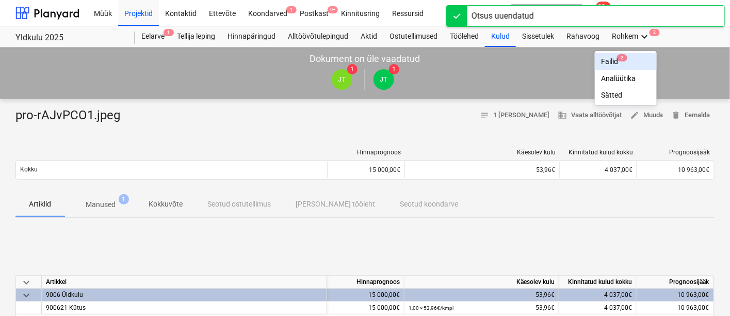
click at [609, 61] on div "Failid 2" at bounding box center [626, 61] width 50 height 9
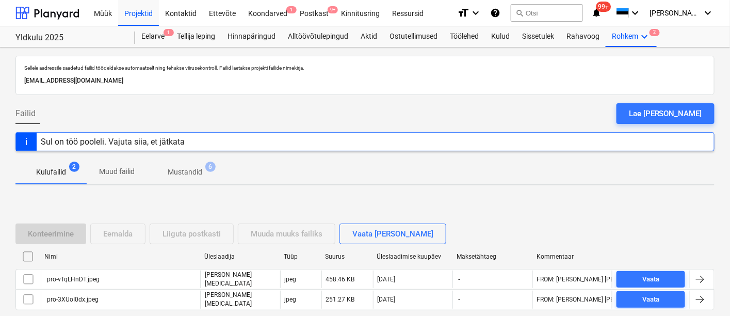
scroll to position [47, 0]
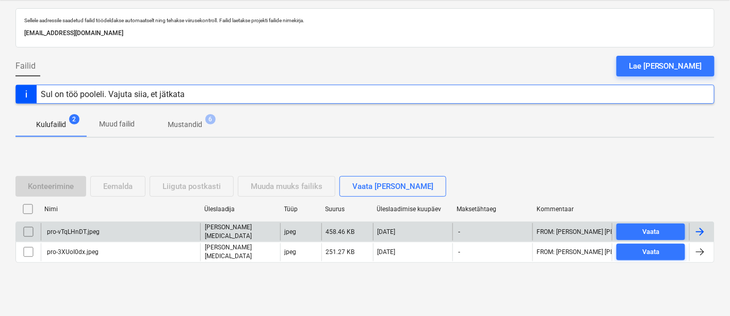
click at [101, 226] on div "pro-vTqLHnDT.jpeg" at bounding box center [120, 232] width 159 height 18
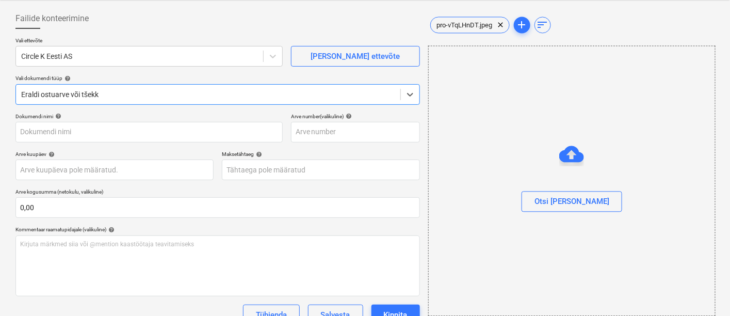
type input "pro-vTqLHnDT.jpeg"
type input "[DATE]"
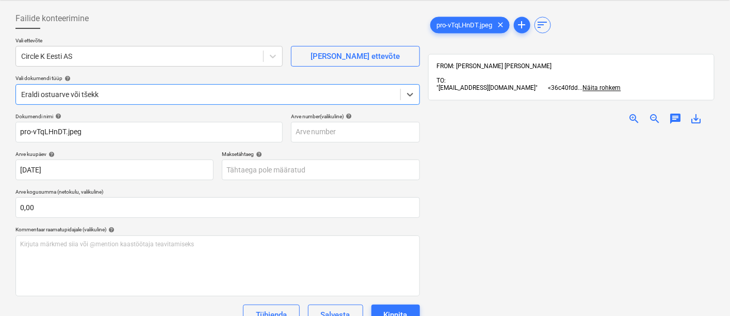
click at [634, 112] on span "zoom_in" at bounding box center [634, 118] width 12 height 12
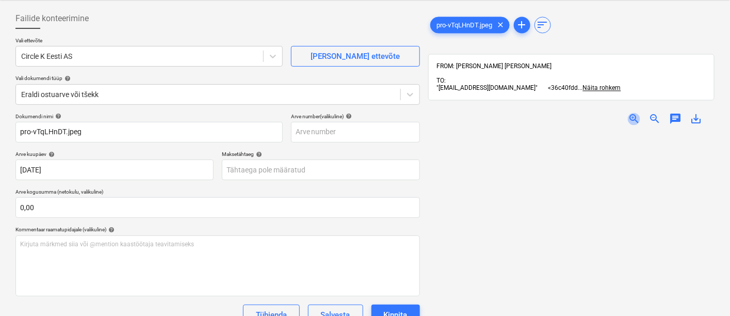
click at [633, 112] on span "zoom_in" at bounding box center [634, 118] width 12 height 12
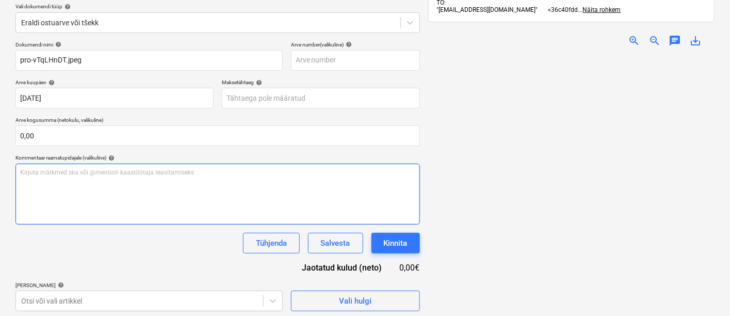
scroll to position [146, 0]
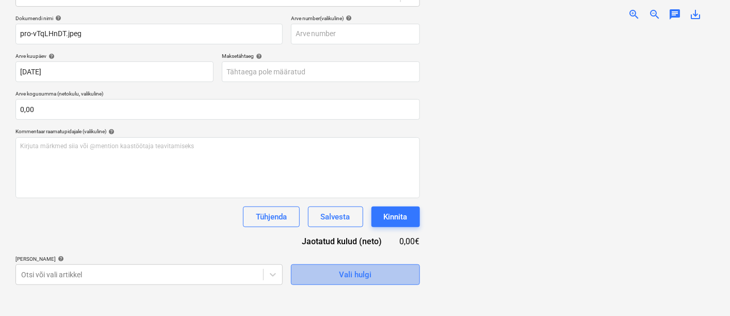
click at [349, 271] on div "Vali hulgi" at bounding box center [355, 274] width 33 height 13
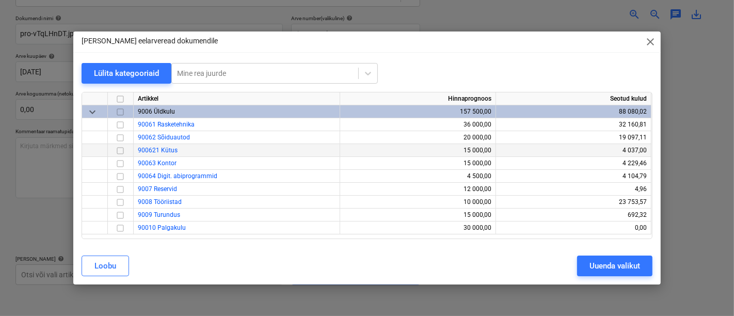
click at [119, 149] on input "checkbox" at bounding box center [120, 150] width 12 height 12
click at [603, 264] on div "Uuenda valikut" at bounding box center [614, 265] width 51 height 13
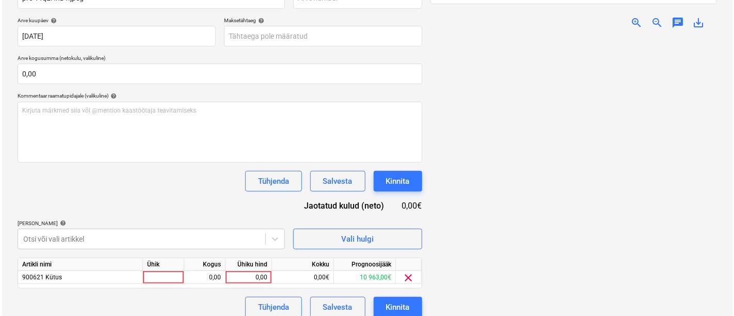
scroll to position [180, 0]
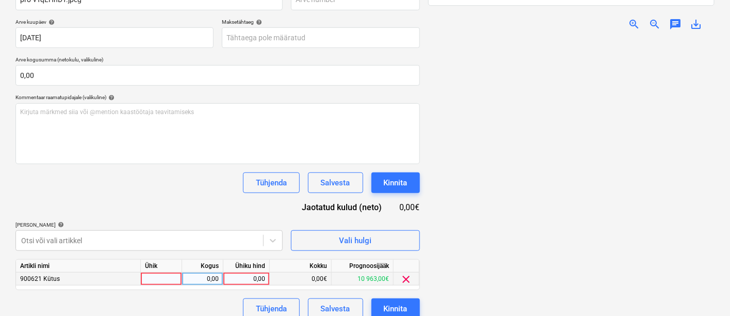
click at [160, 275] on div at bounding box center [161, 278] width 41 height 13
type input "kmpl"
type input "76,57"
click at [387, 303] on div "Kinnita" at bounding box center [396, 308] width 24 height 13
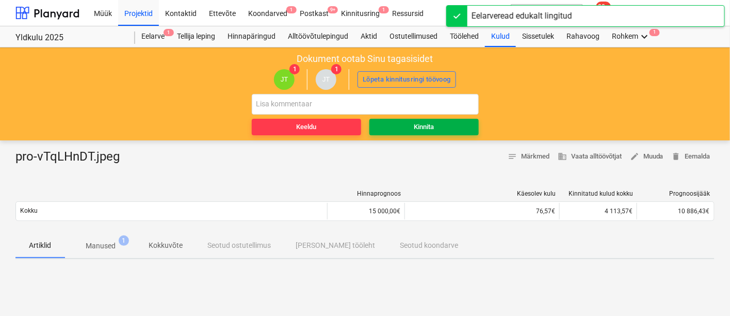
click at [426, 127] on div "Kinnita" at bounding box center [424, 127] width 20 height 12
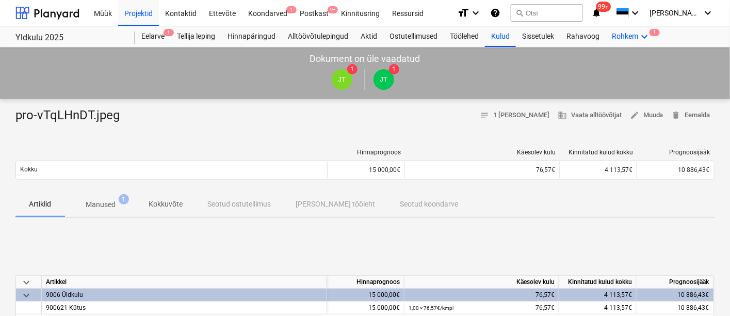
click at [645, 37] on icon "keyboard_arrow_down" at bounding box center [644, 36] width 12 height 12
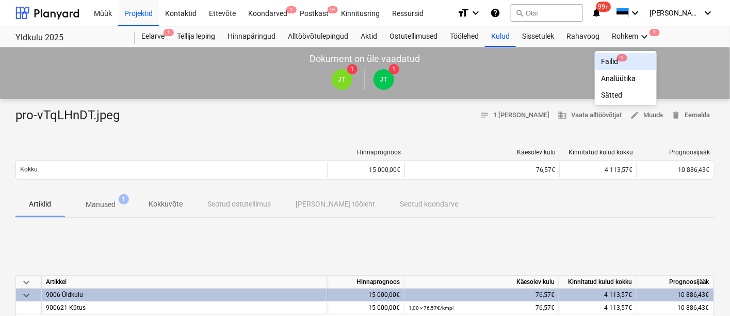
click at [616, 58] on div "Failid 1" at bounding box center [626, 61] width 50 height 9
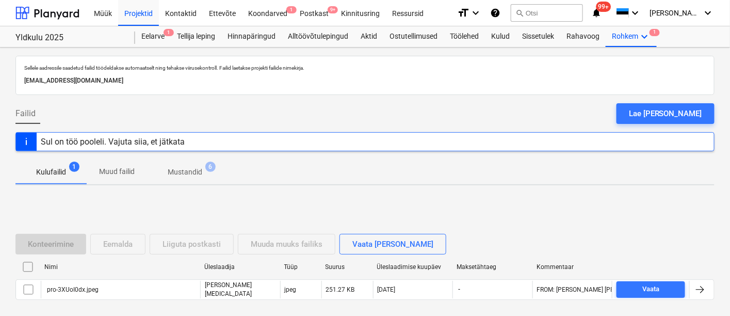
scroll to position [47, 0]
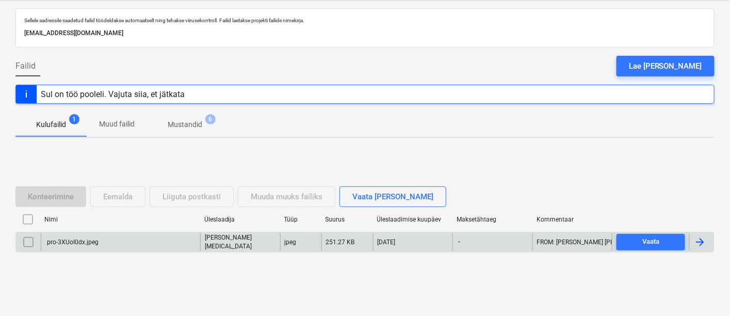
click at [104, 237] on div "pro-3XUoI0dx.jpeg" at bounding box center [120, 242] width 159 height 18
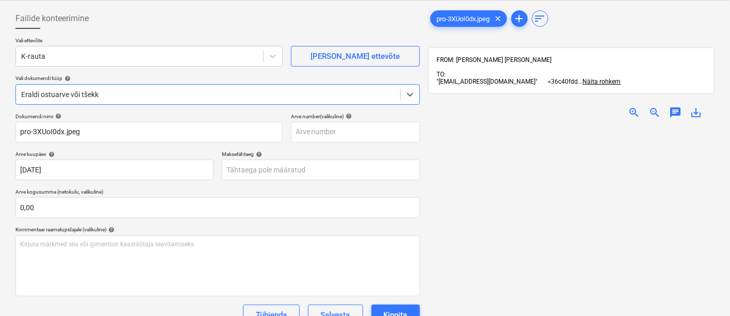
type input "pro-3XUoI0dx.jpeg"
type input "[DATE]"
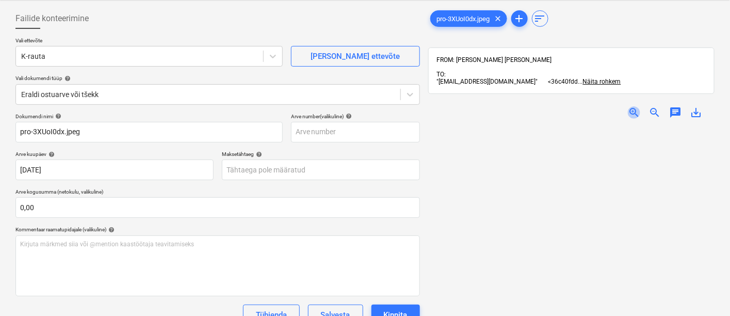
click at [632, 106] on span "zoom_in" at bounding box center [634, 112] width 12 height 12
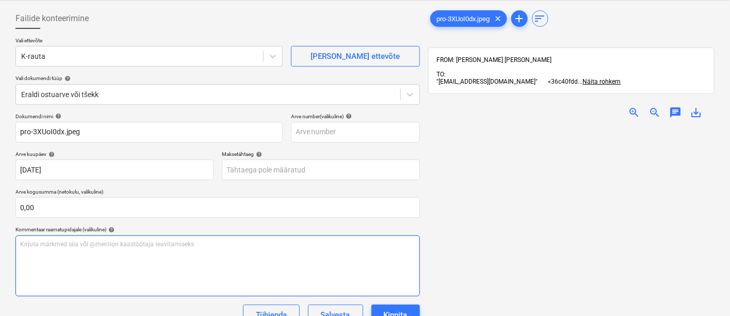
scroll to position [146, 0]
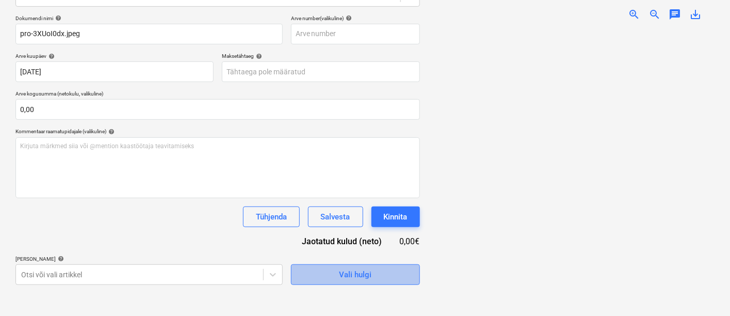
click at [348, 275] on div "Vali hulgi" at bounding box center [355, 274] width 33 height 13
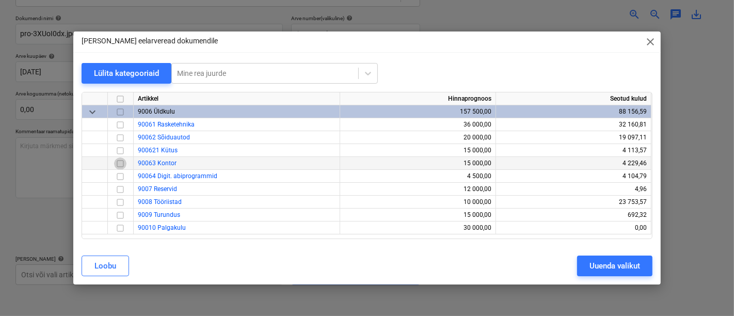
click at [118, 163] on input "checkbox" at bounding box center [120, 163] width 12 height 12
click at [620, 265] on div "Uuenda valikut" at bounding box center [614, 265] width 51 height 13
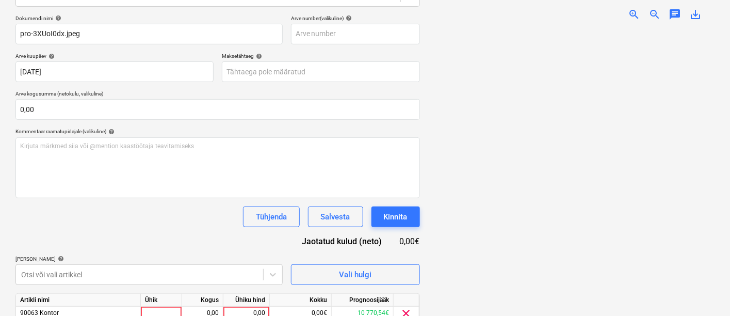
scroll to position [840, 0]
click at [163, 307] on div at bounding box center [161, 312] width 41 height 13
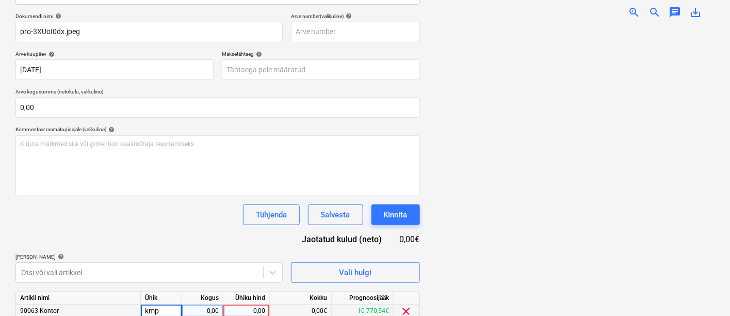
type input "kmpl"
type input "30,09"
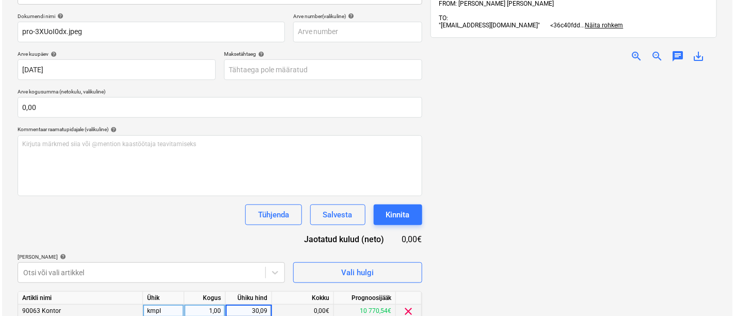
scroll to position [190, 0]
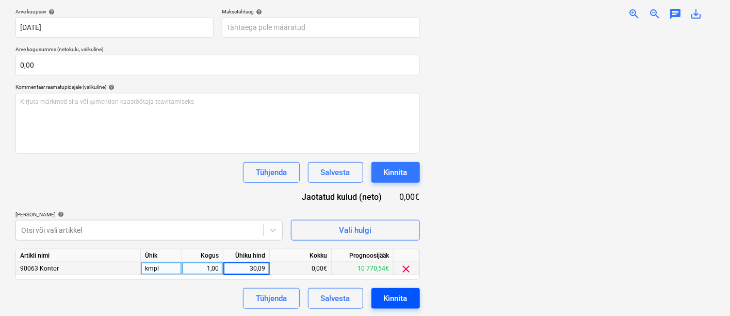
click at [382, 294] on button "Kinnita" at bounding box center [396, 298] width 49 height 21
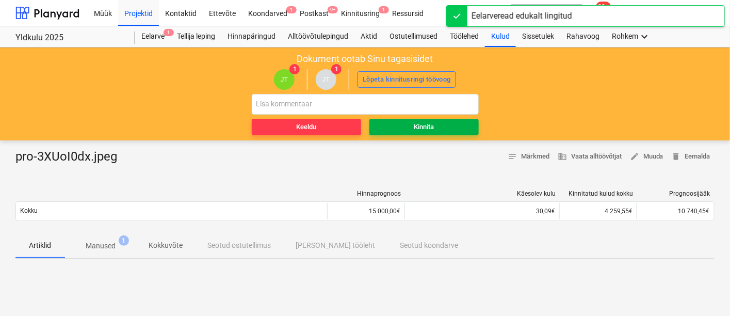
click at [426, 121] on div "Kinnita" at bounding box center [424, 127] width 20 height 12
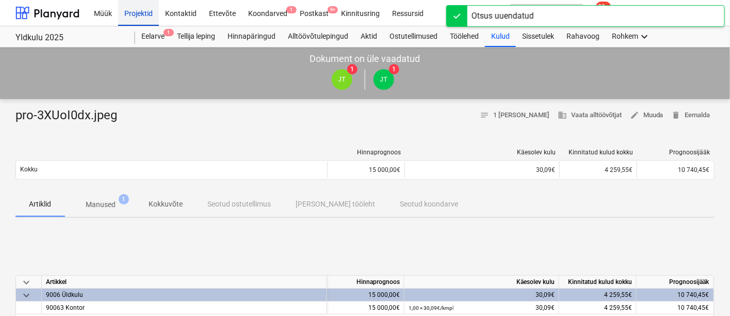
click at [134, 8] on div "Projektid" at bounding box center [138, 12] width 41 height 26
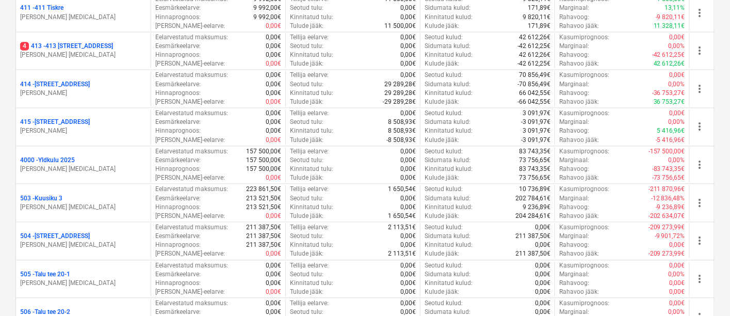
scroll to position [611, 0]
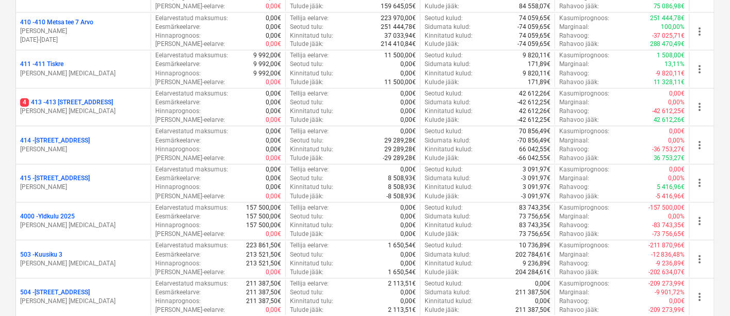
click at [96, 102] on p "[STREET_ADDRESS]" at bounding box center [66, 103] width 93 height 9
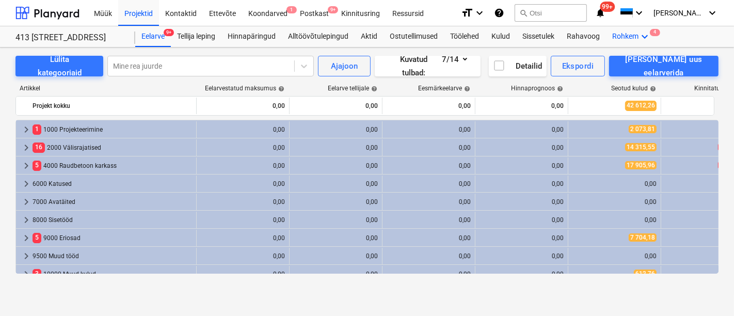
click at [640, 36] on icon "keyboard_arrow_down" at bounding box center [644, 36] width 12 height 12
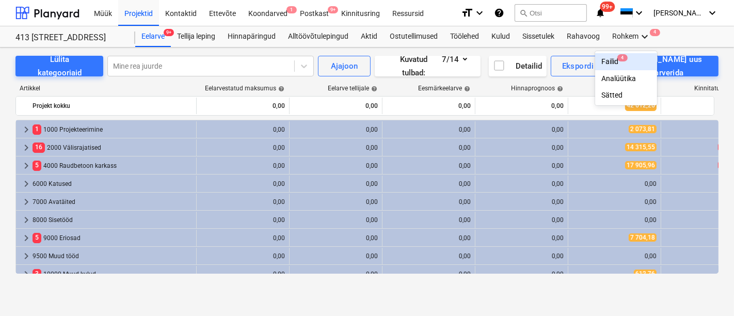
click at [612, 64] on div "Failid 4" at bounding box center [626, 61] width 50 height 9
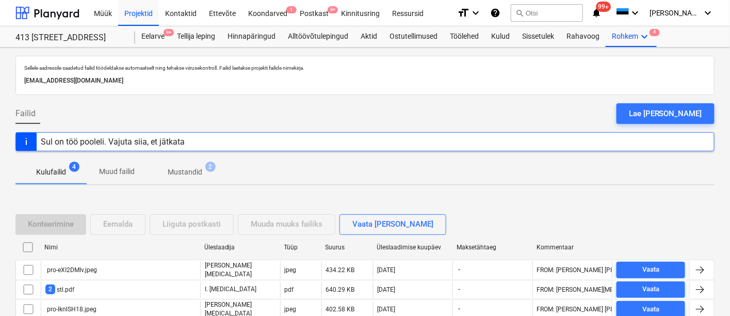
scroll to position [47, 0]
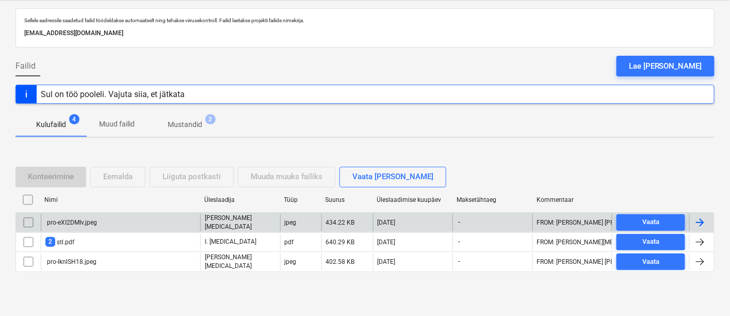
click at [90, 223] on div "pro-eXI2DMIv.jpeg" at bounding box center [71, 222] width 52 height 7
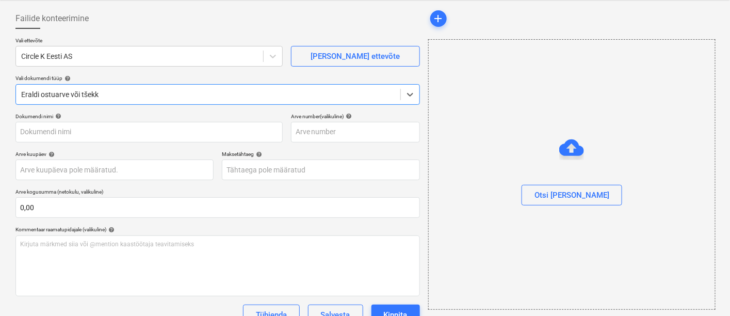
type input "pro-eXI2DMIv.jpeg"
type input "[DATE]"
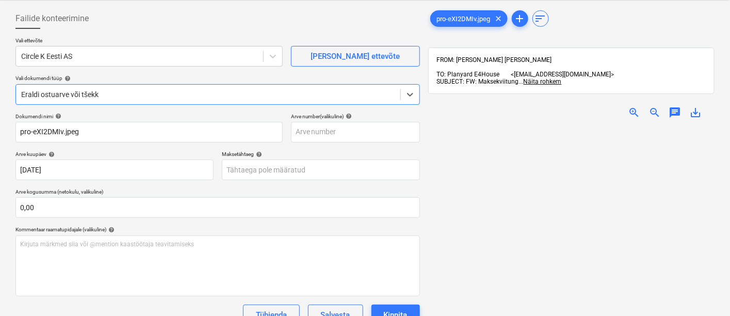
scroll to position [153, 0]
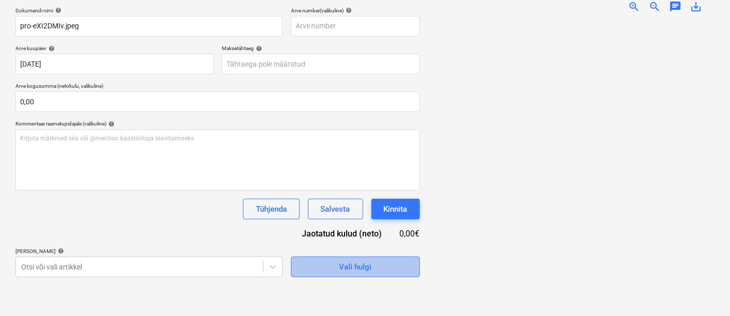
click at [341, 266] on div "Vali hulgi" at bounding box center [355, 266] width 33 height 13
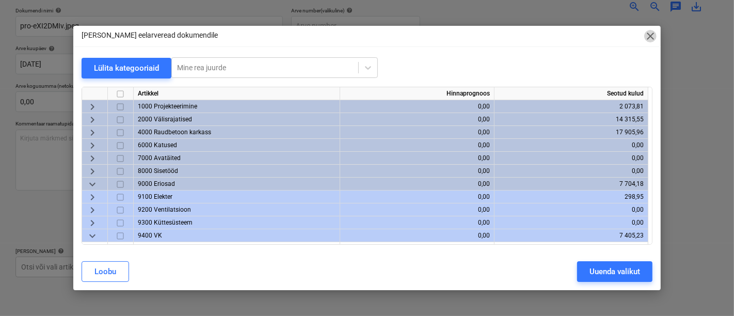
click at [655, 34] on span "close" at bounding box center [650, 36] width 12 height 12
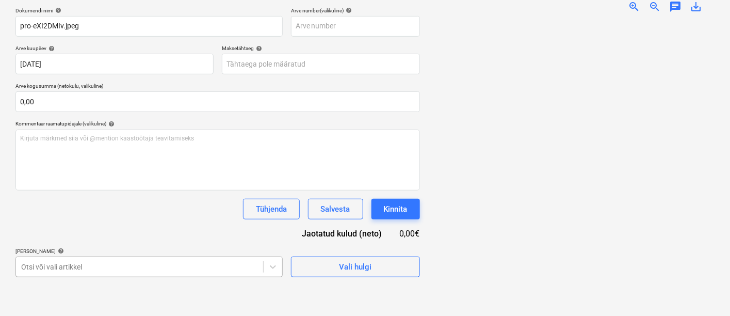
click at [175, 163] on body "Müük Projektid Kontaktid Ettevõte Koondarved 1 Postkast 9+ Kinnitusring Ressurs…" at bounding box center [365, 5] width 730 height 316
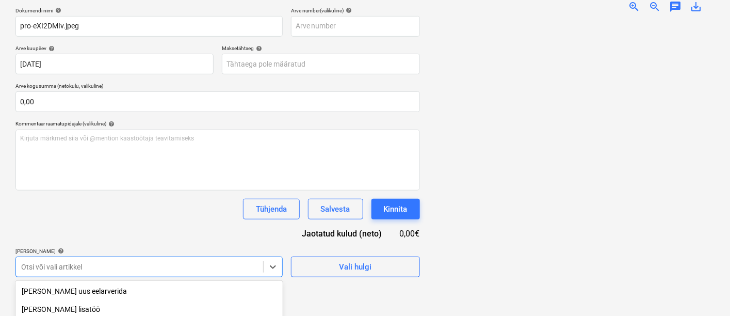
scroll to position [275, 0]
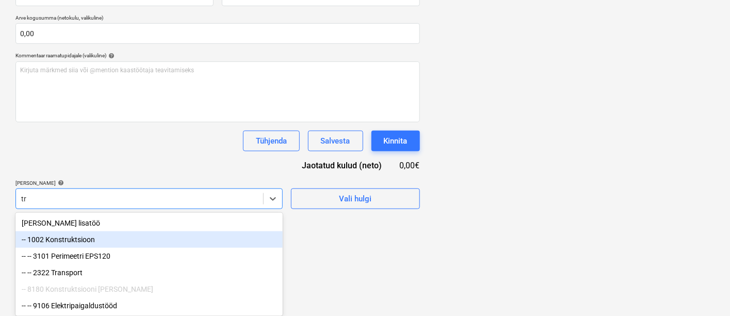
type input "tra"
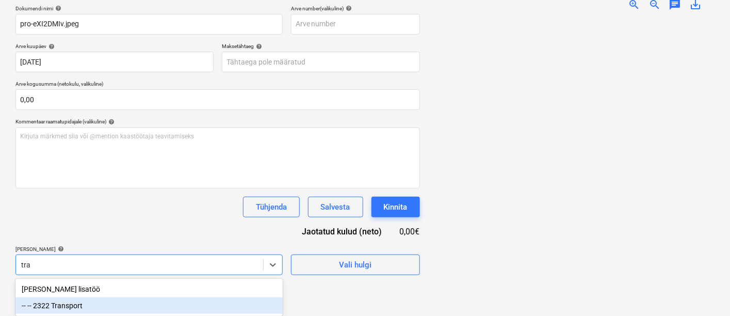
click at [139, 306] on div "-- -- 2322 Transport" at bounding box center [148, 305] width 267 height 17
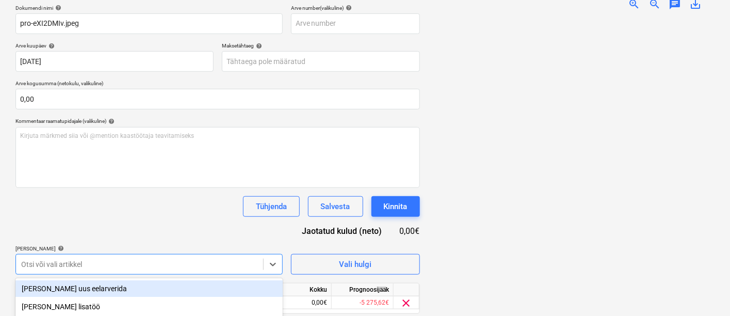
click at [174, 212] on div "Tühjenda Salvesta Kinnita" at bounding box center [217, 206] width 405 height 21
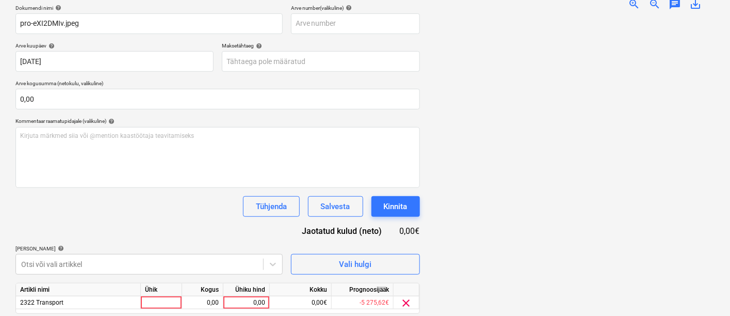
click at [451, 262] on div at bounding box center [571, 162] width 286 height 287
click at [164, 300] on div at bounding box center [161, 302] width 41 height 13
type input "kmpl"
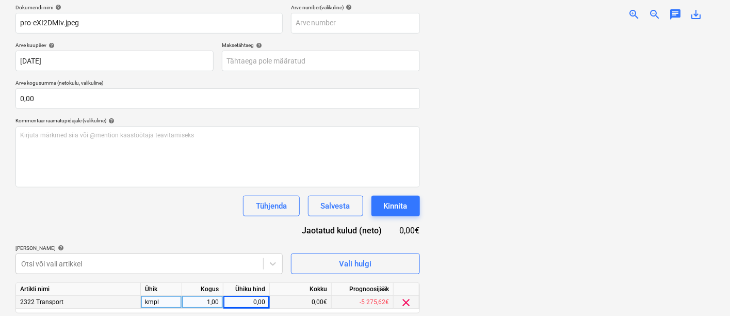
scroll to position [157, 0]
click at [554, 29] on img at bounding box center [571, 29] width 143 height 0
click at [249, 299] on div "0,00" at bounding box center [247, 301] width 38 height 13
type input "65,27"
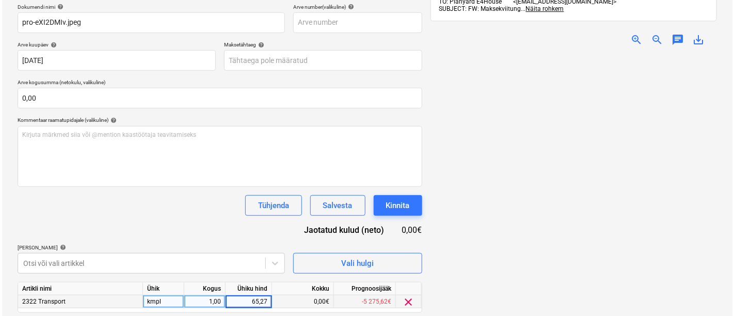
scroll to position [190, 0]
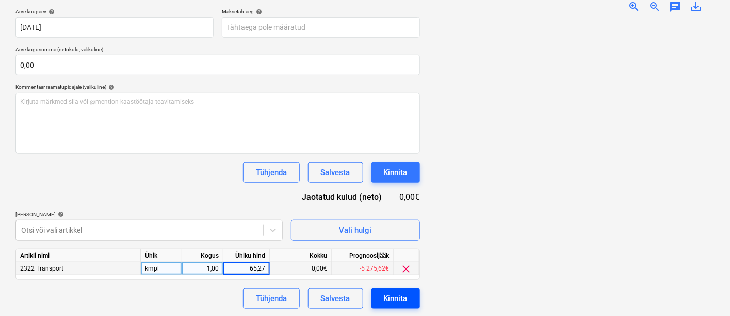
click at [392, 296] on div "Kinnita" at bounding box center [396, 298] width 24 height 13
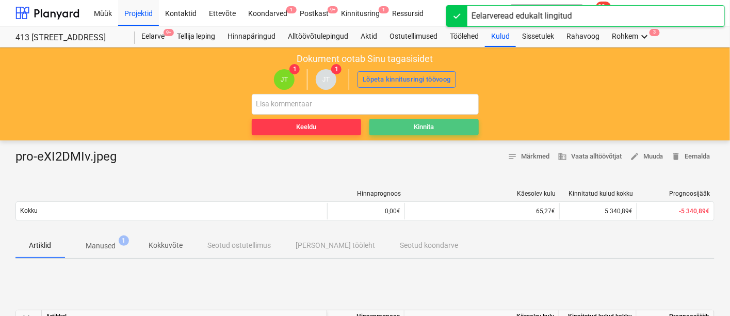
click at [419, 127] on div "Kinnita" at bounding box center [424, 127] width 20 height 12
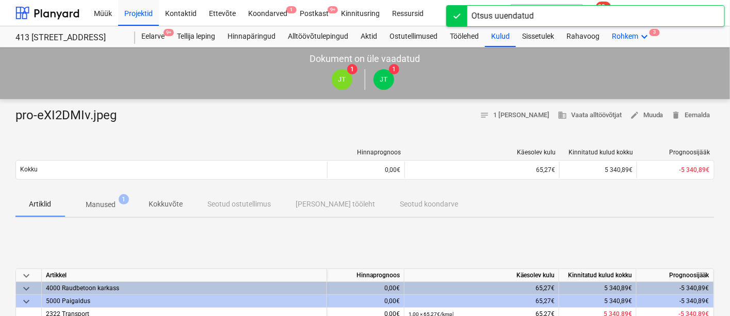
click at [636, 39] on div "Rohkem keyboard_arrow_down 3" at bounding box center [631, 36] width 51 height 21
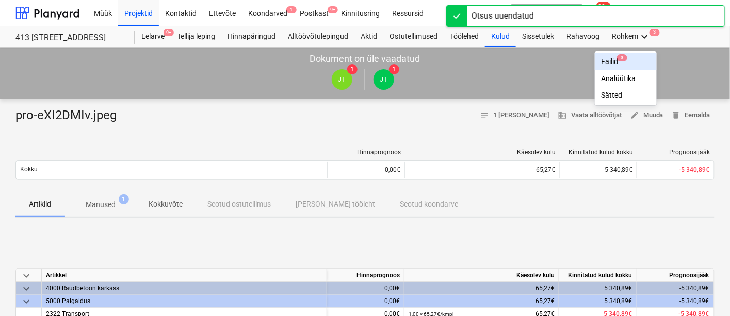
click at [619, 62] on div "Failid 3" at bounding box center [626, 61] width 50 height 9
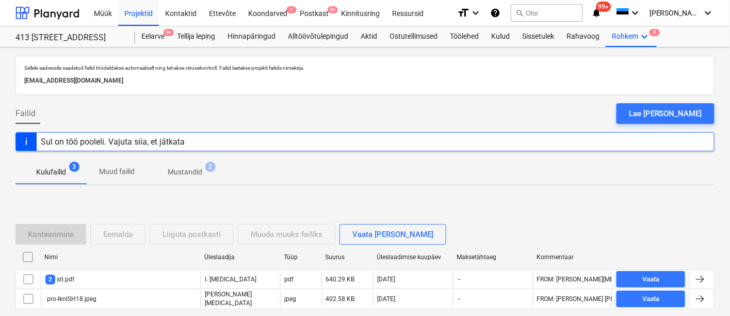
scroll to position [47, 0]
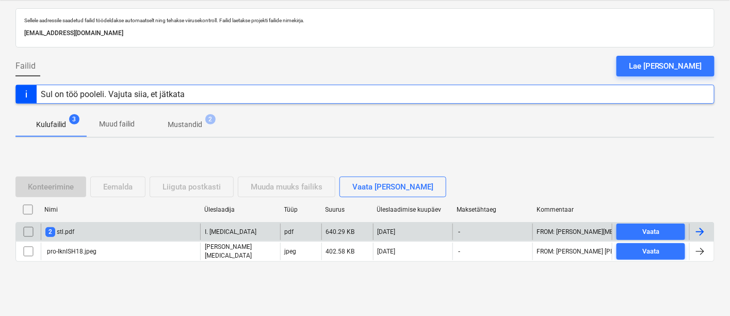
click at [116, 231] on div "2 stl.pdf" at bounding box center [120, 231] width 159 height 17
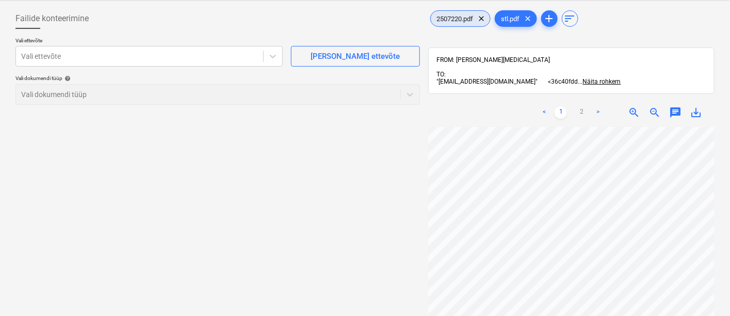
click at [447, 12] on div "2507220.pdf clear" at bounding box center [460, 18] width 60 height 17
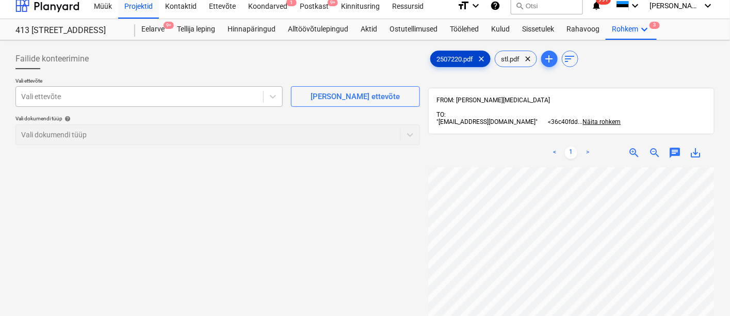
scroll to position [7, 0]
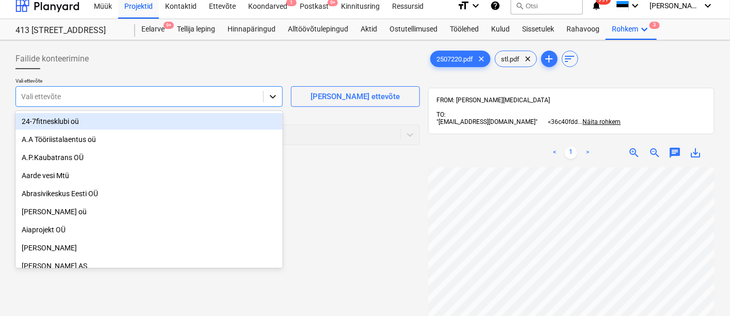
click at [271, 96] on icon at bounding box center [273, 96] width 10 height 10
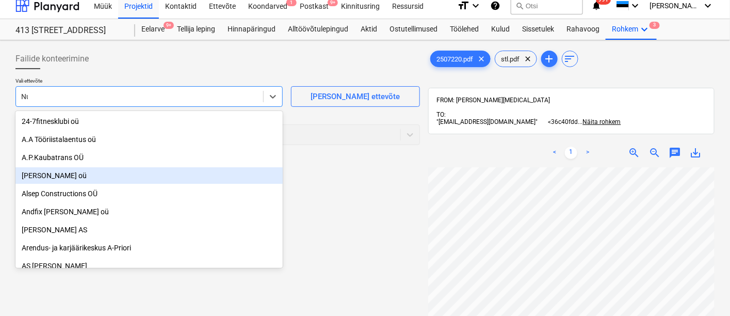
type input "Nur"
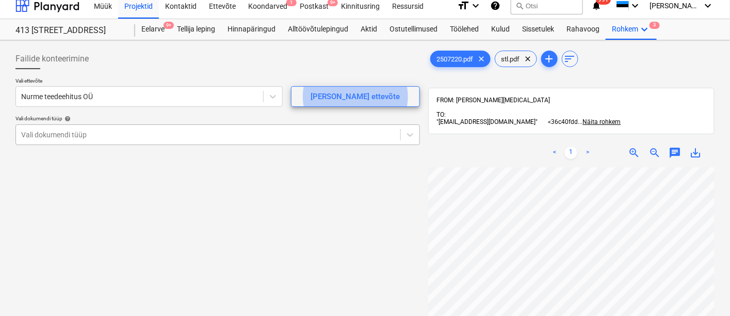
click at [124, 131] on div "Vali ettevõte Nurme teedeehitus OÜ [PERSON_NAME] uus ettevõte Vali dokumendi tü…" at bounding box center [217, 115] width 405 height 76
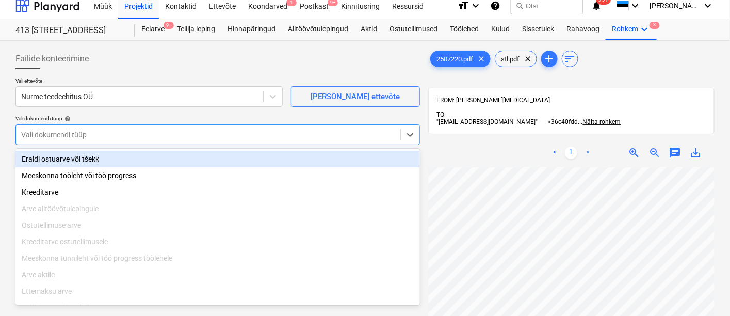
scroll to position [36, 0]
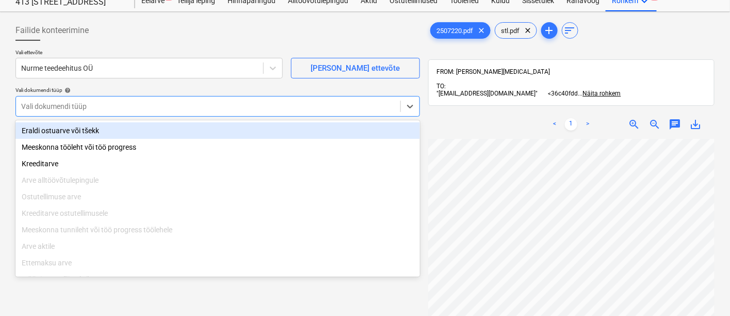
click at [107, 127] on div "Eraldi ostuarve või tšekk" at bounding box center [217, 130] width 405 height 17
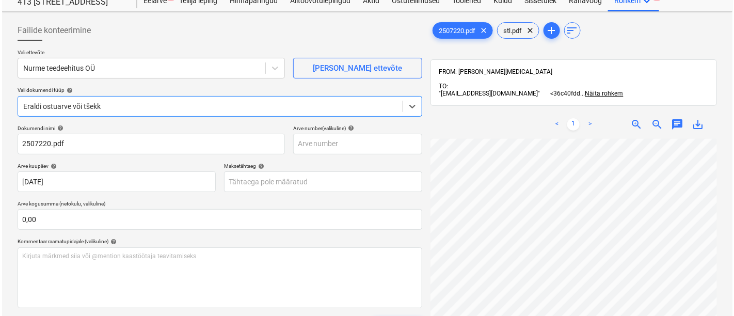
scroll to position [146, 0]
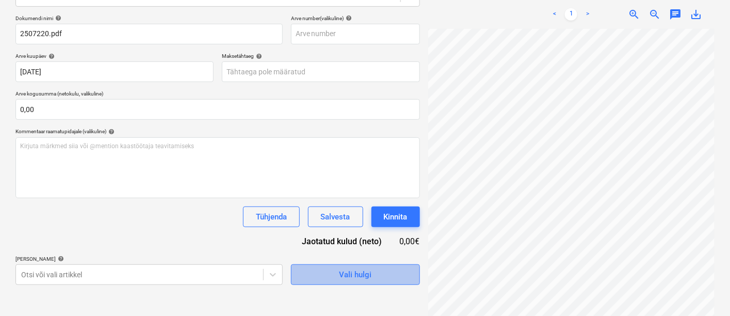
click at [314, 269] on span "Vali hulgi" at bounding box center [355, 274] width 103 height 13
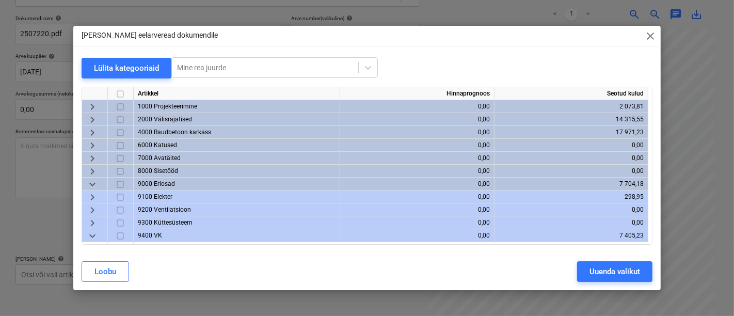
click at [92, 114] on span "keyboard_arrow_right" at bounding box center [92, 120] width 12 height 12
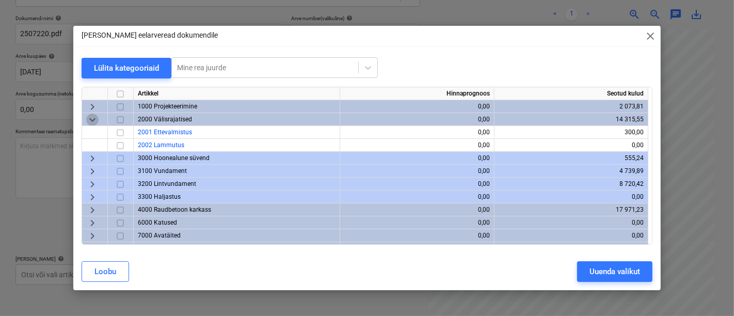
click at [91, 117] on span "keyboard_arrow_down" at bounding box center [92, 120] width 12 height 12
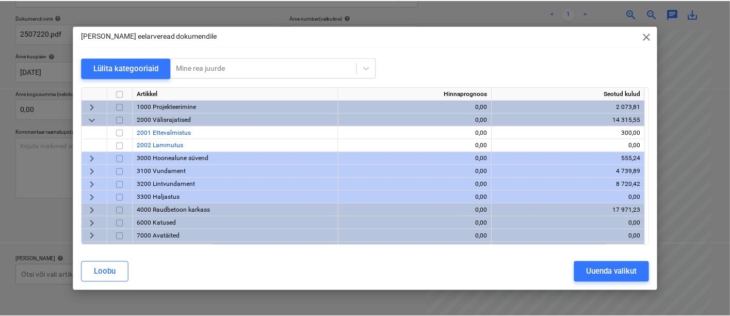
scroll to position [144, 0]
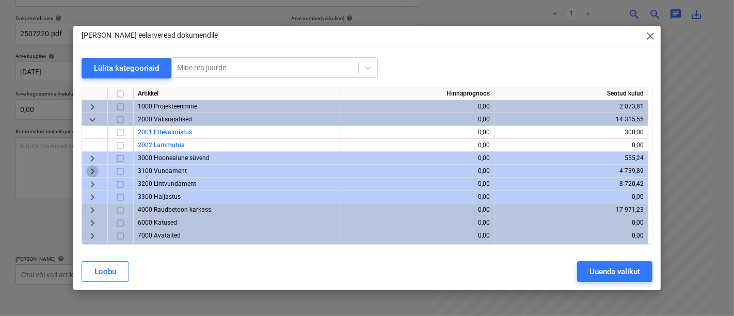
click at [95, 168] on span "keyboard_arrow_right" at bounding box center [92, 171] width 12 height 12
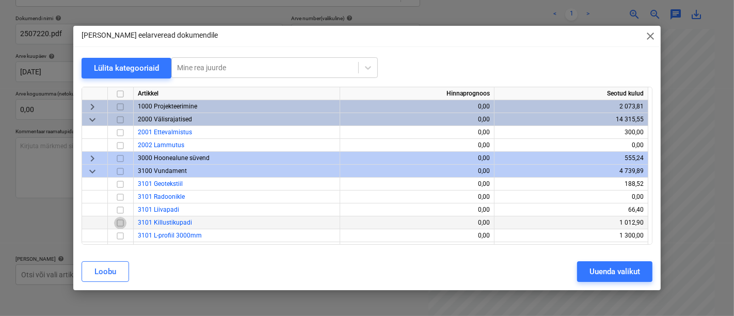
click at [119, 220] on input "checkbox" at bounding box center [120, 223] width 12 height 12
click at [604, 267] on div "Uuenda valikut" at bounding box center [614, 271] width 51 height 13
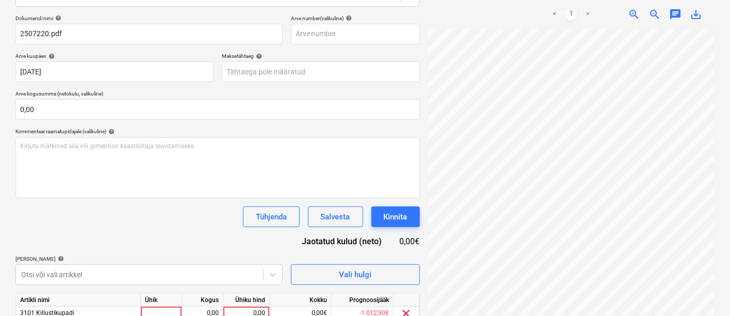
scroll to position [190, 0]
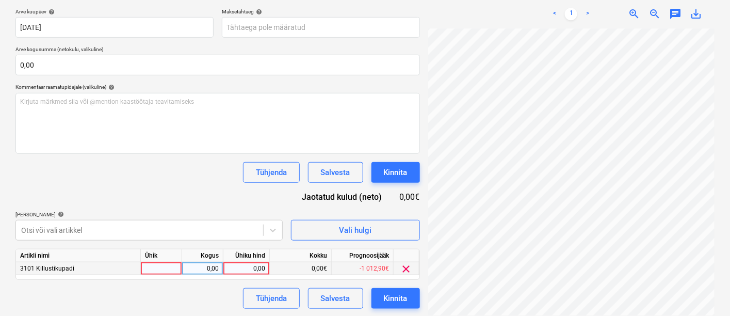
click at [165, 264] on div at bounding box center [161, 268] width 41 height 13
type input "kmpl"
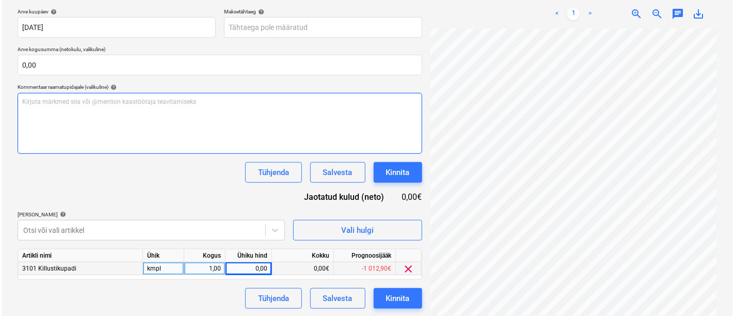
scroll to position [144, 102]
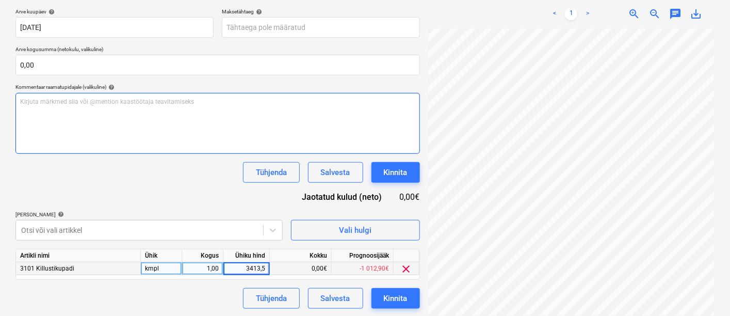
type input "3413,55"
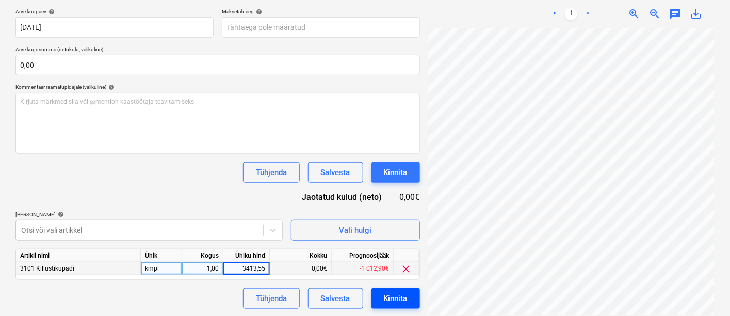
click at [401, 295] on div "Kinnita" at bounding box center [396, 298] width 24 height 13
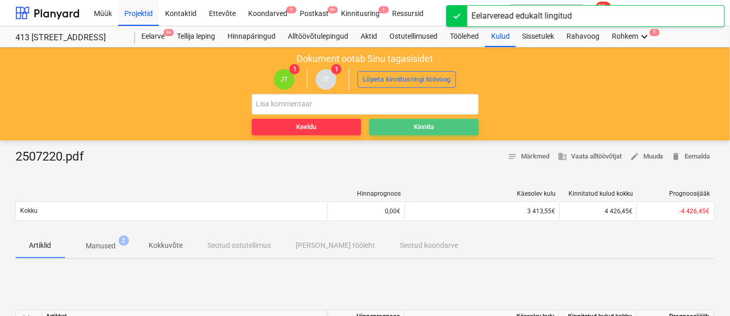
click at [423, 126] on div "Kinnita" at bounding box center [424, 127] width 20 height 12
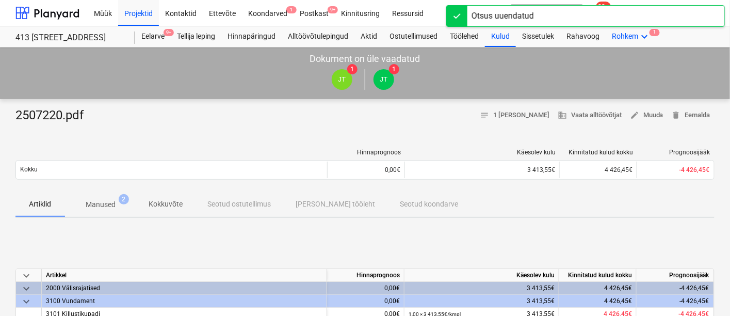
click at [638, 35] on div "Rohkem keyboard_arrow_down 1" at bounding box center [631, 36] width 51 height 21
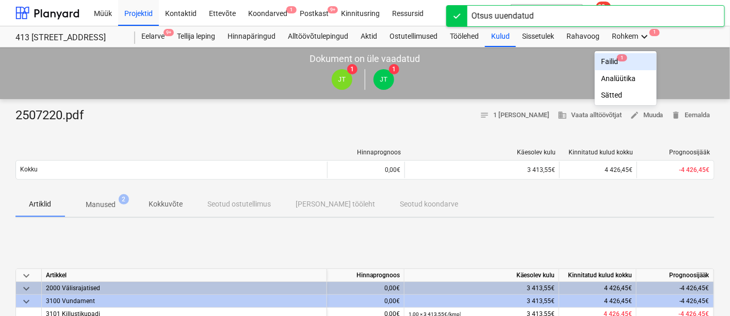
click at [607, 61] on div "Failid 1" at bounding box center [626, 61] width 50 height 9
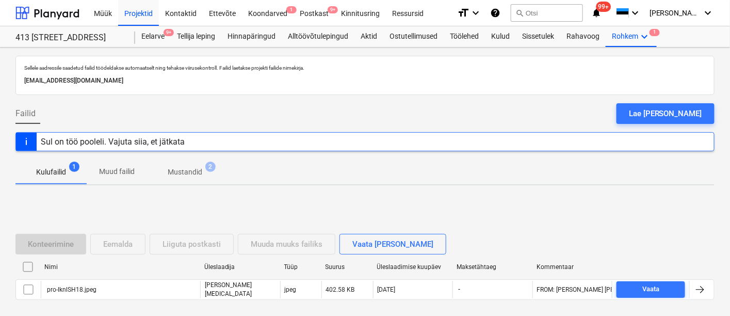
scroll to position [47, 0]
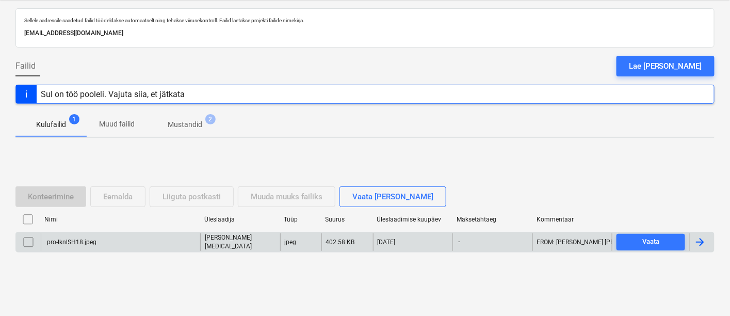
click at [100, 243] on div "pro-lknlSH18.jpeg" at bounding box center [120, 242] width 159 height 18
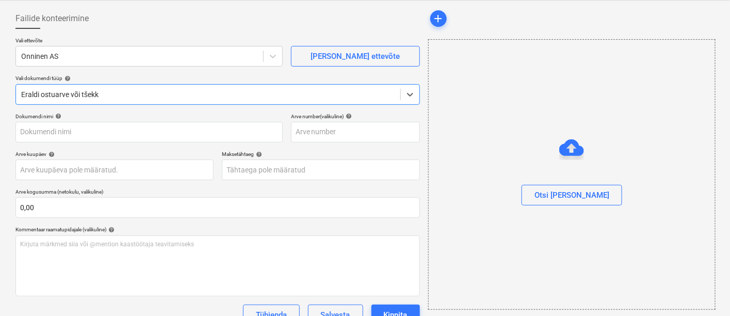
type input "pro-lknlSH18.jpeg"
type input "[DATE]"
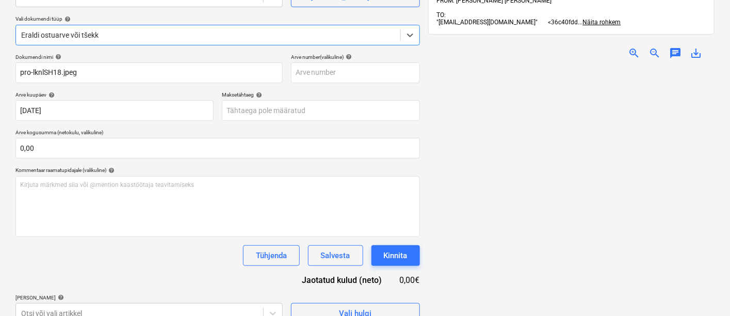
scroll to position [107, 0]
click at [634, 46] on span "zoom_in" at bounding box center [634, 52] width 12 height 12
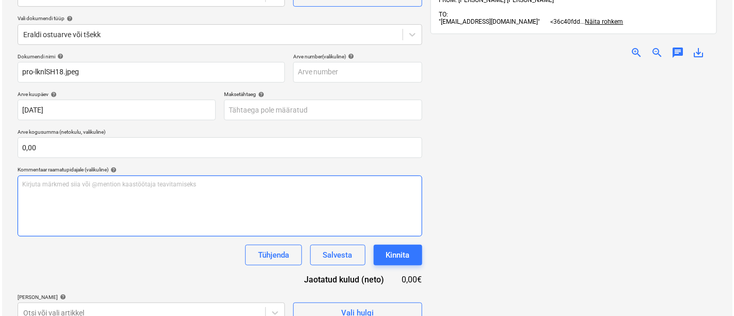
scroll to position [146, 0]
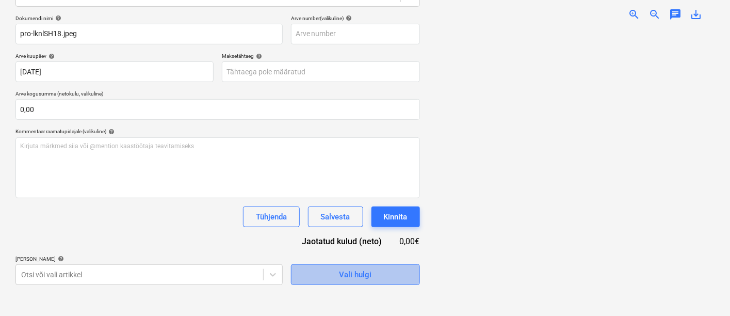
click at [318, 272] on span "Vali hulgi" at bounding box center [355, 274] width 103 height 13
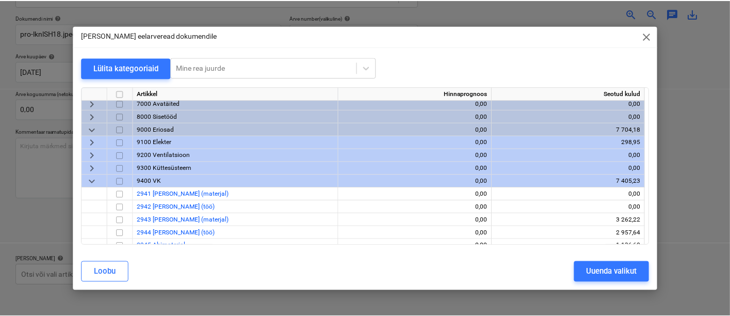
scroll to position [300, 0]
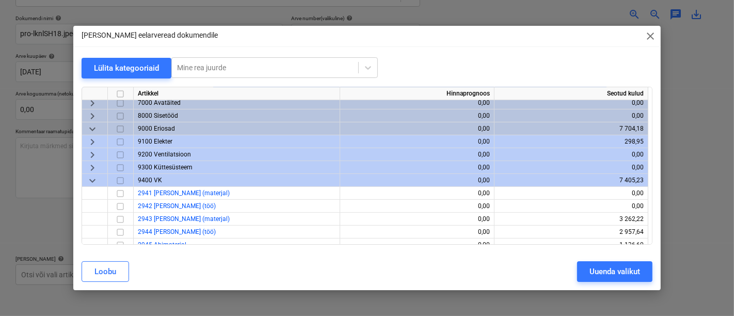
drag, startPoint x: 118, startPoint y: 217, endPoint x: 281, endPoint y: 253, distance: 167.4
click at [118, 217] on input "checkbox" at bounding box center [120, 219] width 12 height 12
click at [603, 268] on div "Uuenda valikut" at bounding box center [614, 271] width 51 height 13
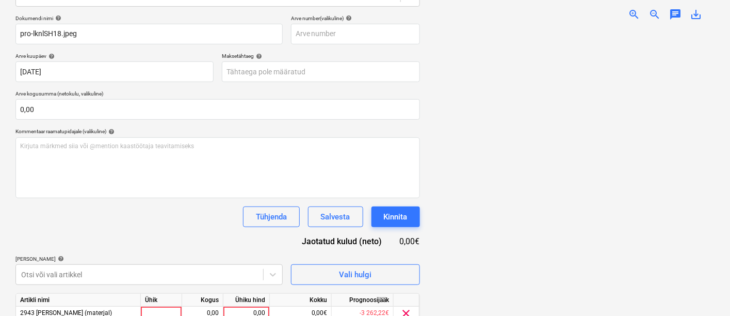
scroll to position [190, 0]
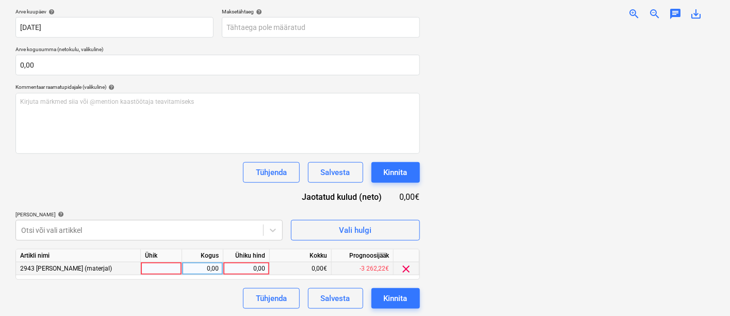
click at [152, 269] on div at bounding box center [161, 268] width 41 height 13
type input "kmpl"
click at [633, 8] on span "zoom_in" at bounding box center [634, 14] width 12 height 12
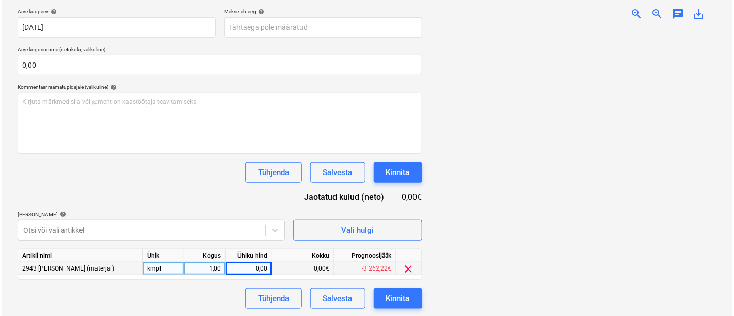
scroll to position [186, 130]
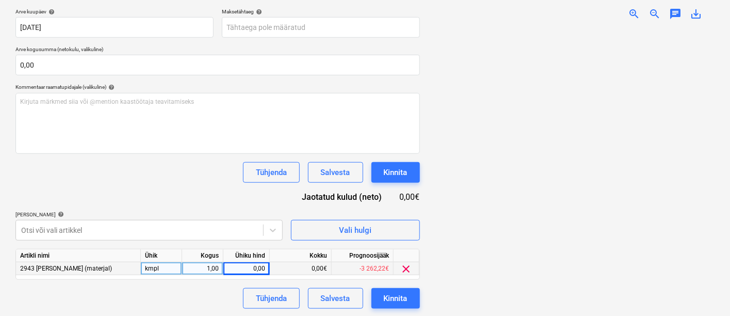
click at [253, 269] on div "0,00" at bounding box center [247, 268] width 38 height 13
type input "44,54"
click at [388, 297] on div "Kinnita" at bounding box center [396, 298] width 24 height 13
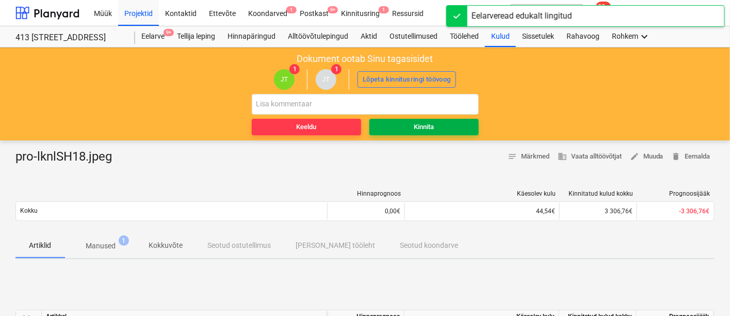
click at [423, 127] on div "Kinnita" at bounding box center [424, 127] width 20 height 12
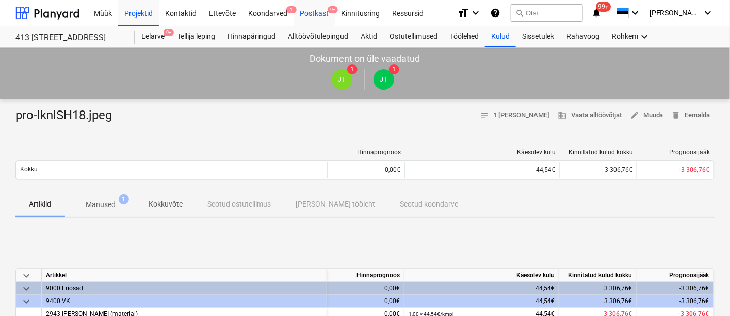
click at [310, 9] on div "Postkast 9+" at bounding box center [314, 12] width 41 height 26
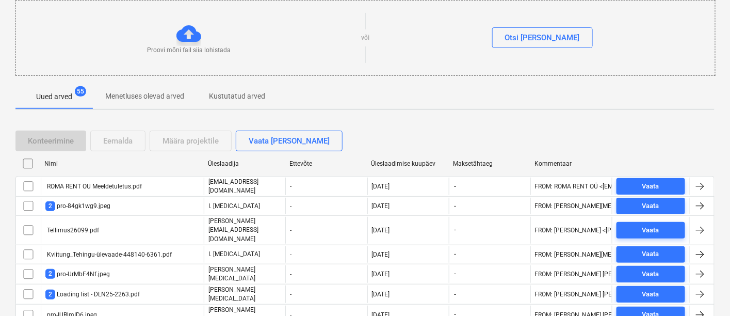
scroll to position [98, 0]
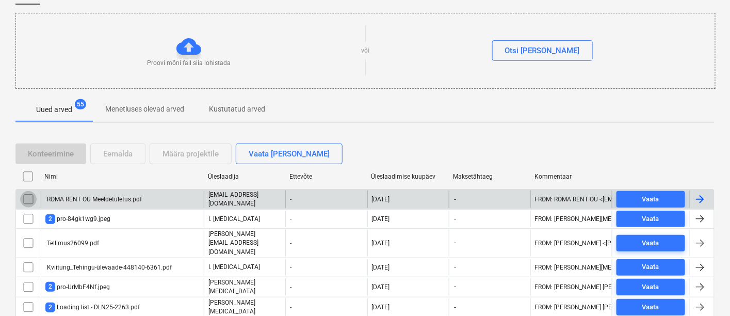
click at [26, 198] on input "checkbox" at bounding box center [28, 199] width 17 height 17
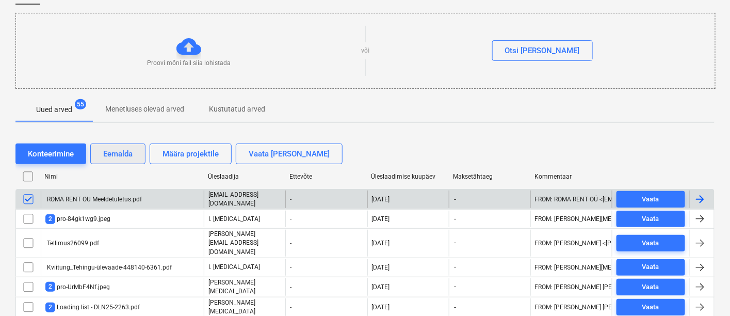
click at [116, 151] on div "Eemalda" at bounding box center [117, 153] width 29 height 13
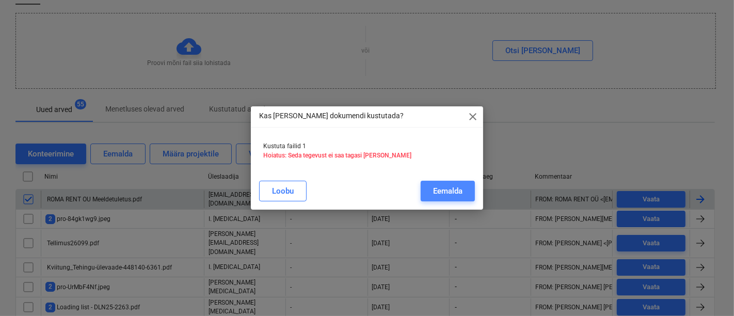
click at [447, 193] on div "Eemalda" at bounding box center [447, 190] width 29 height 13
